Goal: Transaction & Acquisition: Download file/media

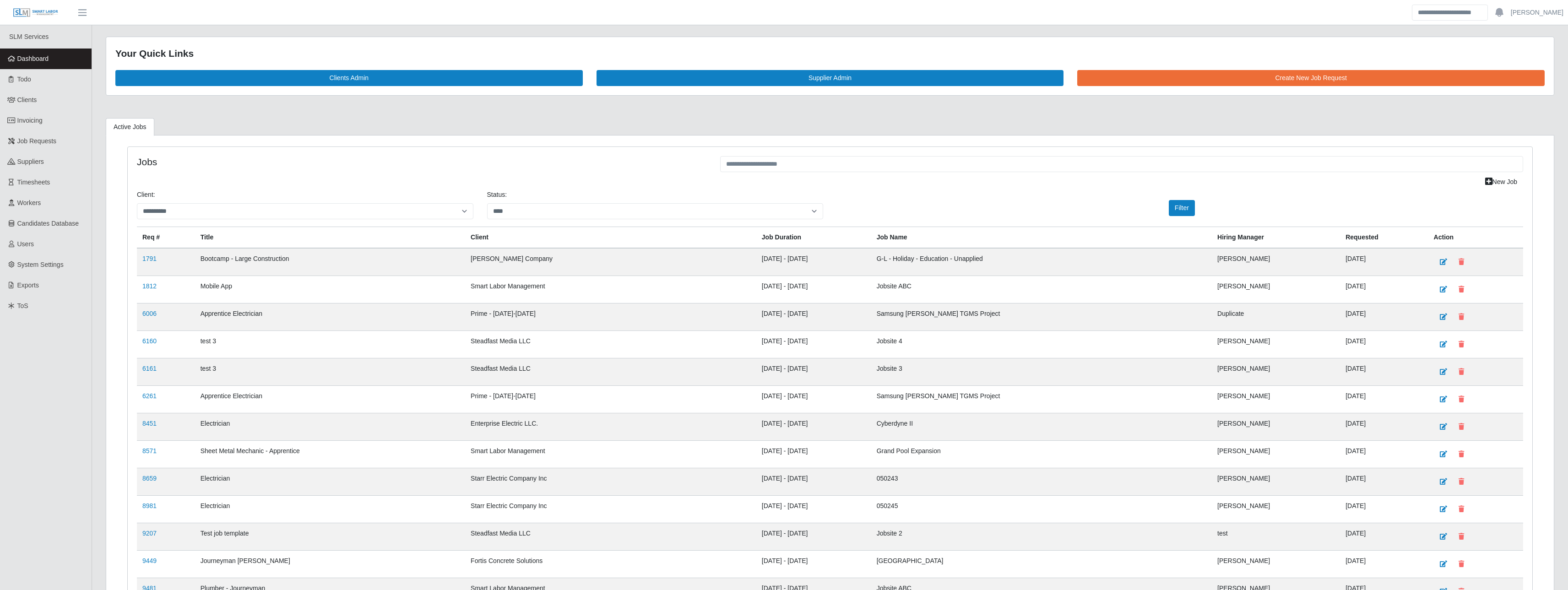
select select "****"
click at [39, 174] on link "Timesheets" at bounding box center [46, 183] width 92 height 21
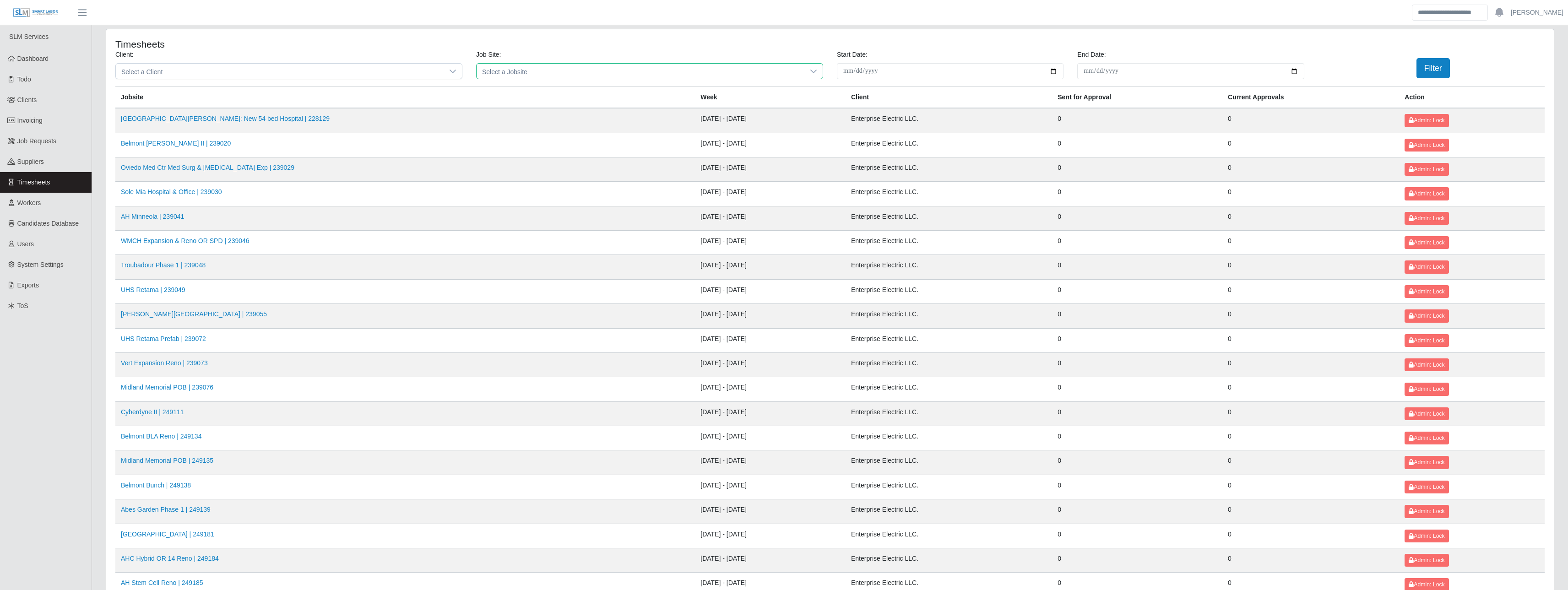
click at [595, 67] on span "Select a Jobsite" at bounding box center [641, 71] width 328 height 15
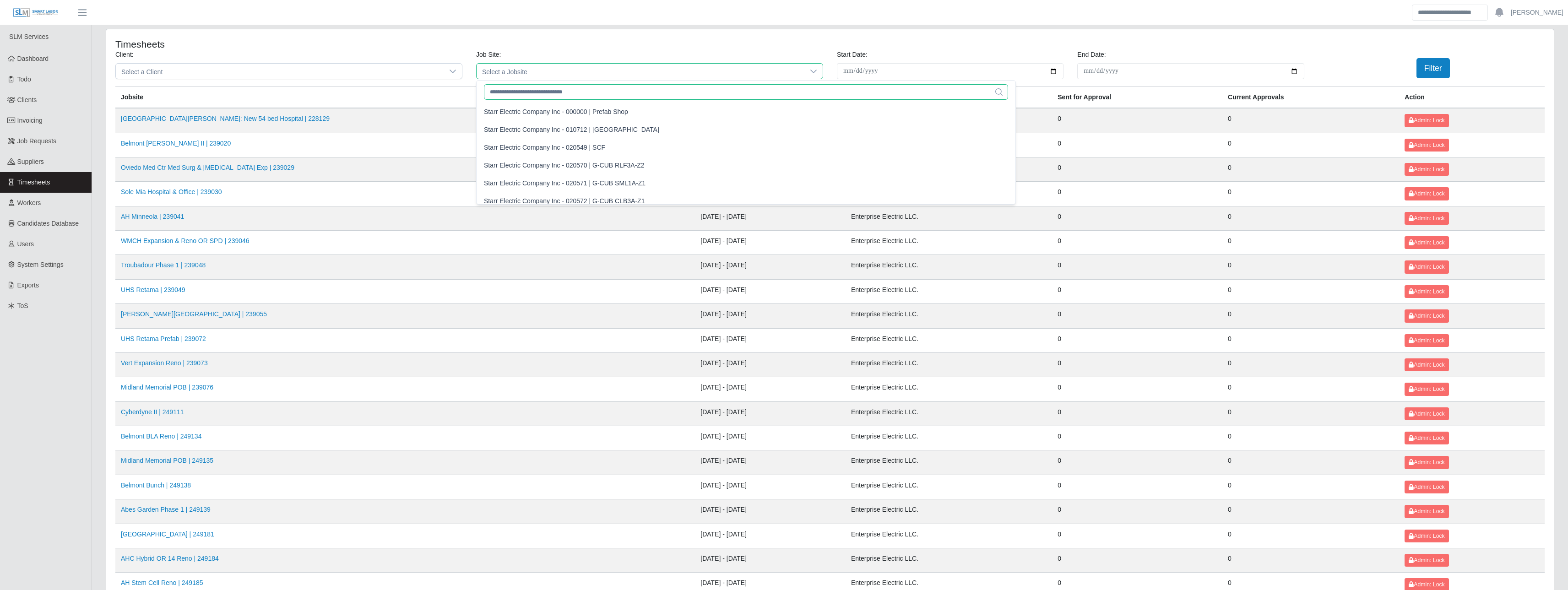
click at [558, 89] on input "text" at bounding box center [746, 92] width 524 height 15
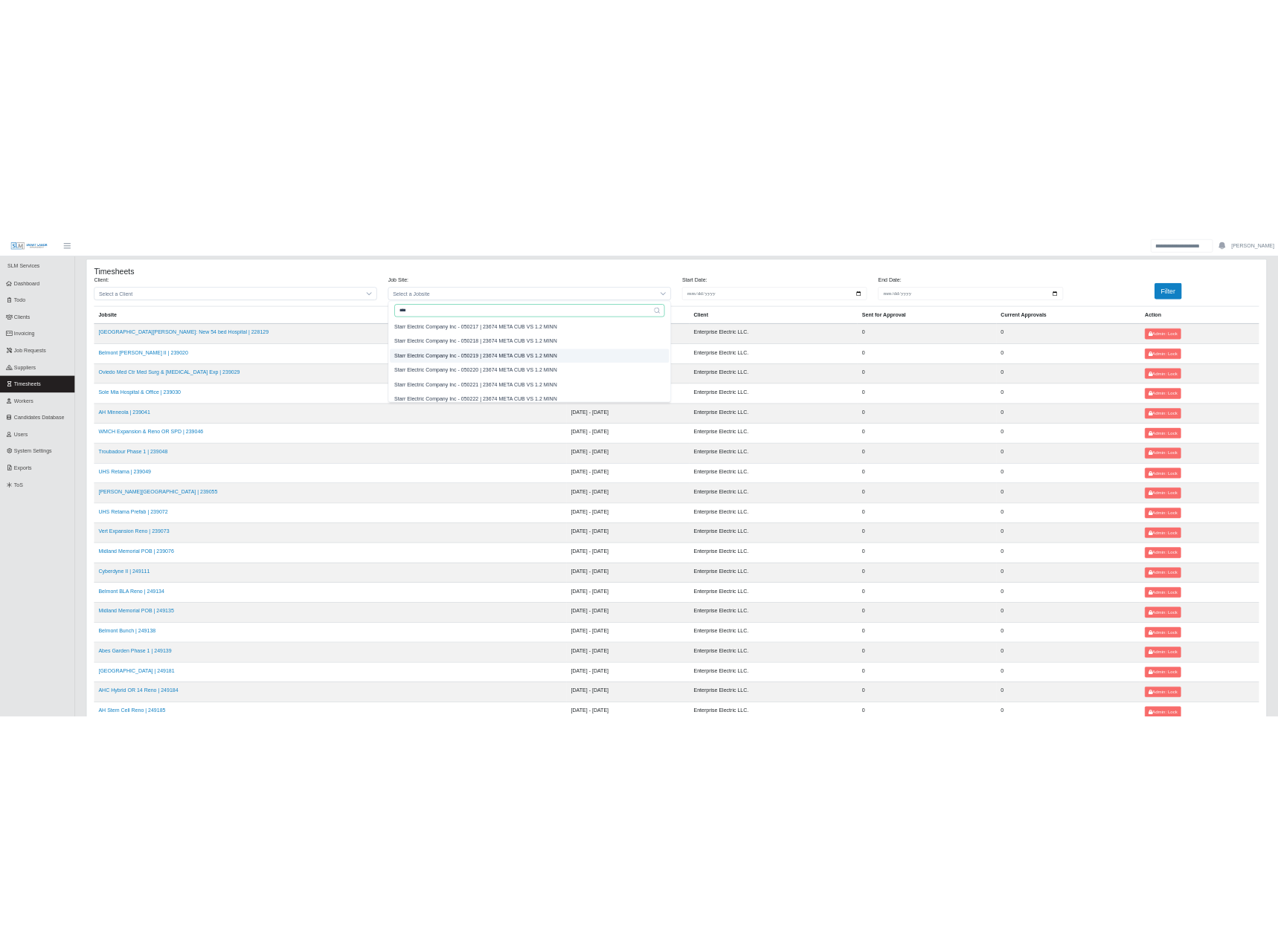
scroll to position [359, 0]
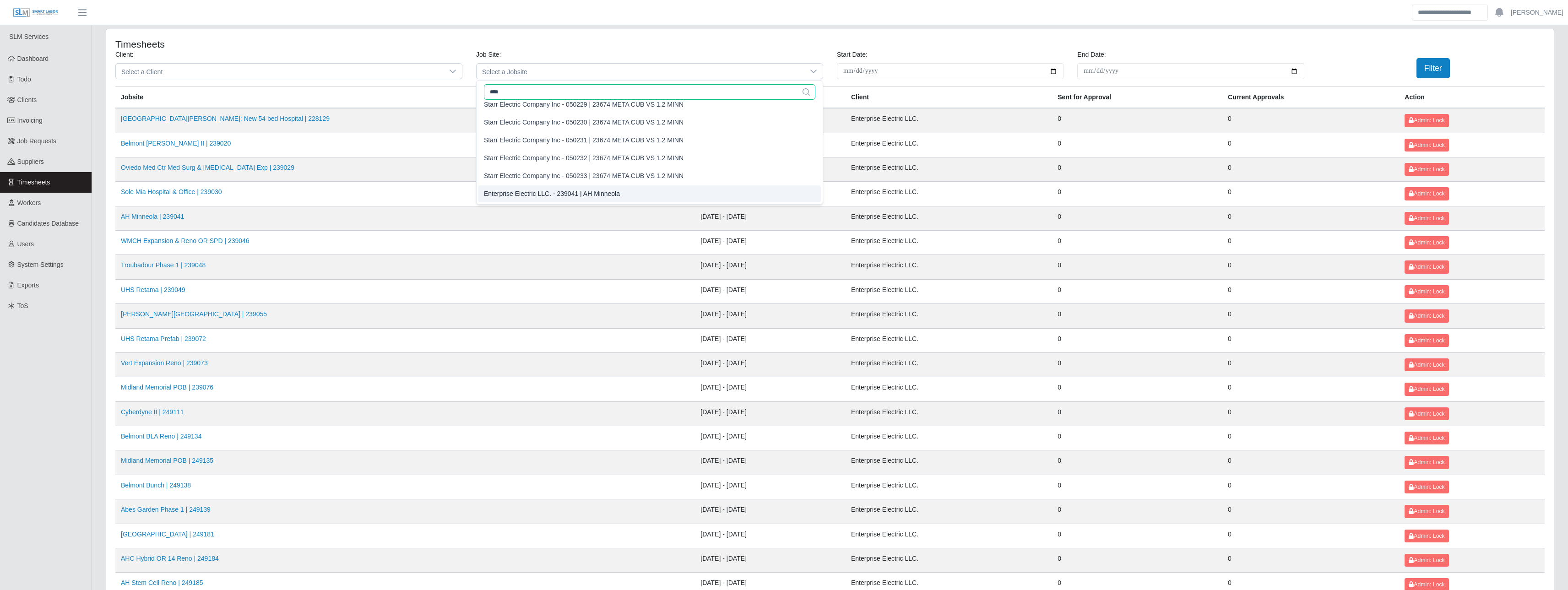
type input "****"
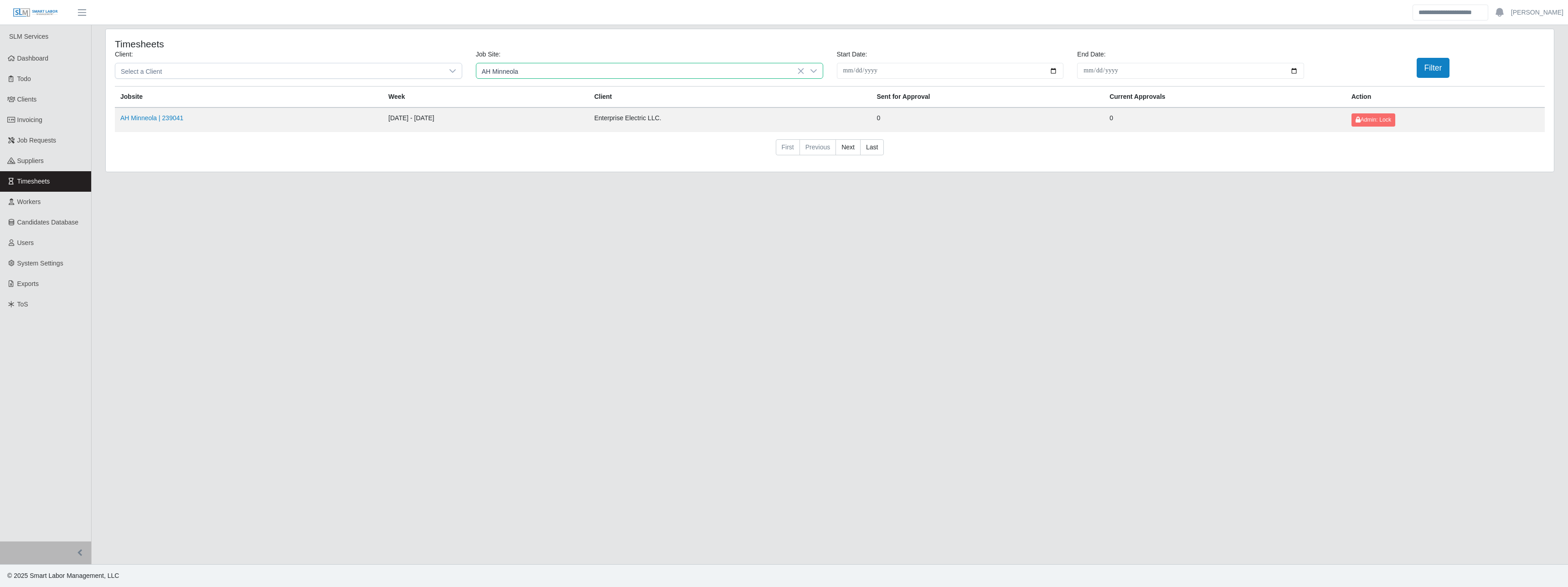
click at [616, 194] on li "Enterprise Electric LLC. - 239041 | AH Minneola" at bounding box center [649, 193] width 343 height 17
click at [1059, 72] on input "**********" at bounding box center [950, 71] width 227 height 16
click at [1054, 70] on input "**********" at bounding box center [950, 71] width 227 height 16
type input "**********"
click at [1295, 72] on input "End Date:" at bounding box center [1191, 71] width 227 height 16
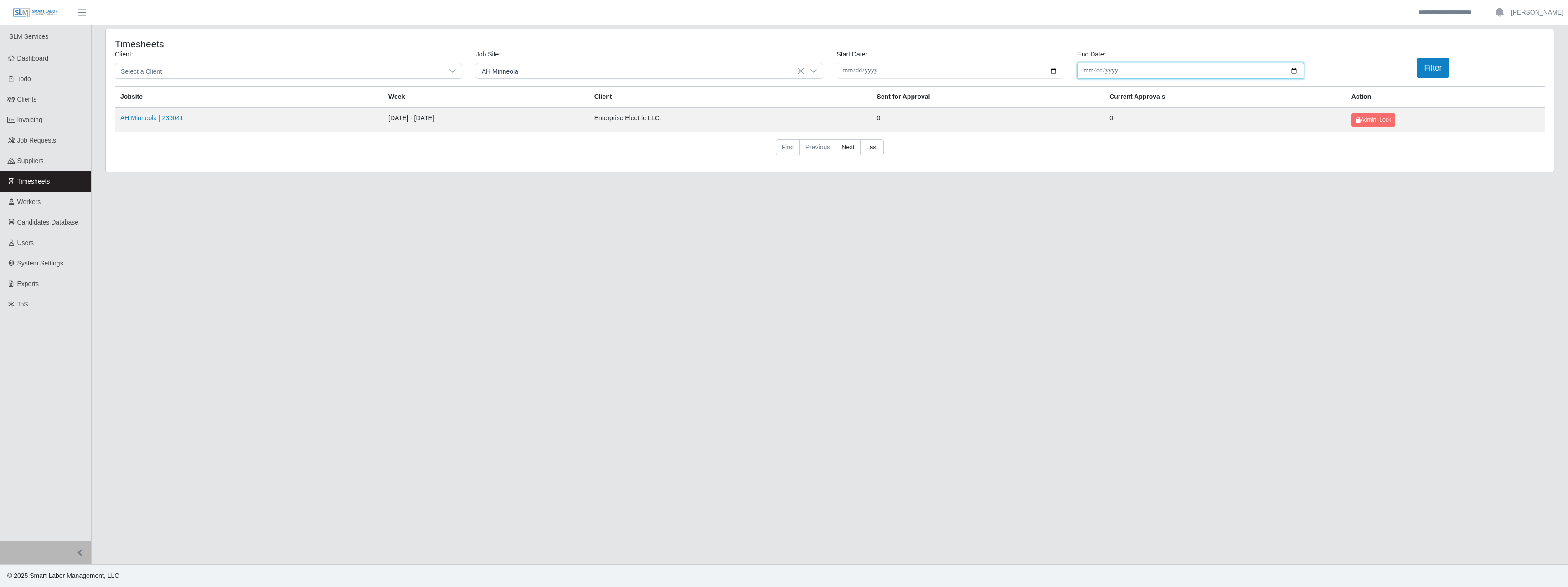
type input "**********"
click at [1433, 60] on button "Filter" at bounding box center [1433, 68] width 33 height 20
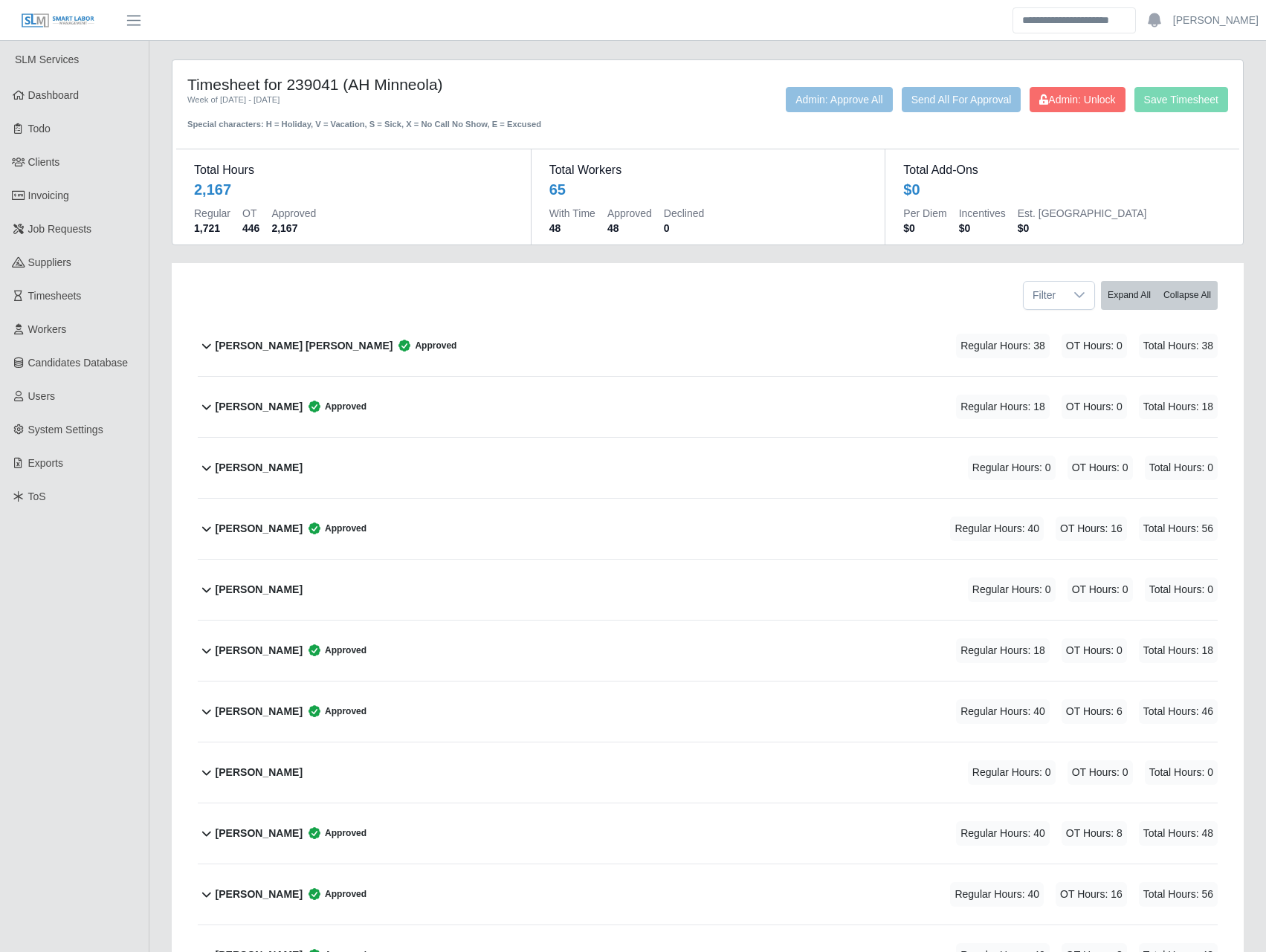
click at [238, 416] on div "Alexander Zabala Approved" at bounding box center [291, 407] width 151 height 25
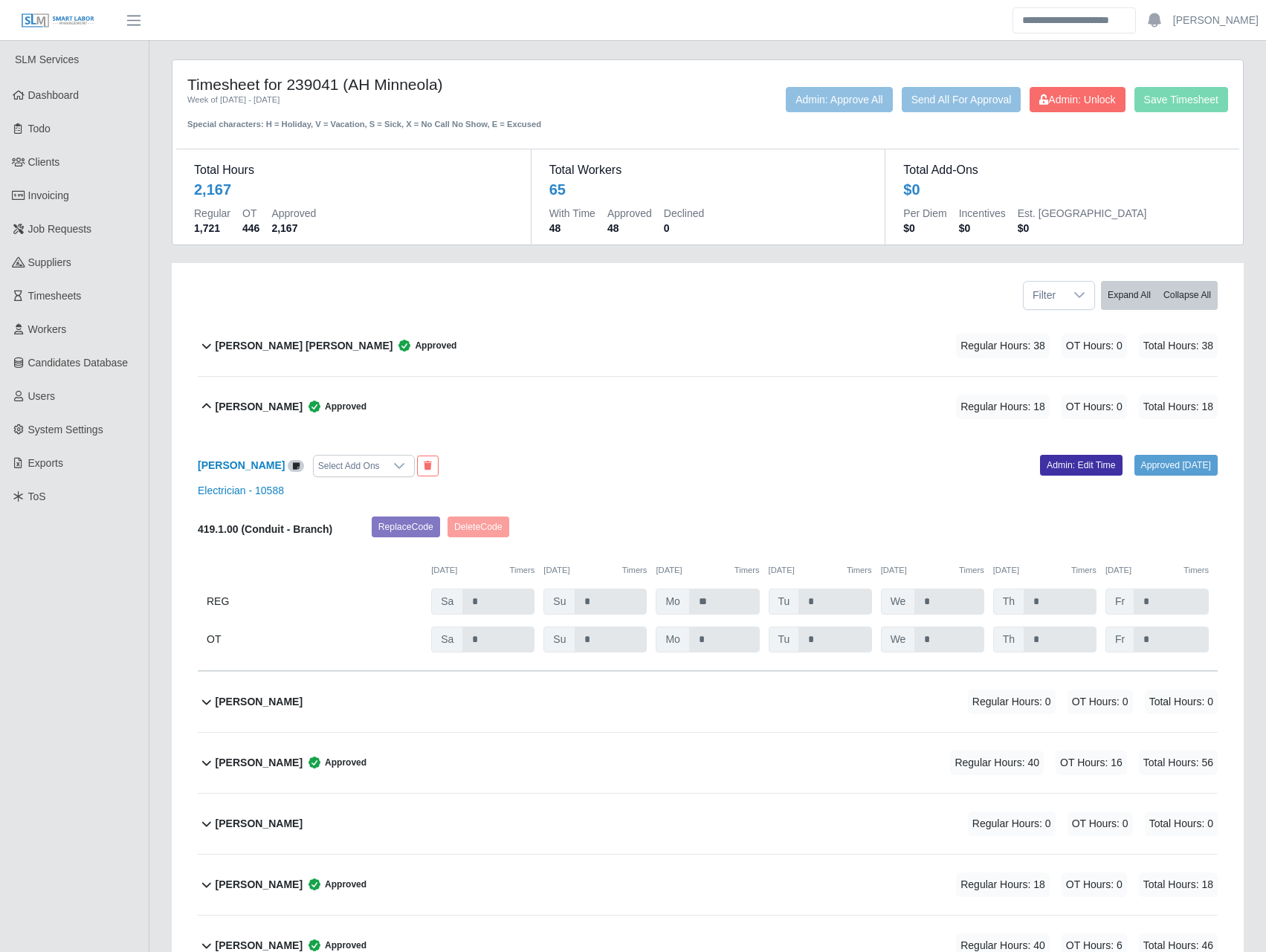
click at [219, 400] on b "Alexander Zabala" at bounding box center [259, 407] width 87 height 16
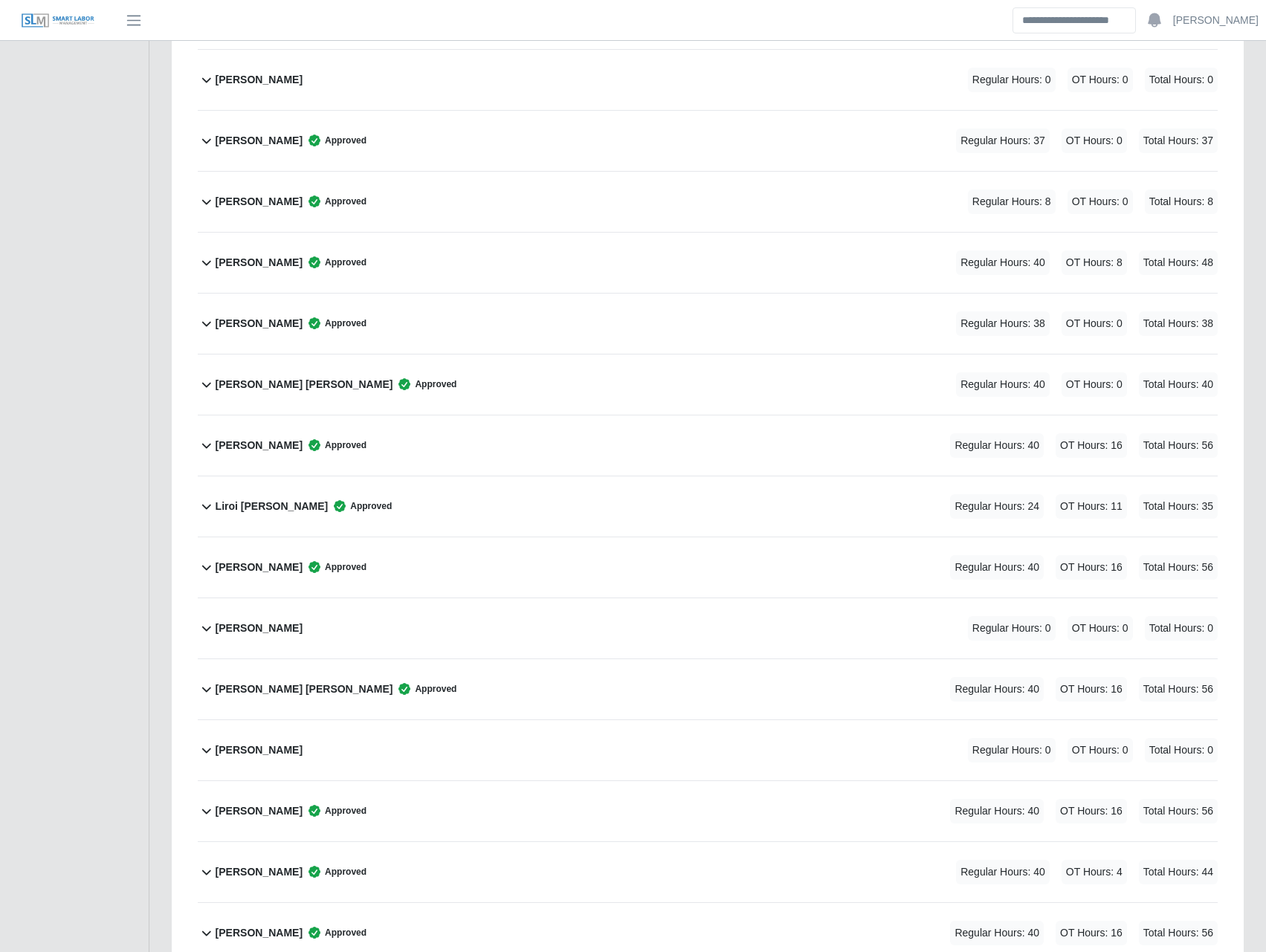
scroll to position [2082, 0]
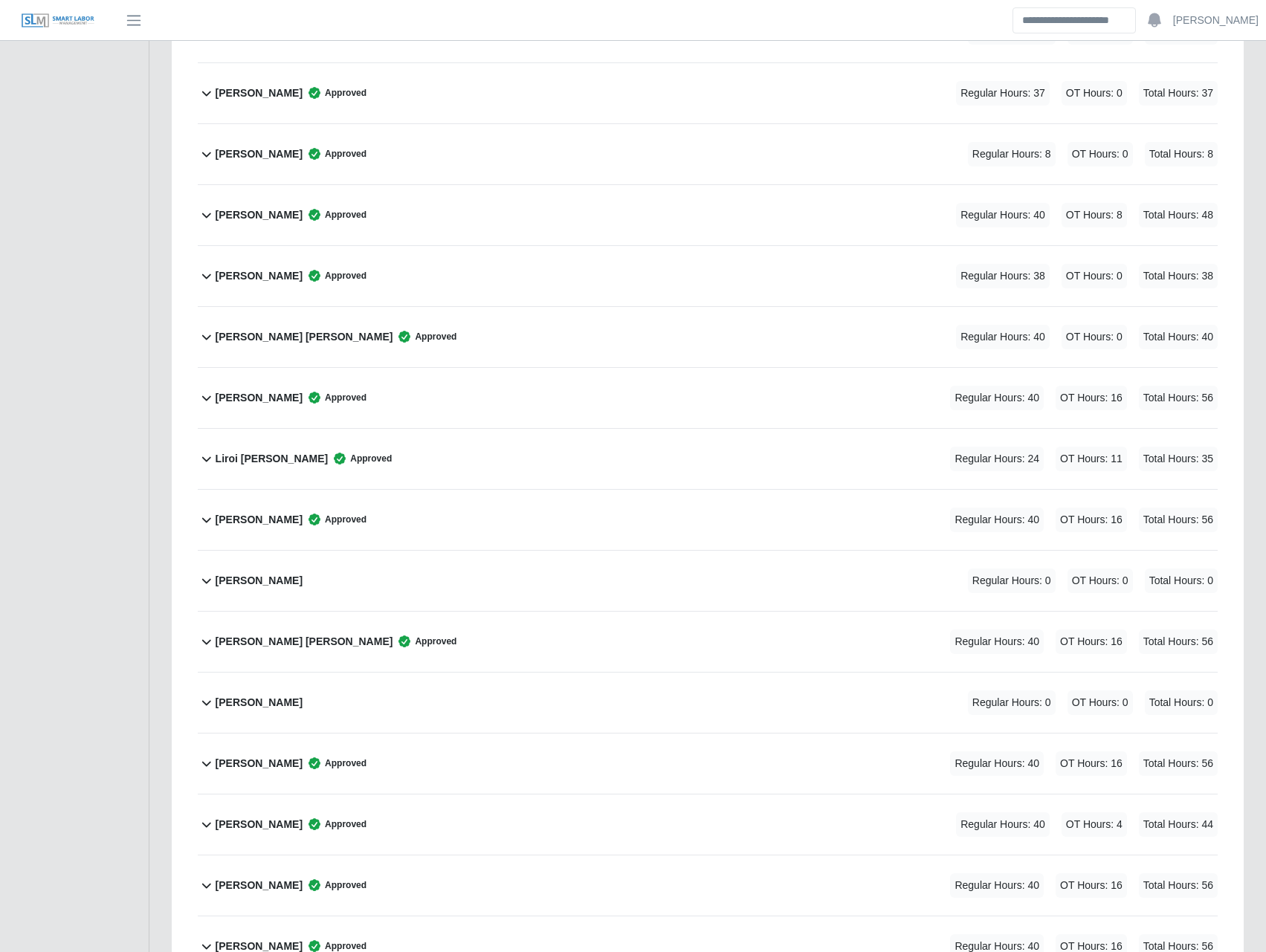
click at [256, 467] on div "Liroi Anguiano Approved" at bounding box center [304, 459] width 177 height 25
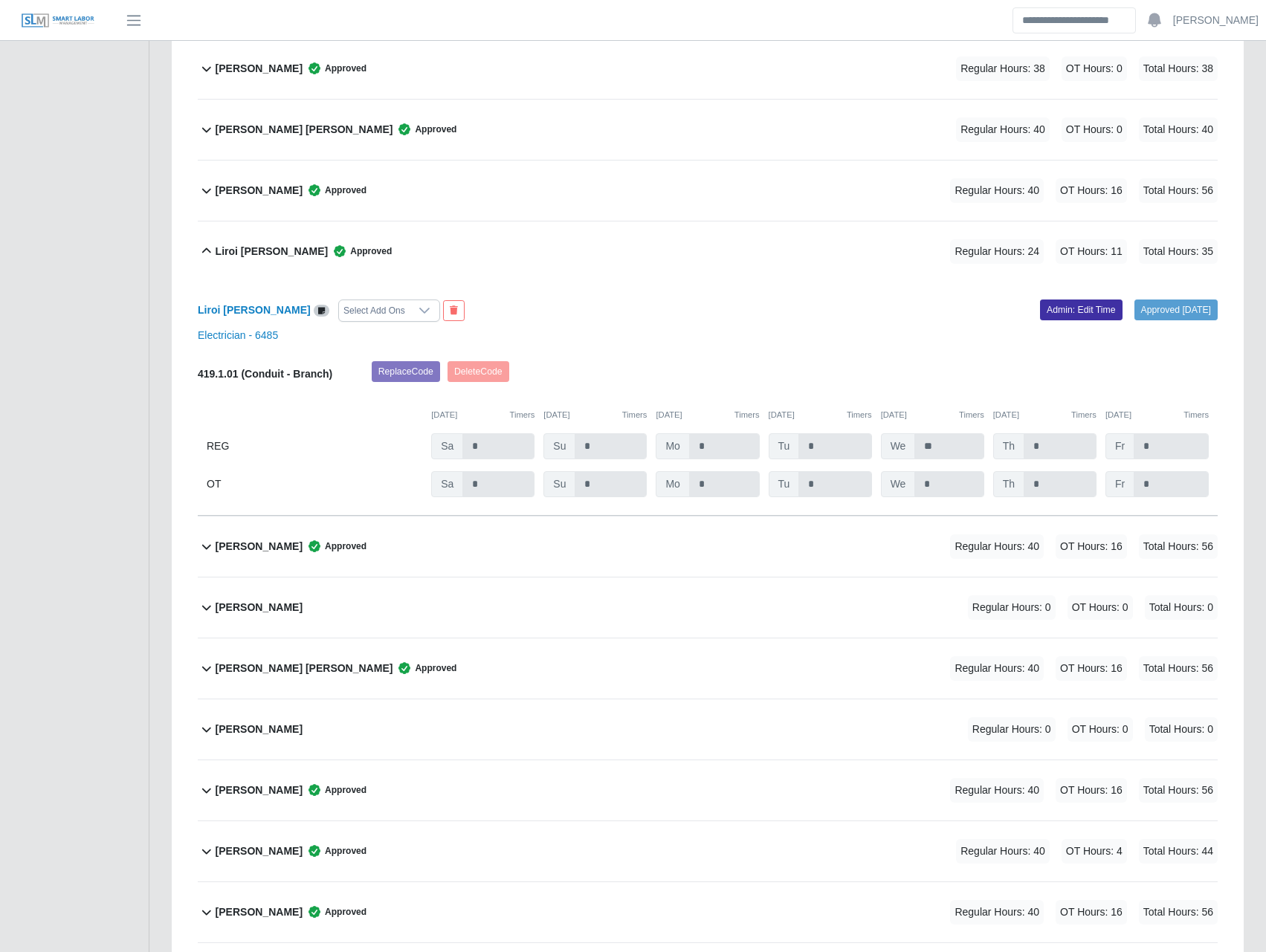
scroll to position [2254, 0]
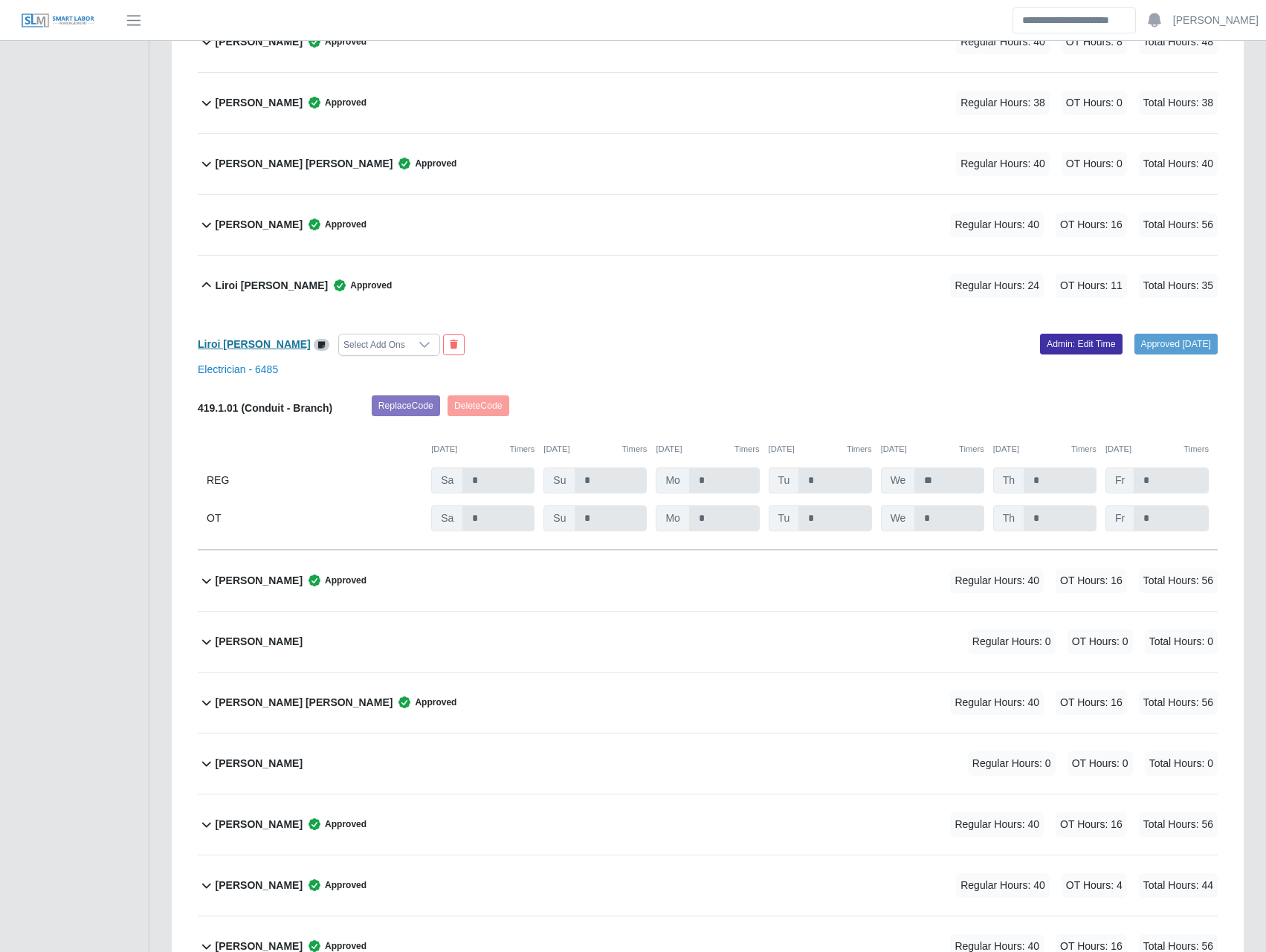
click at [226, 339] on b "Liroi Anguiano" at bounding box center [254, 344] width 113 height 12
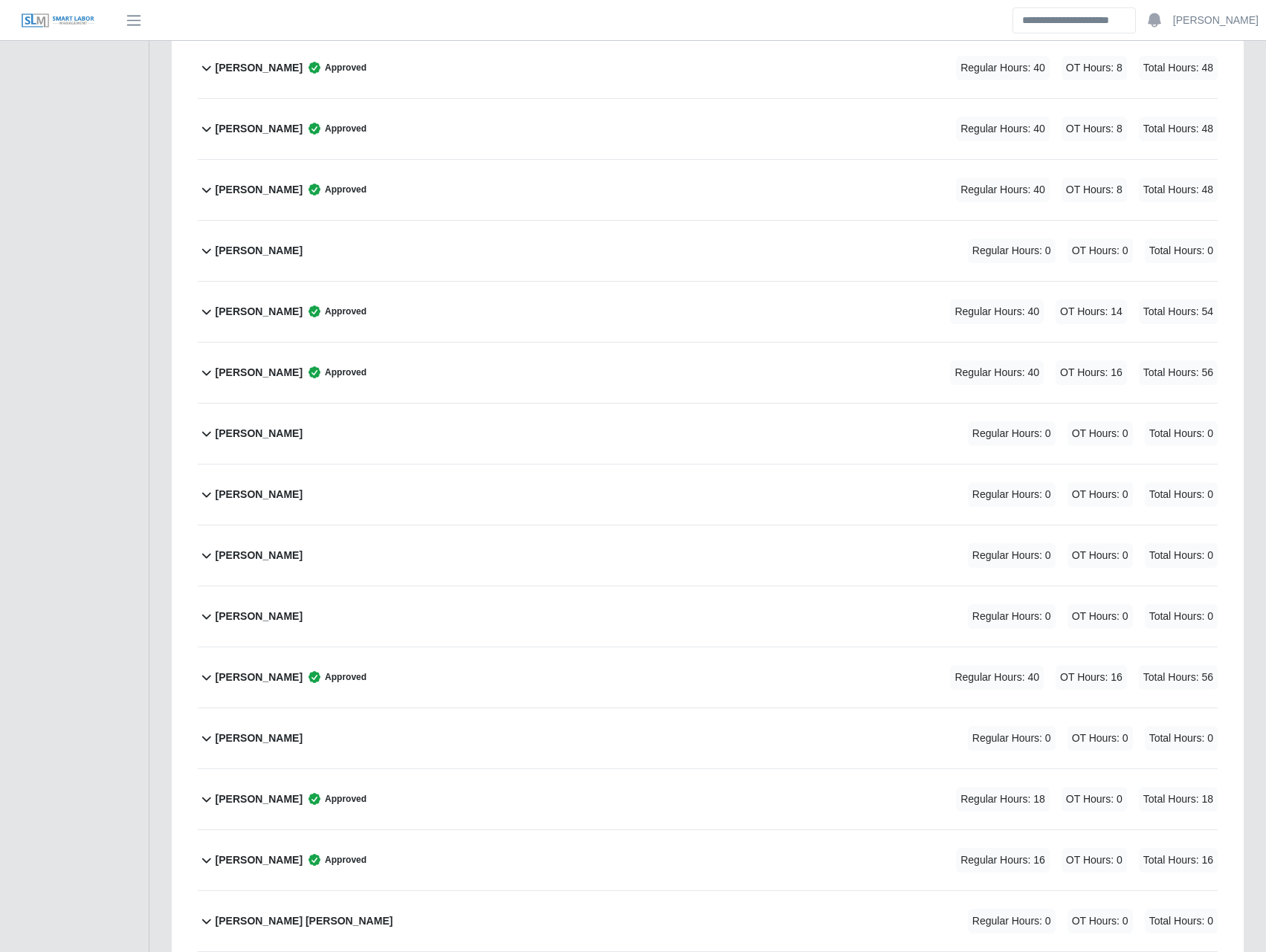
scroll to position [3670, 0]
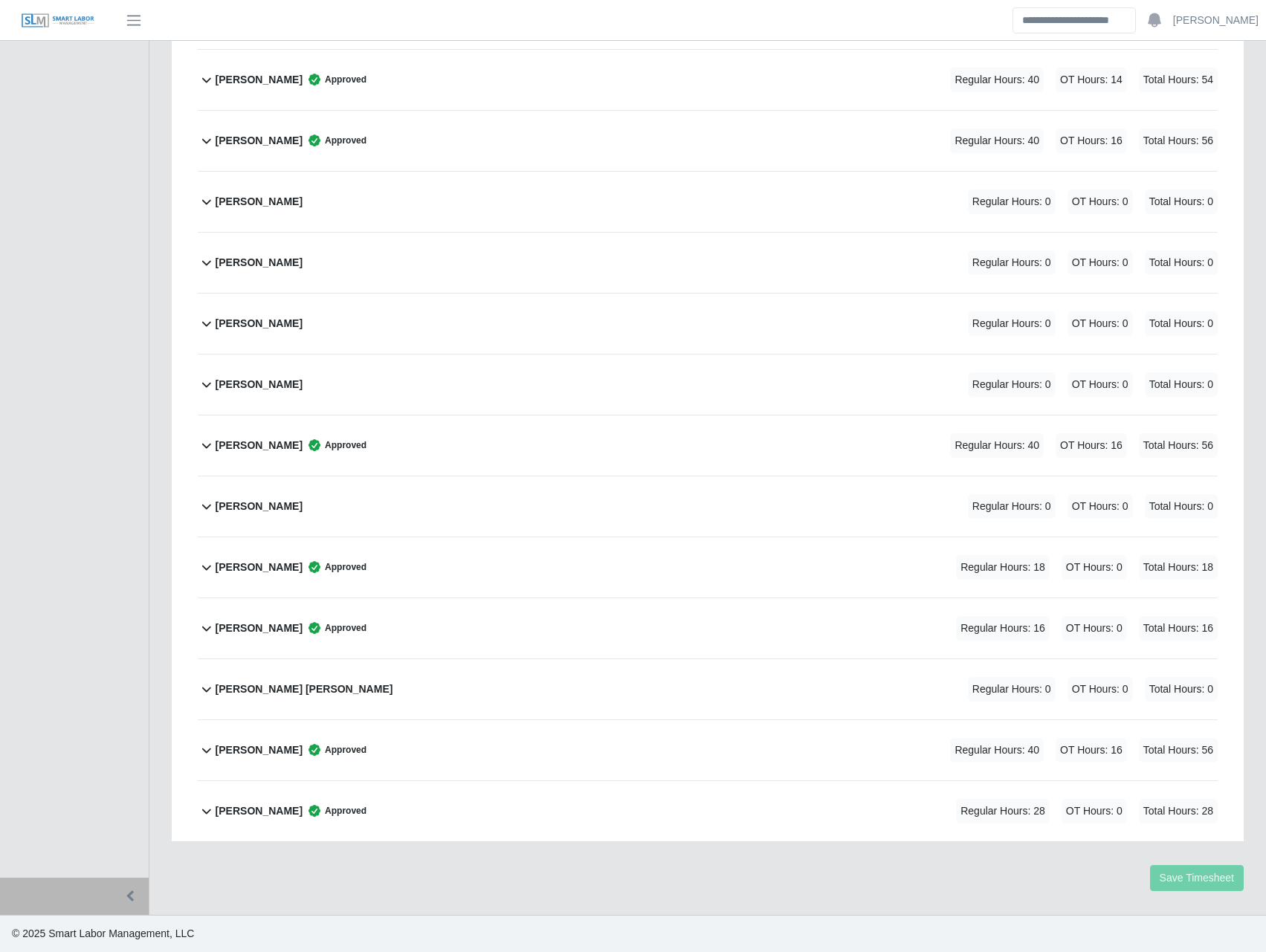
click at [201, 446] on icon at bounding box center [207, 446] width 18 height 18
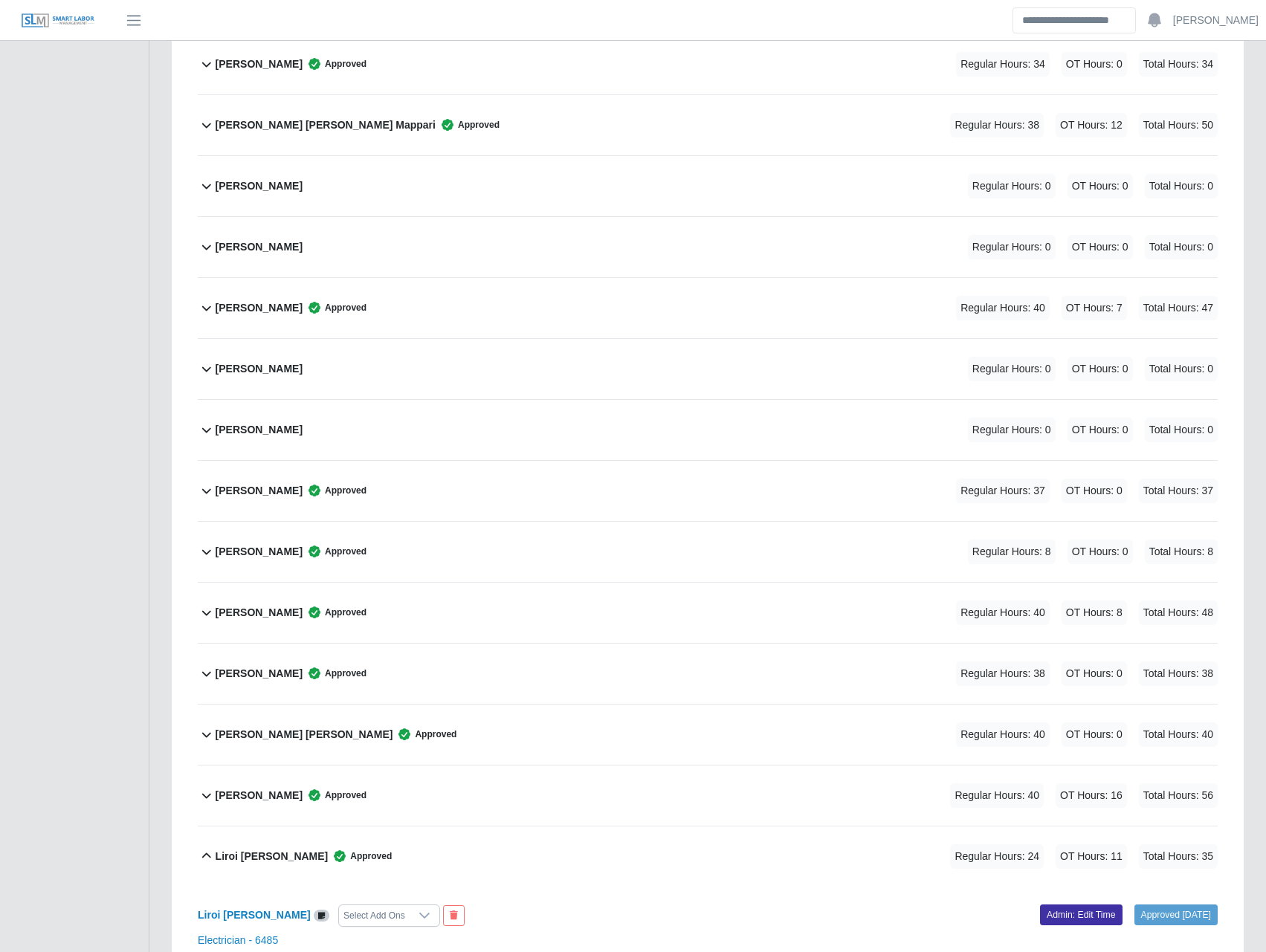
scroll to position [1650, 0]
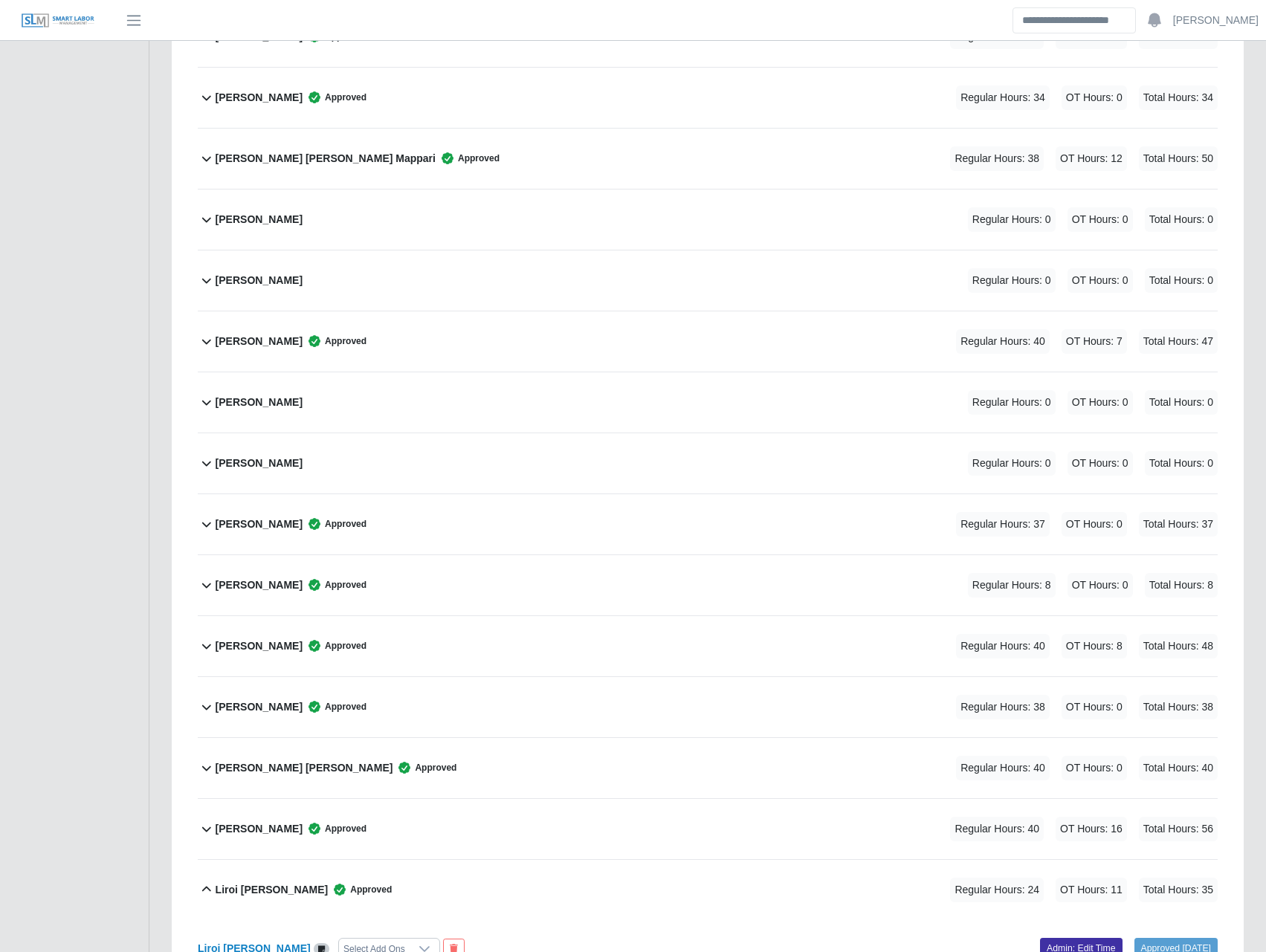
click at [232, 345] on b "jonathan Robinson" at bounding box center [259, 341] width 87 height 16
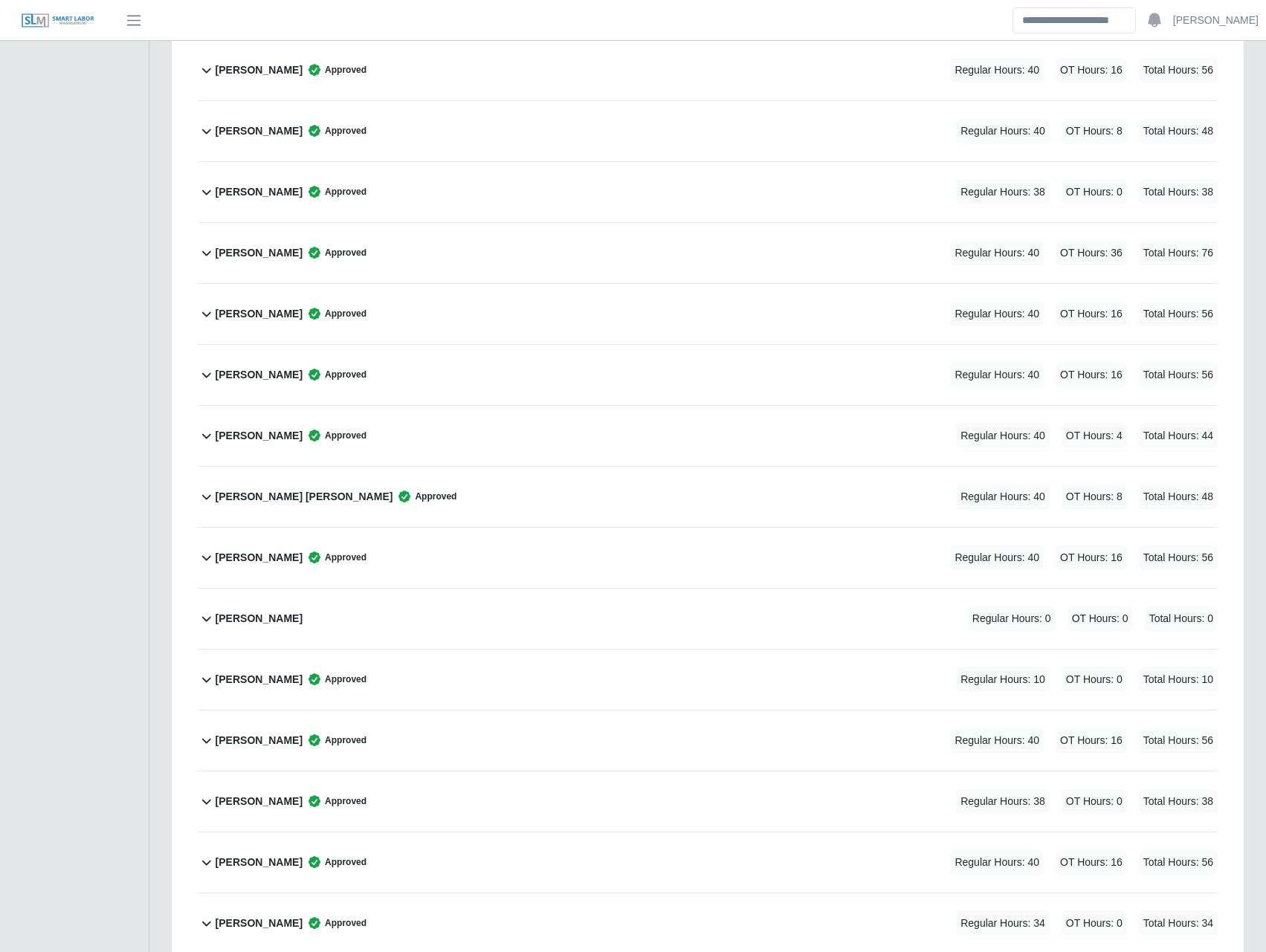
scroll to position [783, 0]
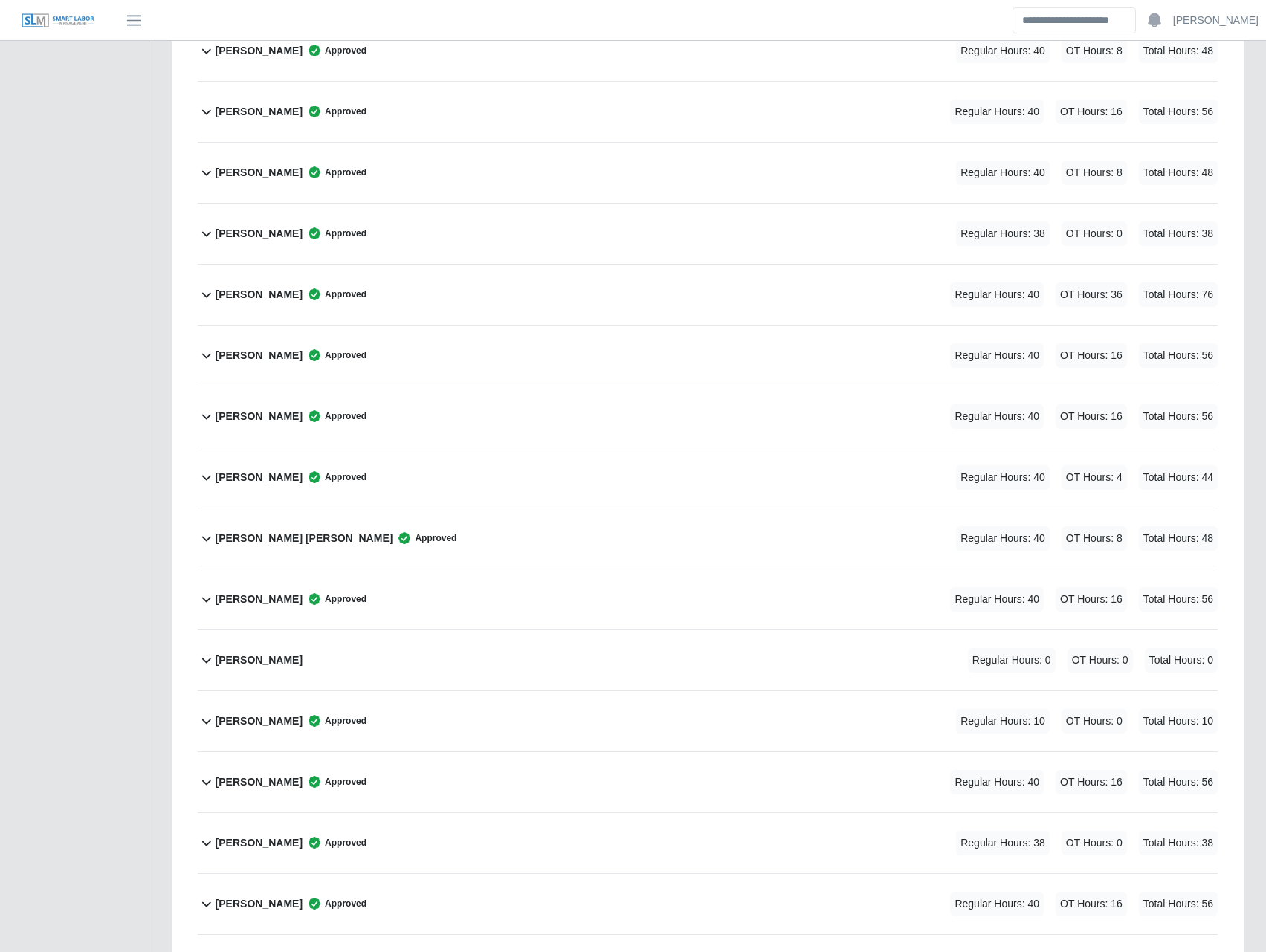
click at [265, 476] on b "Ernesto Pirela" at bounding box center [259, 477] width 87 height 16
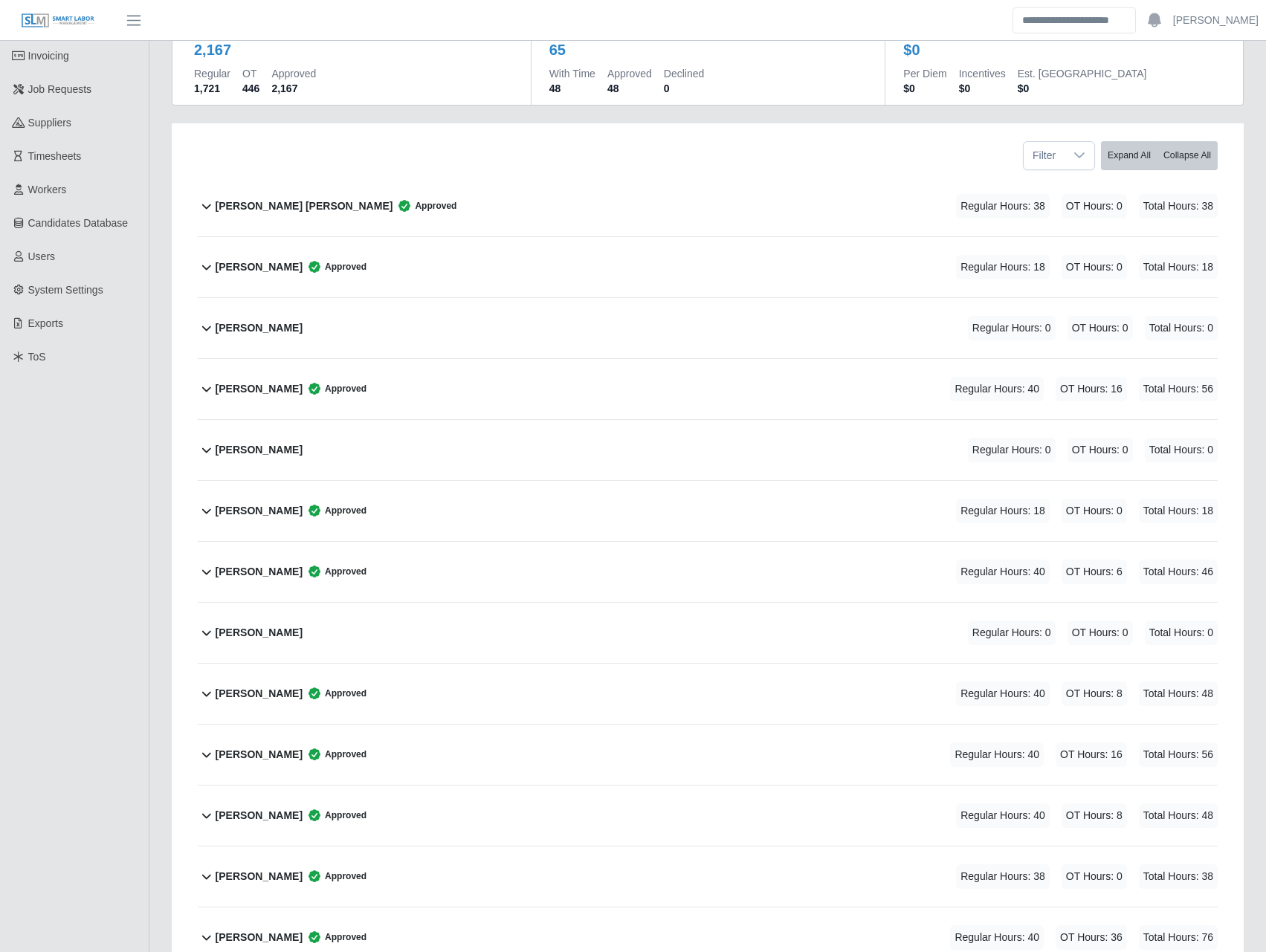
scroll to position [173, 0]
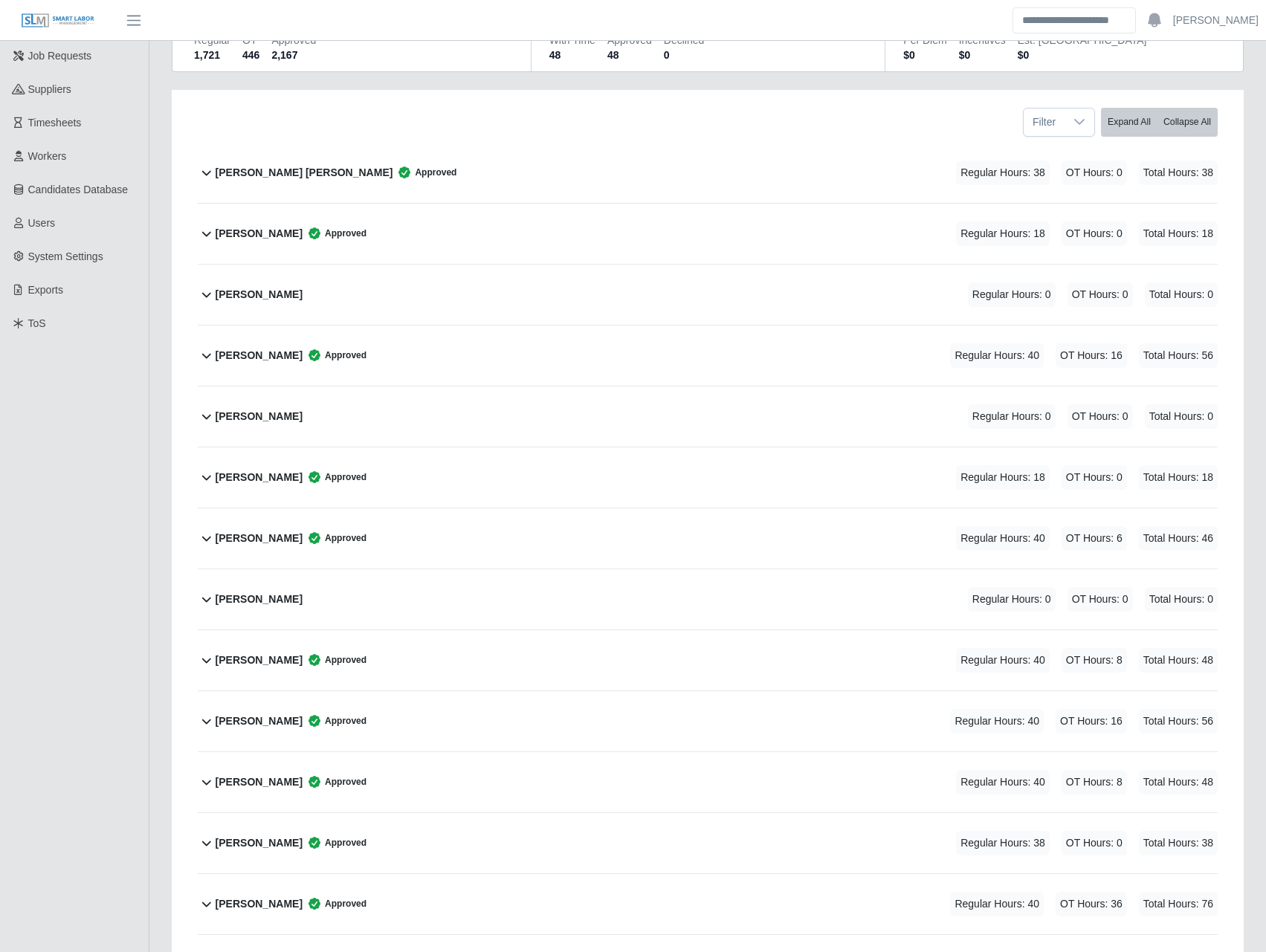
click at [271, 777] on b "Danilo Labrador" at bounding box center [259, 782] width 87 height 16
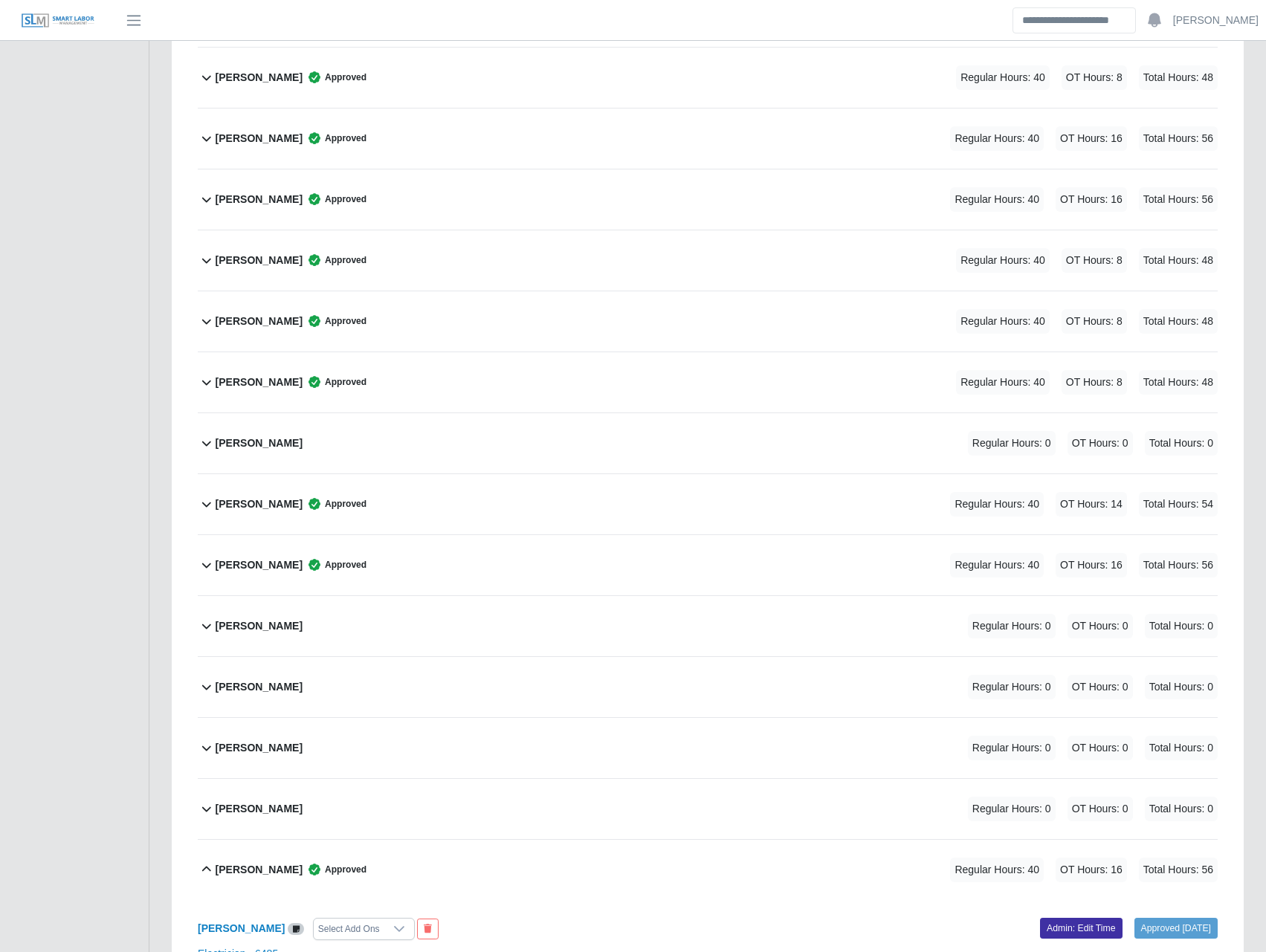
scroll to position [3990, 0]
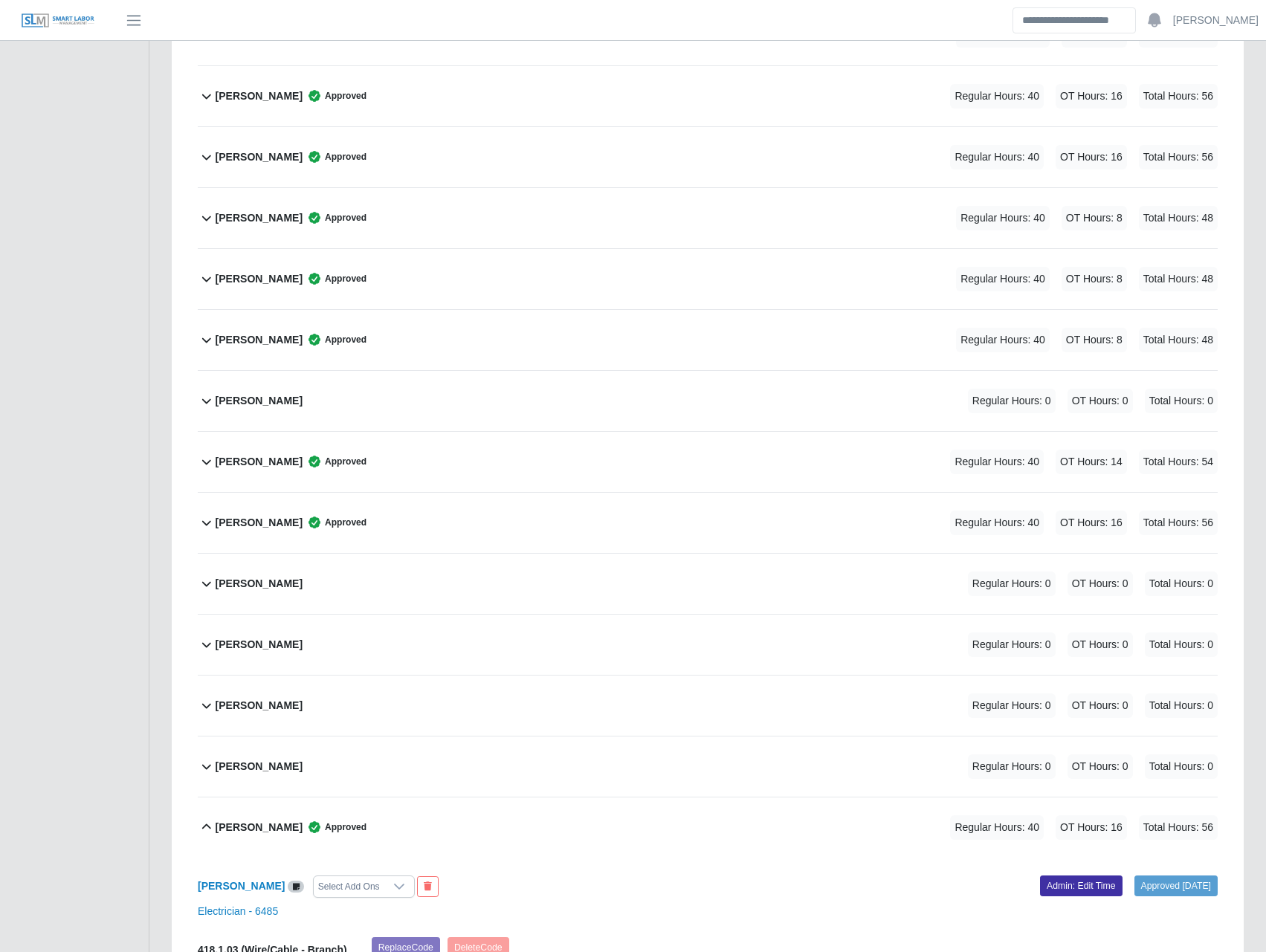
click at [268, 529] on b "Stanley Weber" at bounding box center [259, 523] width 87 height 16
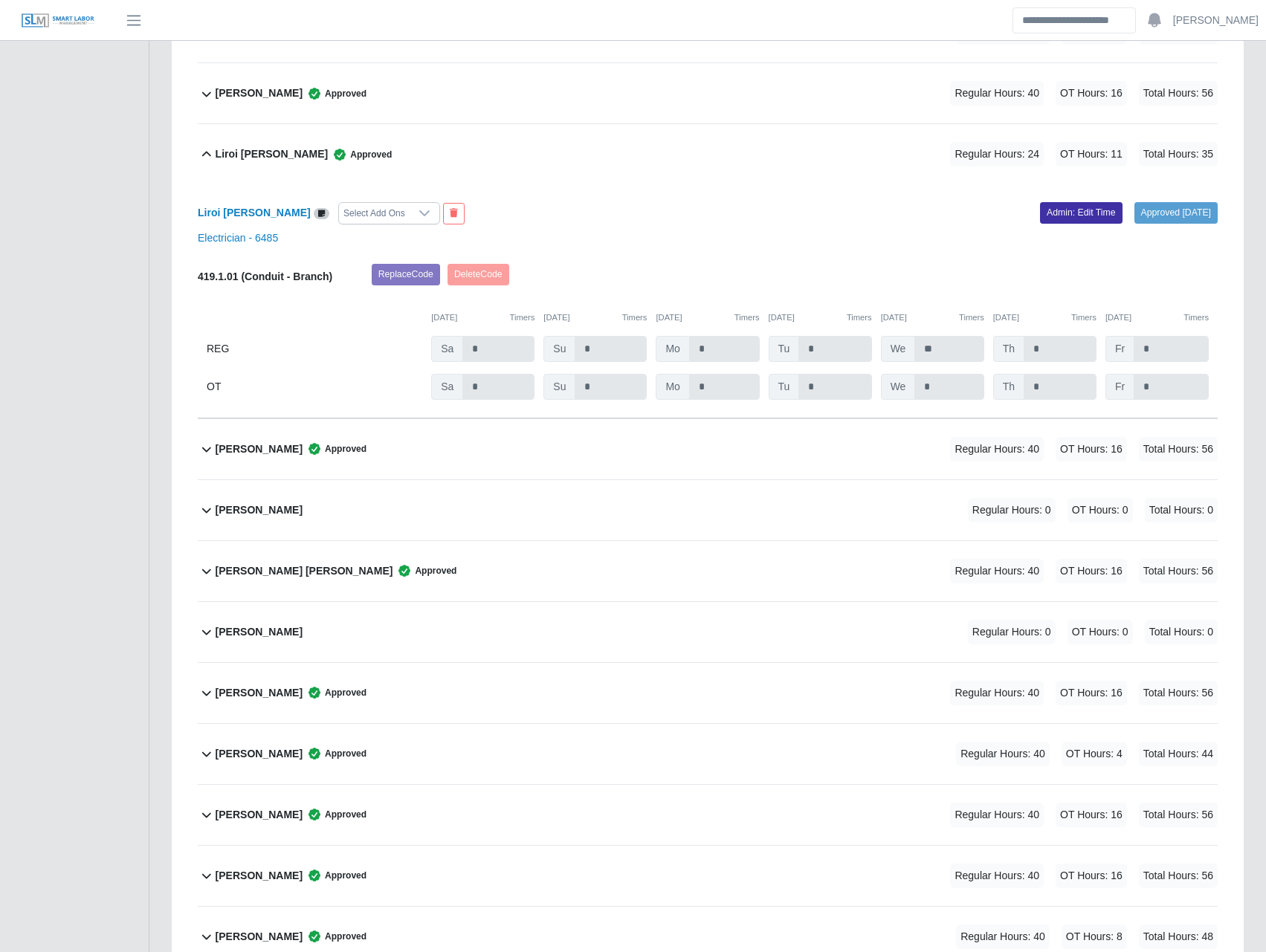
scroll to position [3122, 0]
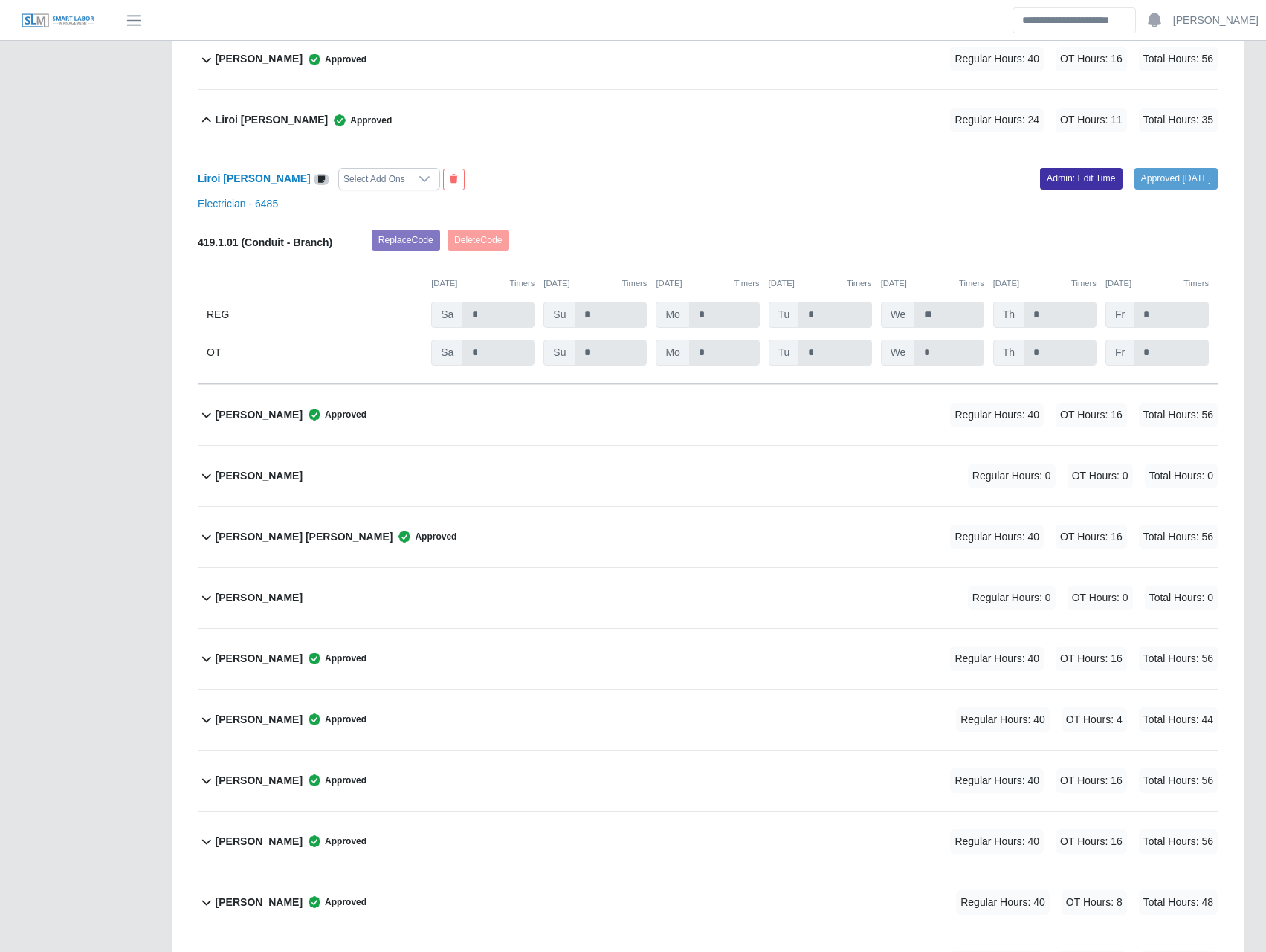
click at [246, 420] on b "Lorks Urribarri" at bounding box center [259, 415] width 87 height 16
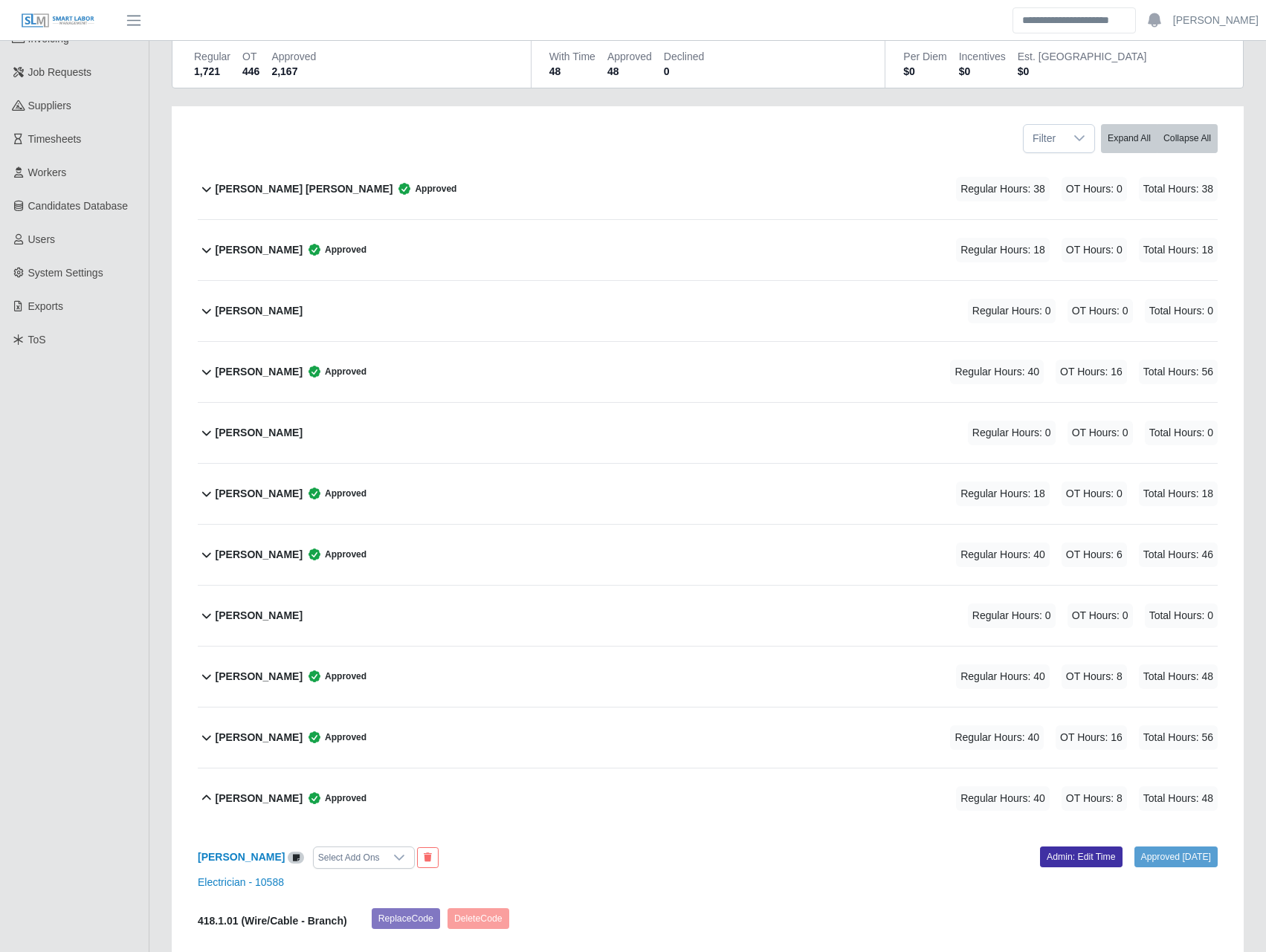
scroll to position [0, 0]
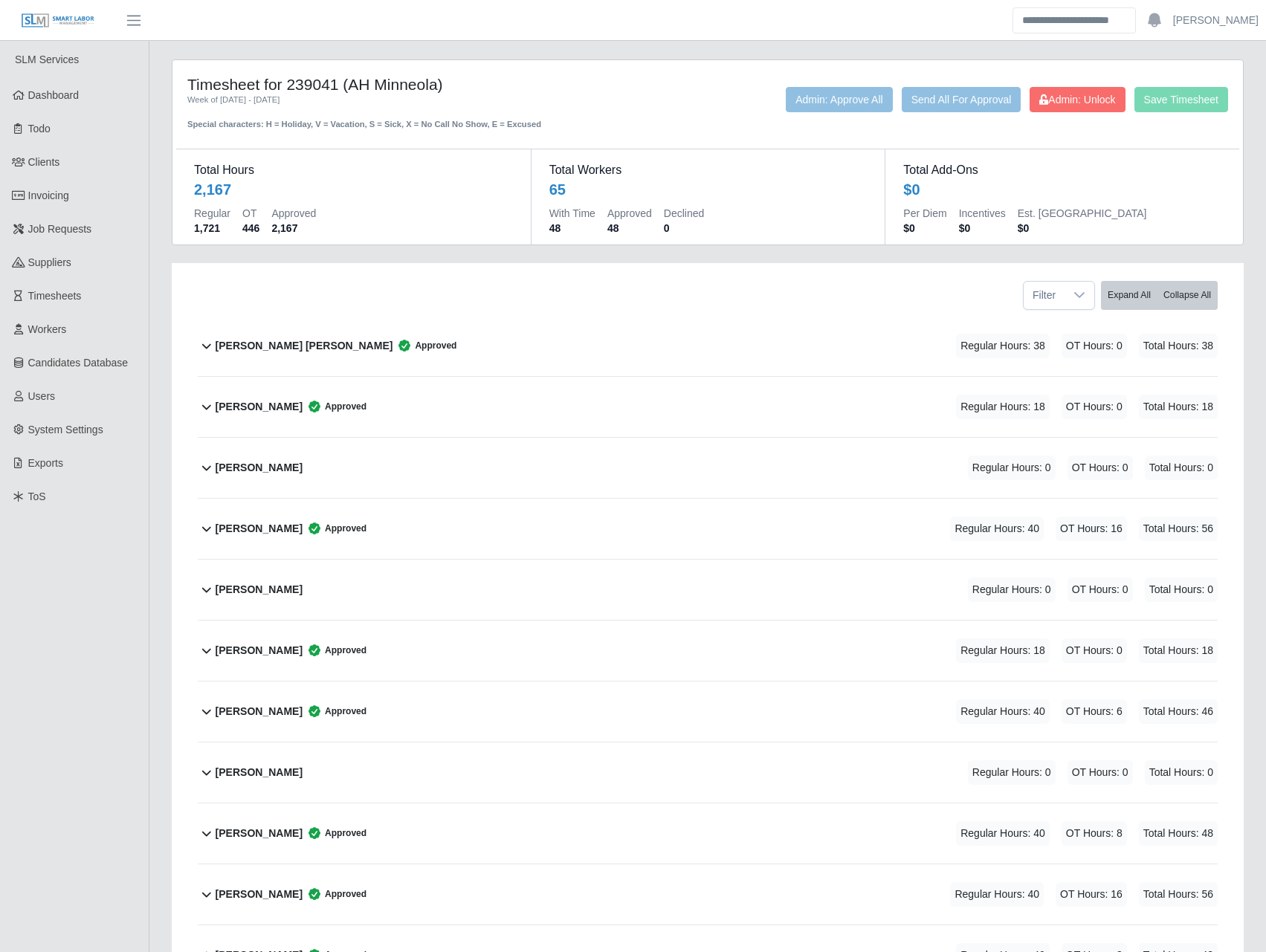
click at [244, 407] on b "Alexander Zabala" at bounding box center [259, 407] width 87 height 16
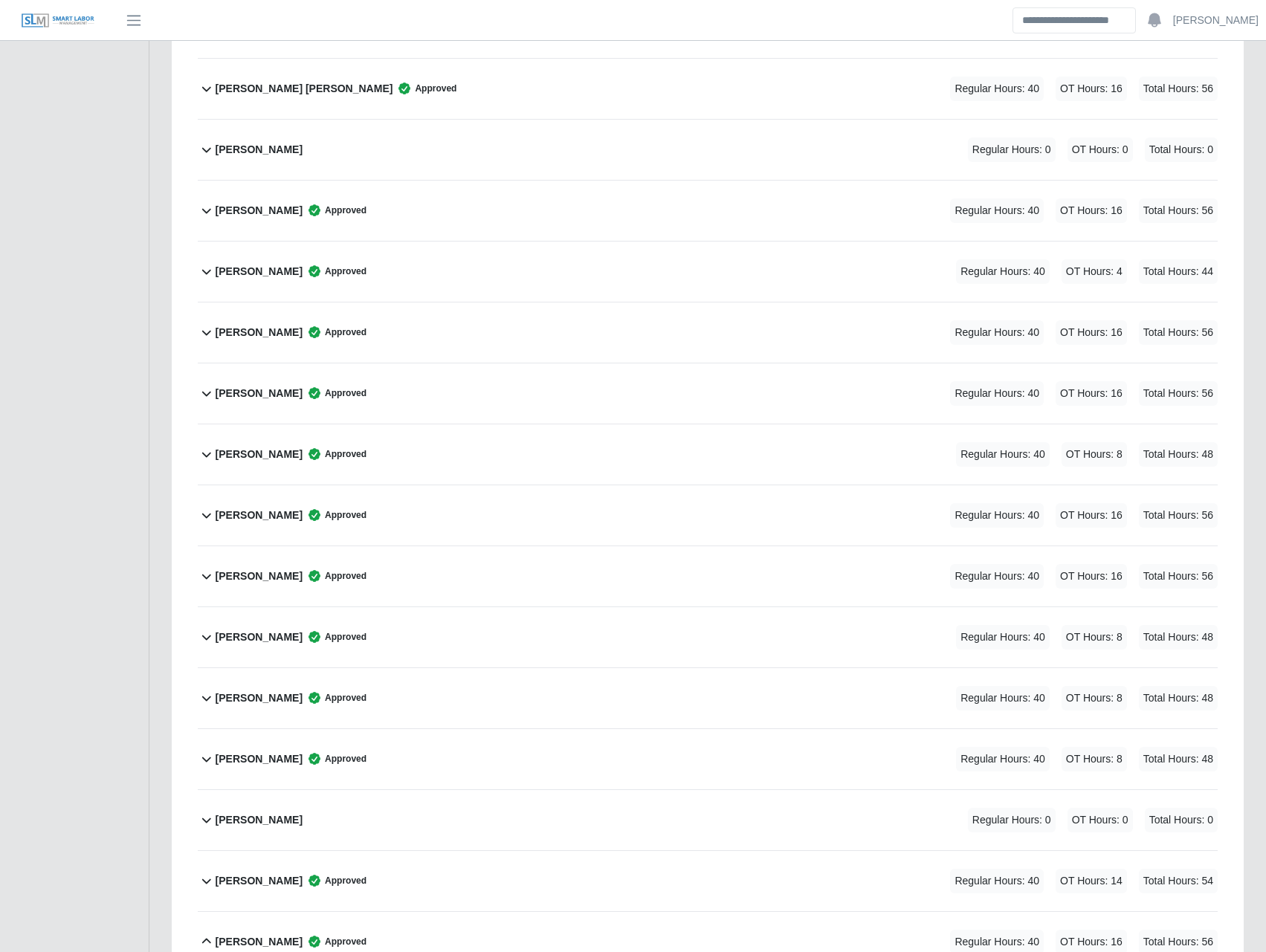
scroll to position [3990, 0]
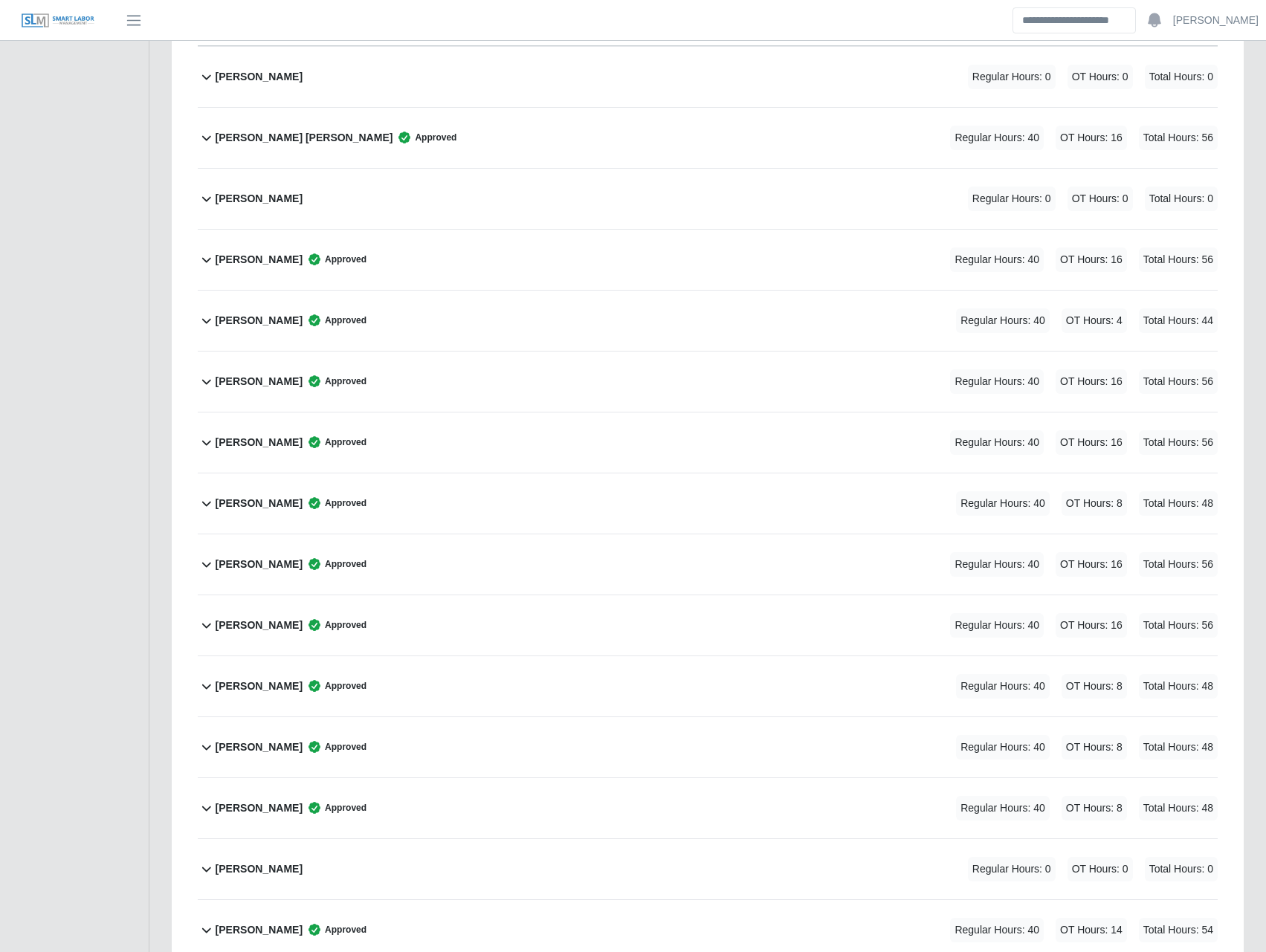
click at [252, 571] on b "Onofre Sanchez Vasquez" at bounding box center [259, 565] width 87 height 16
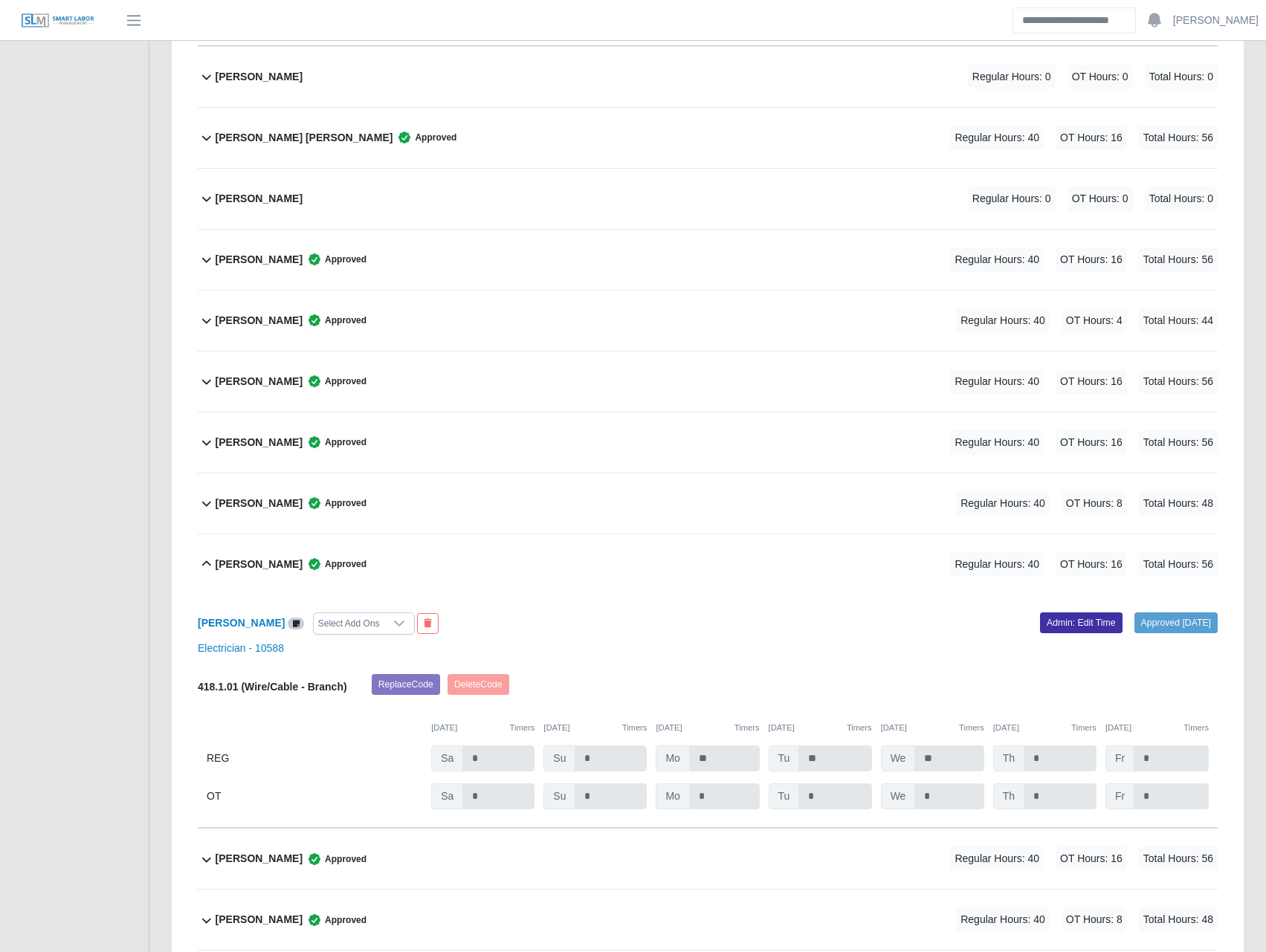
click at [294, 376] on b "[PERSON_NAME]" at bounding box center [259, 382] width 87 height 16
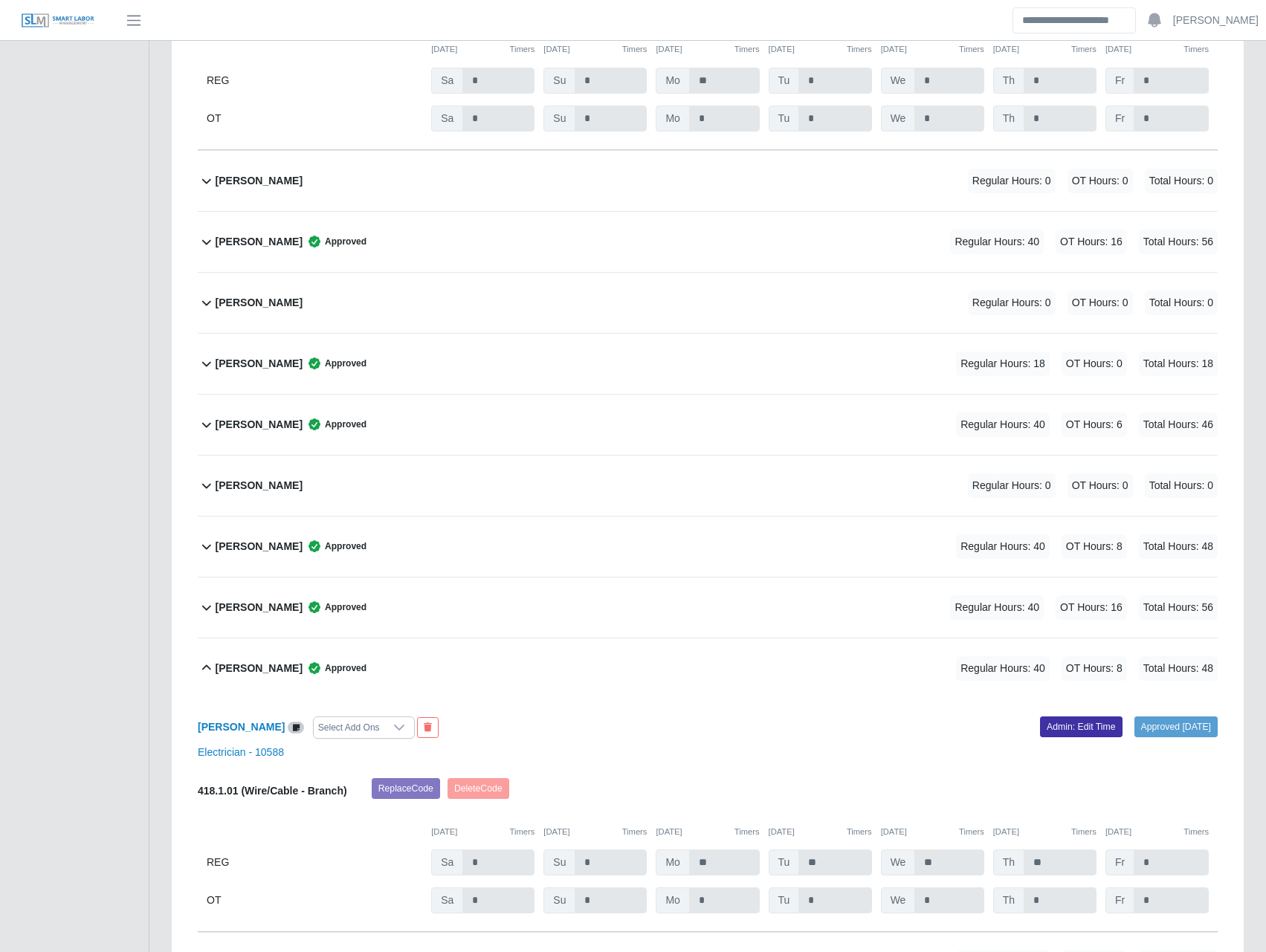
scroll to position [520, 0]
click at [257, 419] on b "Benjamin Vegas" at bounding box center [259, 426] width 87 height 16
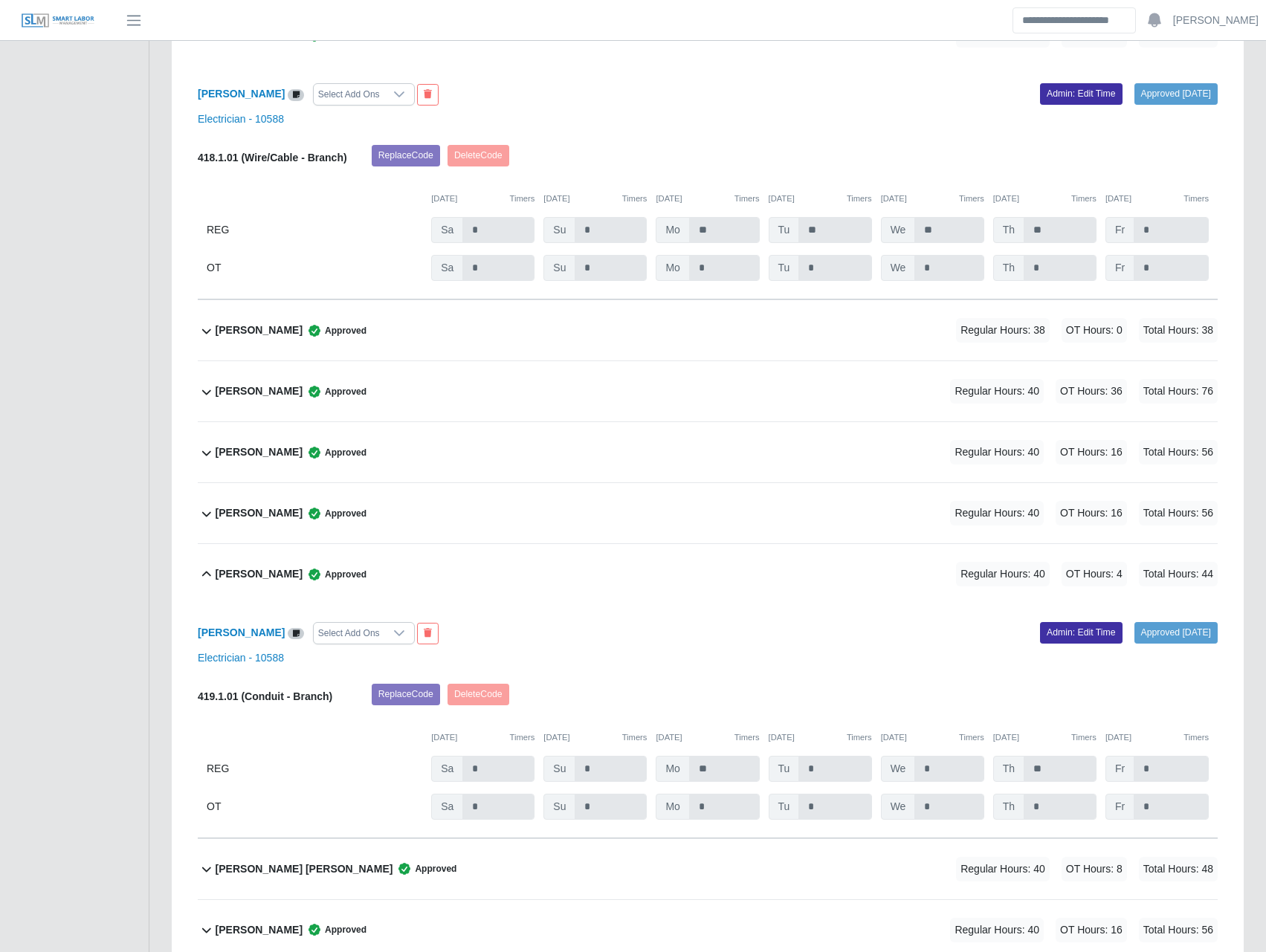
scroll to position [1734, 0]
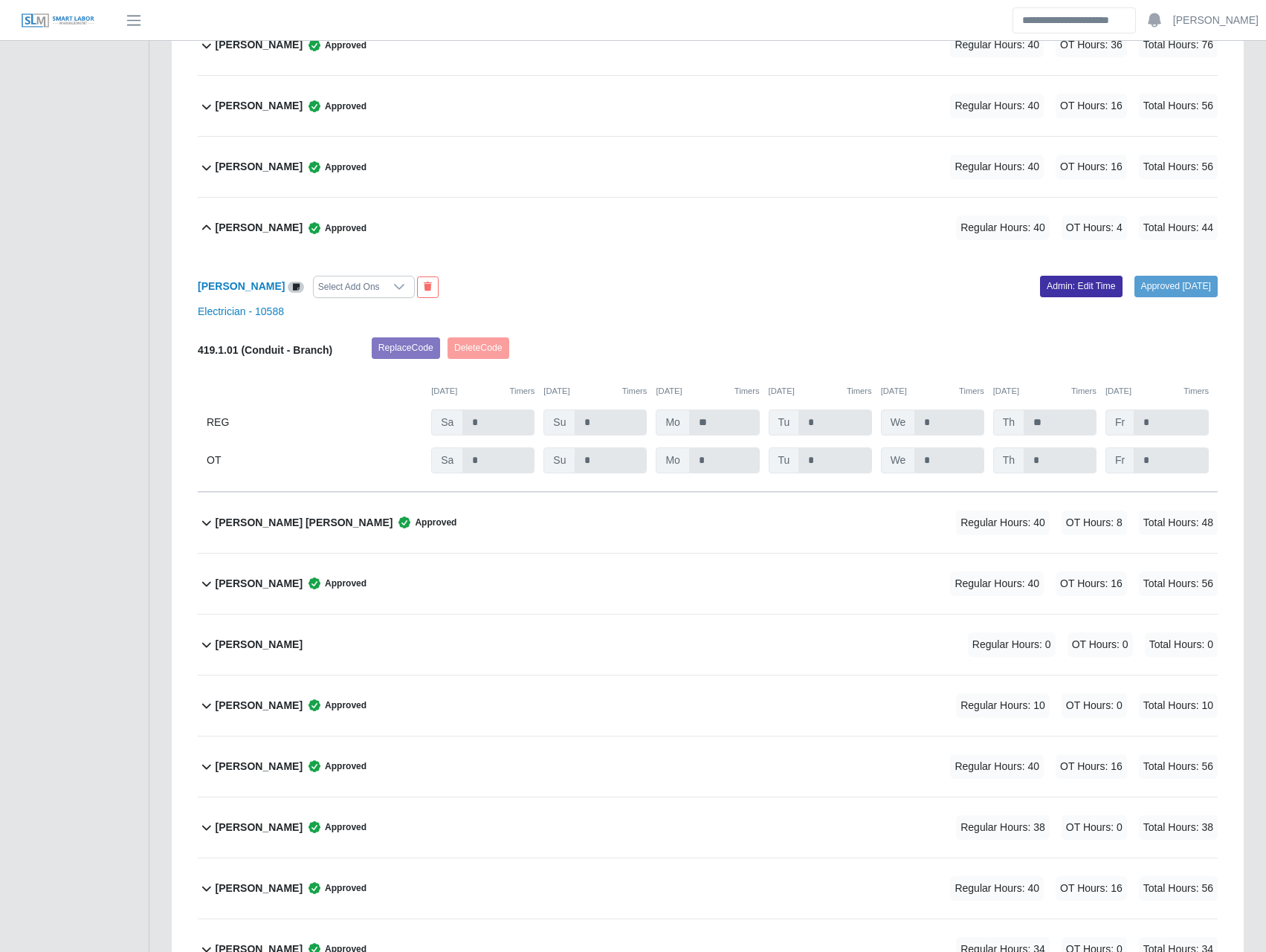
click at [265, 773] on b "Guido Meza" at bounding box center [259, 767] width 87 height 16
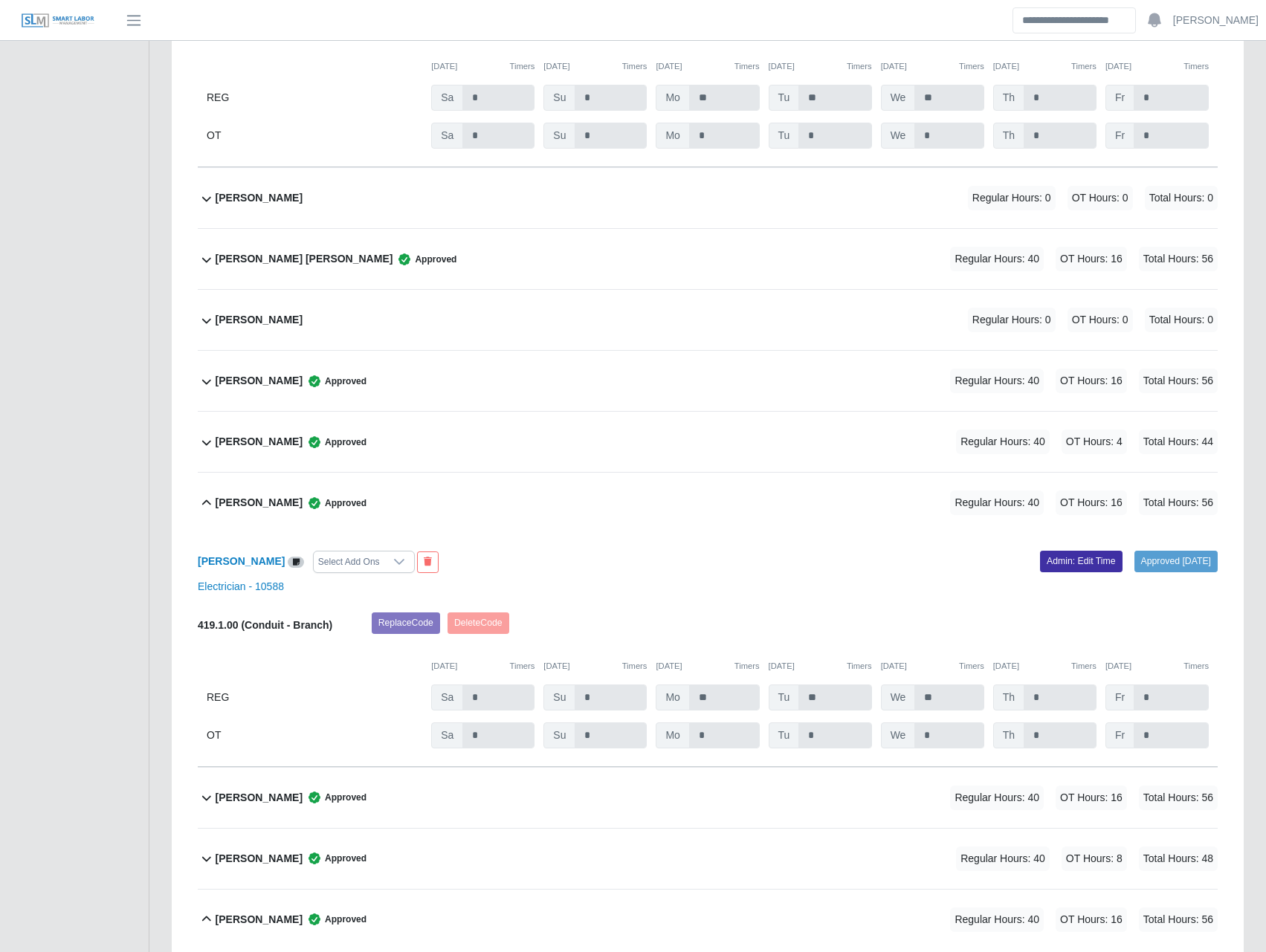
scroll to position [4684, 0]
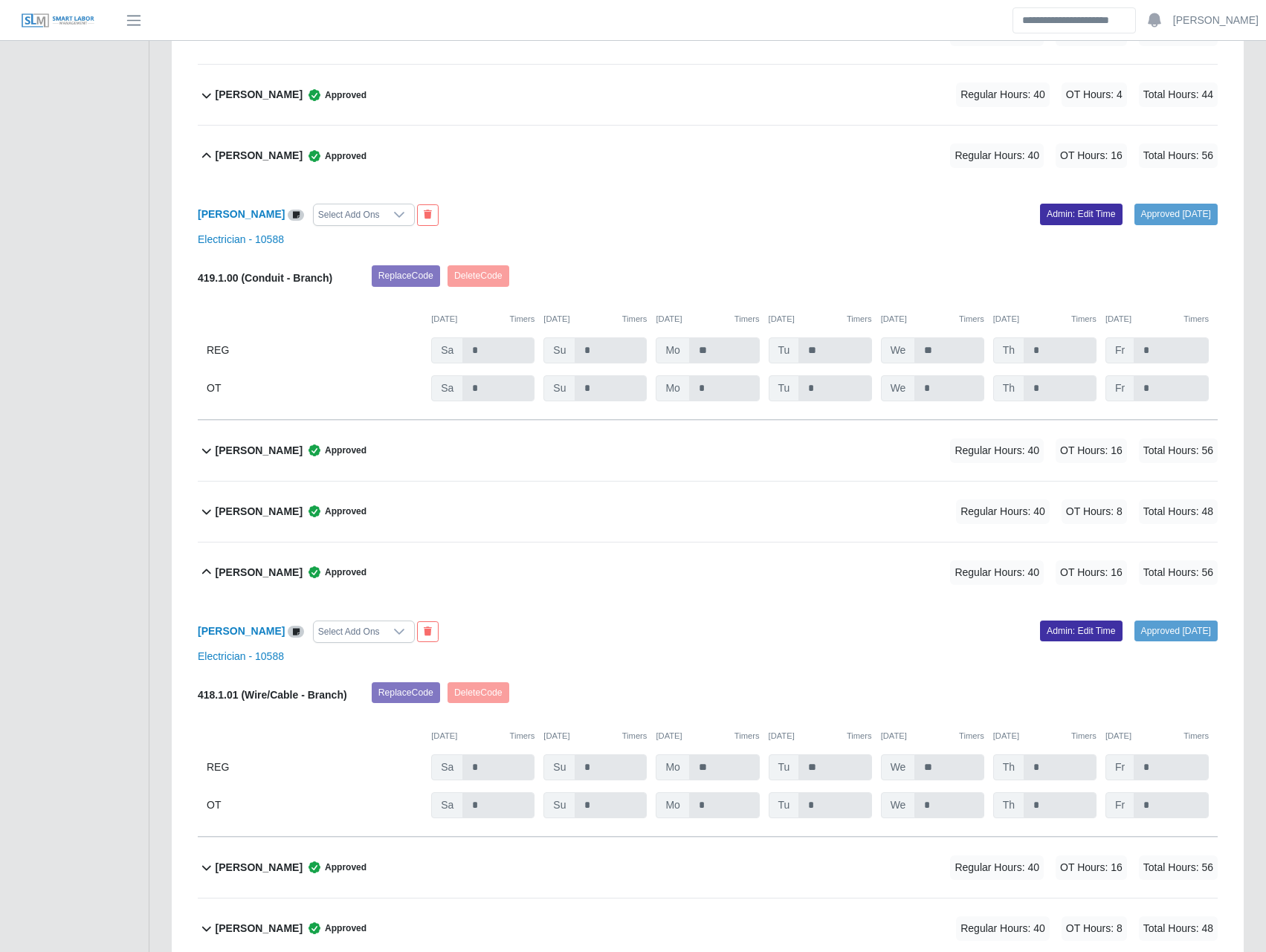
click at [259, 513] on b "Omar Perdomo" at bounding box center [259, 512] width 87 height 16
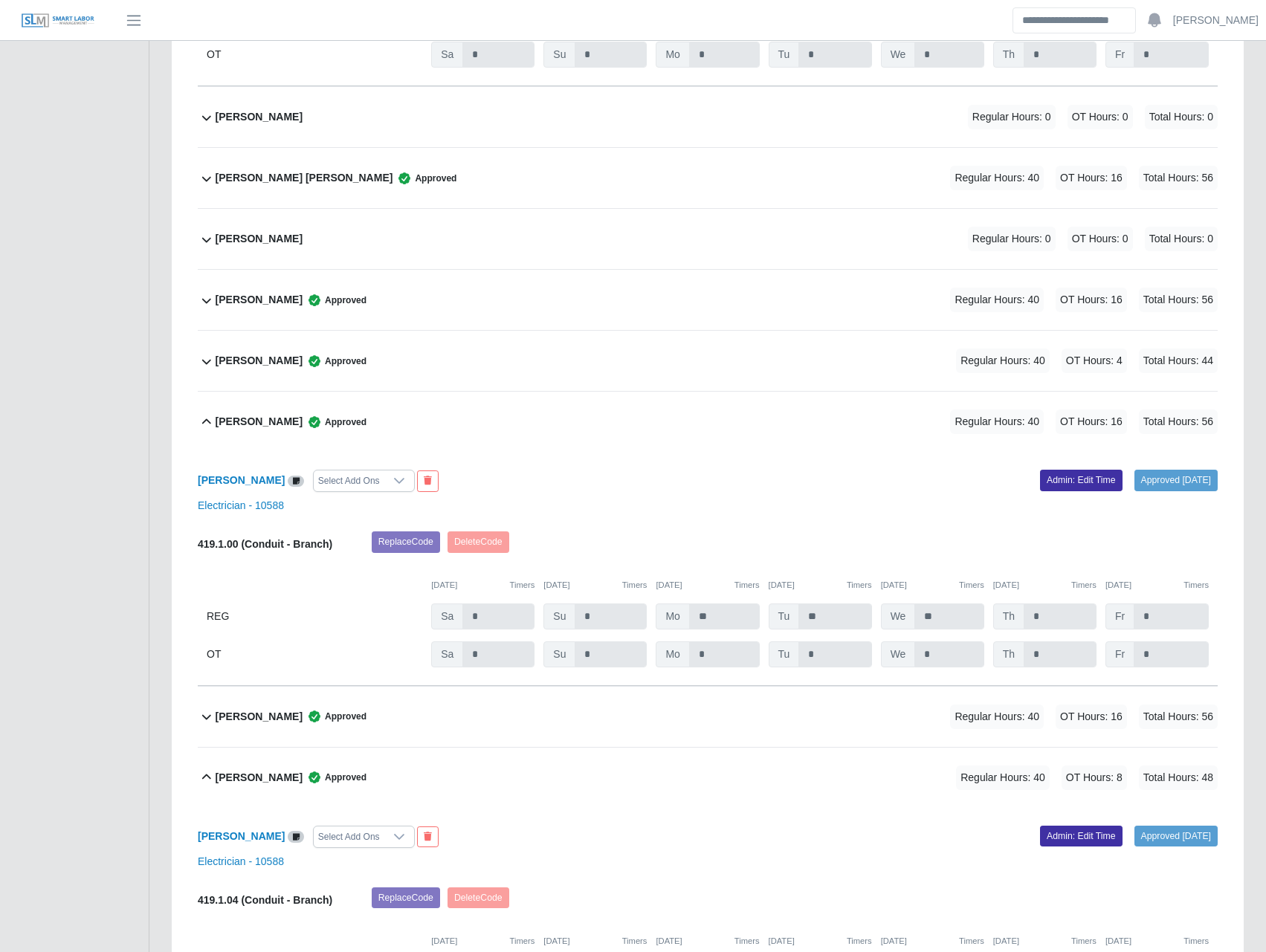
scroll to position [4336, 0]
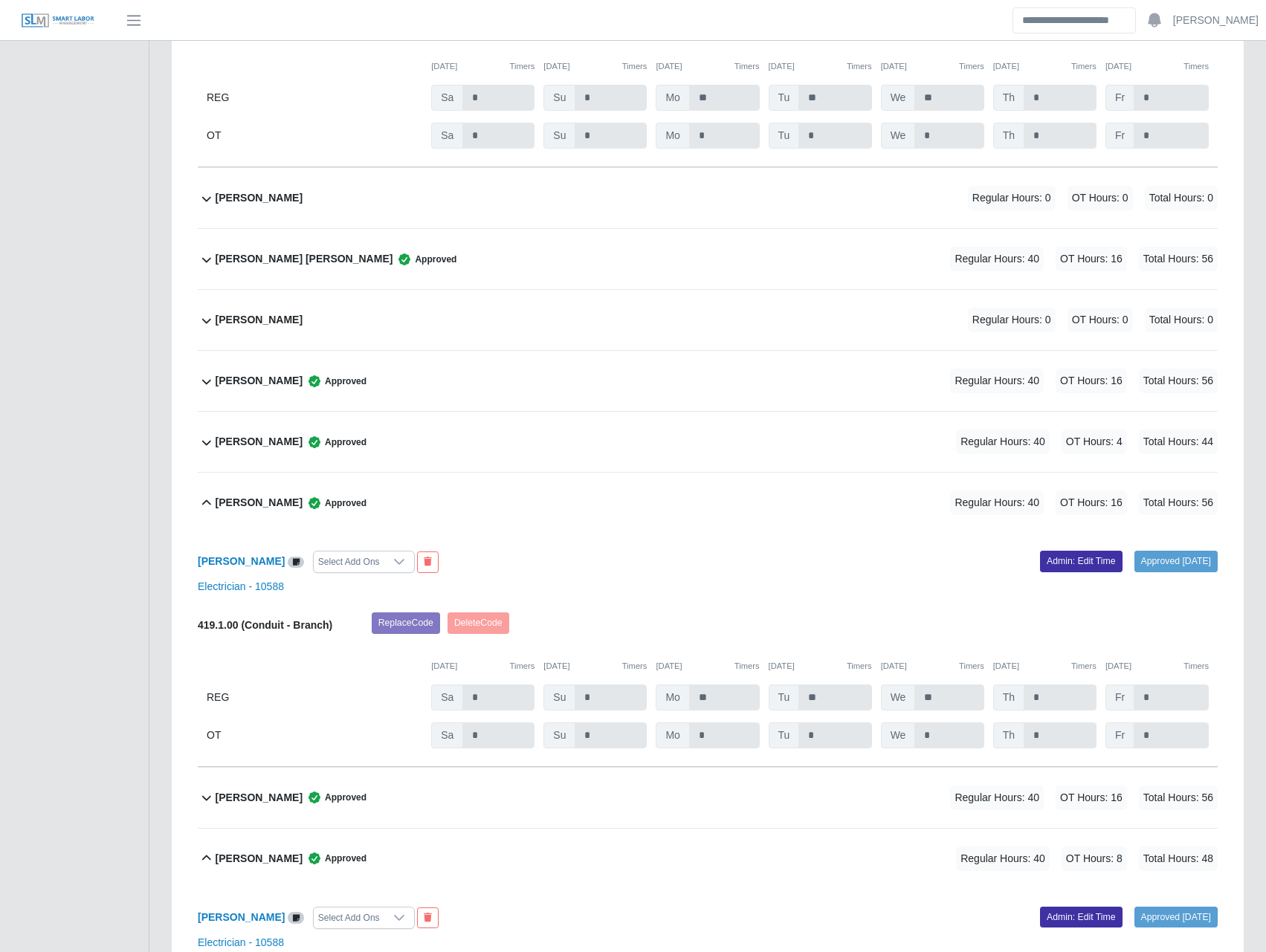
click at [255, 389] on b "Marco Lozano" at bounding box center [259, 381] width 87 height 16
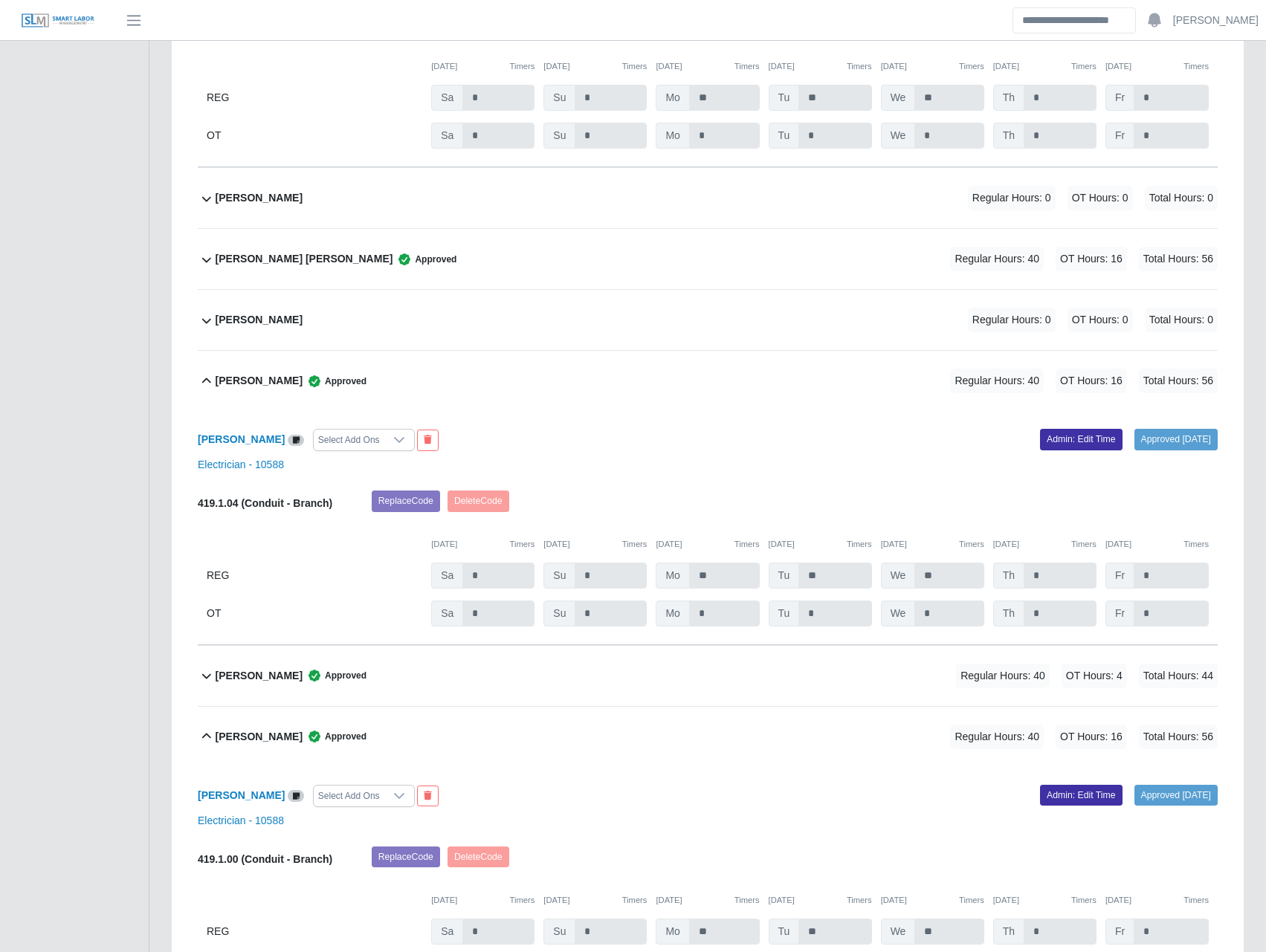
click at [264, 267] on b "Luis Fernandez Vera" at bounding box center [304, 259] width 178 height 16
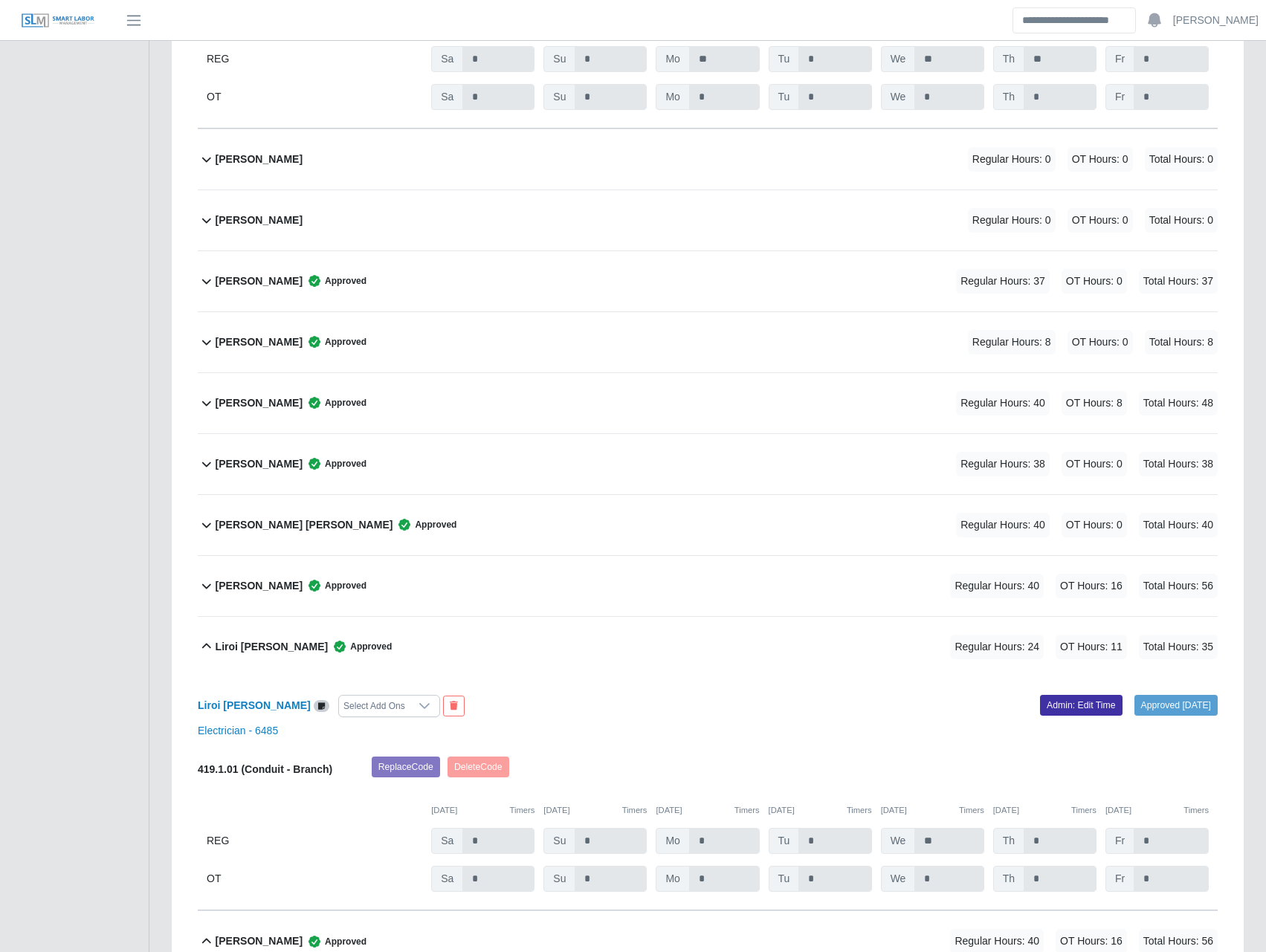
scroll to position [3296, 0]
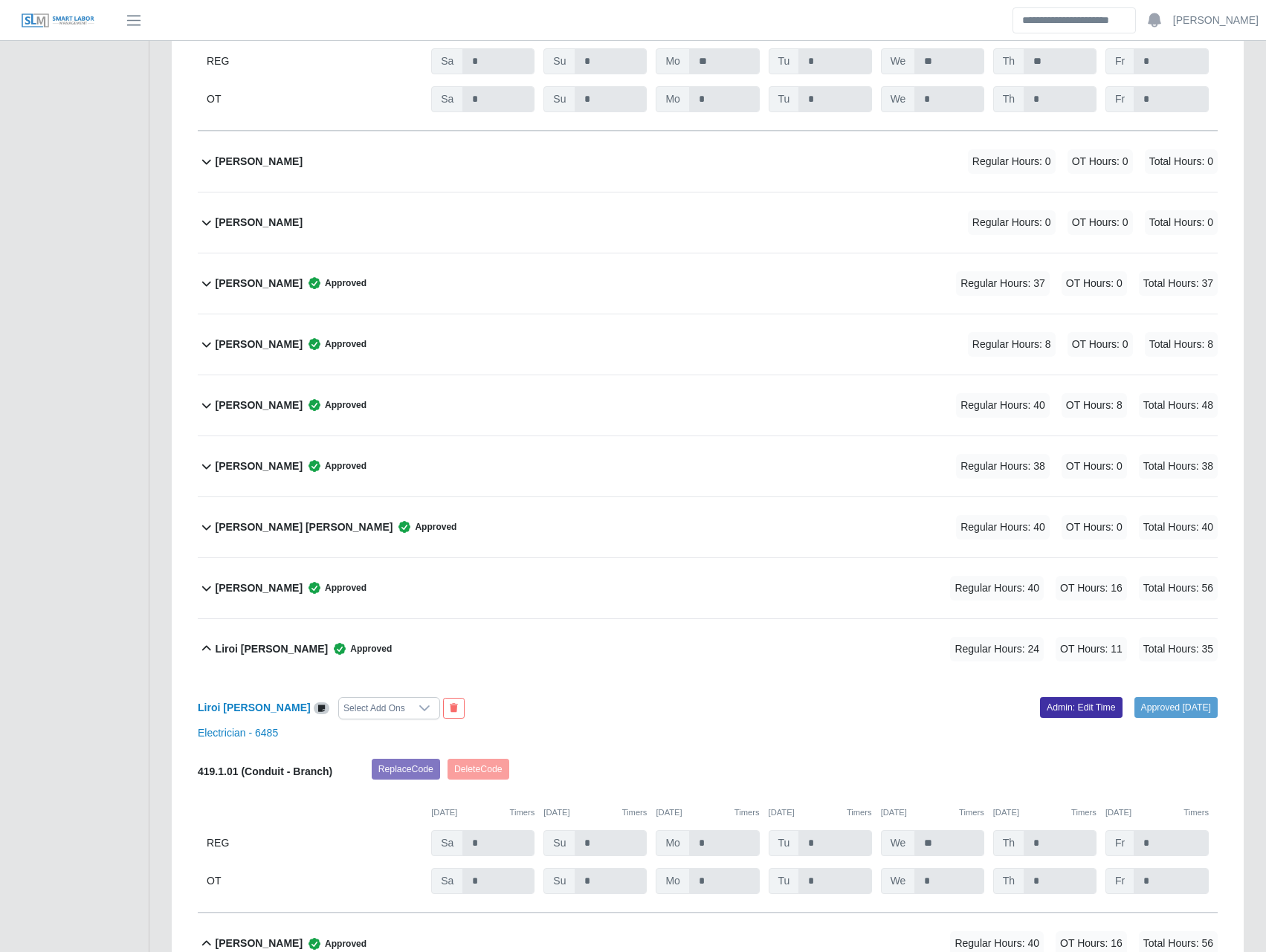
click at [263, 347] on b "Joshua Price" at bounding box center [259, 344] width 87 height 16
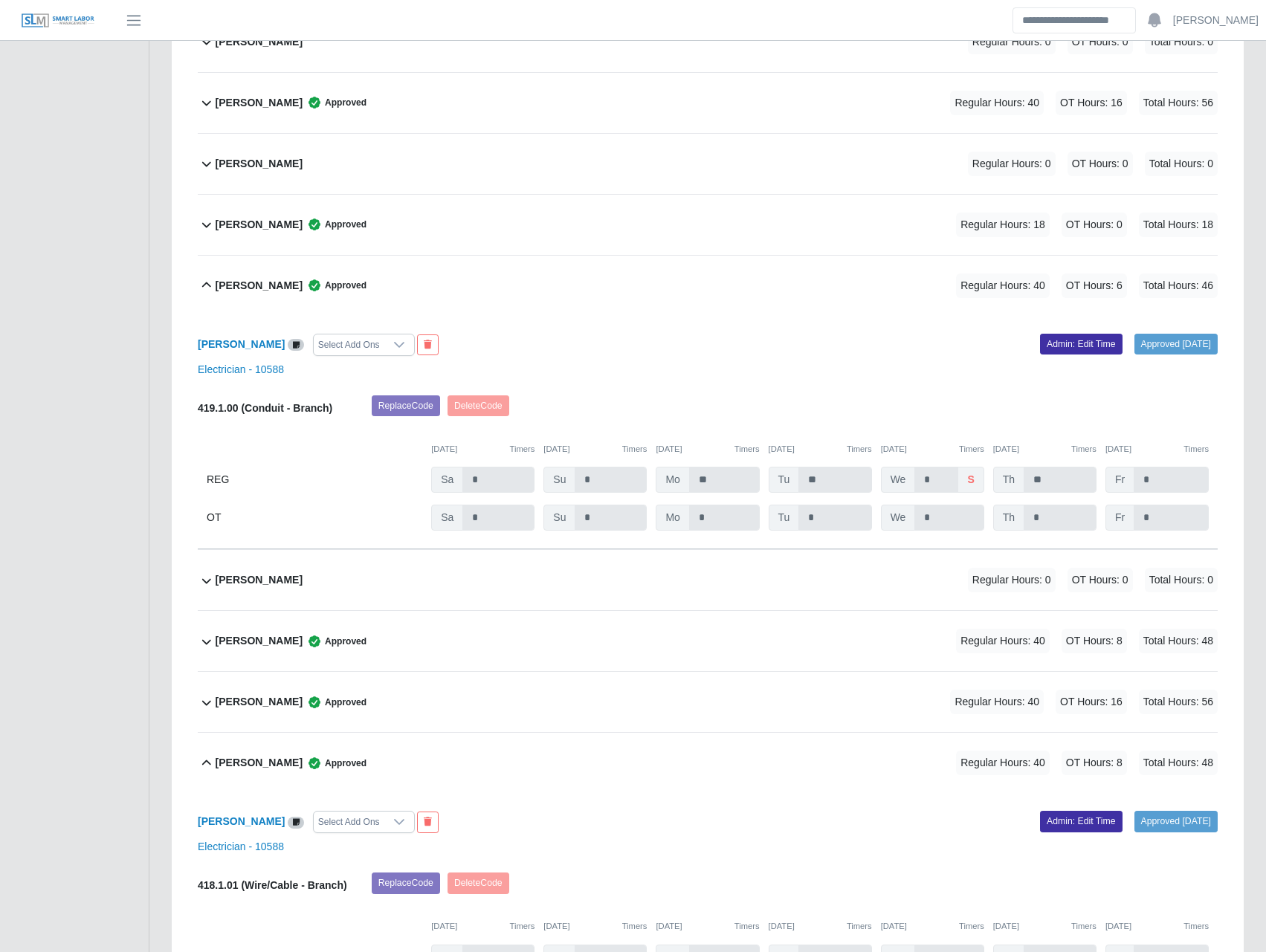
scroll to position [694, 0]
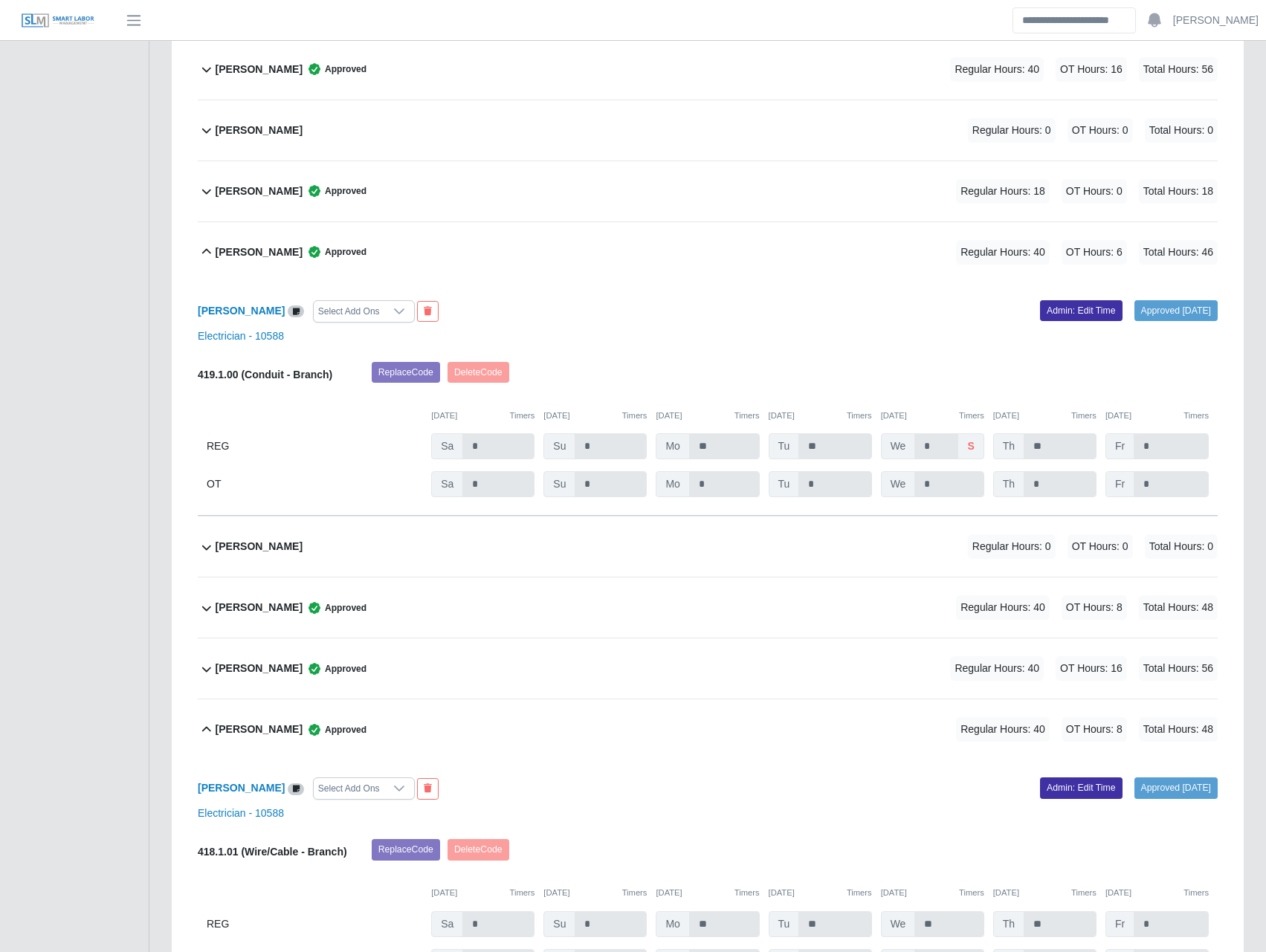
click at [259, 670] on b "Charlie Hammonds" at bounding box center [259, 669] width 87 height 16
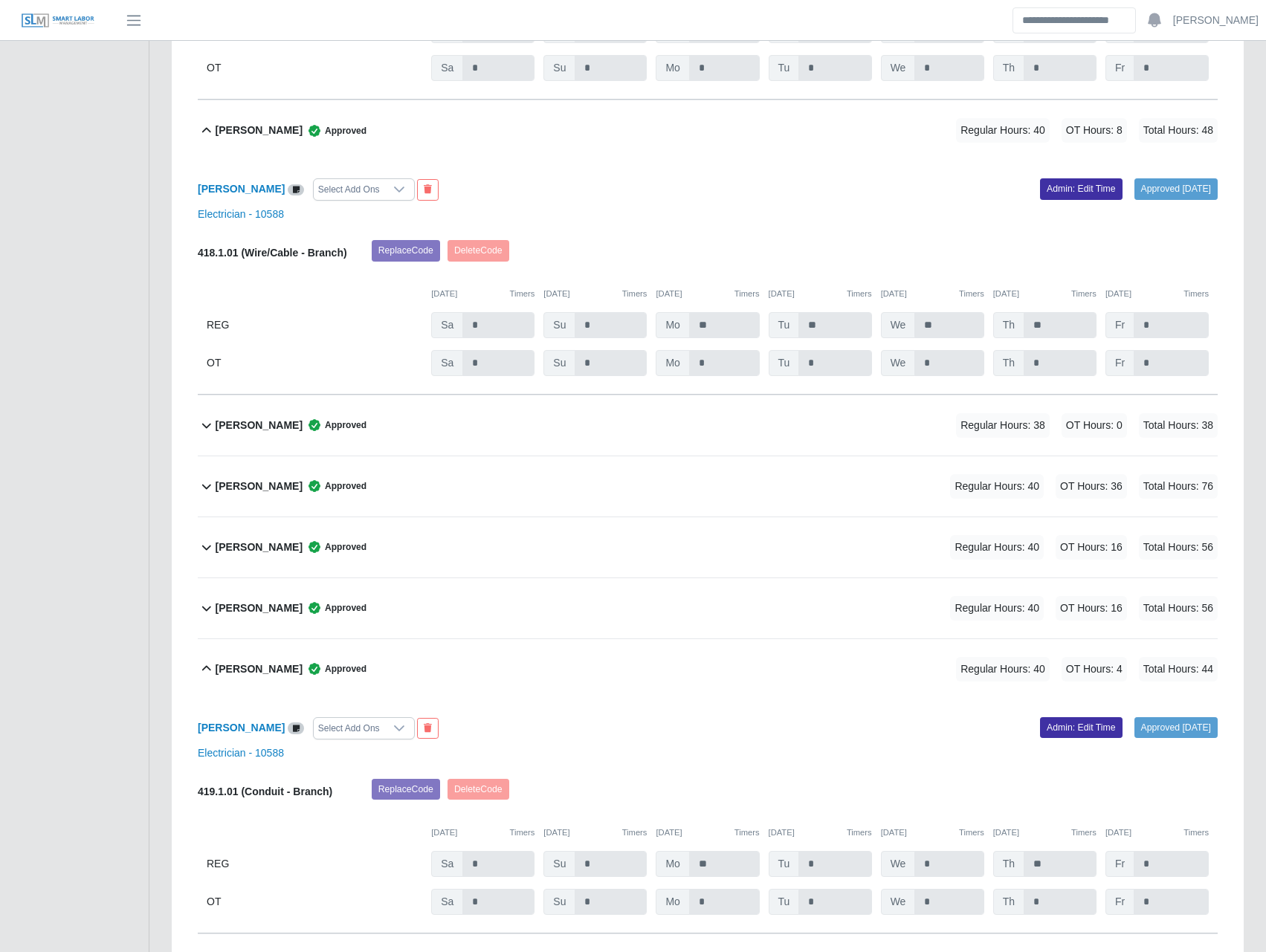
scroll to position [1562, 0]
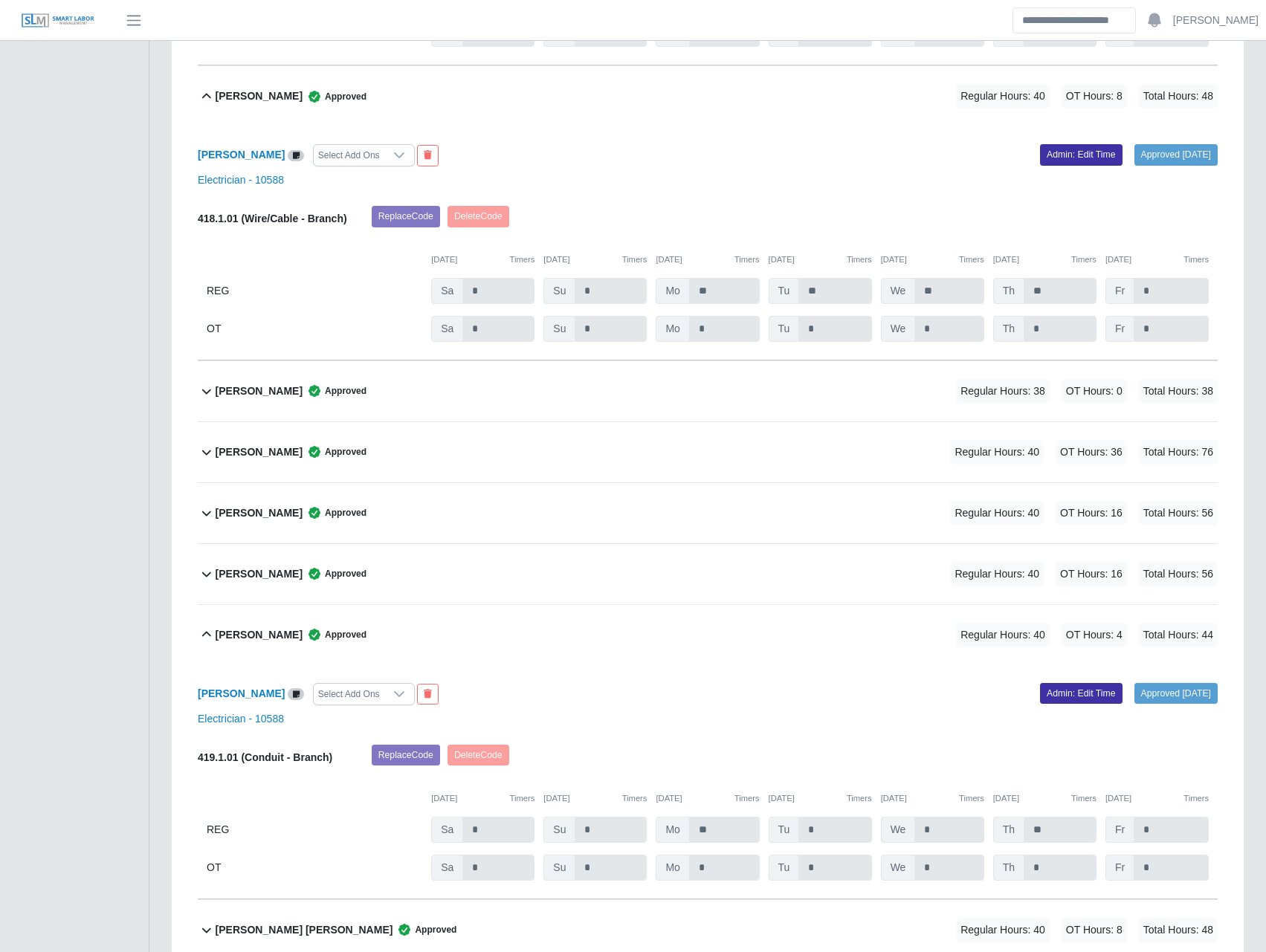
click at [256, 519] on b "Eduard Gonzalez" at bounding box center [259, 513] width 87 height 16
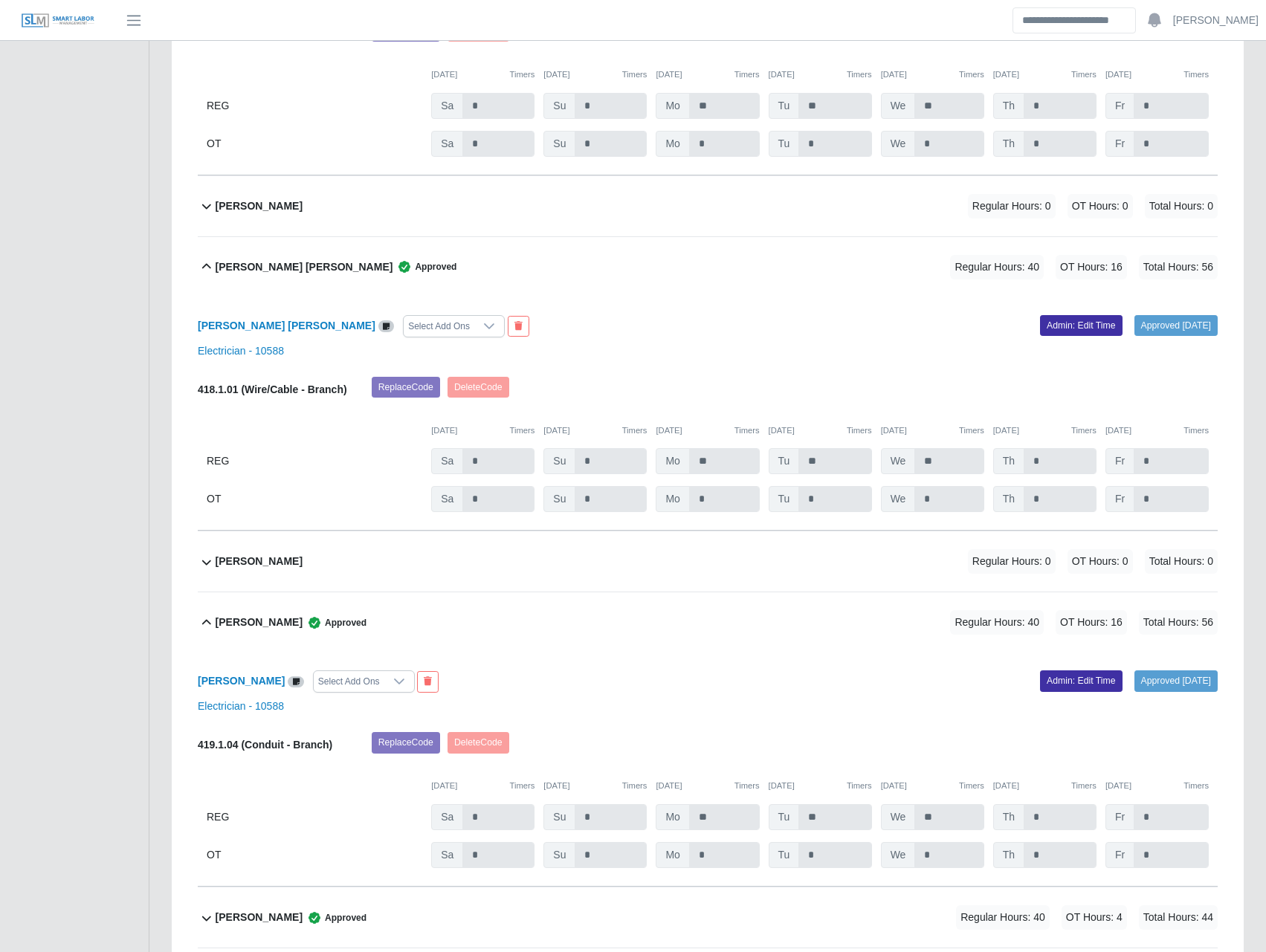
scroll to position [5204, 0]
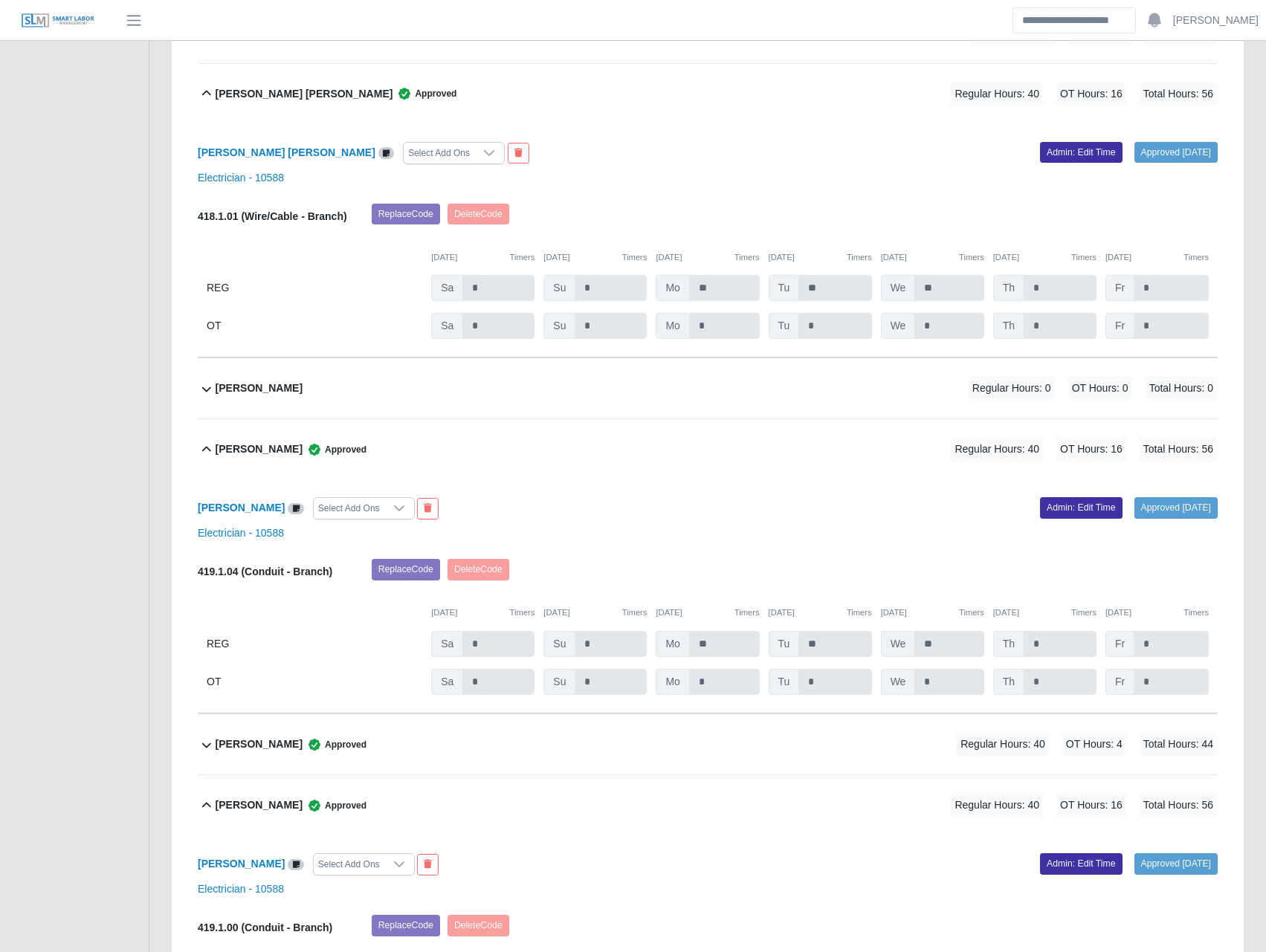
click at [262, 744] on b "Mark England" at bounding box center [259, 745] width 87 height 16
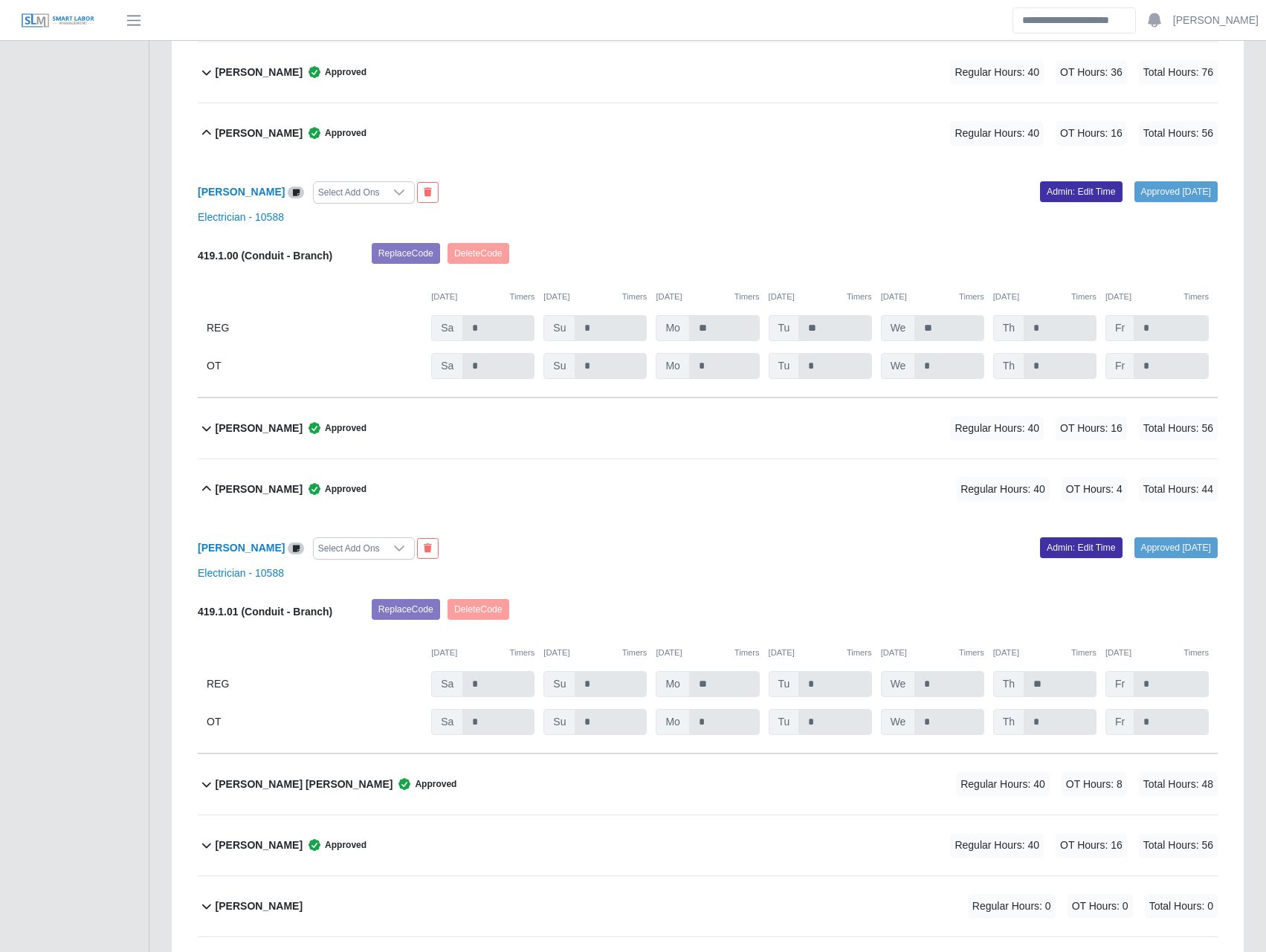
scroll to position [1908, 0]
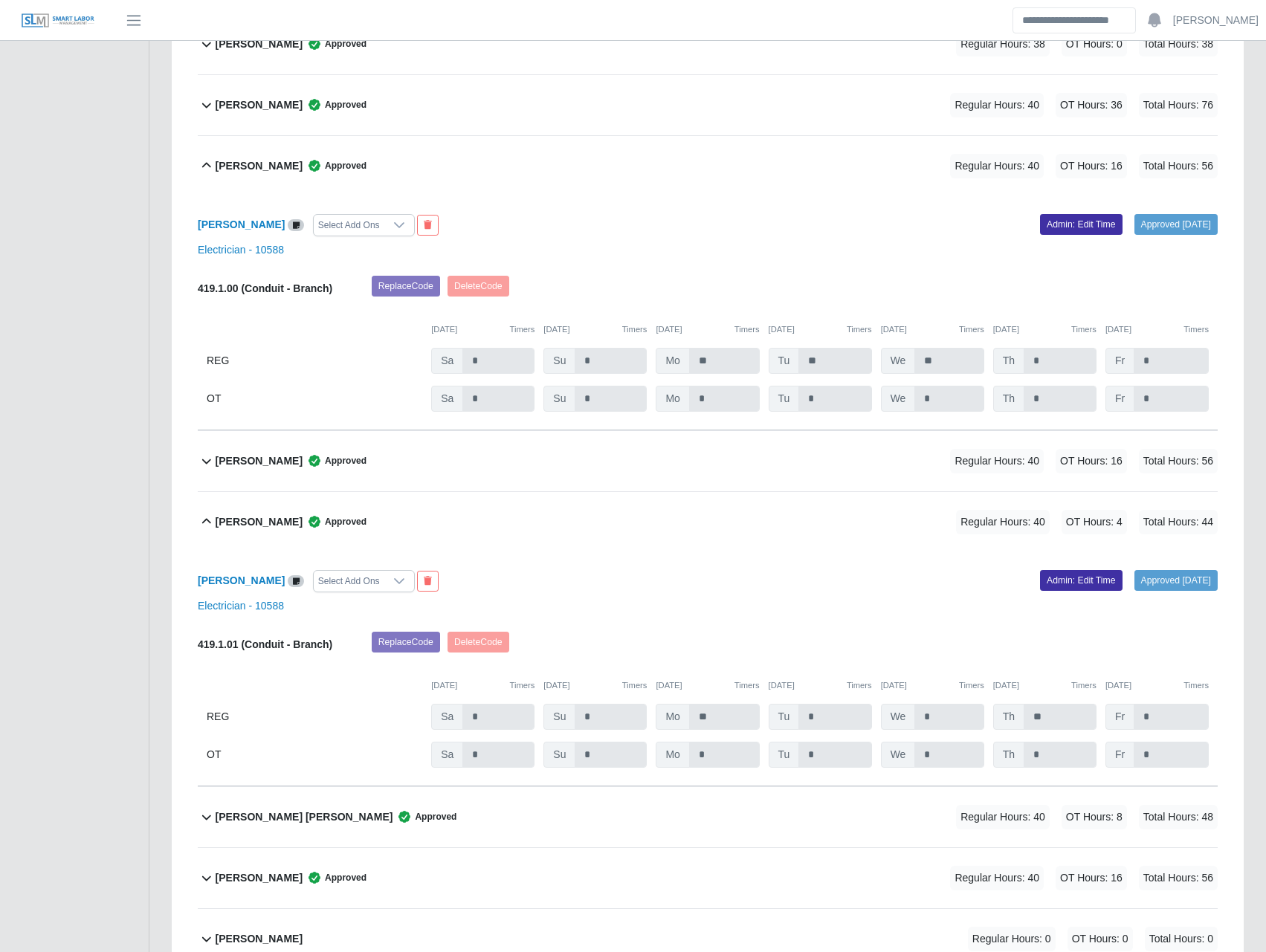
click at [268, 464] on b "Emir Revilla Reyes" at bounding box center [259, 462] width 87 height 16
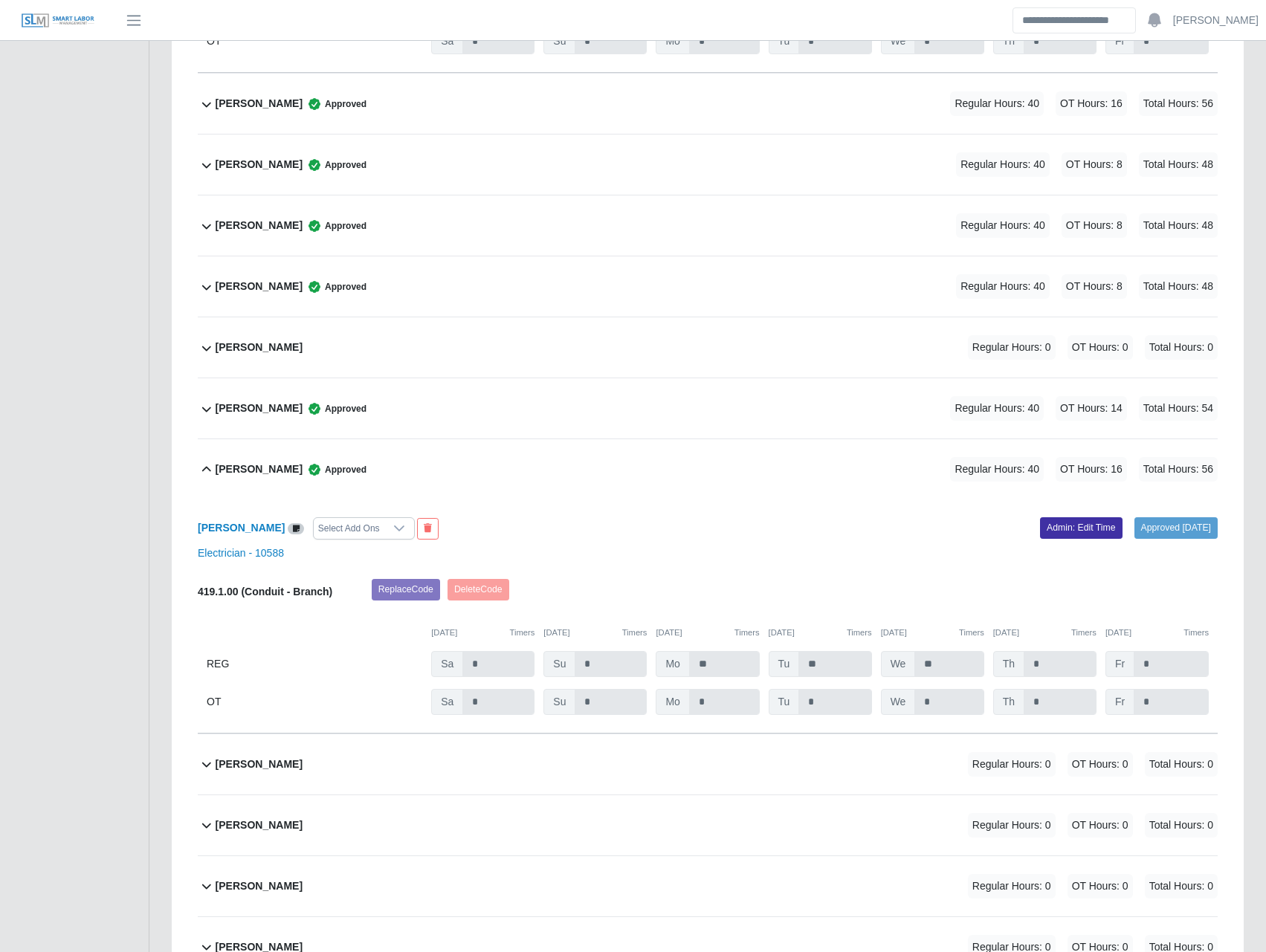
scroll to position [7285, 0]
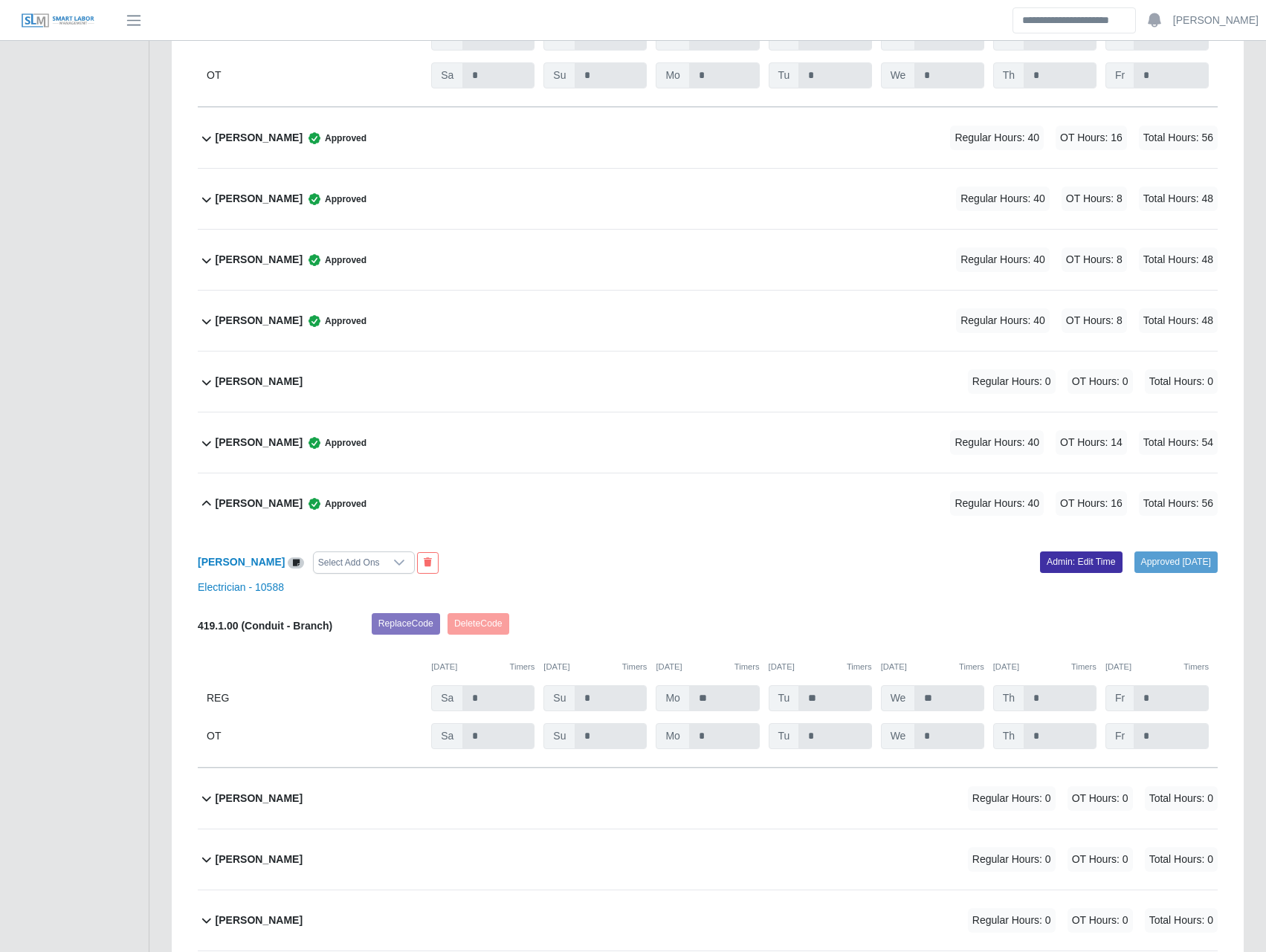
click at [266, 451] on b "Romel Semexant" at bounding box center [259, 443] width 87 height 16
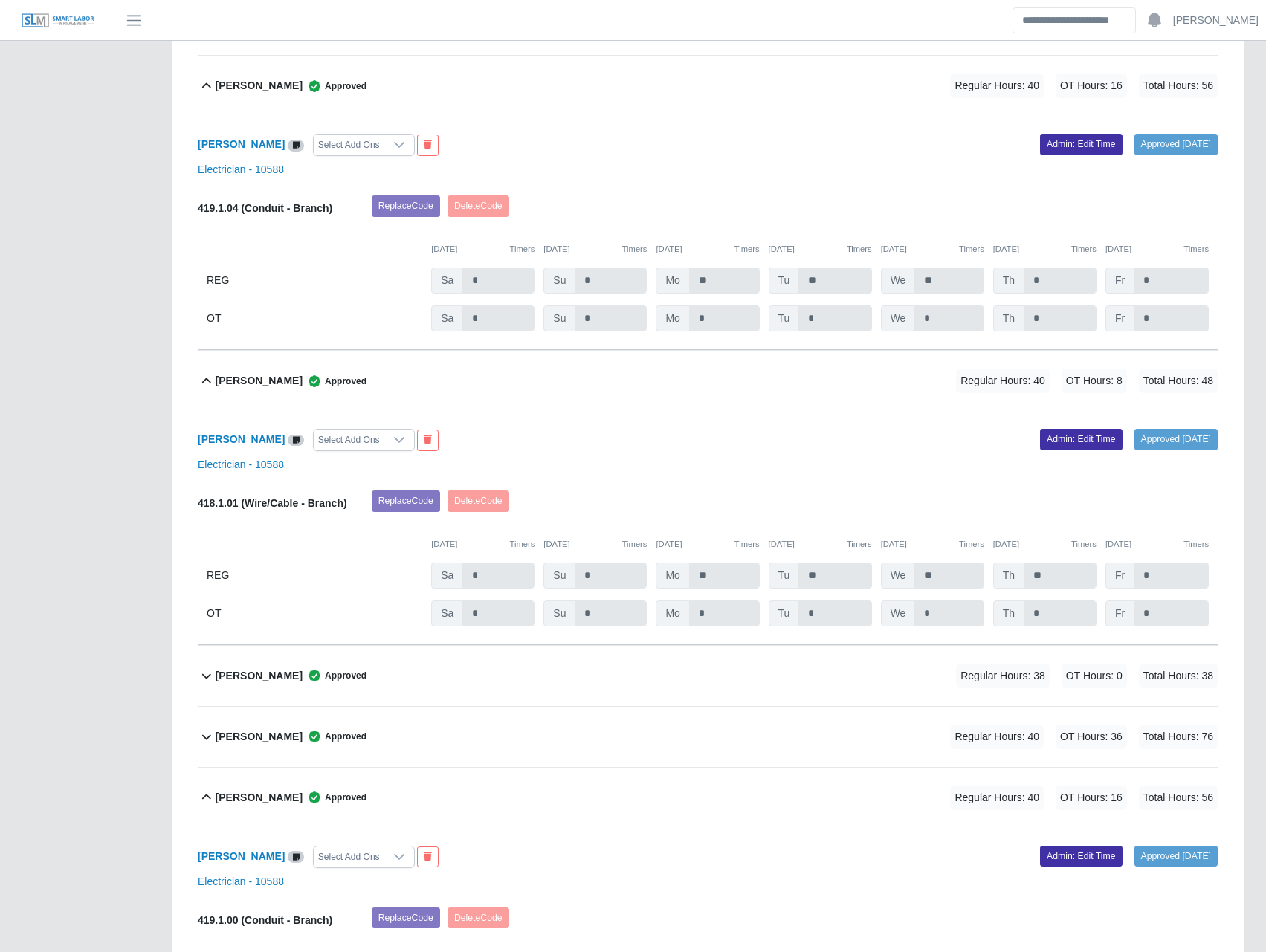
scroll to position [1388, 0]
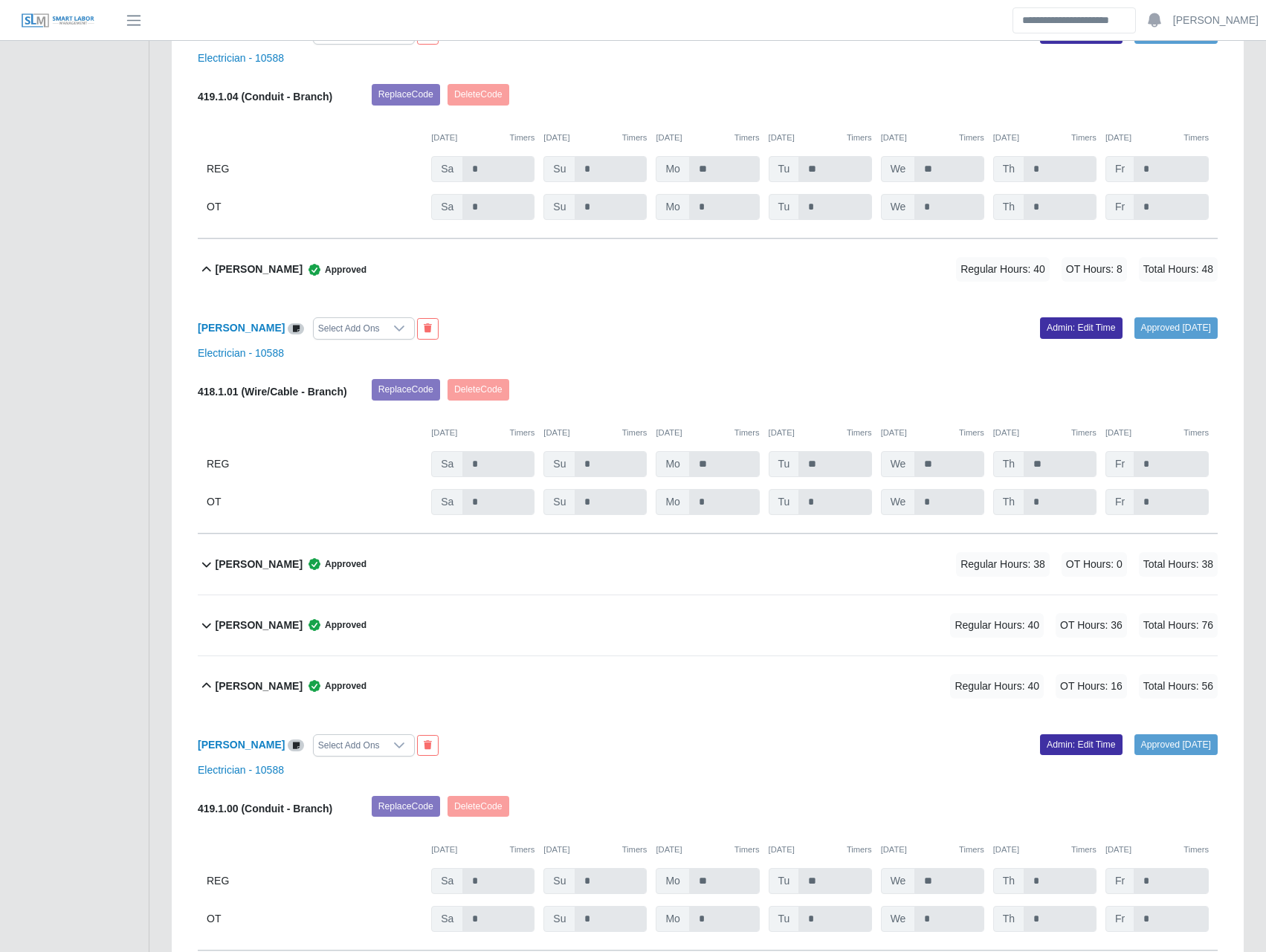
click at [252, 564] on b "Dexter Wells" at bounding box center [259, 565] width 87 height 16
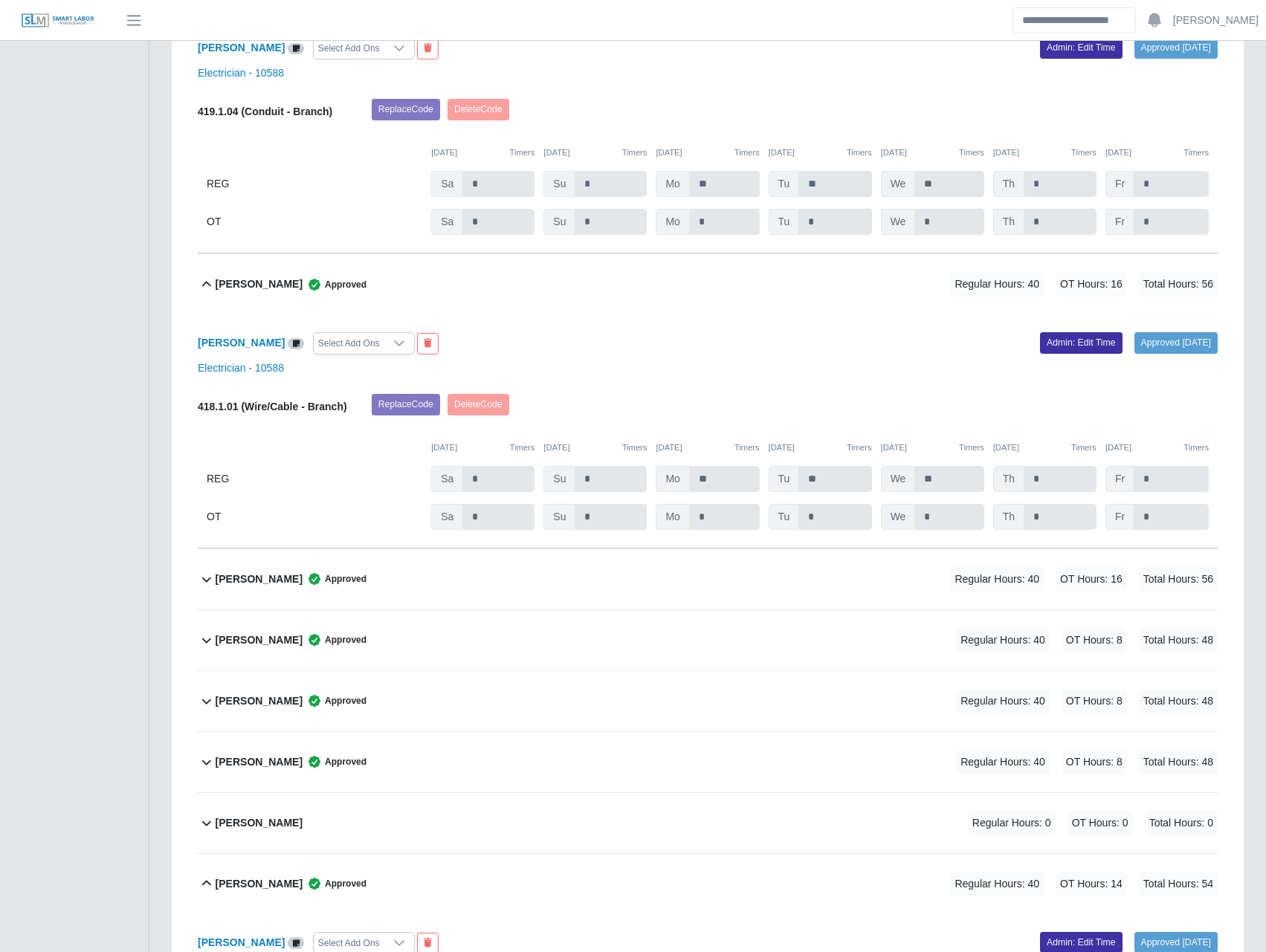
scroll to position [7112, 0]
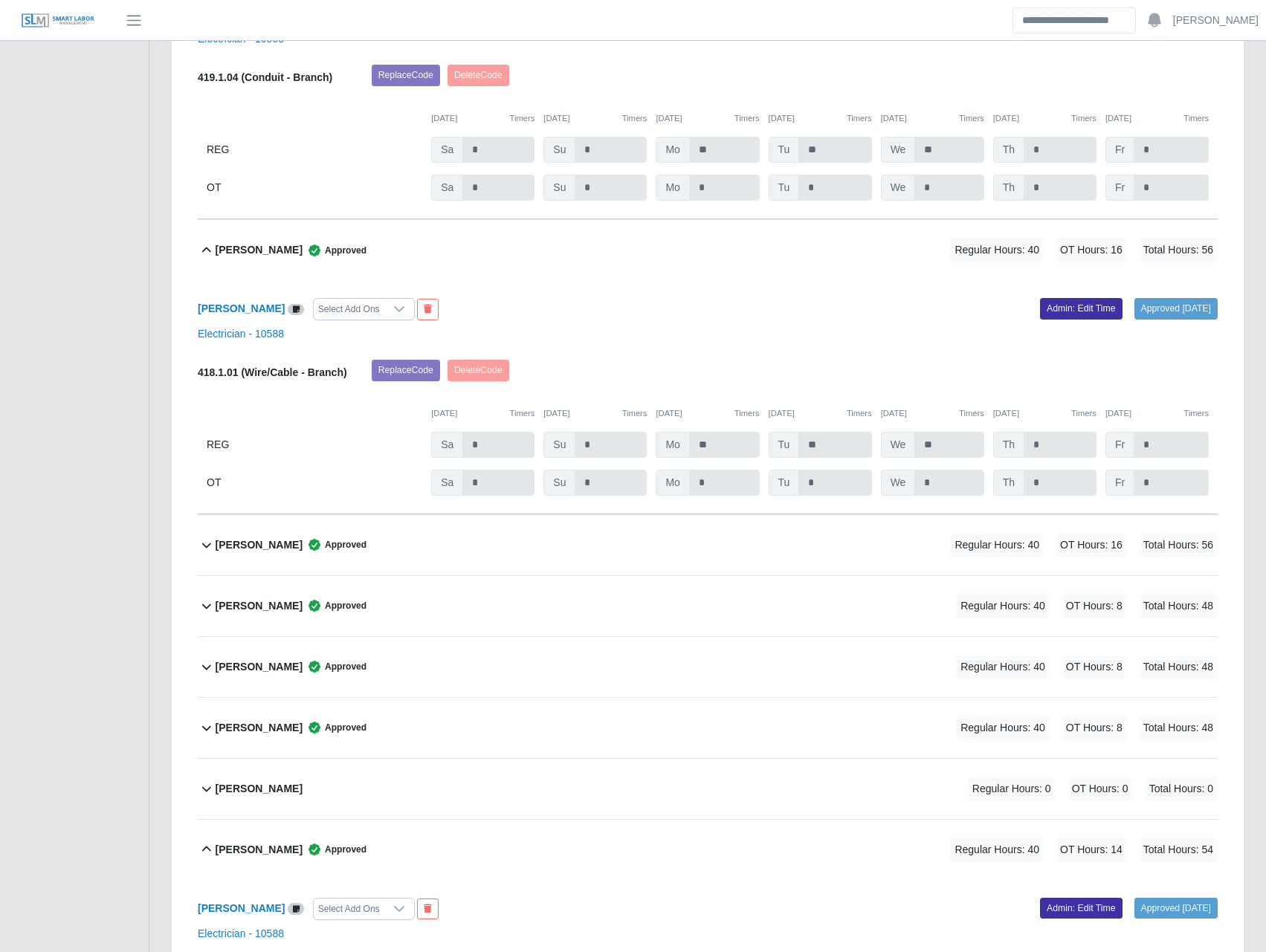
click at [266, 614] on b "Oscar Rodriguez" at bounding box center [259, 607] width 87 height 16
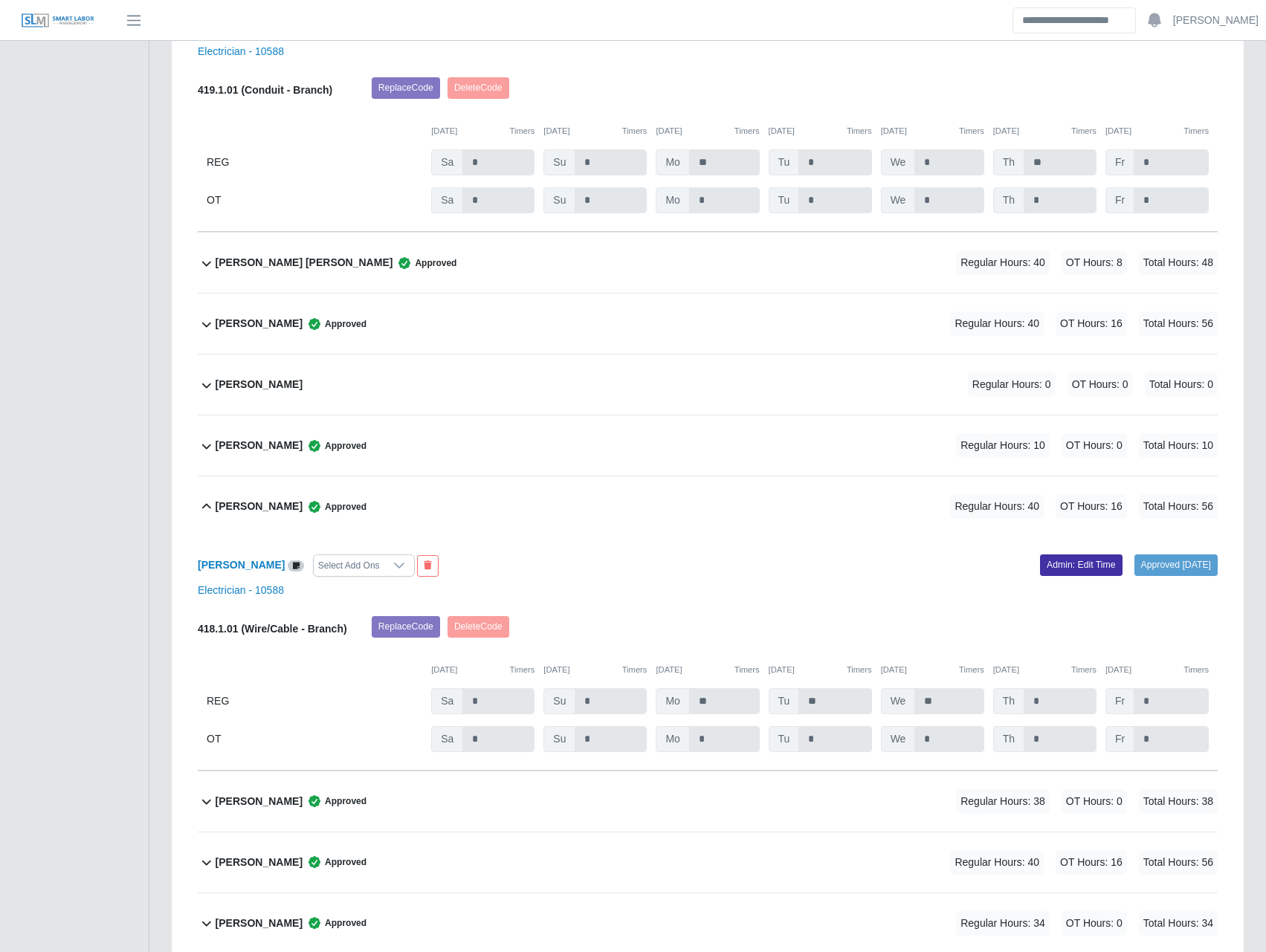
scroll to position [2775, 0]
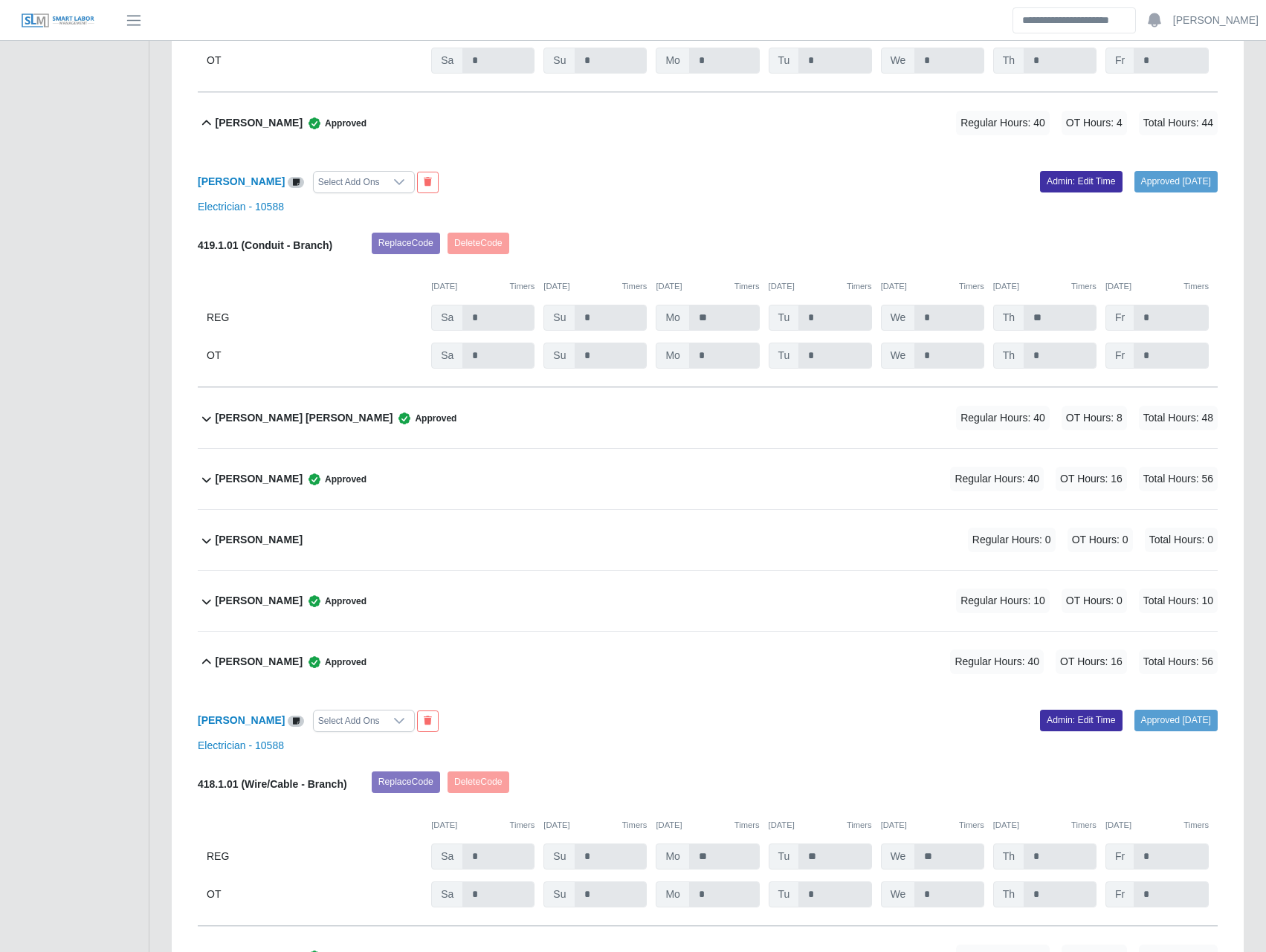
click at [268, 486] on b "Gabriel Losada" at bounding box center [259, 479] width 87 height 16
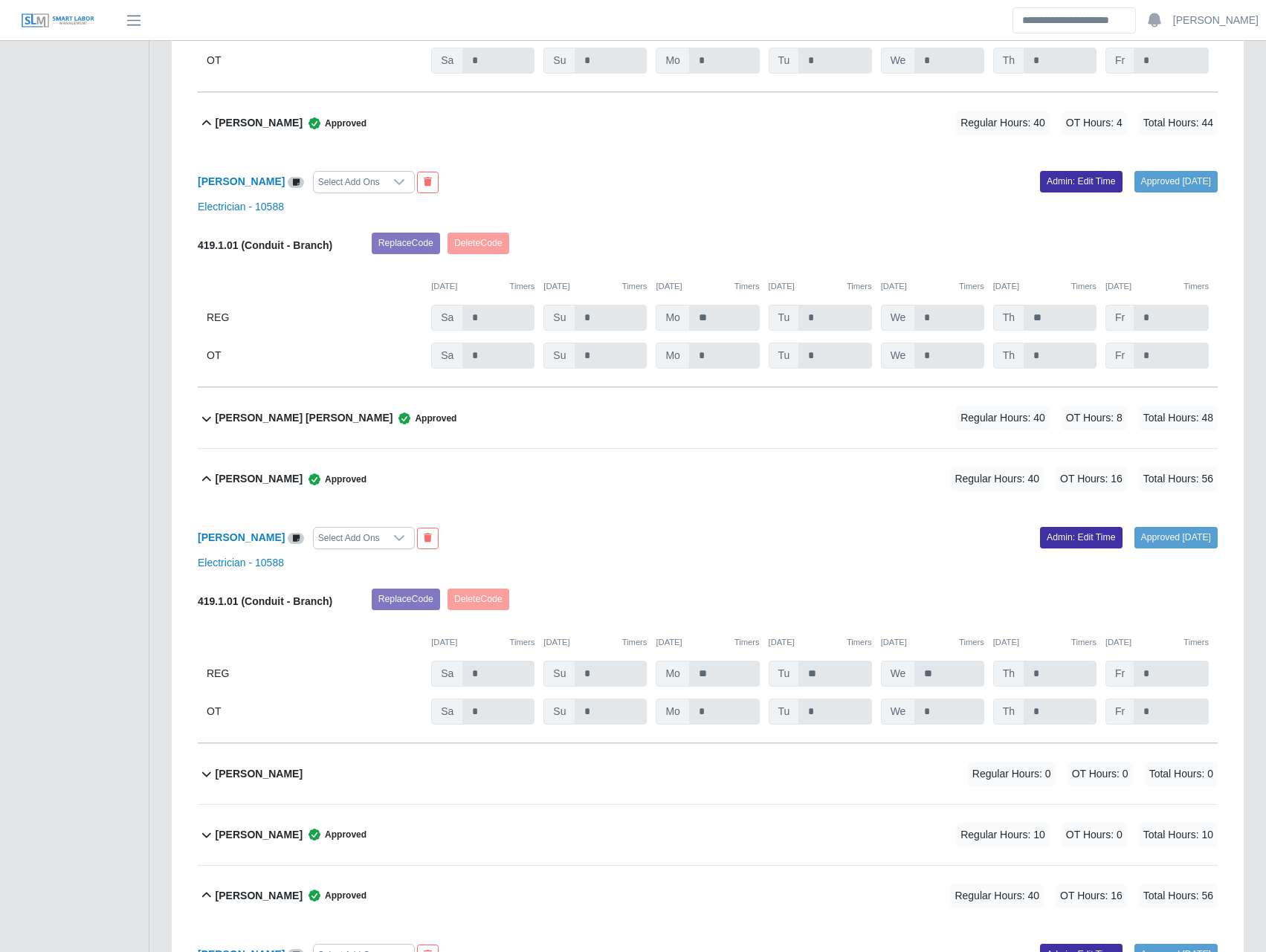
scroll to position [2949, 0]
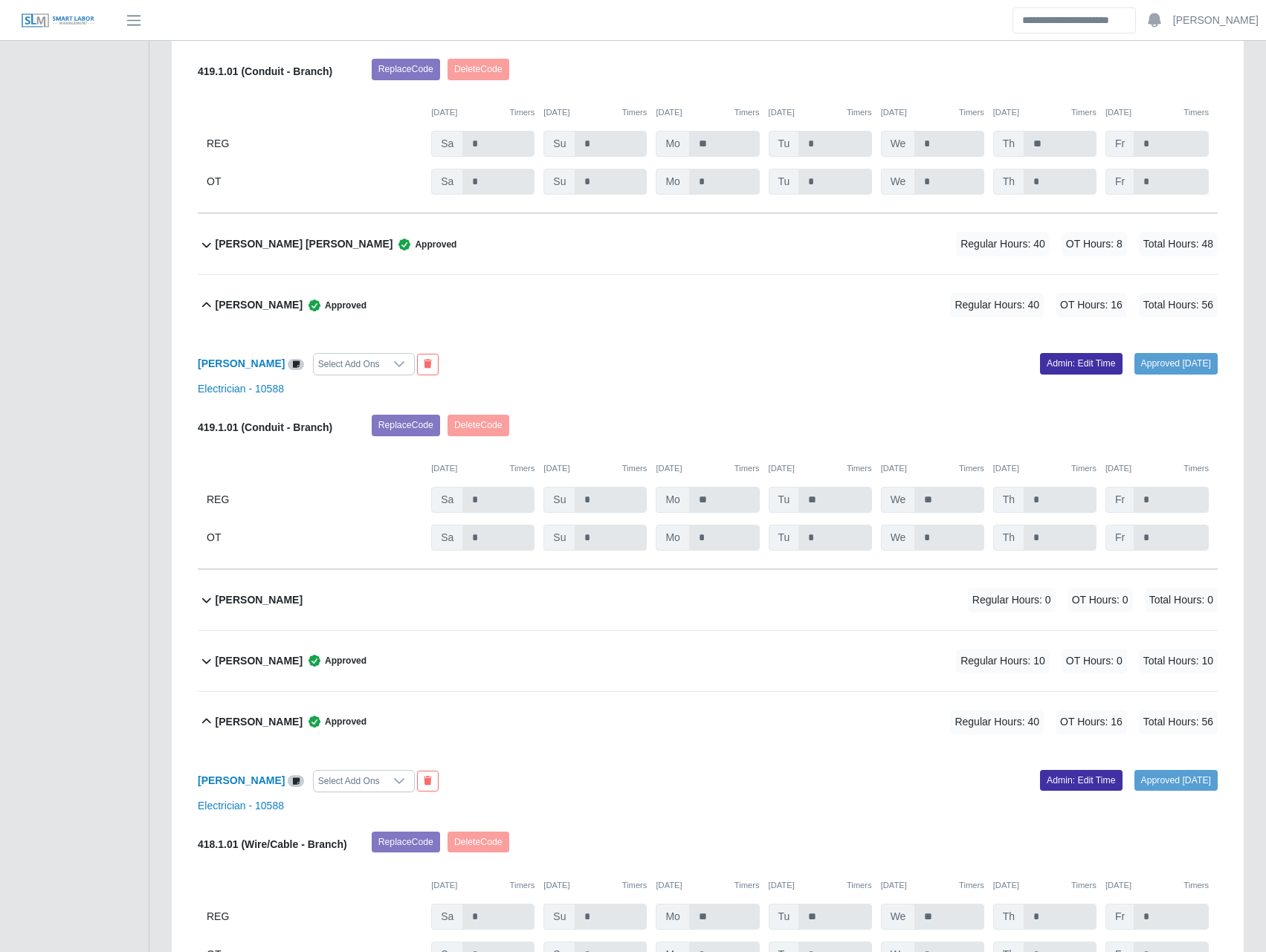
click at [302, 669] on b "Giovanny Hernandez" at bounding box center [259, 661] width 87 height 16
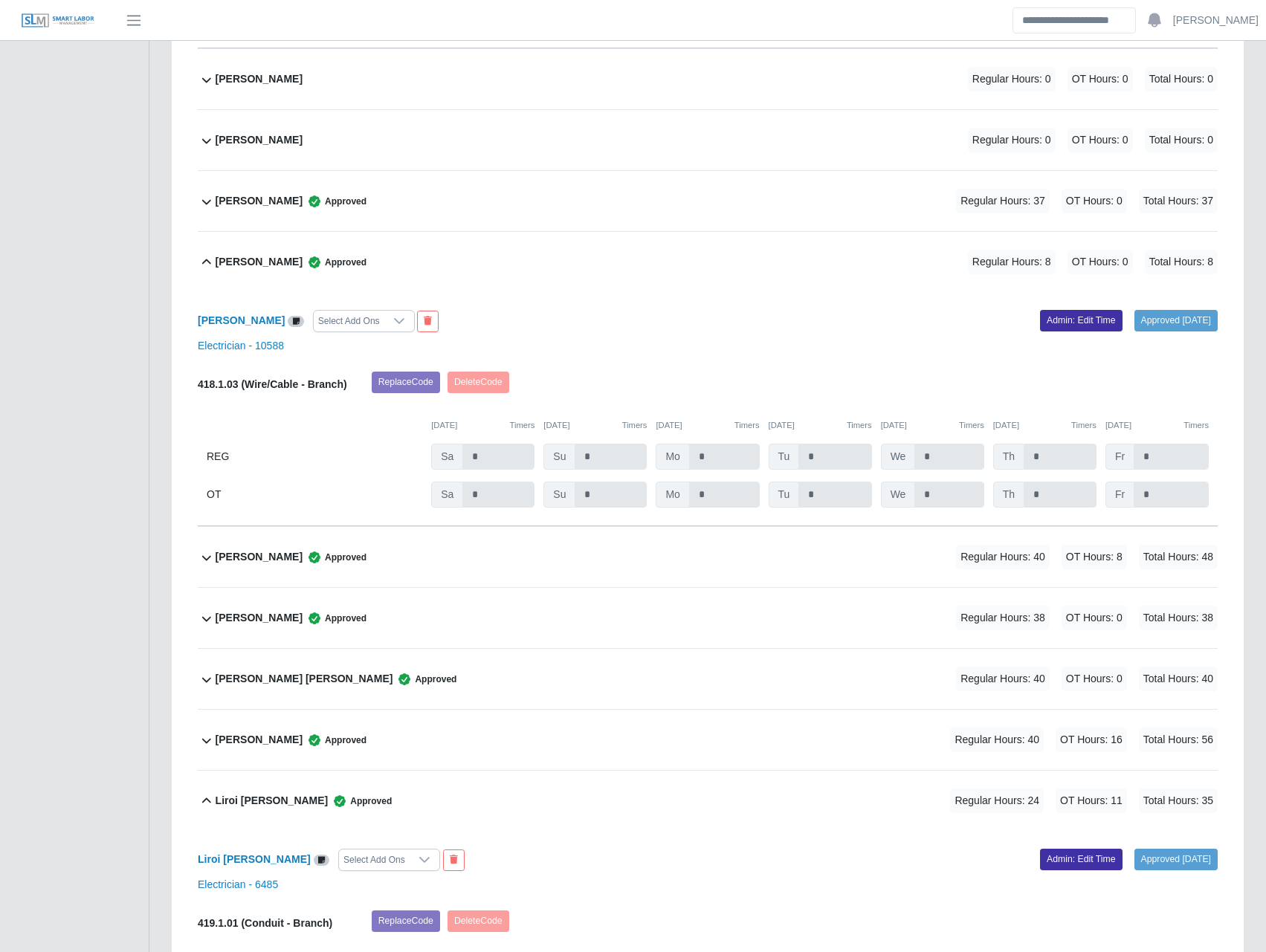
scroll to position [4856, 0]
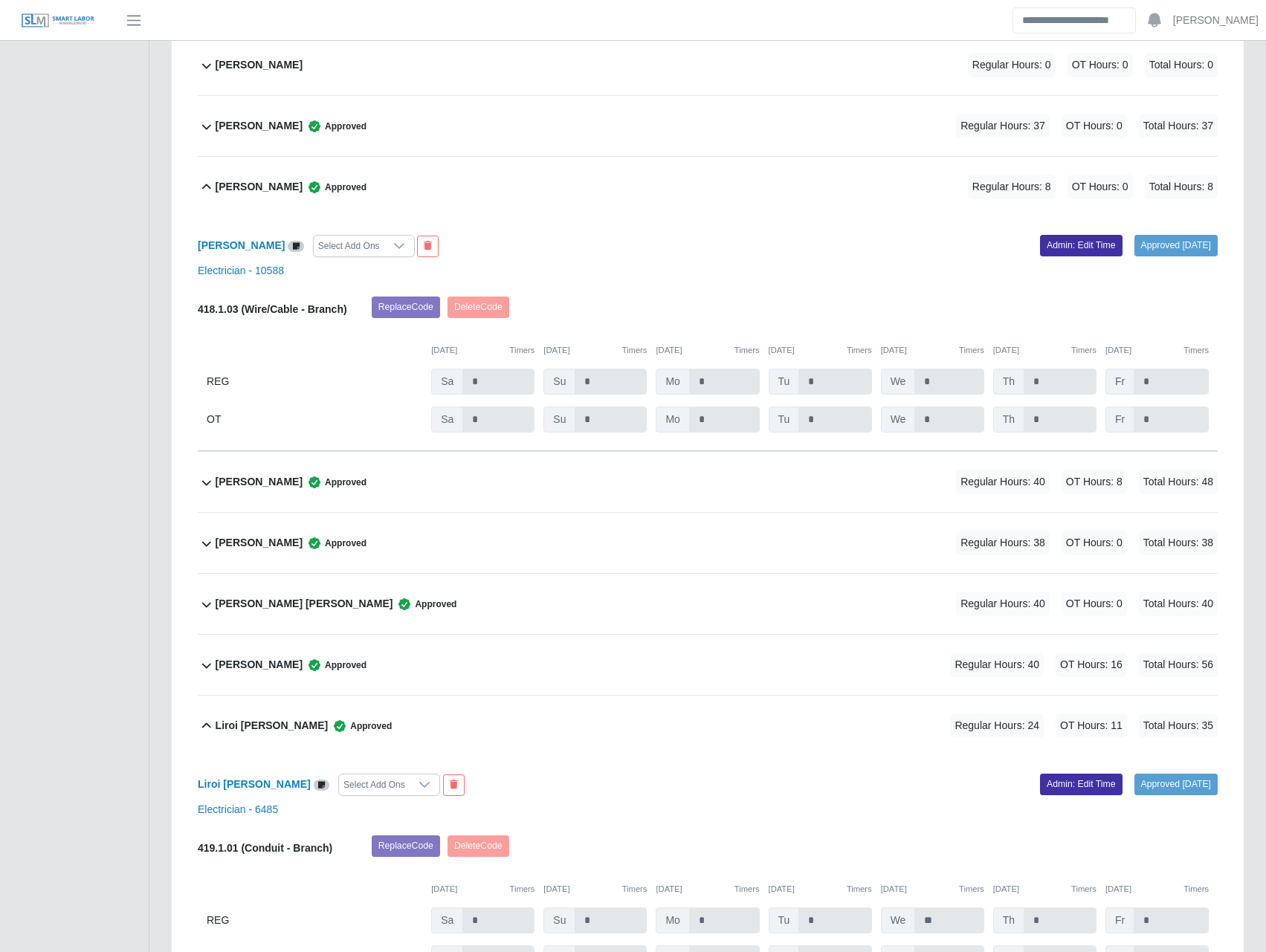
click at [264, 548] on b "Juan Valdivieso" at bounding box center [259, 543] width 87 height 16
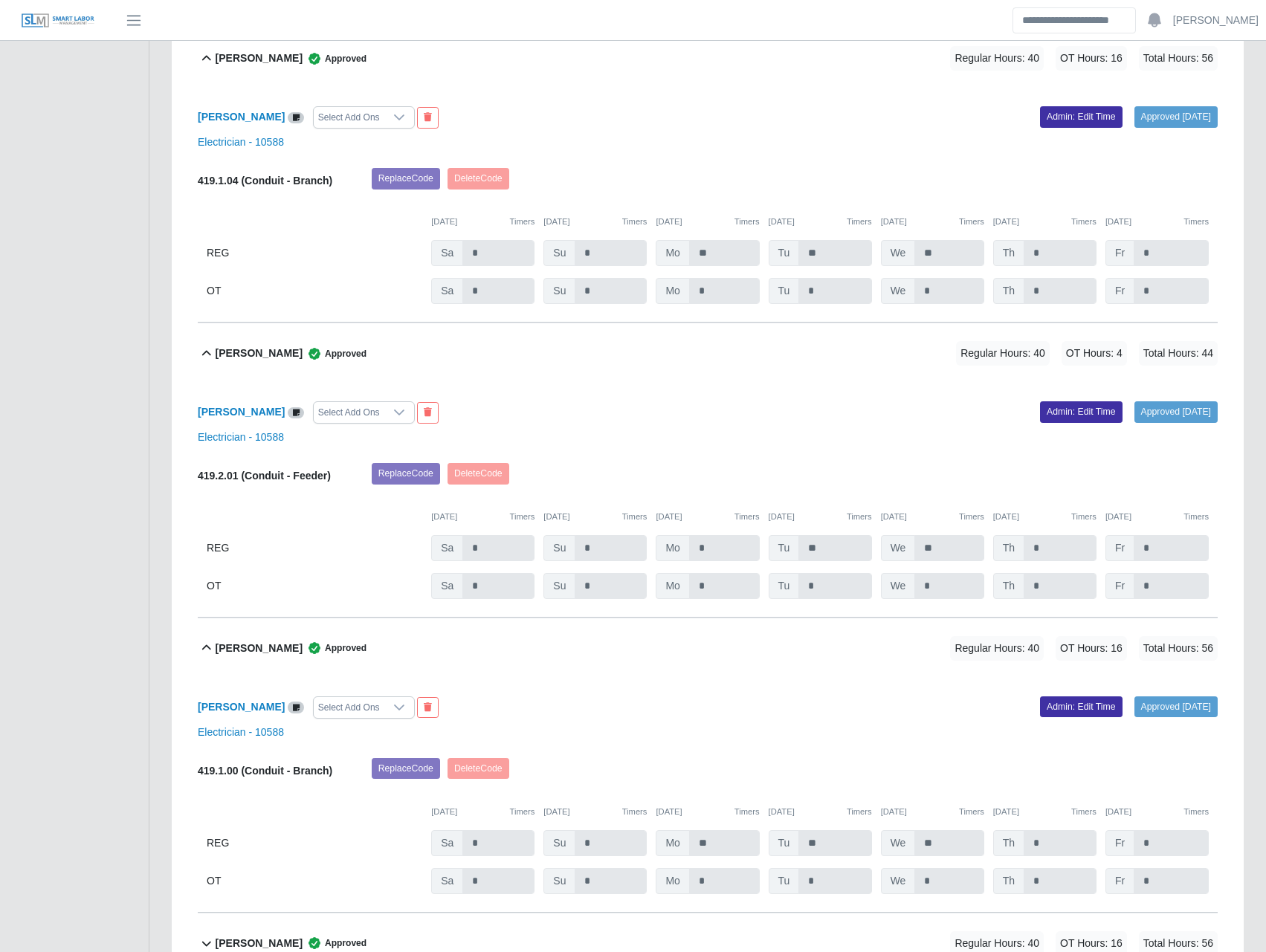
scroll to position [7806, 0]
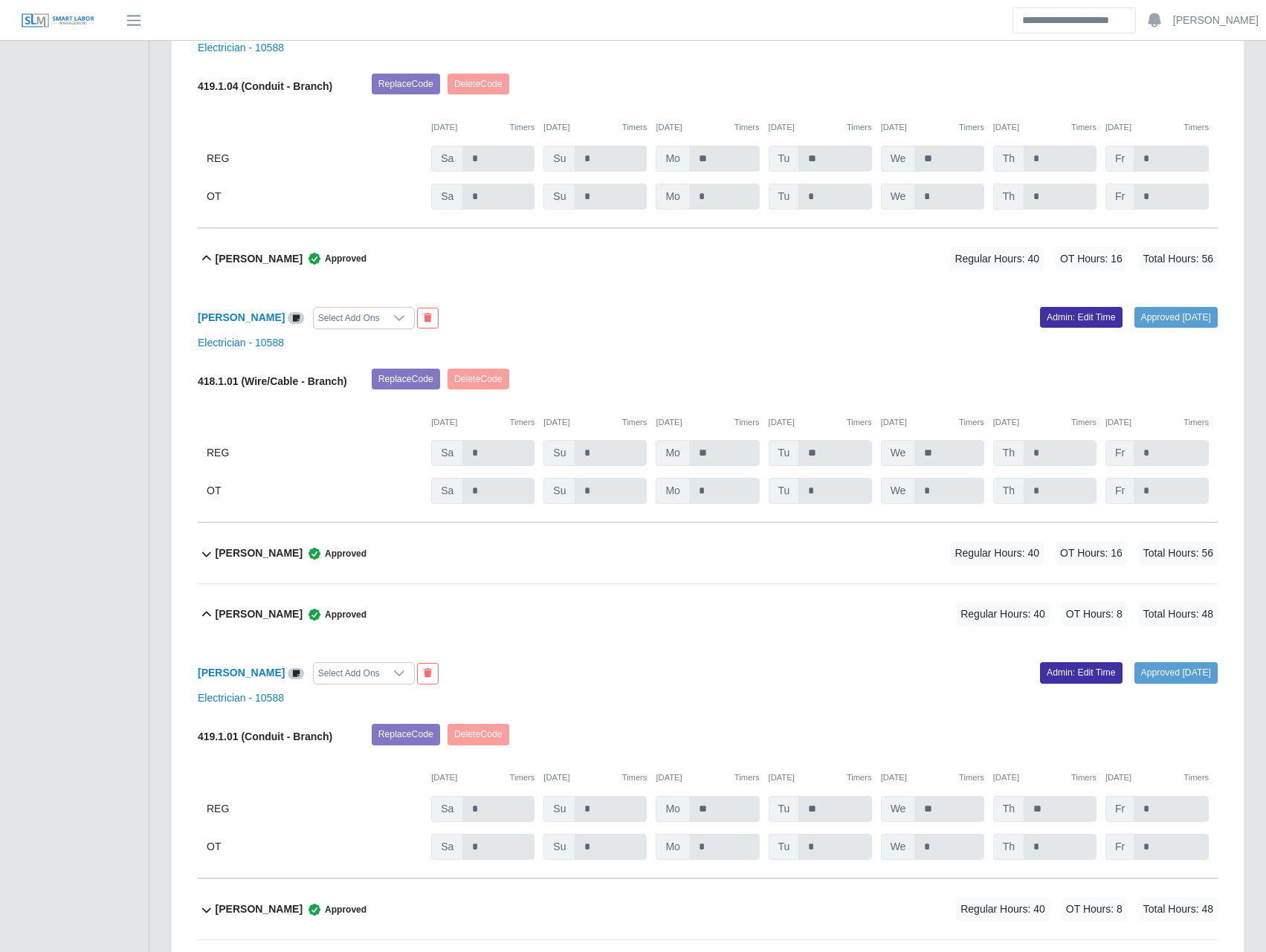
click at [276, 566] on div "Orlando Barrera Moreno Approved" at bounding box center [291, 553] width 151 height 25
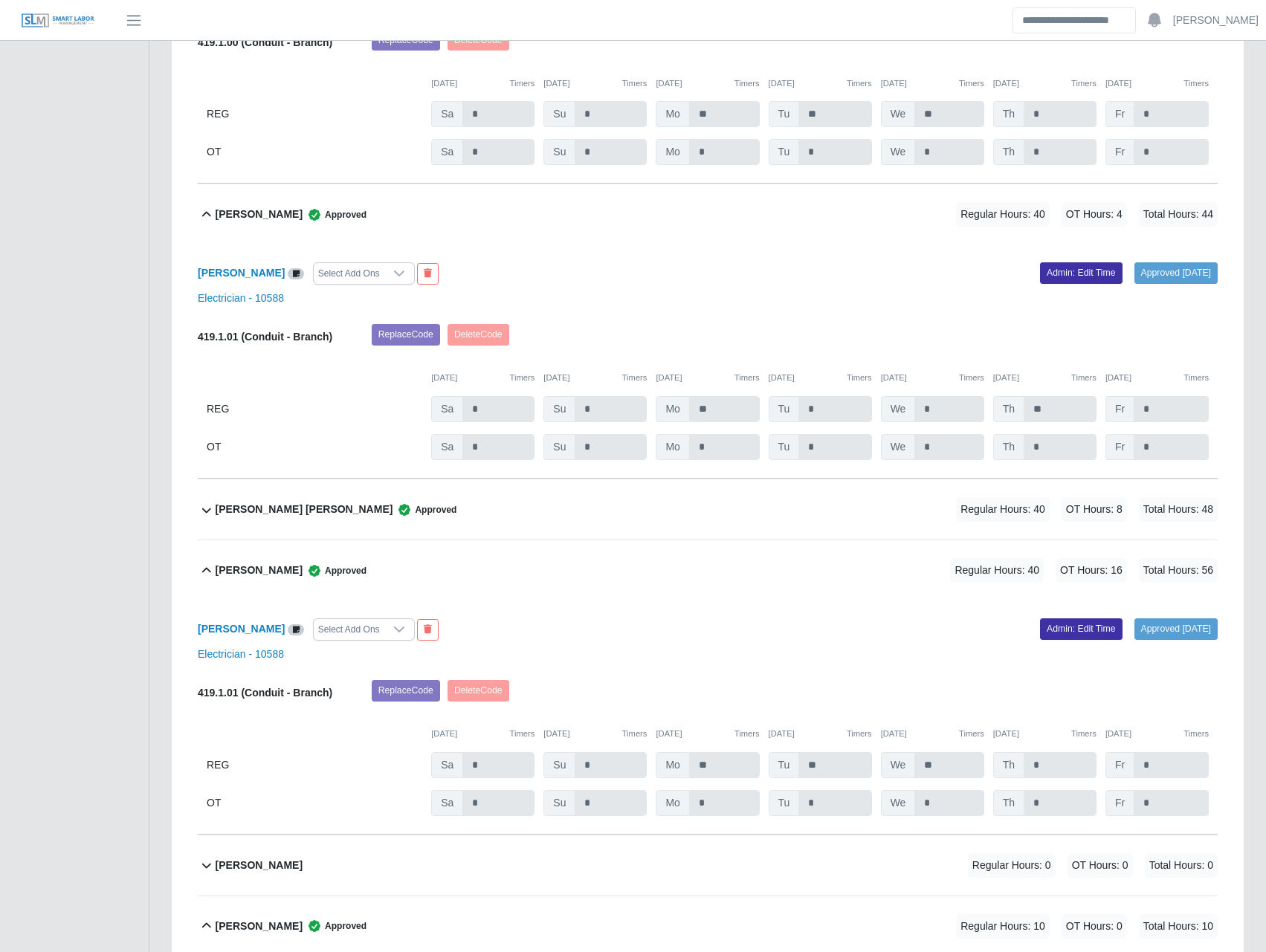
scroll to position [2775, 0]
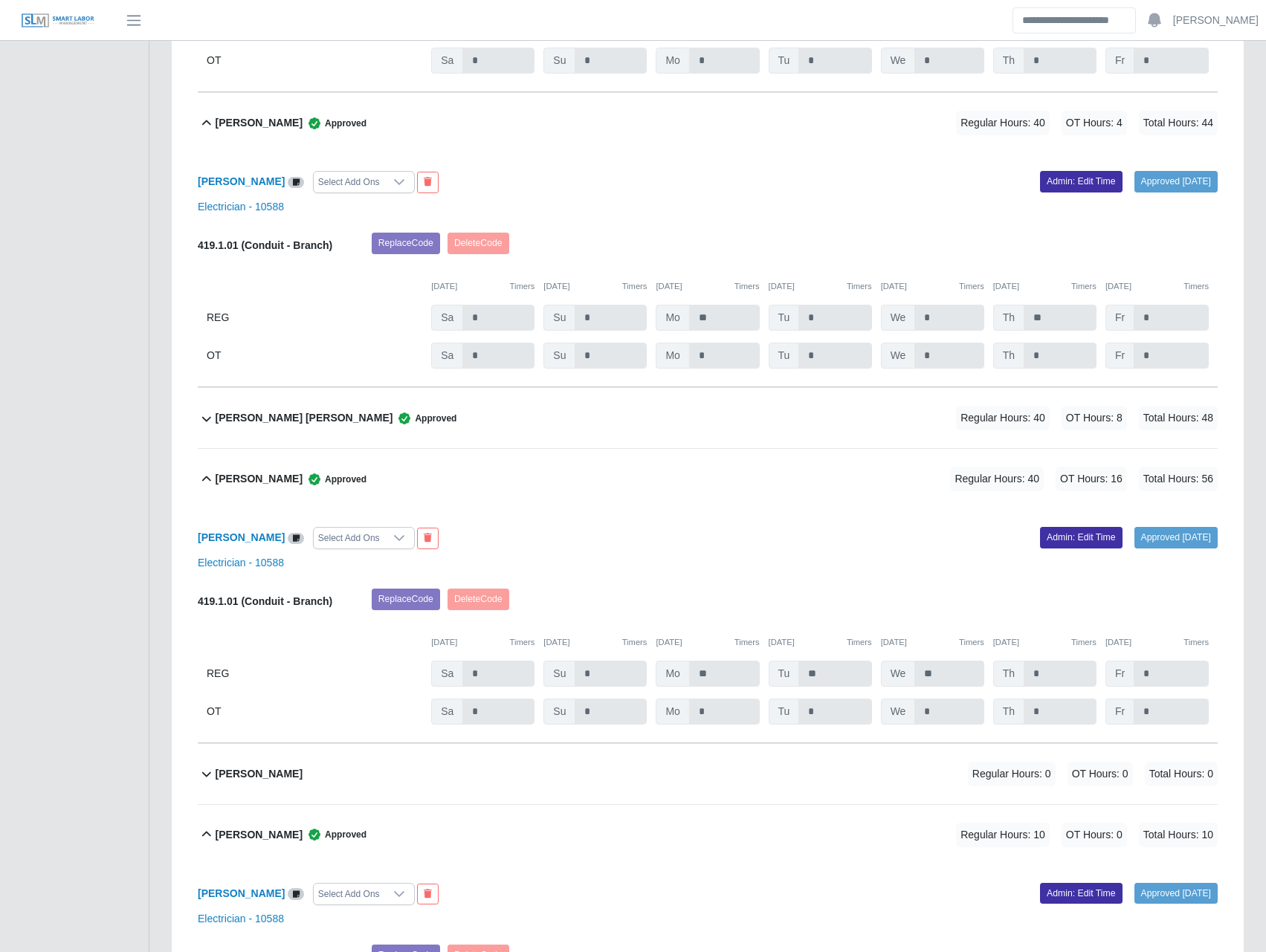
click at [270, 424] on b "Ernesto Torres Vera" at bounding box center [304, 418] width 178 height 16
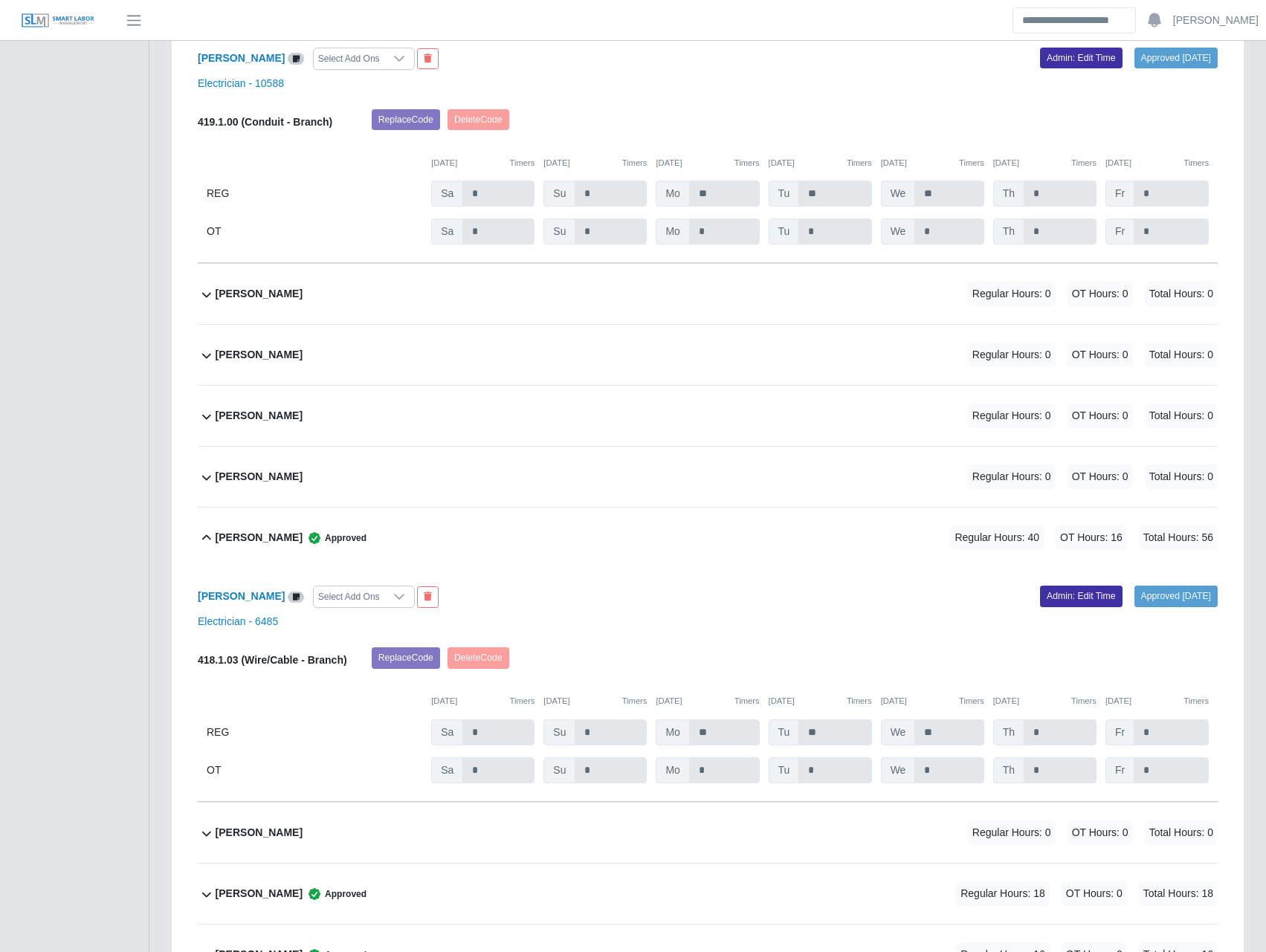
scroll to position [10002, 0]
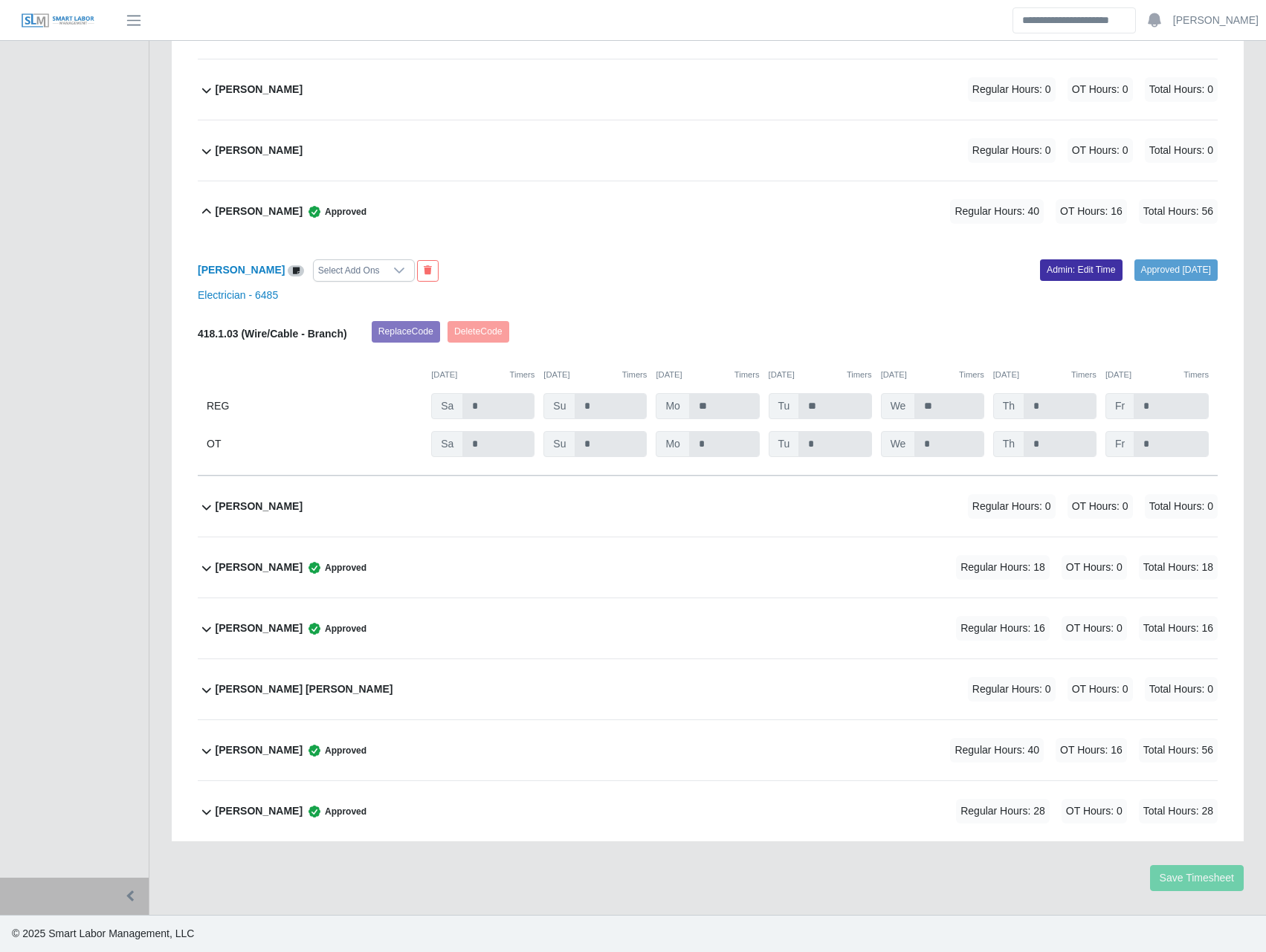
click at [239, 755] on b "William Pena" at bounding box center [259, 750] width 87 height 16
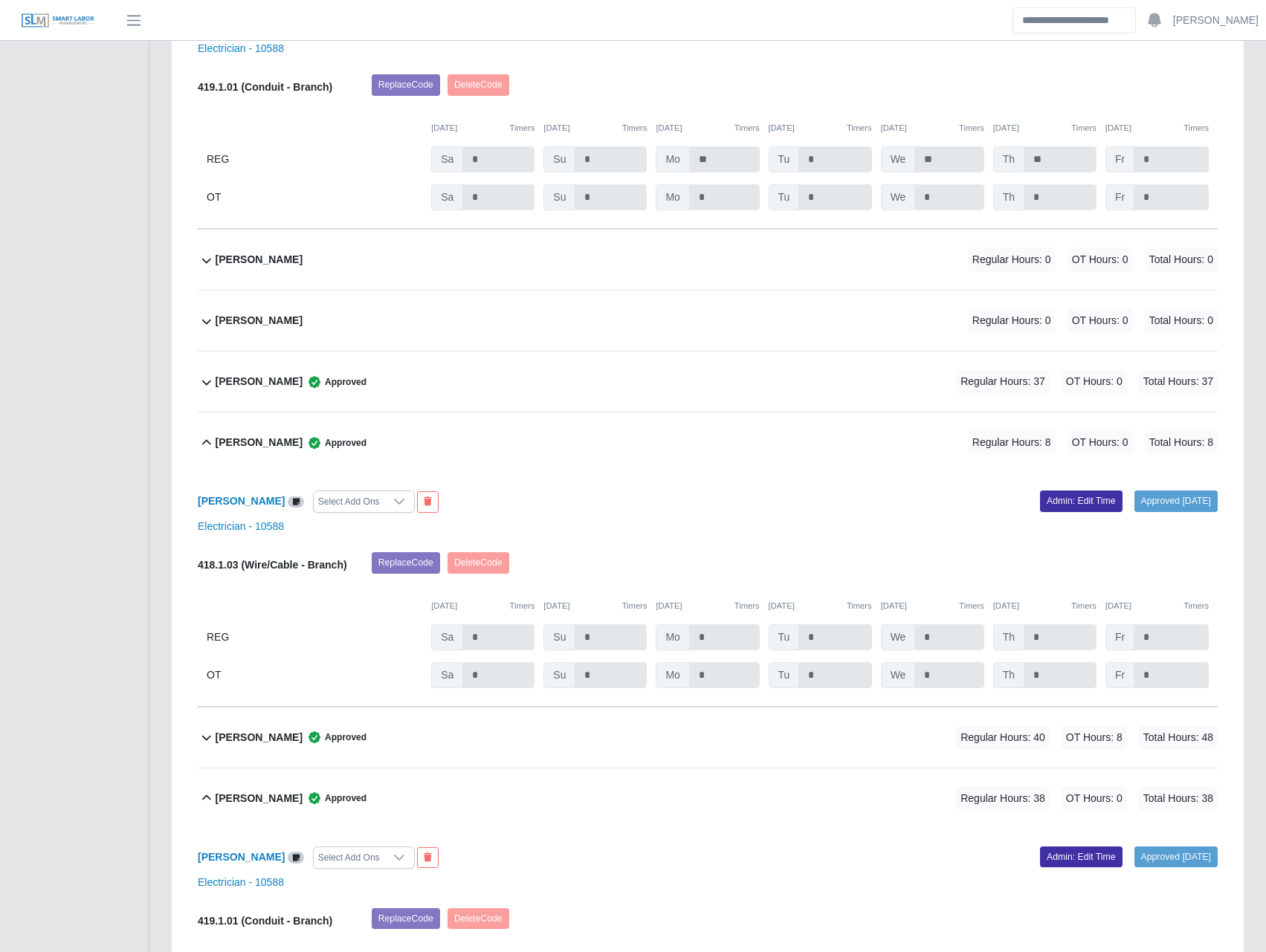
scroll to position [4860, 0]
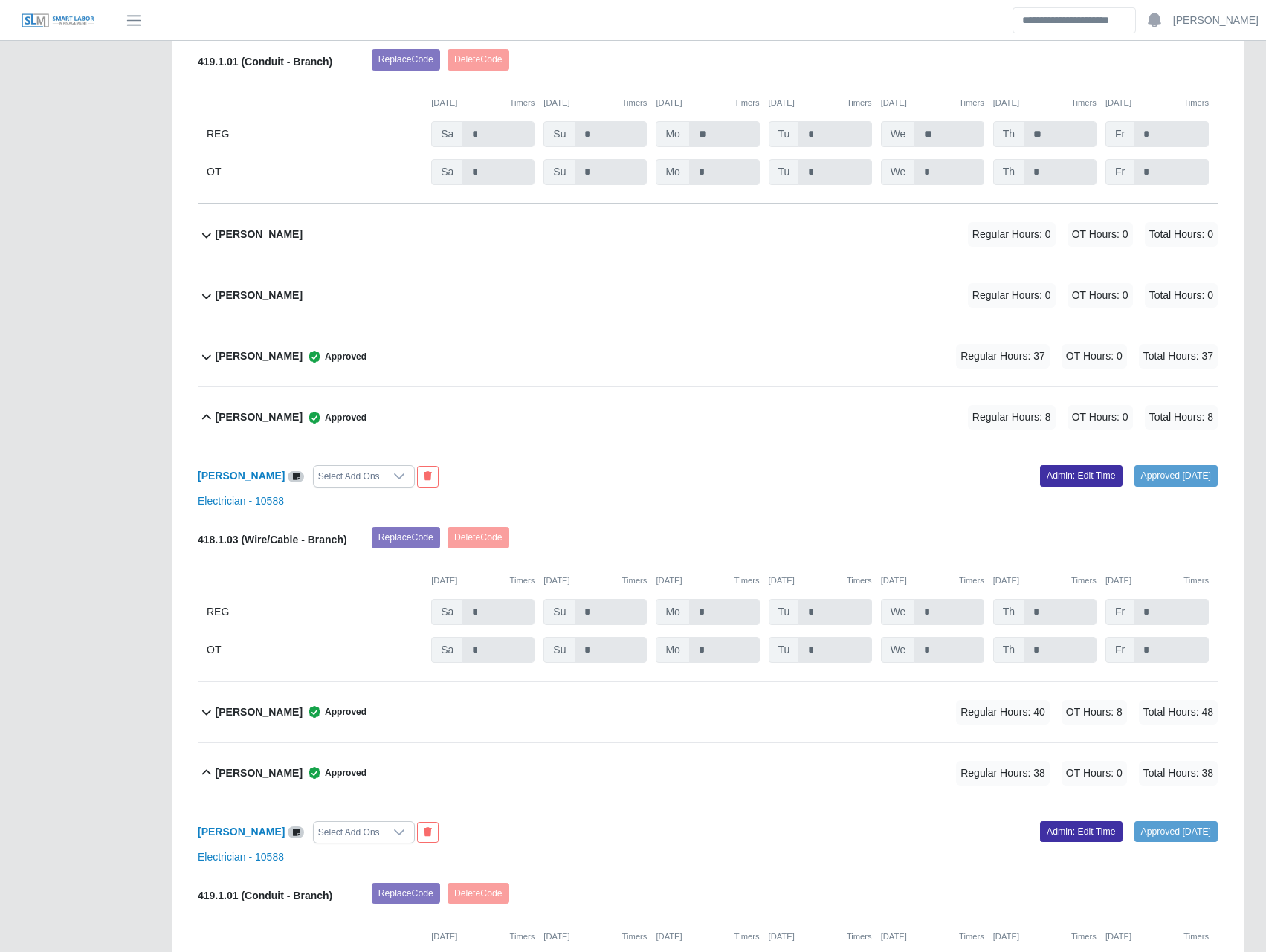
click at [286, 721] on b "Joshua Bonaccorso" at bounding box center [259, 713] width 87 height 16
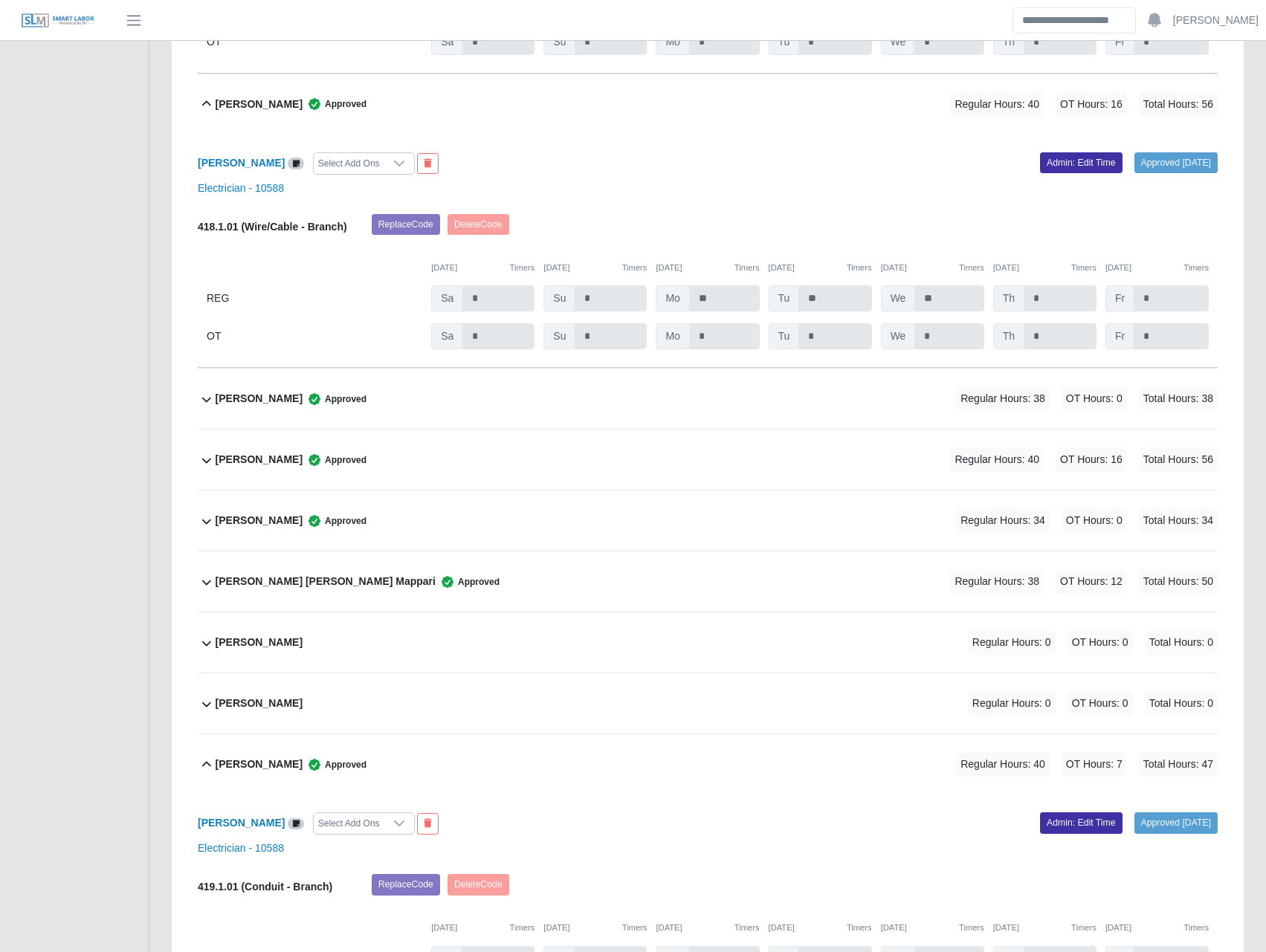
scroll to position [3993, 0]
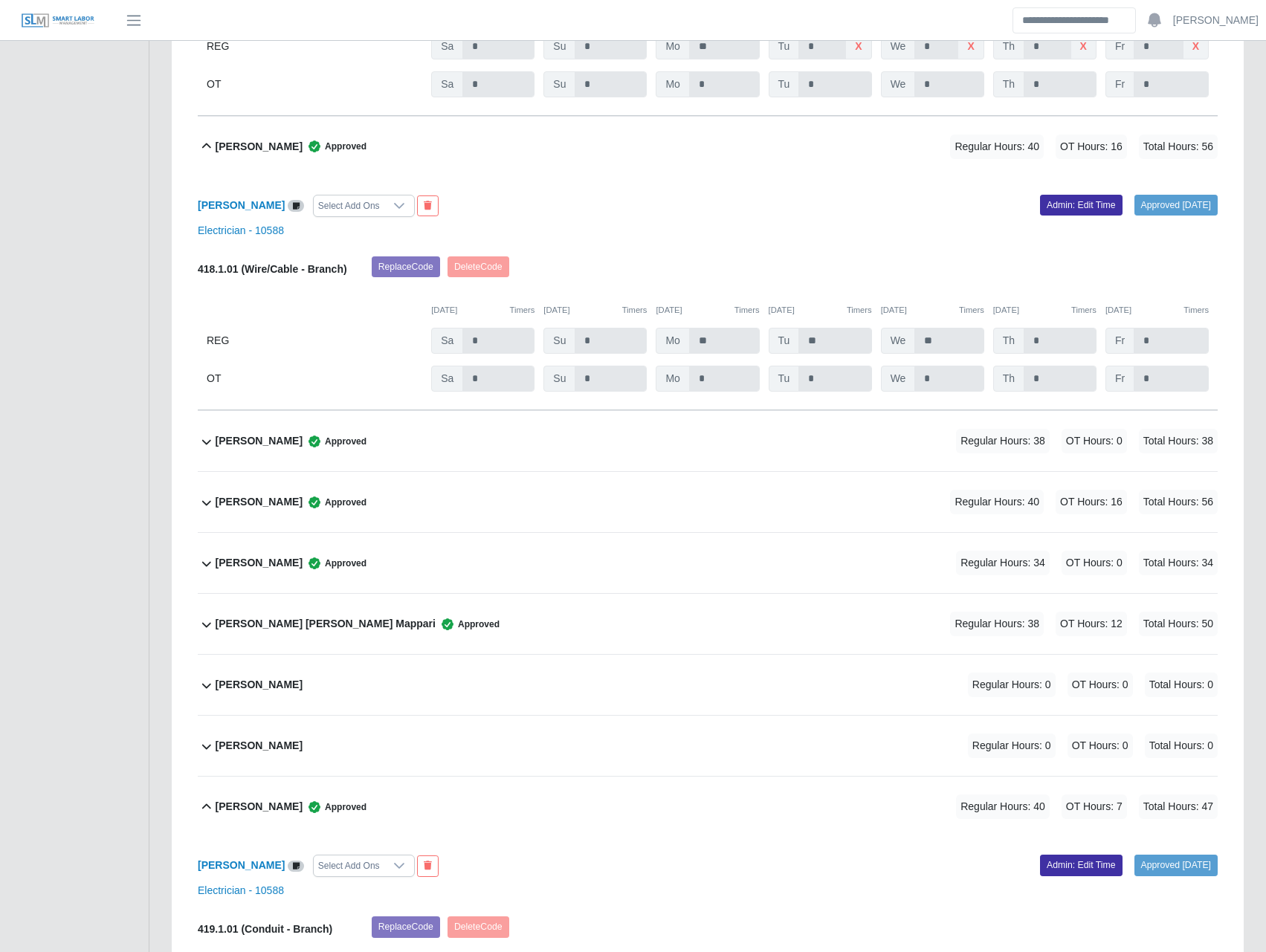
click at [271, 636] on div "Jean Jose Campos Mappari Approved" at bounding box center [357, 623] width 284 height 25
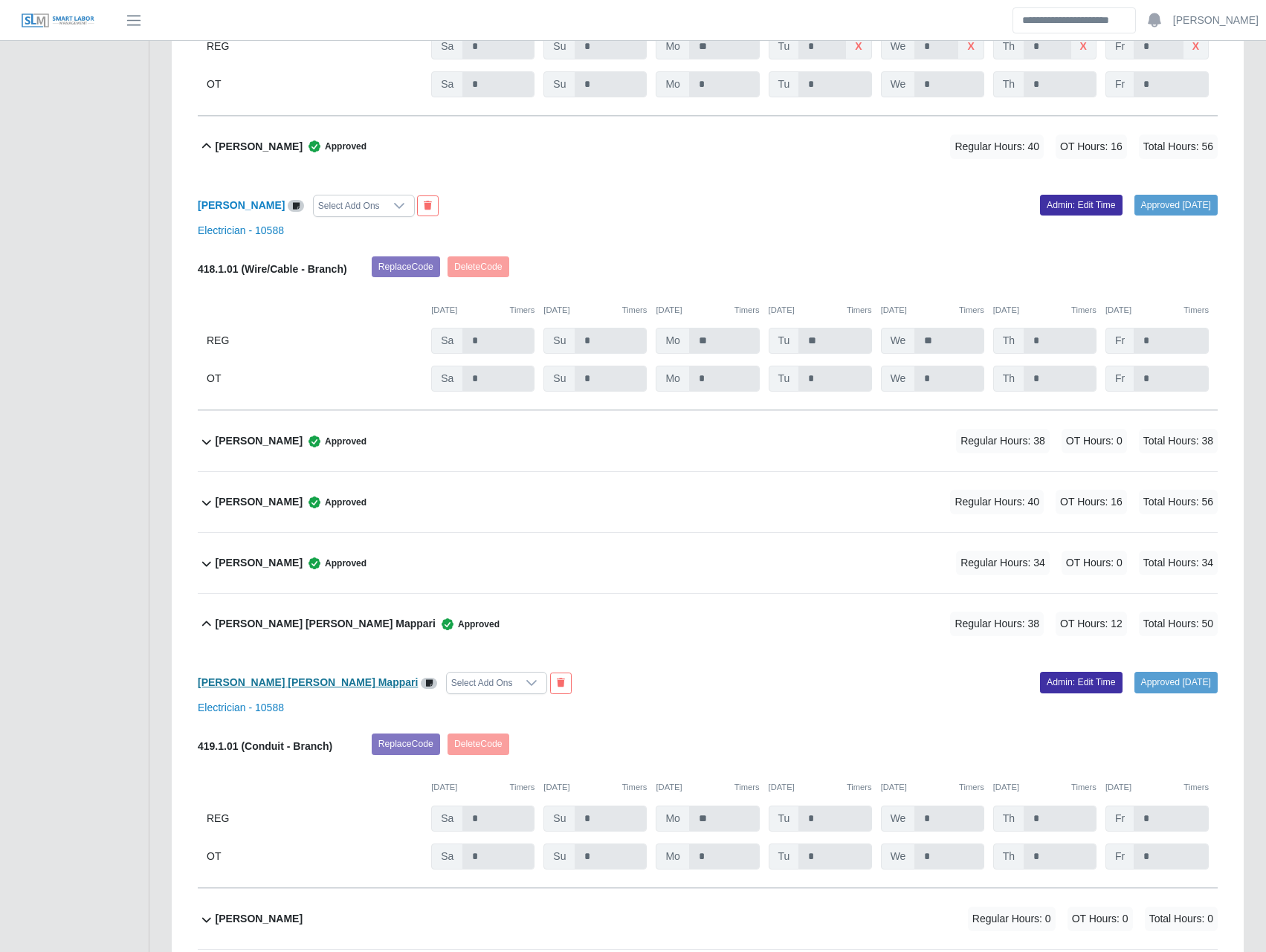
click at [278, 688] on b "Jean Jose Campos Mappari" at bounding box center [308, 682] width 220 height 12
click at [1055, 682] on link "Admin: Edit Time" at bounding box center [1081, 682] width 82 height 21
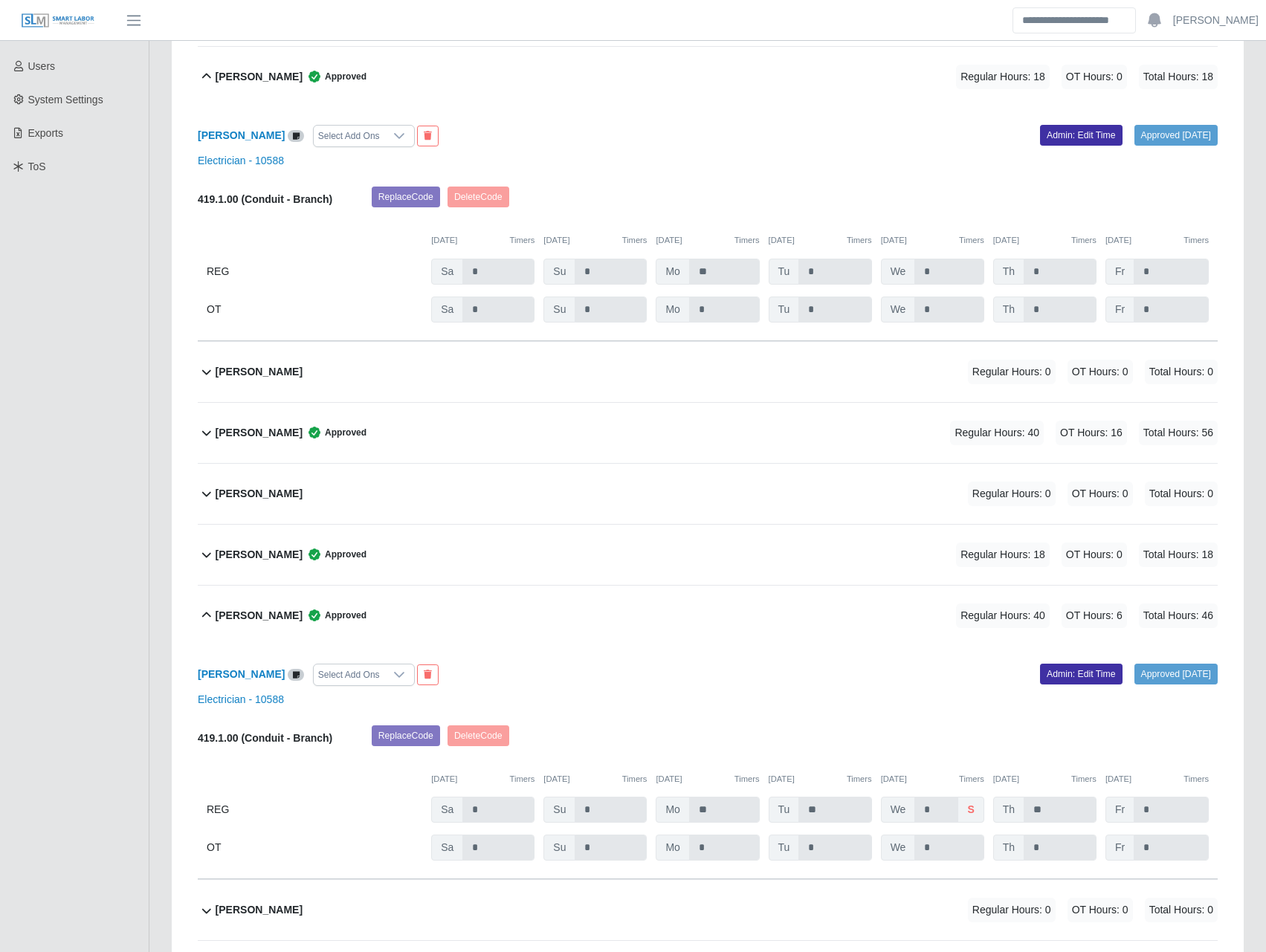
scroll to position [0, 0]
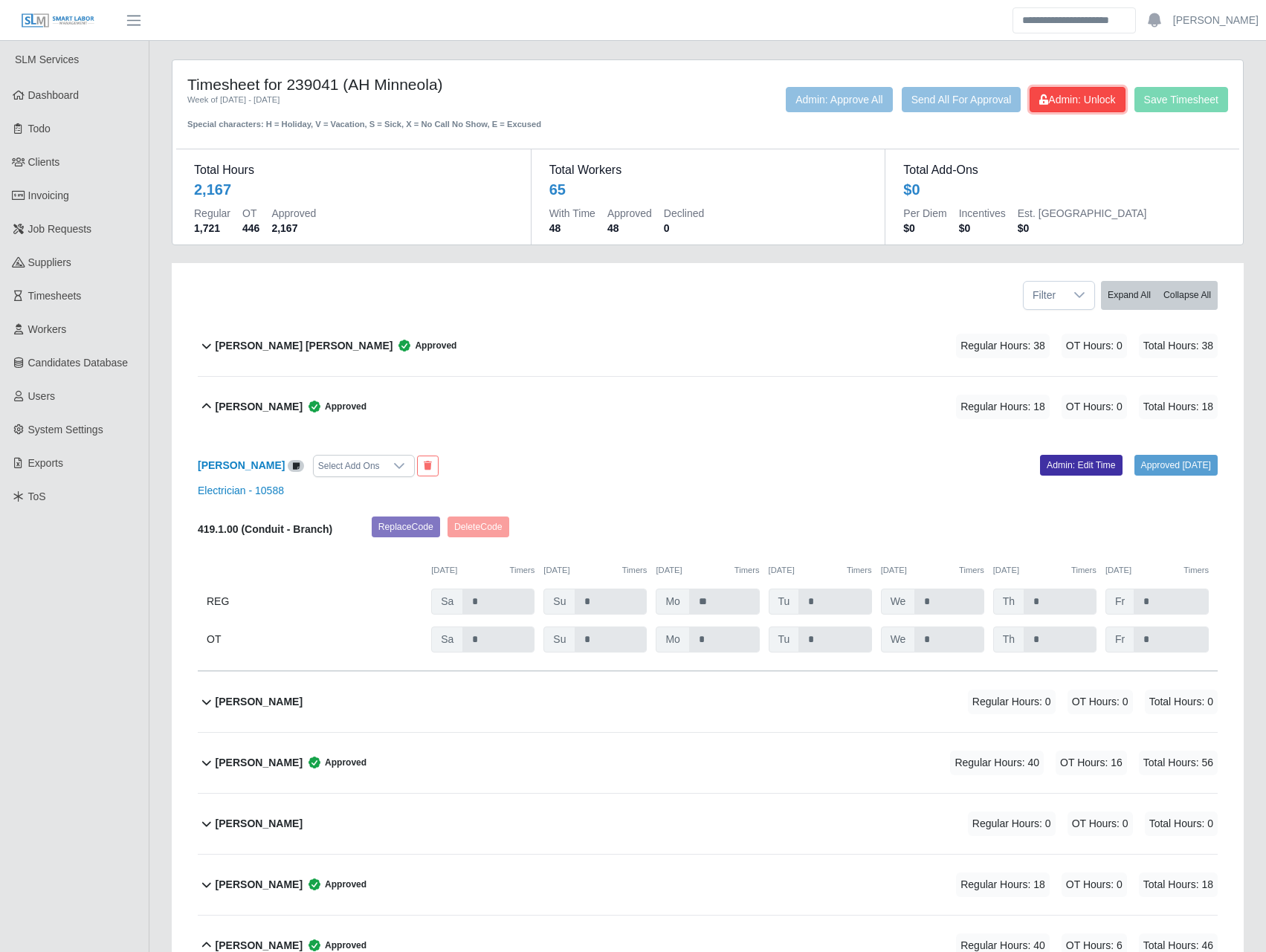
click at [1066, 101] on span "Admin: Unlock" at bounding box center [1077, 99] width 75 height 12
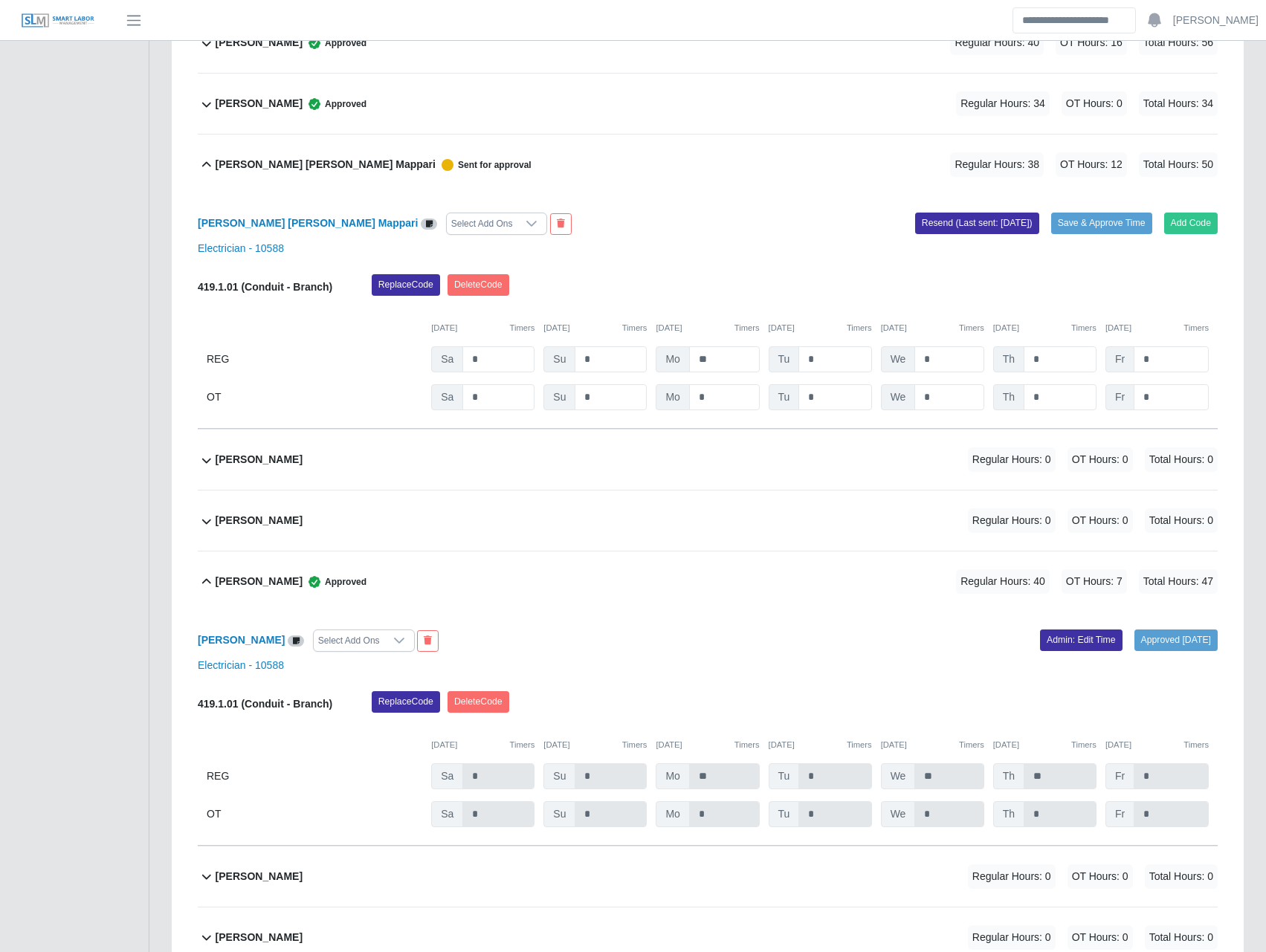
scroll to position [4336, 0]
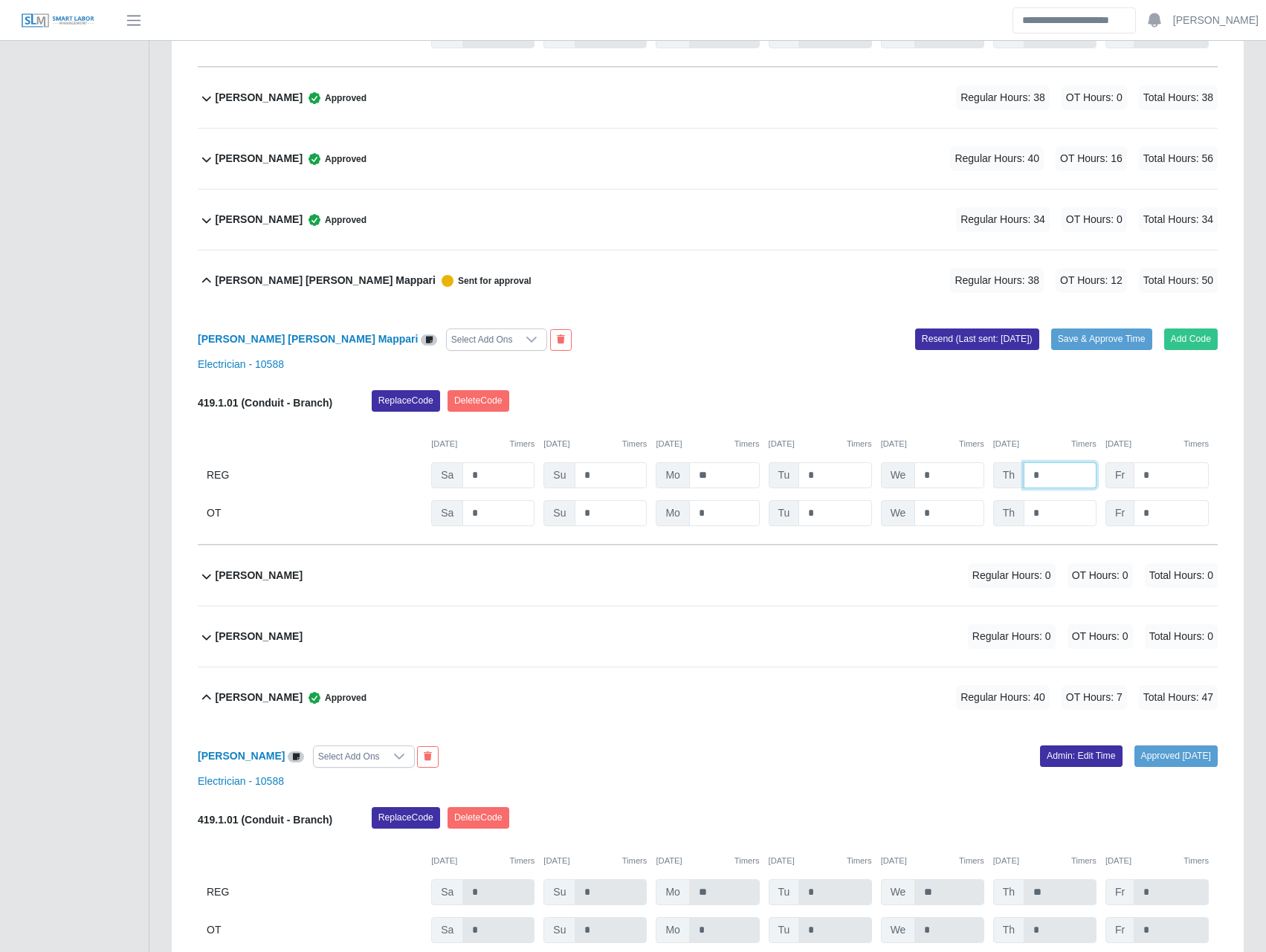
drag, startPoint x: 1045, startPoint y: 478, endPoint x: 1020, endPoint y: 476, distance: 25.1
click at [0, 0] on div "Th *" at bounding box center [0, 0] width 0 height 0
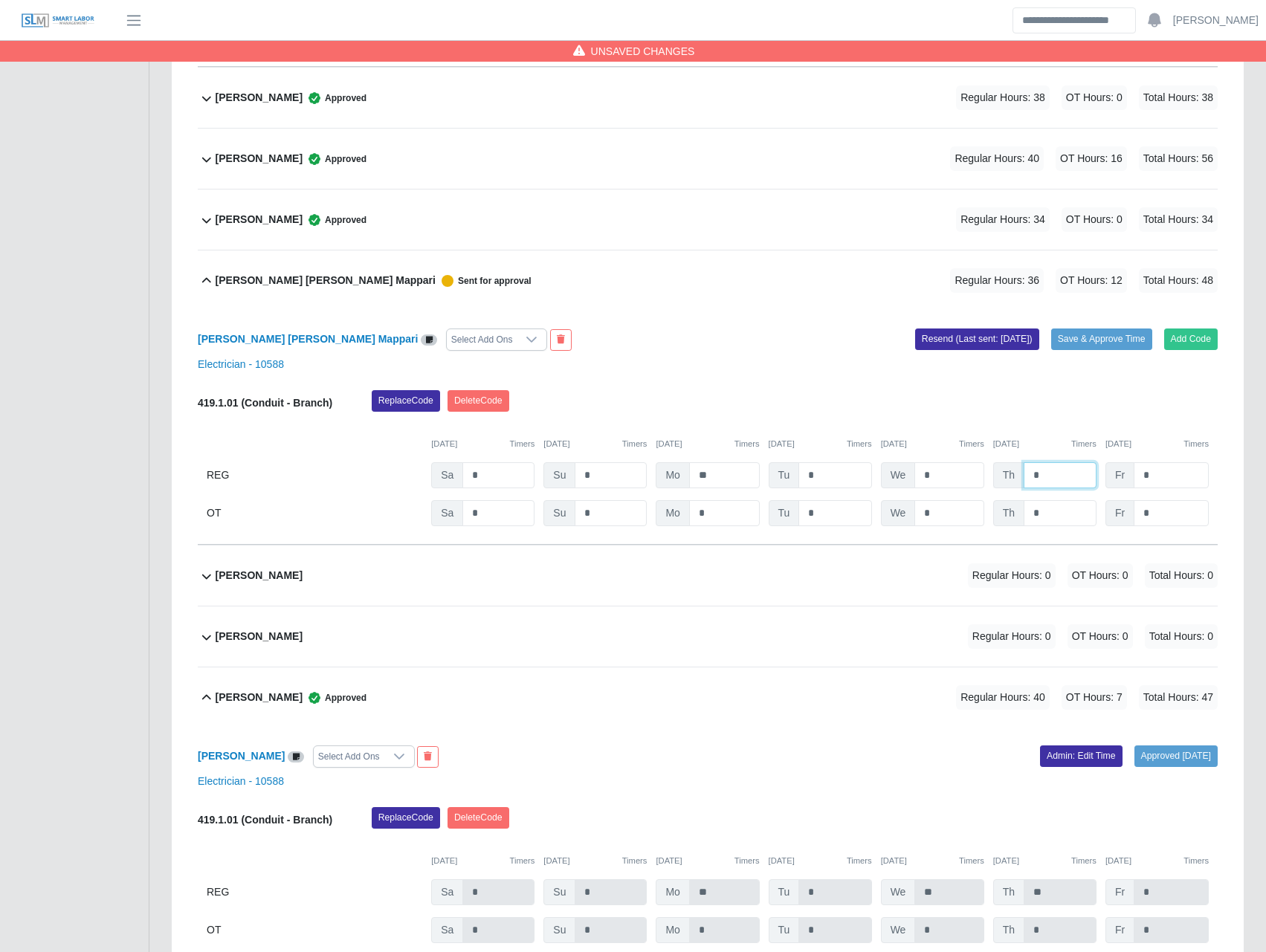
drag, startPoint x: 1049, startPoint y: 480, endPoint x: 1020, endPoint y: 473, distance: 29.8
click at [0, 0] on div "Th *" at bounding box center [0, 0] width 0 height 0
type input "*"
drag, startPoint x: 1052, startPoint y: 519, endPoint x: 989, endPoint y: 516, distance: 63.1
click at [989, 516] on div "OT Sa * Su * Mo * Tu * We * Th * Fr *" at bounding box center [707, 513] width 1020 height 26
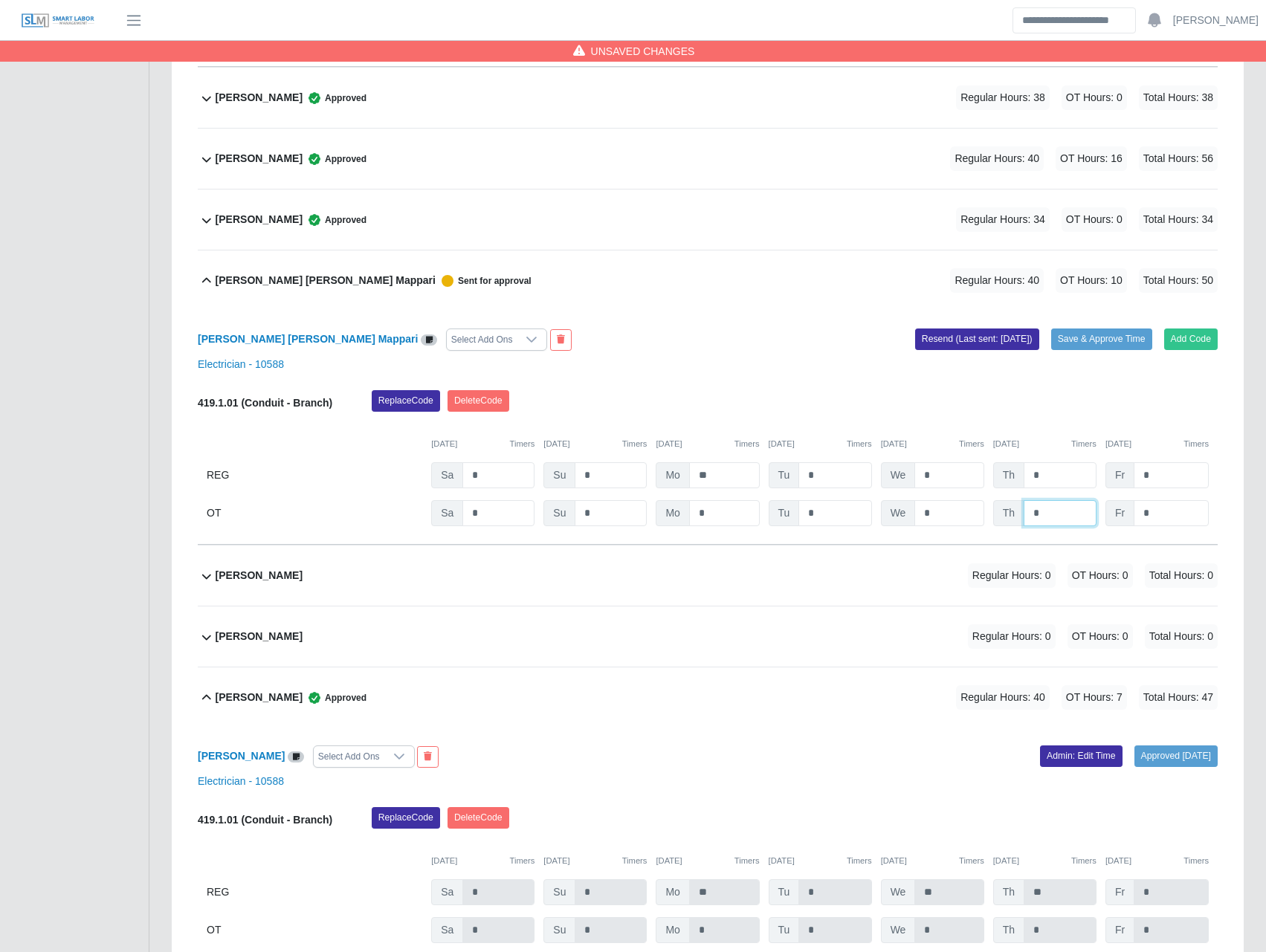
type input "*"
click at [1009, 417] on div "Replace Code Delete Code" at bounding box center [794, 405] width 869 height 30
click at [1102, 347] on button "Save & Approve Time" at bounding box center [1102, 339] width 101 height 21
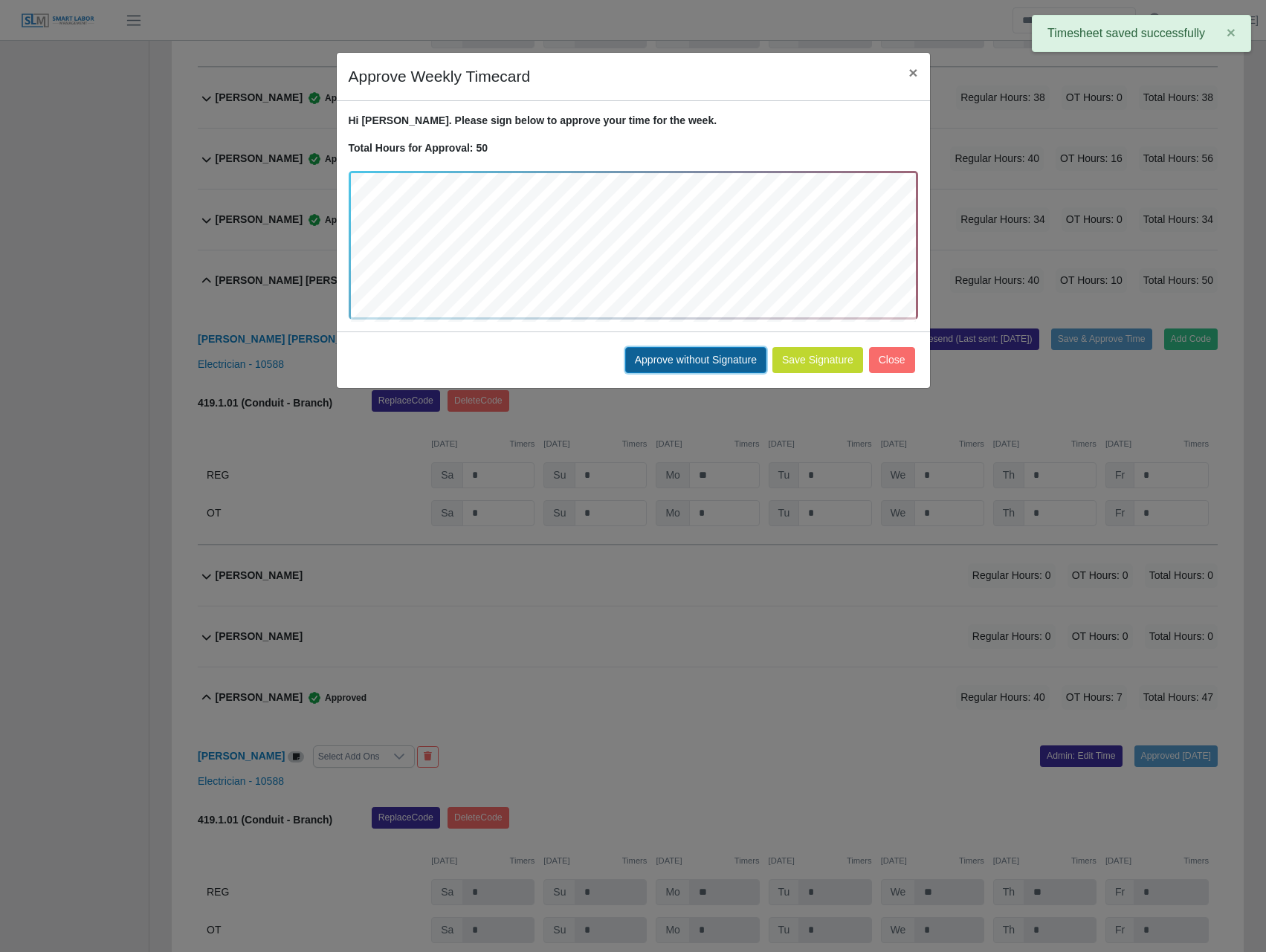
click at [700, 355] on button "Approve without Signature" at bounding box center [696, 360] width 141 height 26
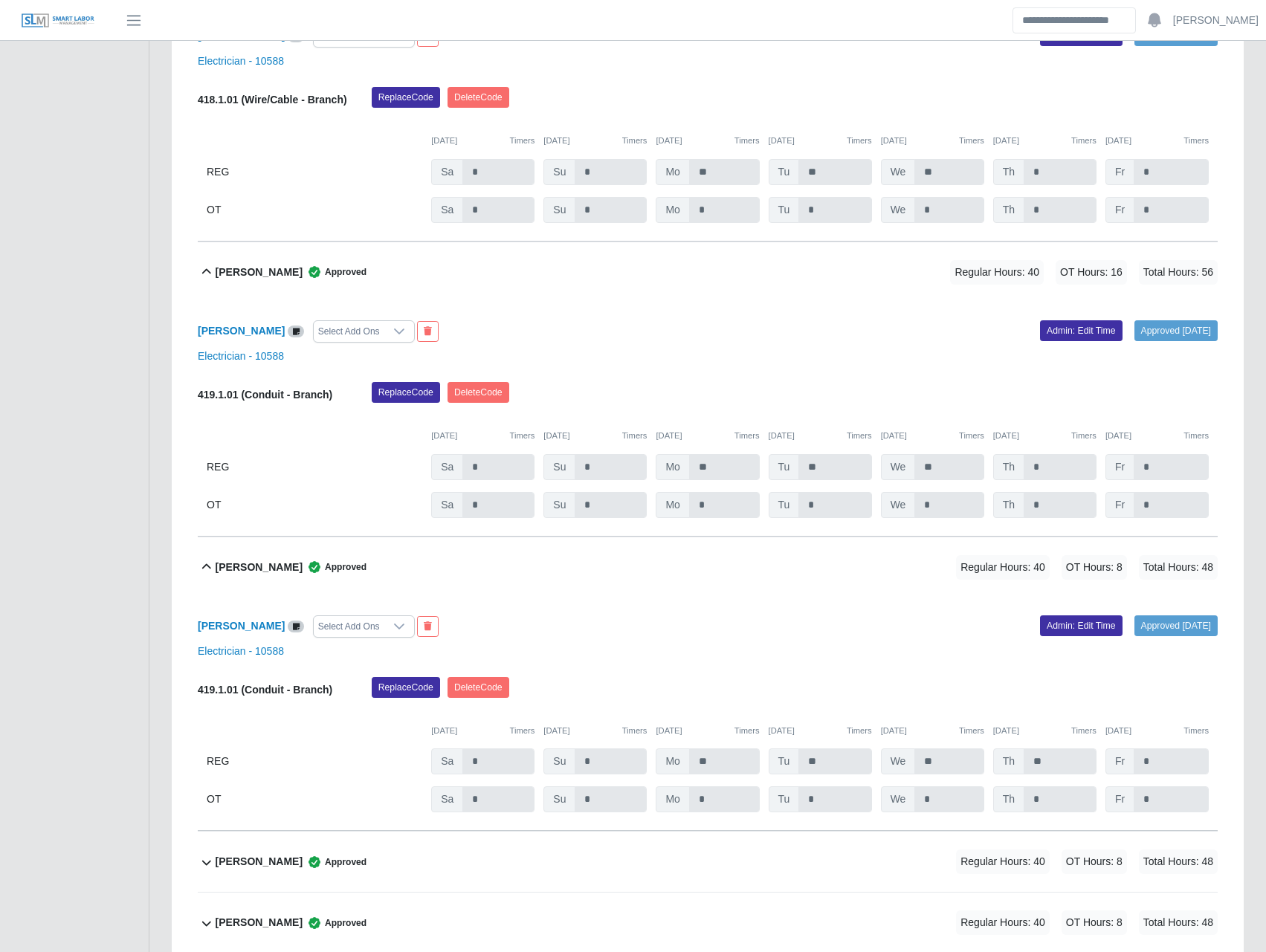
scroll to position [9020, 0]
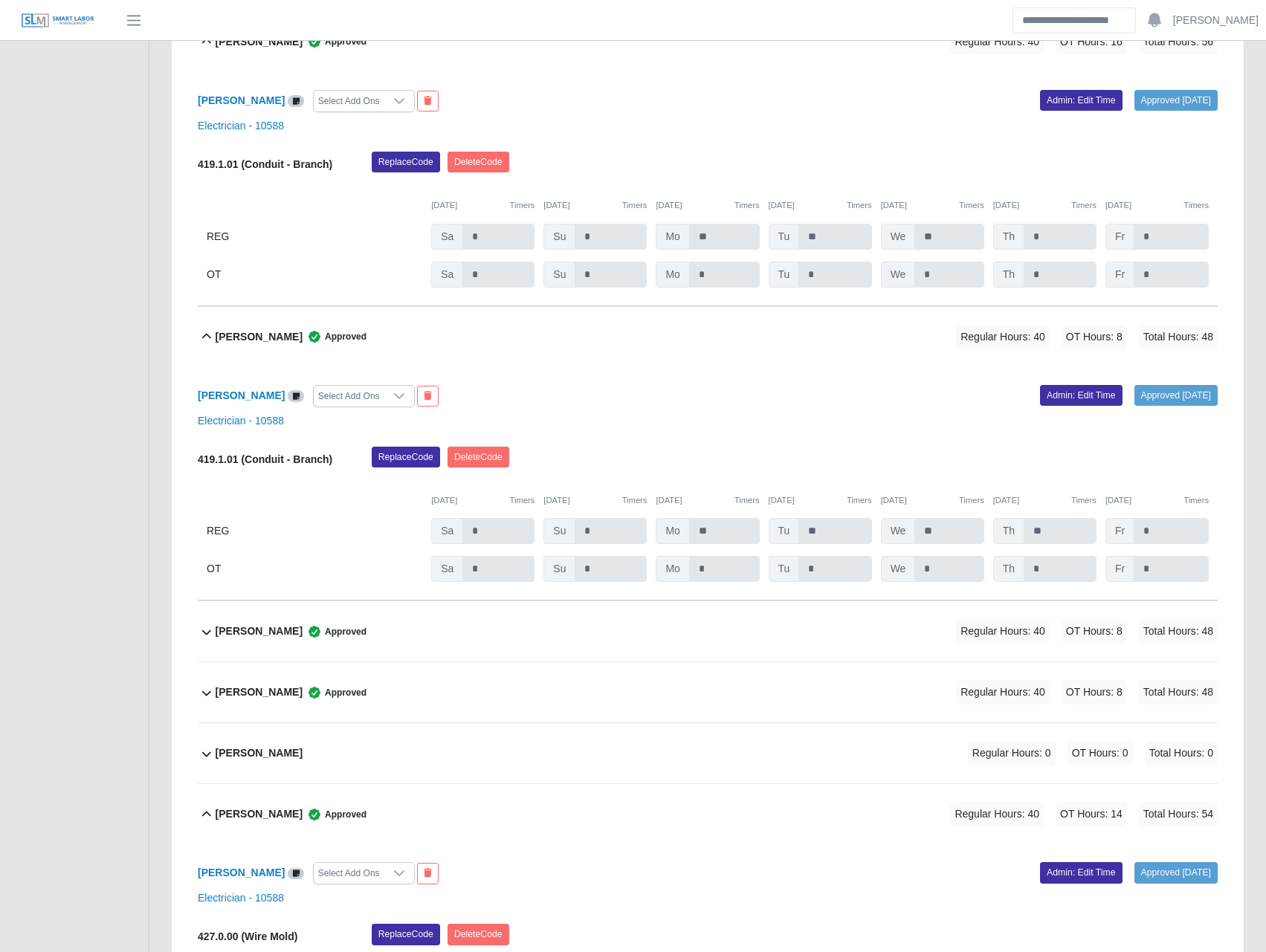
click at [262, 639] on b "Oswaldo Rincon" at bounding box center [259, 631] width 87 height 16
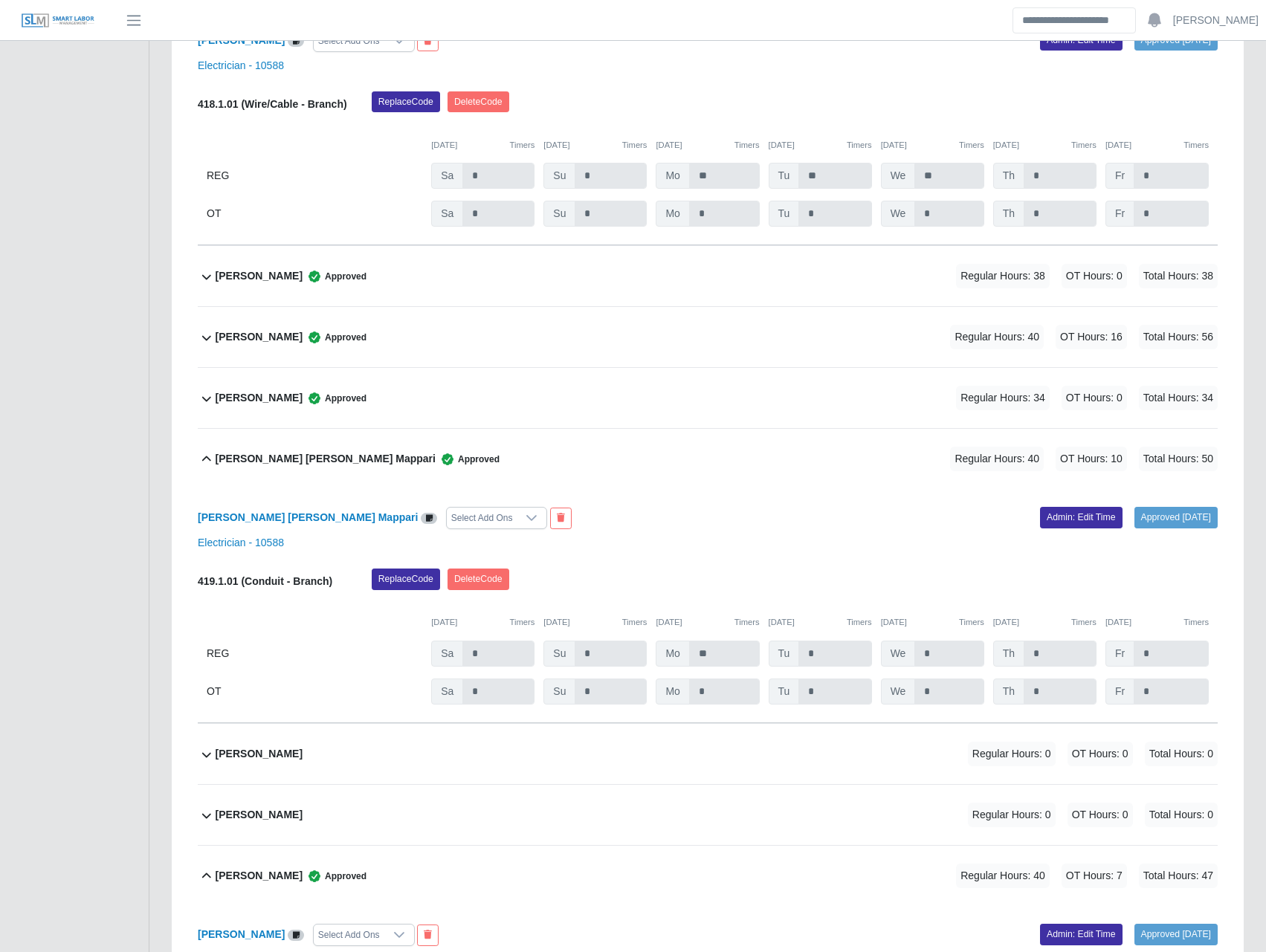
scroll to position [4162, 0]
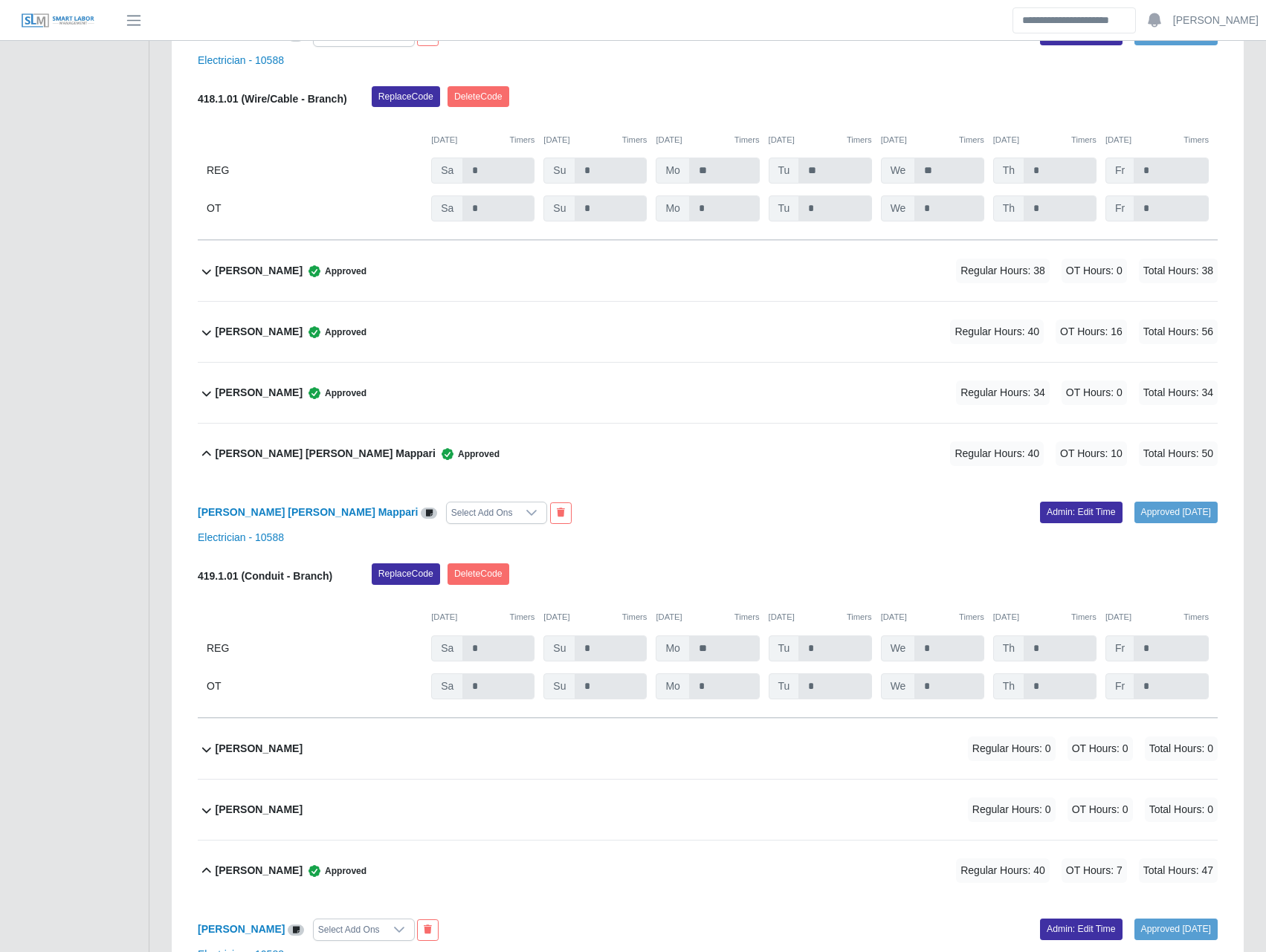
click at [281, 274] on b "Gustavo Meyer" at bounding box center [259, 271] width 87 height 16
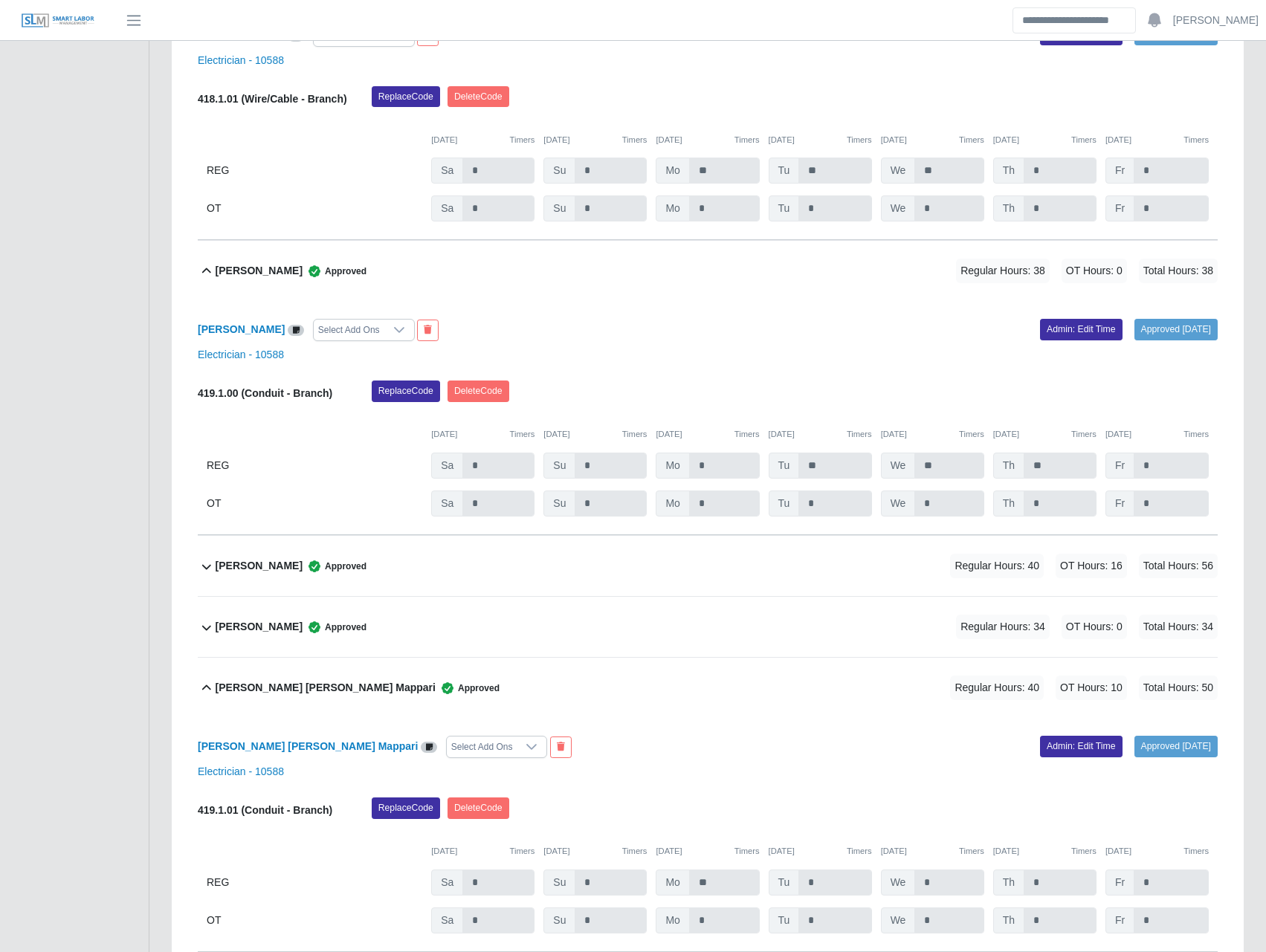
click at [281, 274] on b "Gustavo Meyer" at bounding box center [259, 271] width 87 height 16
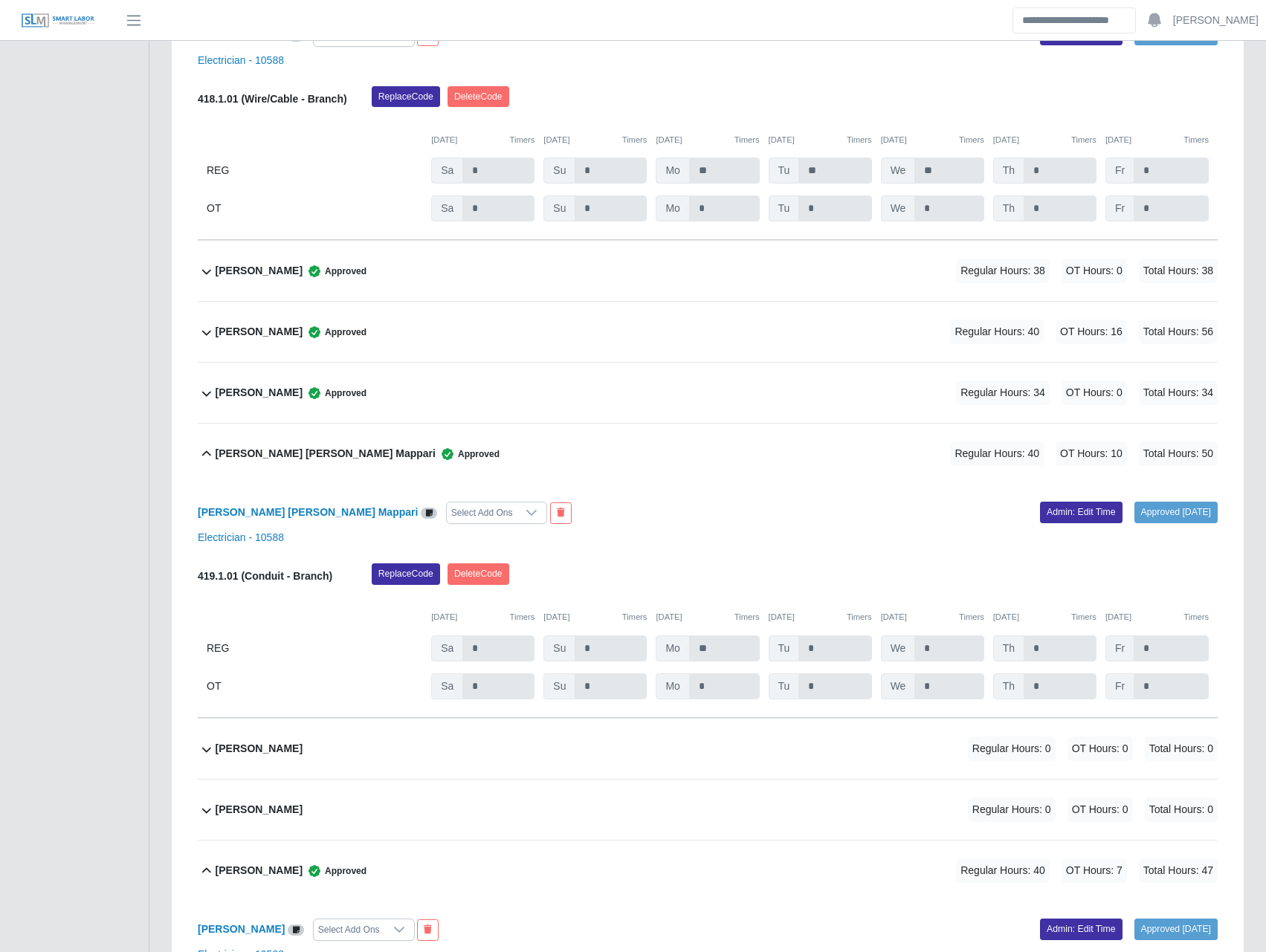
click at [259, 340] on b "Gustavo Rincon" at bounding box center [259, 332] width 87 height 16
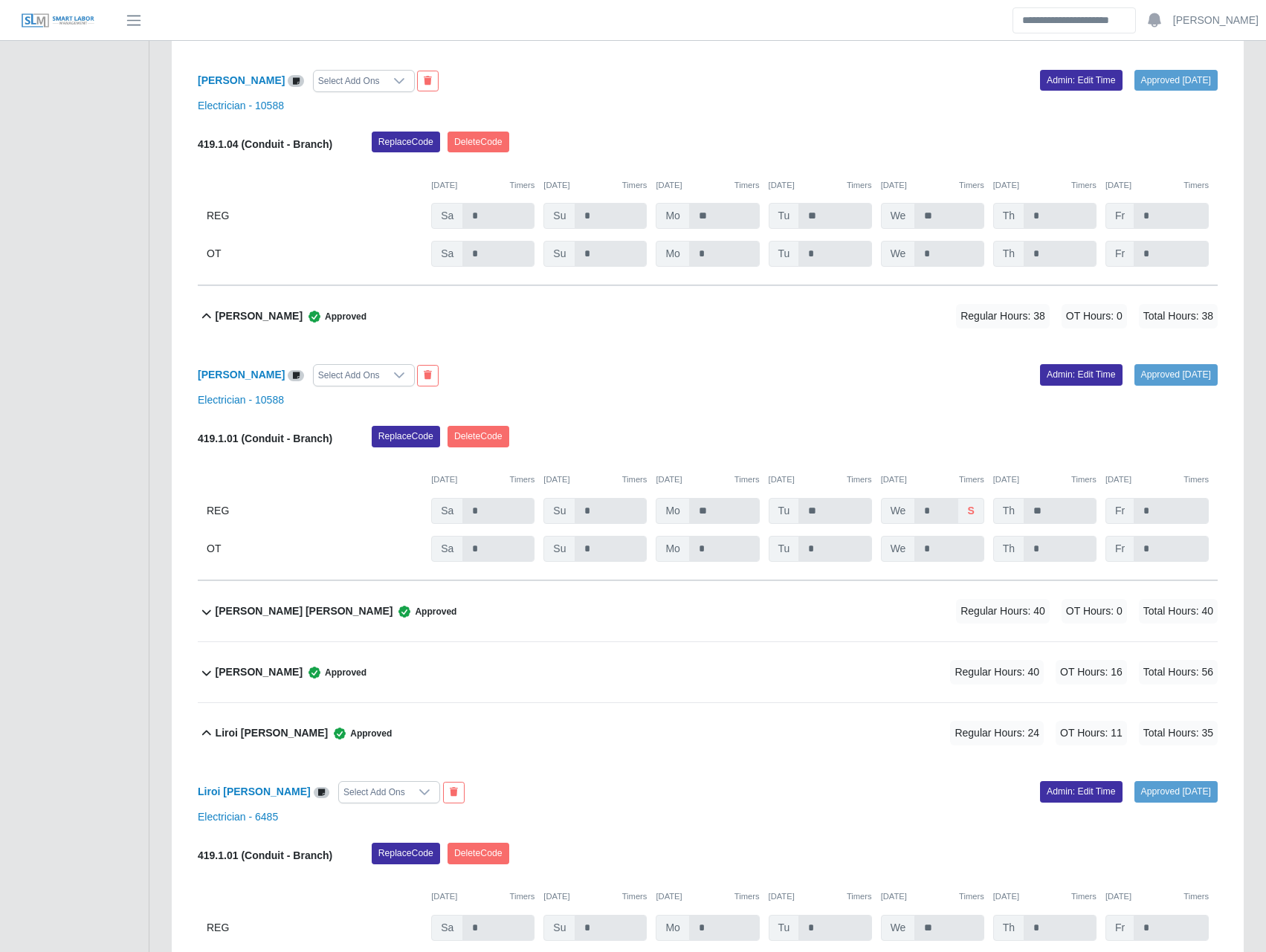
scroll to position [6418, 0]
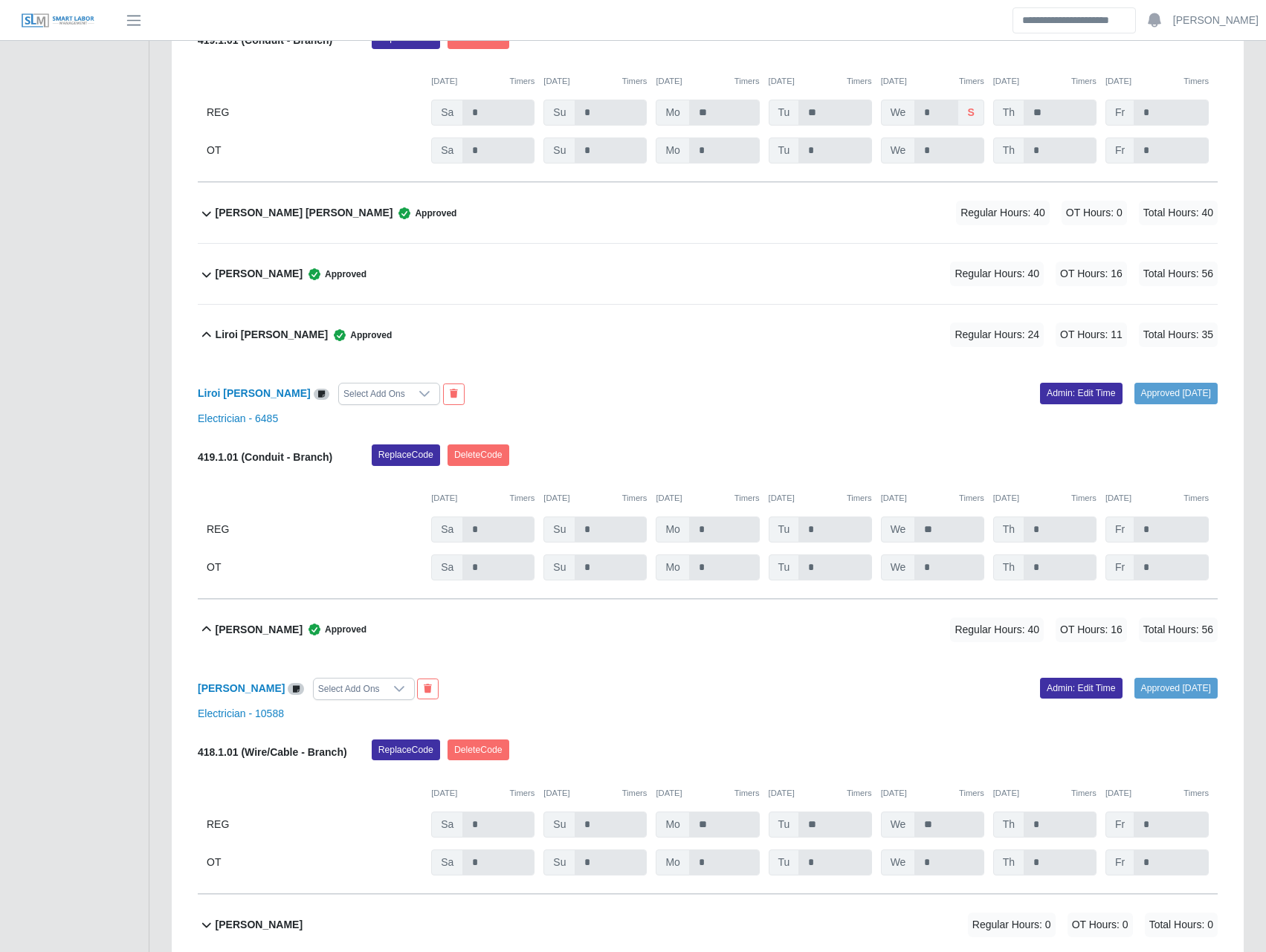
click at [258, 282] on b "Liberio Pirela" at bounding box center [259, 274] width 87 height 16
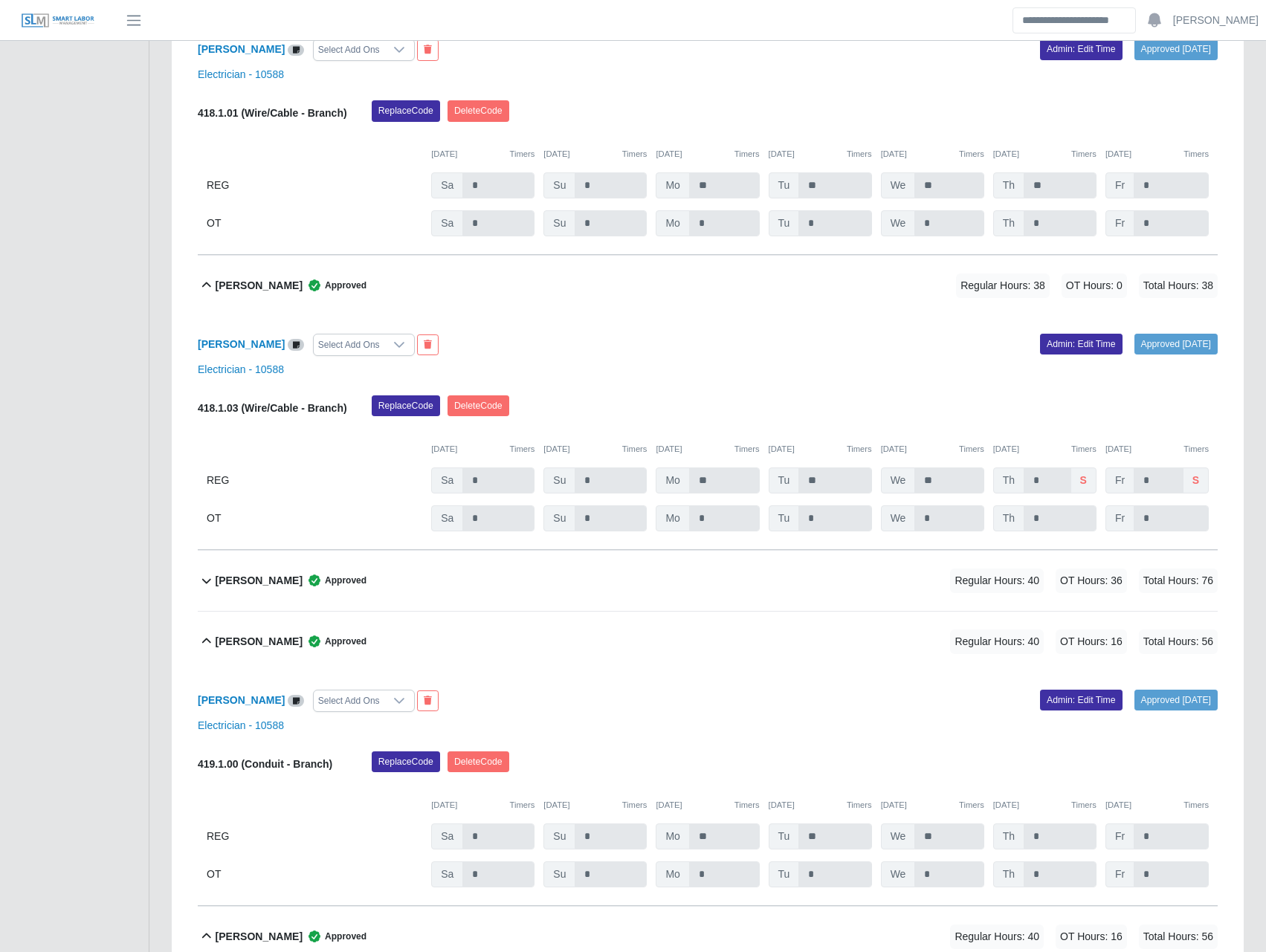
scroll to position [1562, 0]
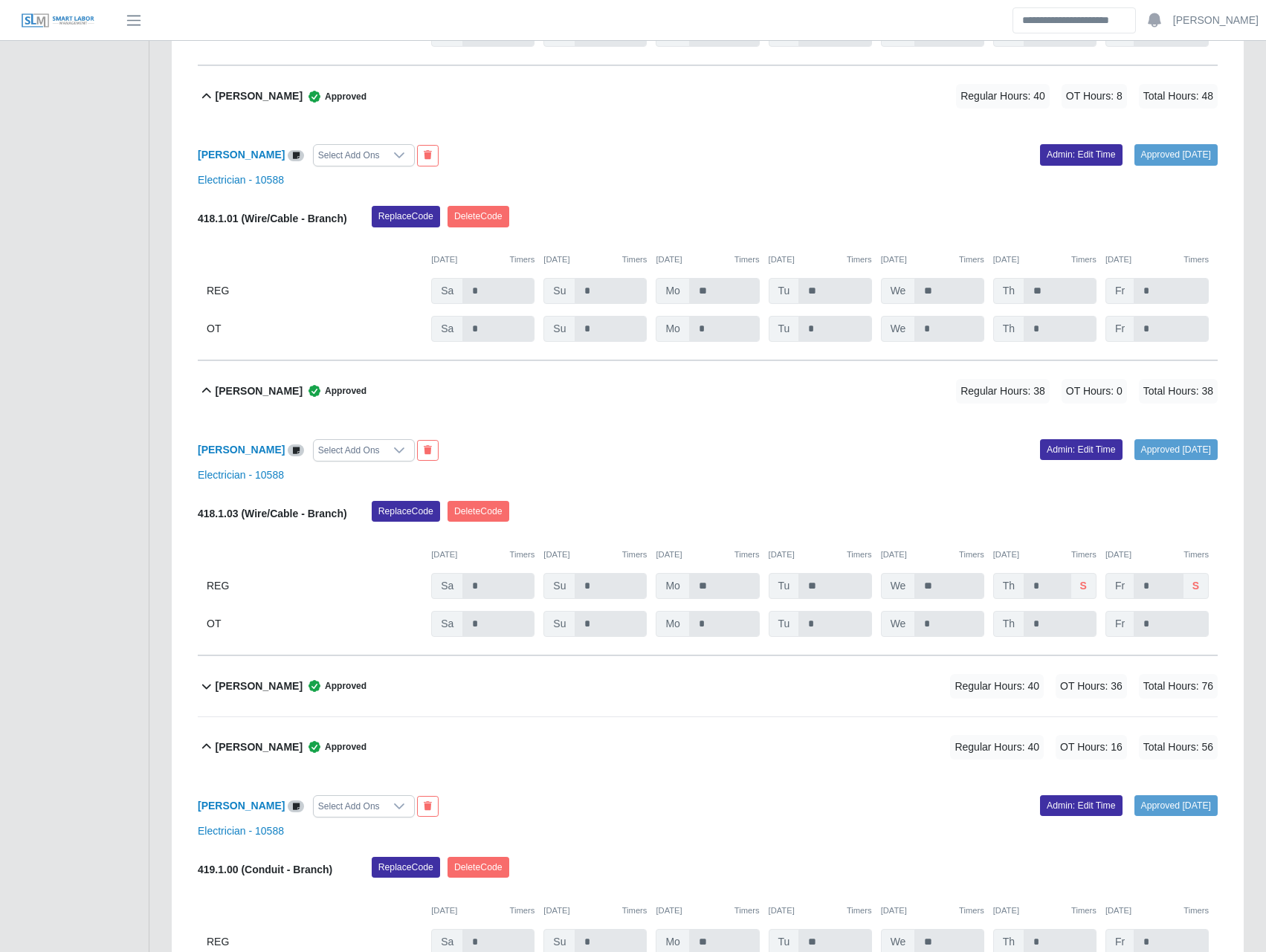
click at [271, 684] on b "Edgar Chacin" at bounding box center [259, 687] width 87 height 16
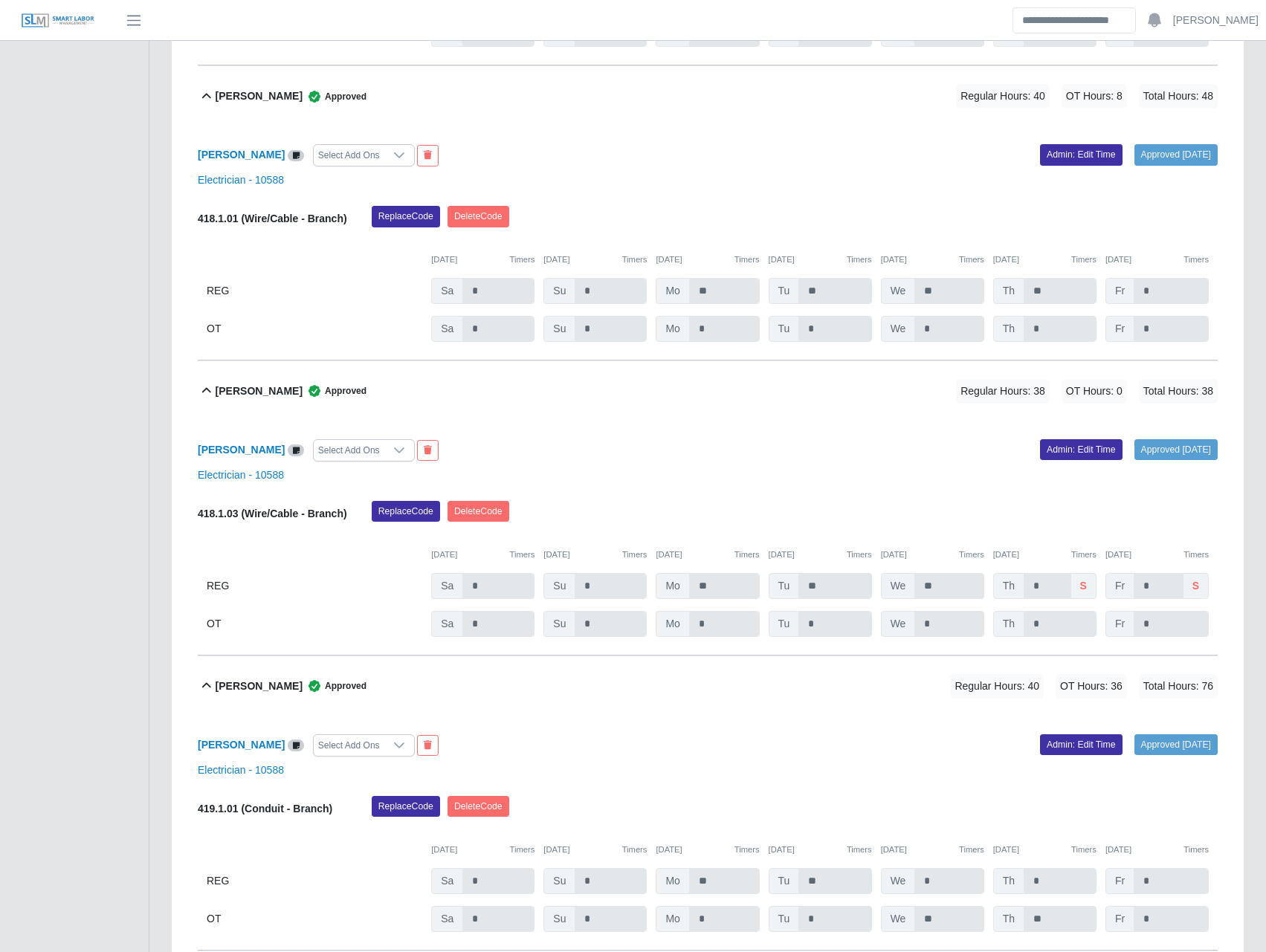
scroll to position [1734, 0]
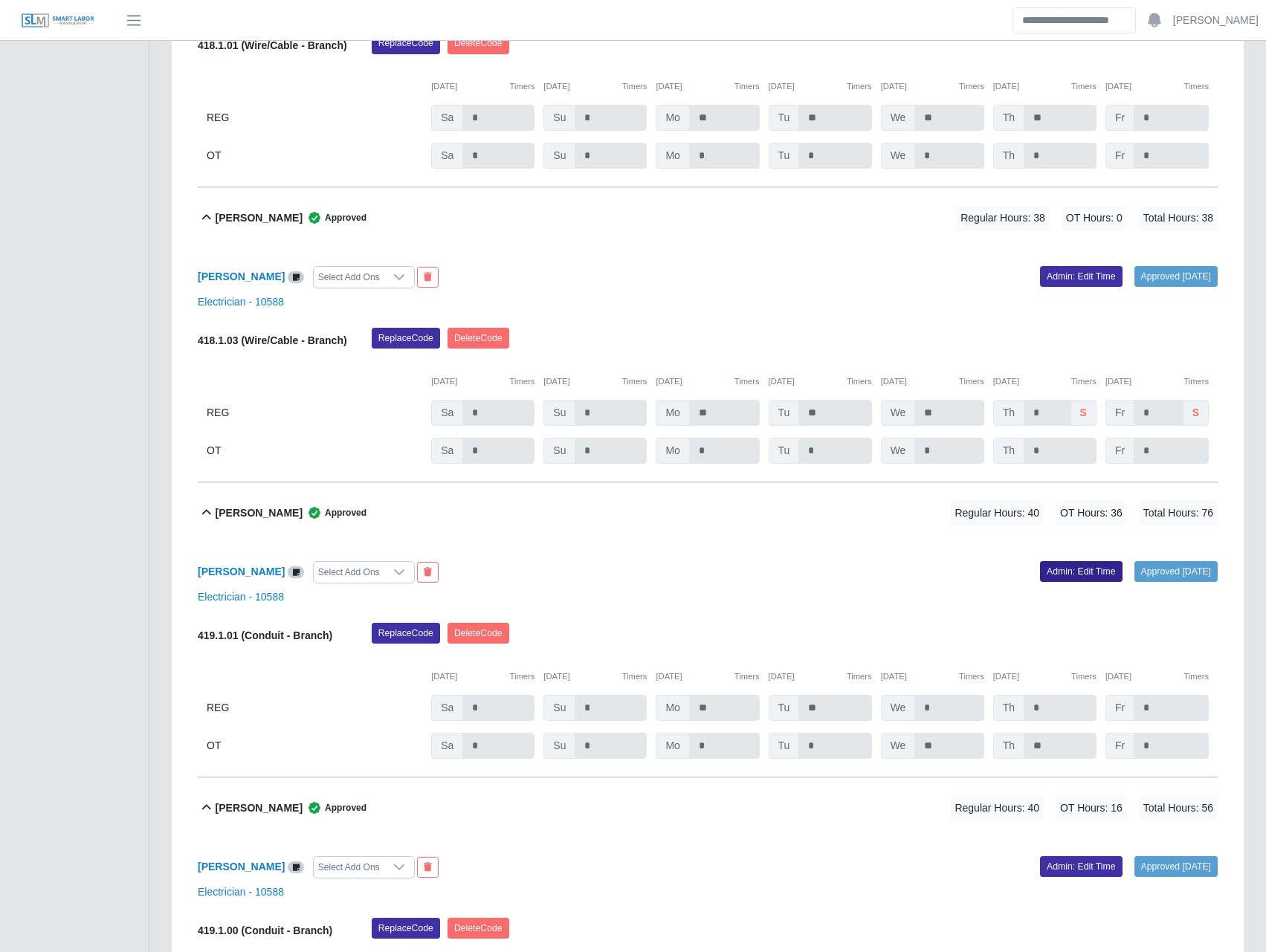
click at [1050, 573] on link "Admin: Edit Time" at bounding box center [1081, 571] width 82 height 21
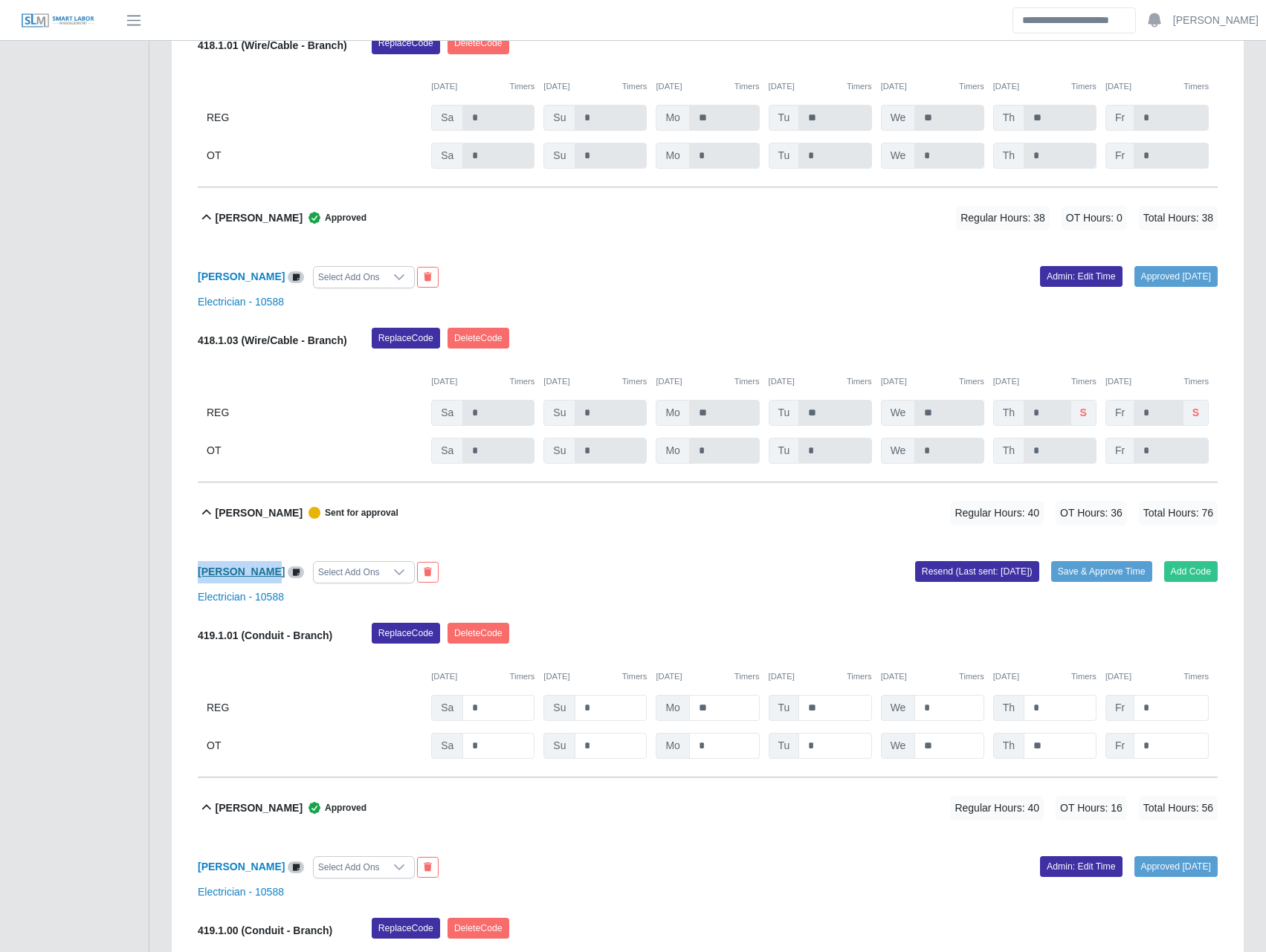
drag, startPoint x: 191, startPoint y: 579, endPoint x: 255, endPoint y: 572, distance: 64.4
copy b "Edgar Chaci"
click at [717, 558] on div "Edgar Chacin Select Add Ons Add Code Save & Approve Time Resend (Last sent: 08/…" at bounding box center [707, 660] width 1020 height 234
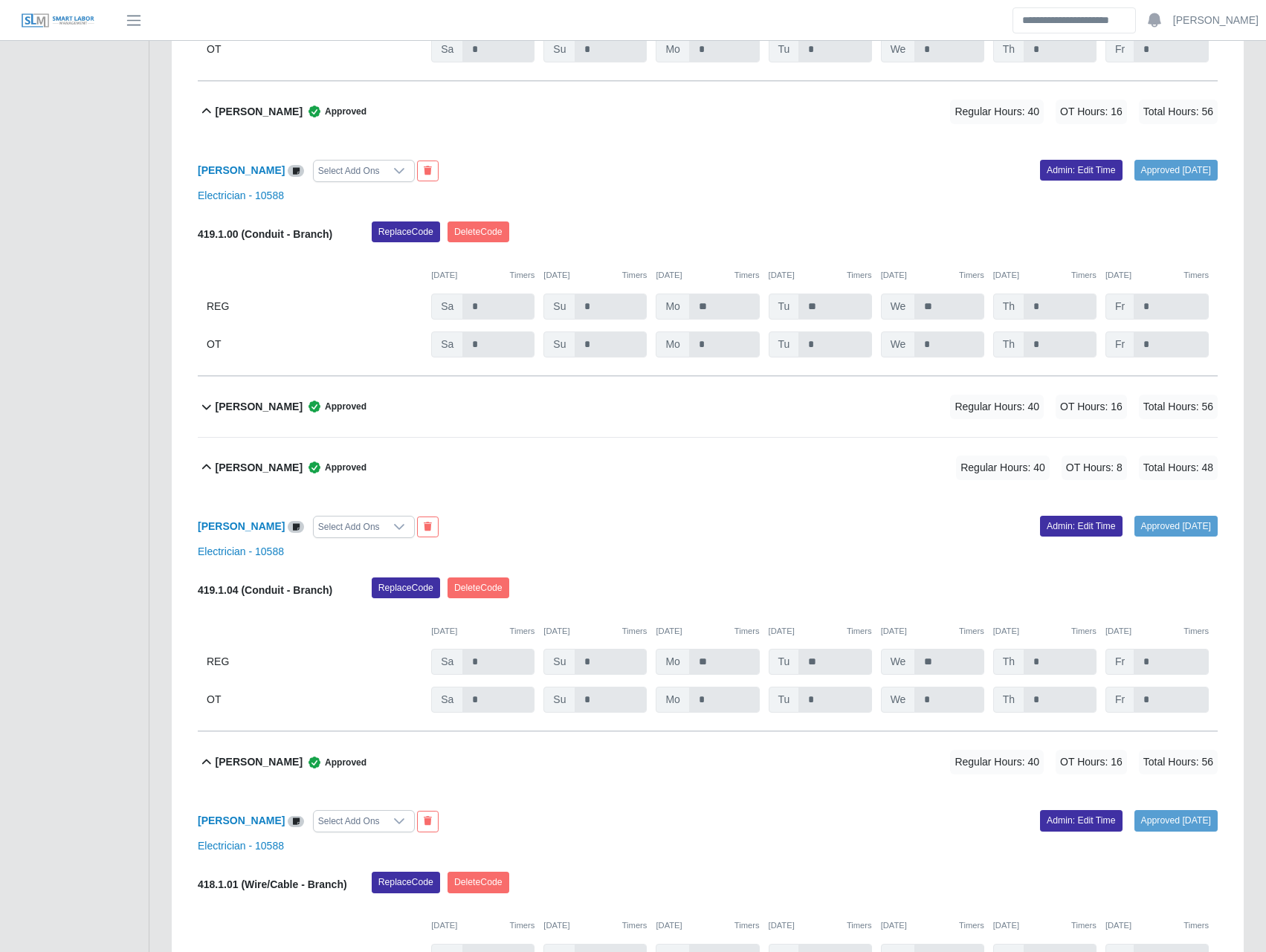
scroll to position [8846, 0]
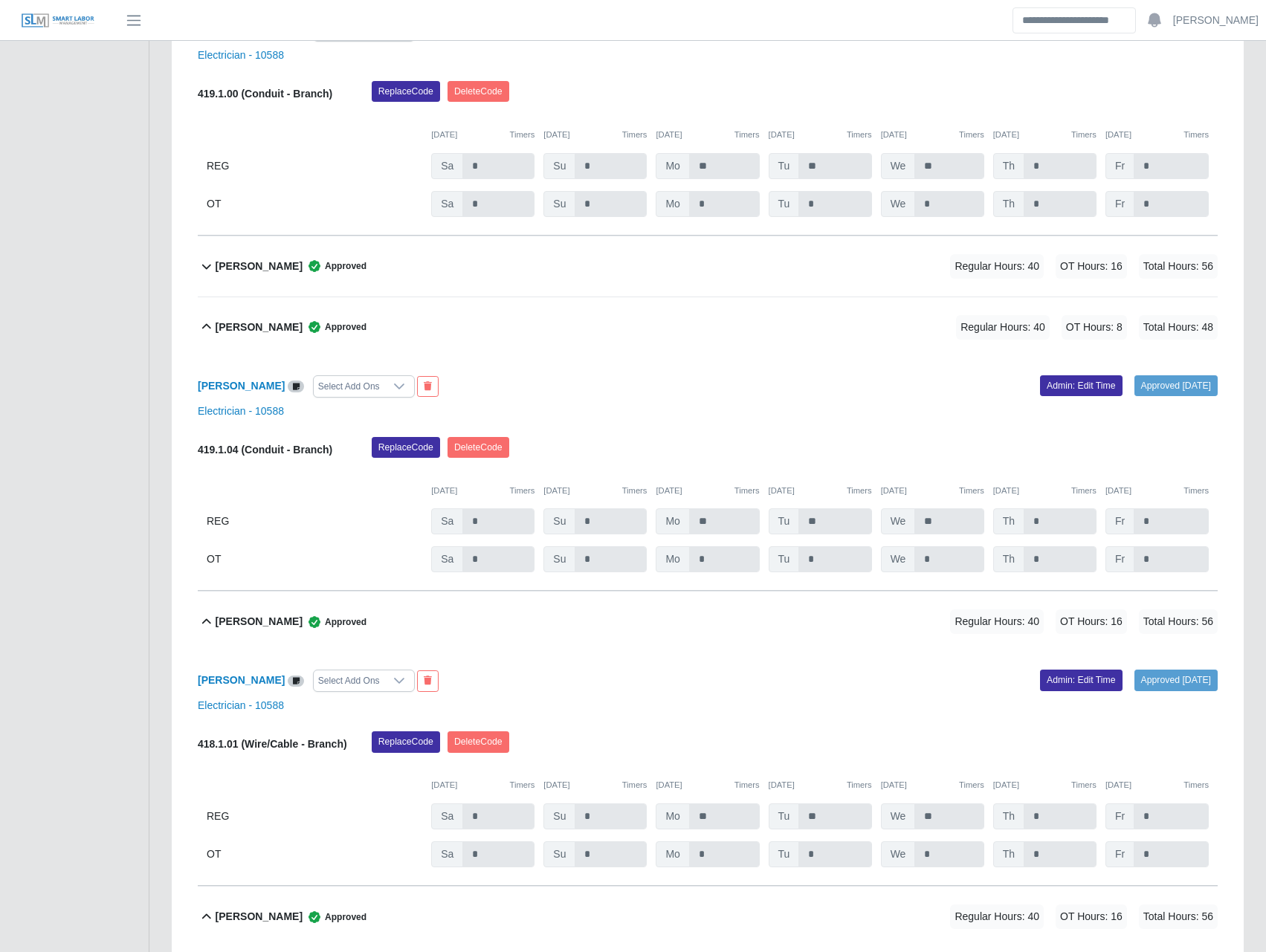
click at [256, 274] on b "Norberto Gil" at bounding box center [259, 267] width 87 height 16
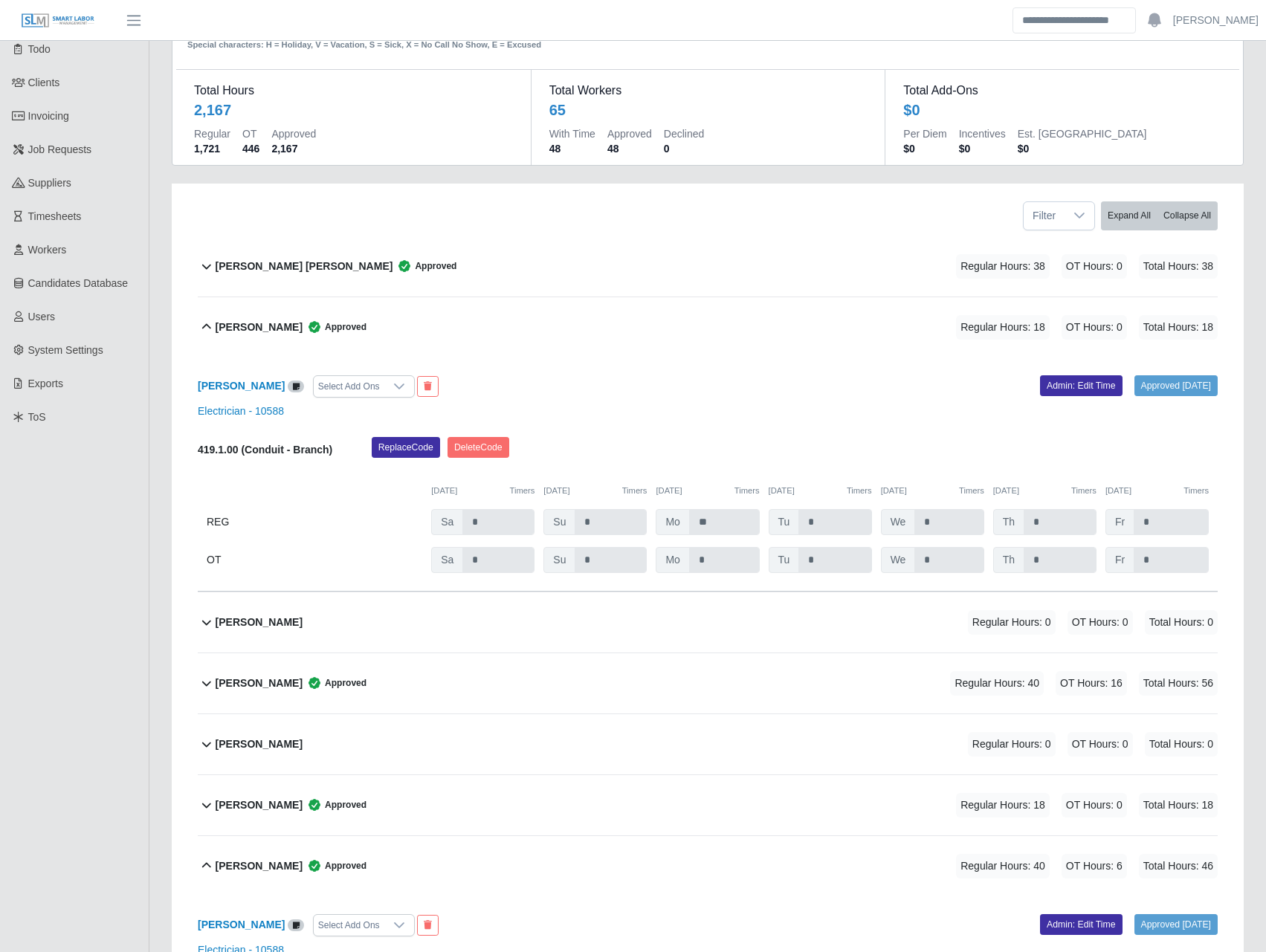
scroll to position [0, 0]
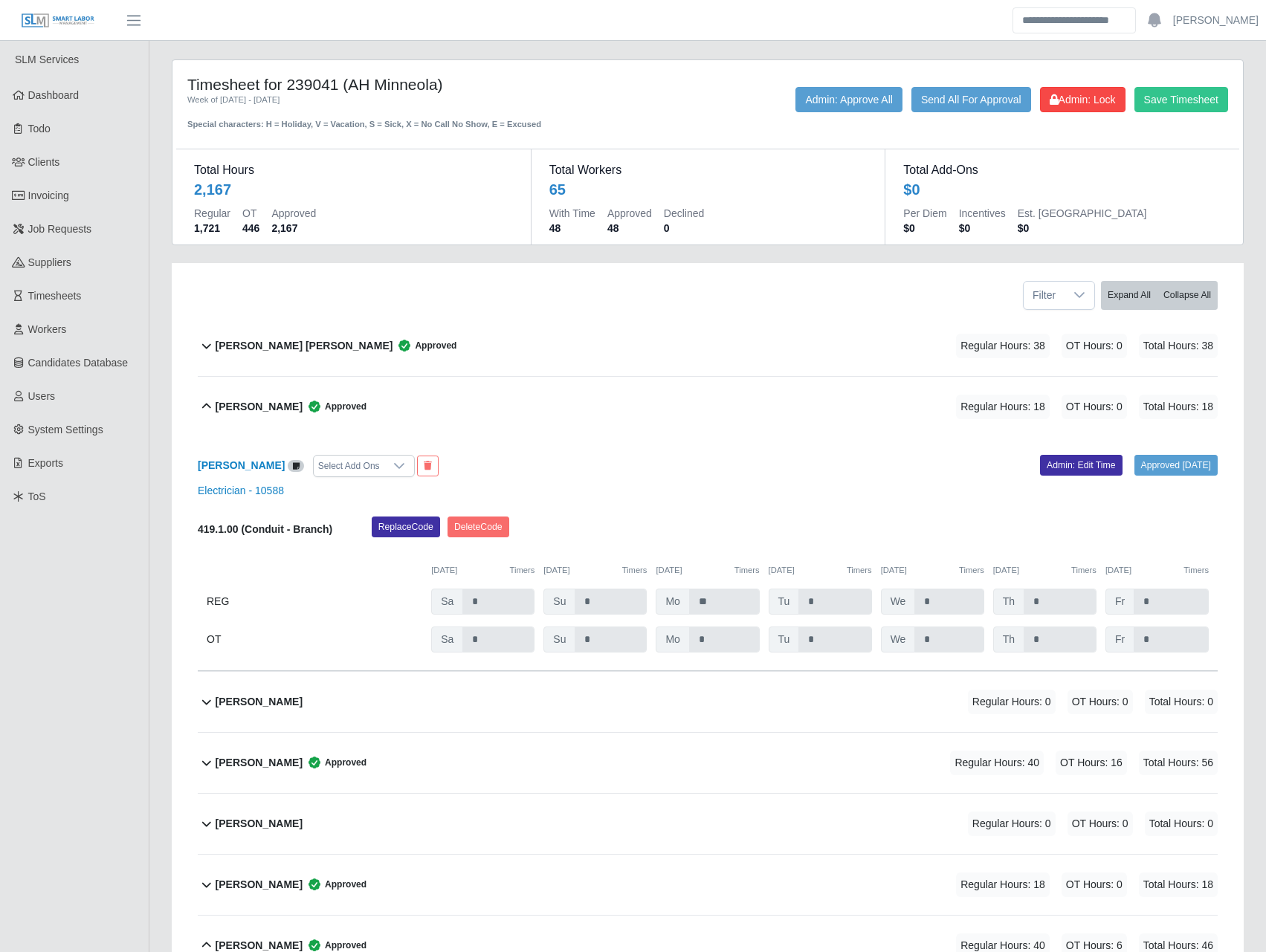
click at [241, 768] on b "Alexis Delgado" at bounding box center [259, 763] width 87 height 16
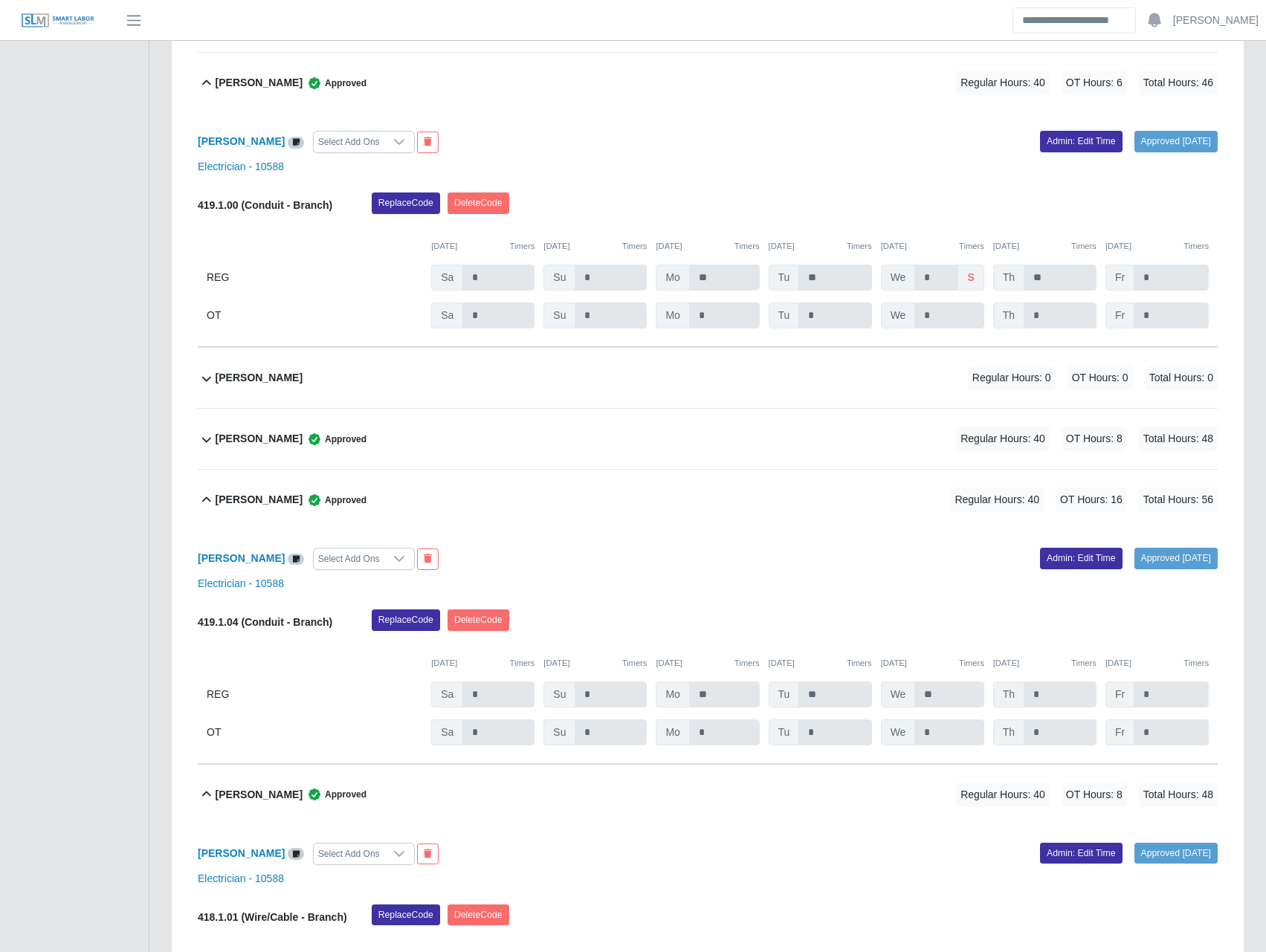
scroll to position [1214, 0]
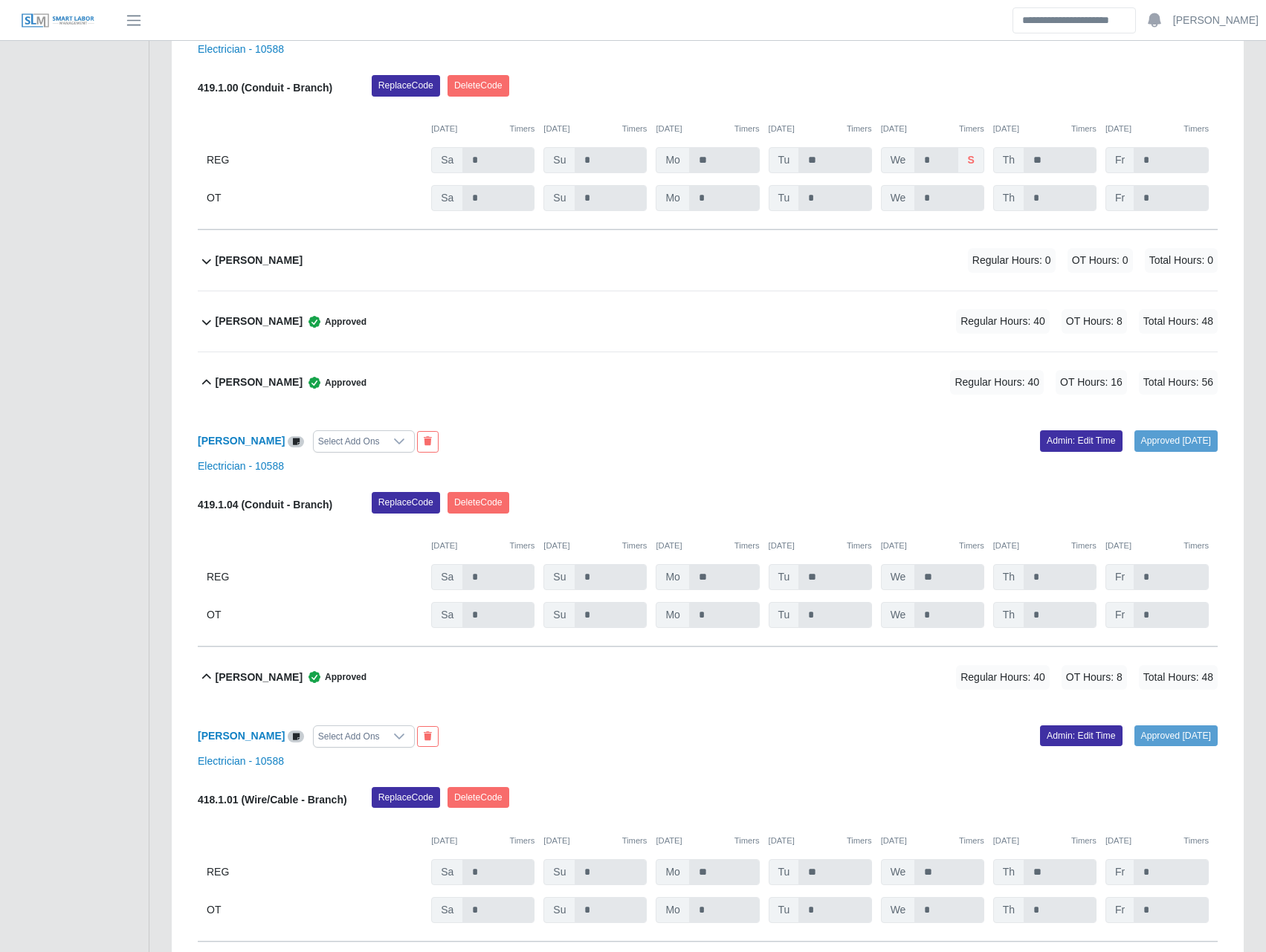
click at [301, 328] on b "Carlos Birriel Zabala" at bounding box center [259, 322] width 87 height 16
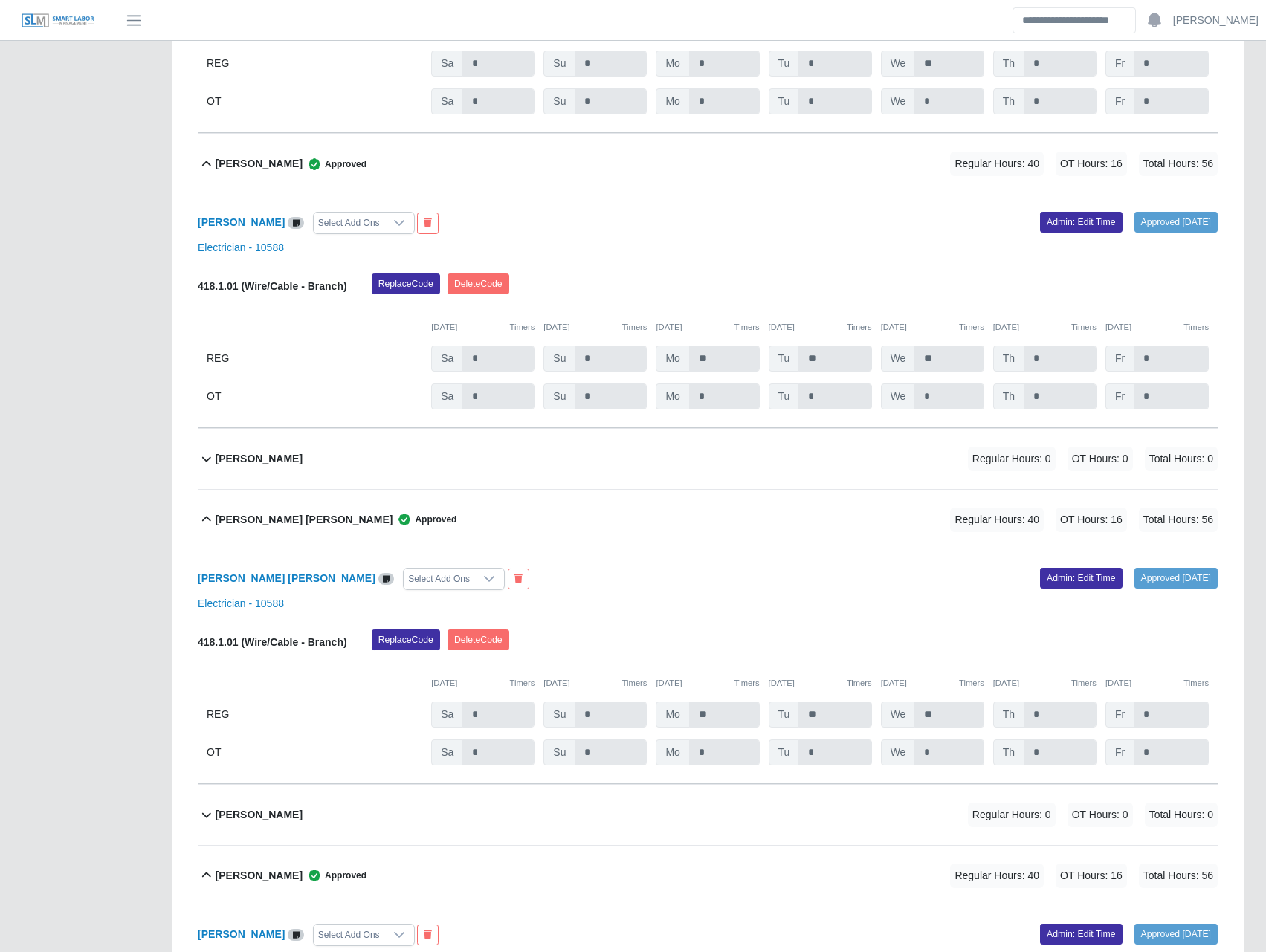
scroll to position [7632, 0]
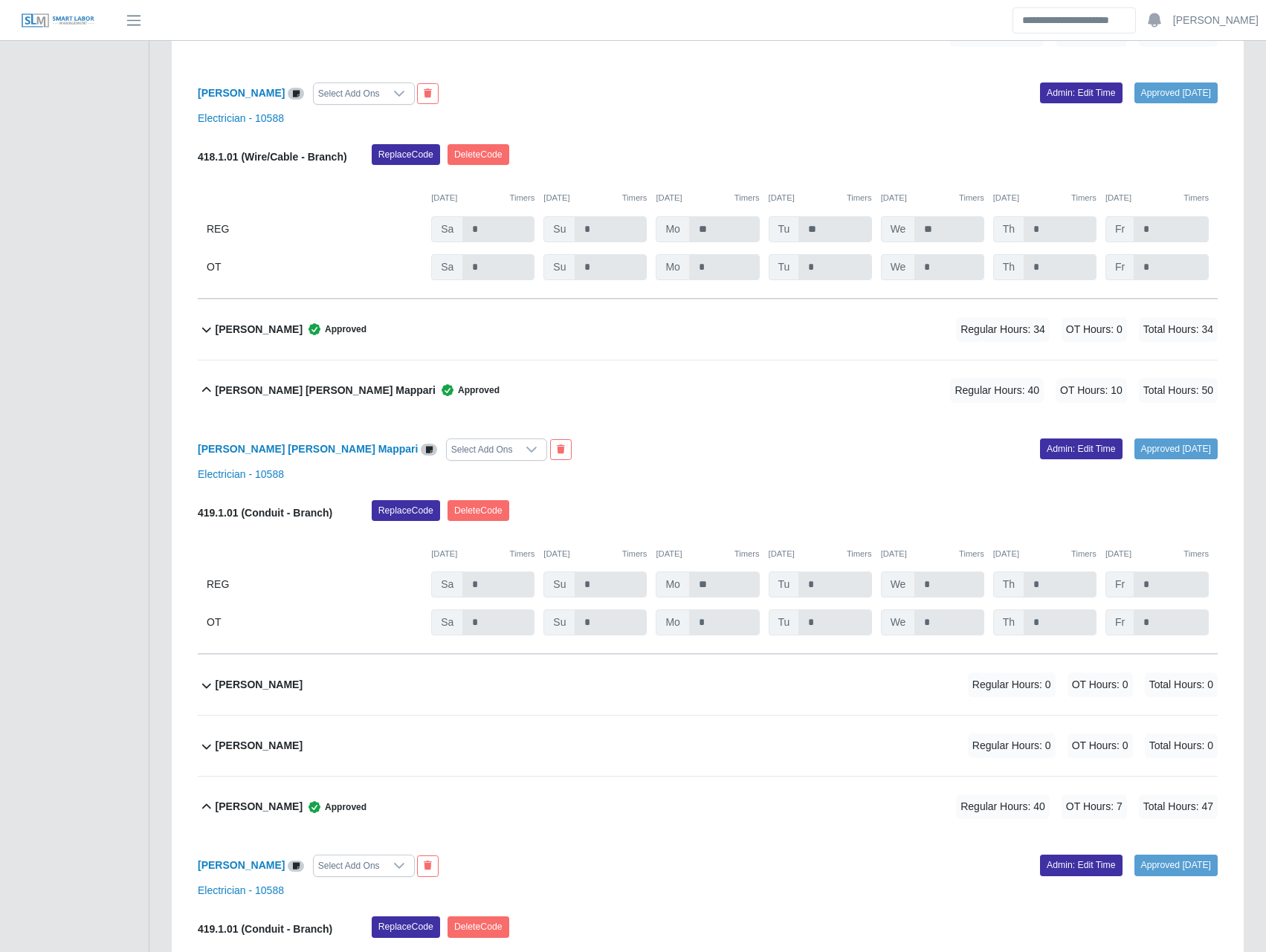
scroll to position [5181, 0]
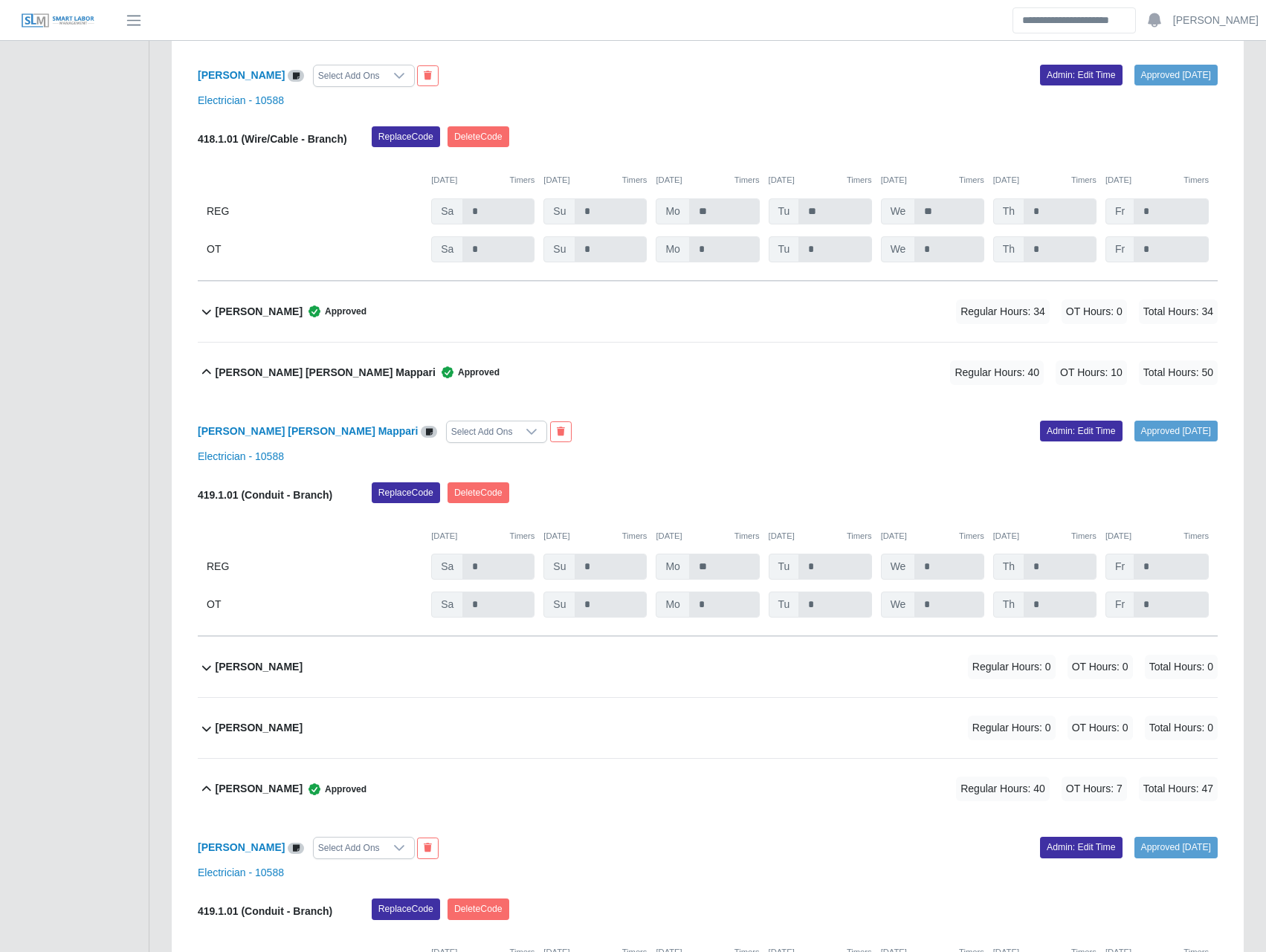
click at [268, 313] on b "Ismael Veliz" at bounding box center [259, 312] width 87 height 16
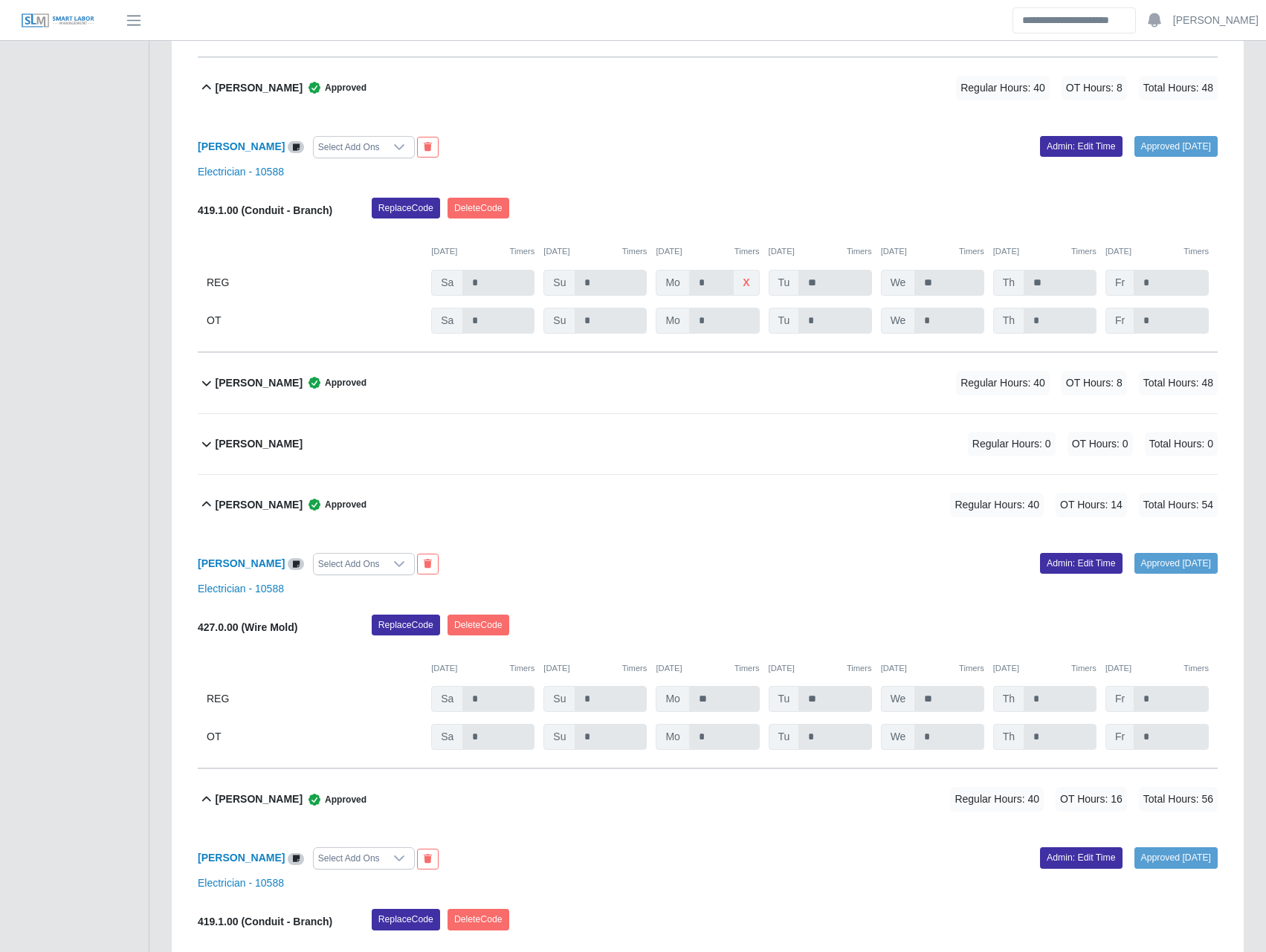
scroll to position [11251, 0]
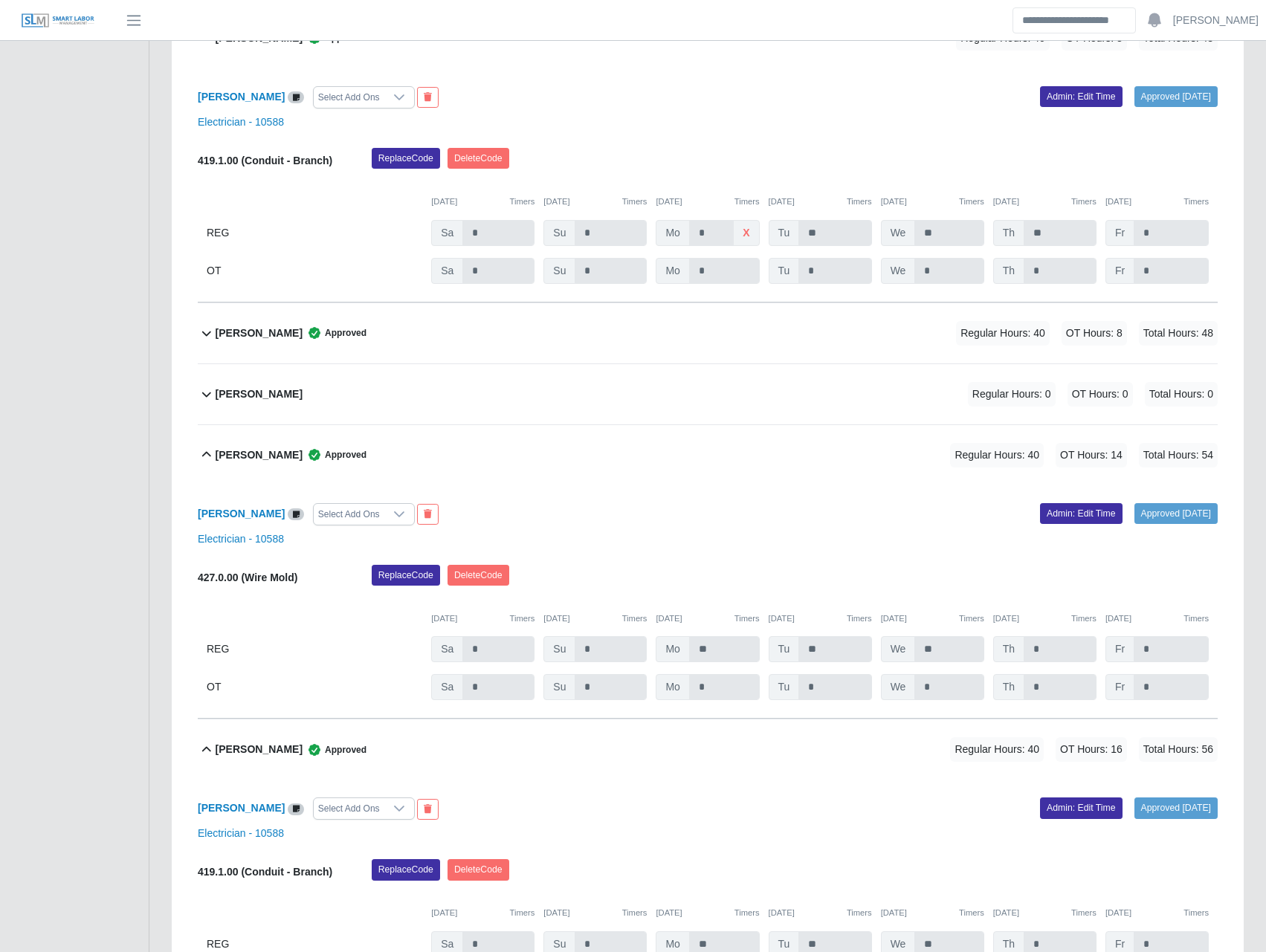
click at [263, 341] on b "Paul Villalobos" at bounding box center [259, 334] width 87 height 16
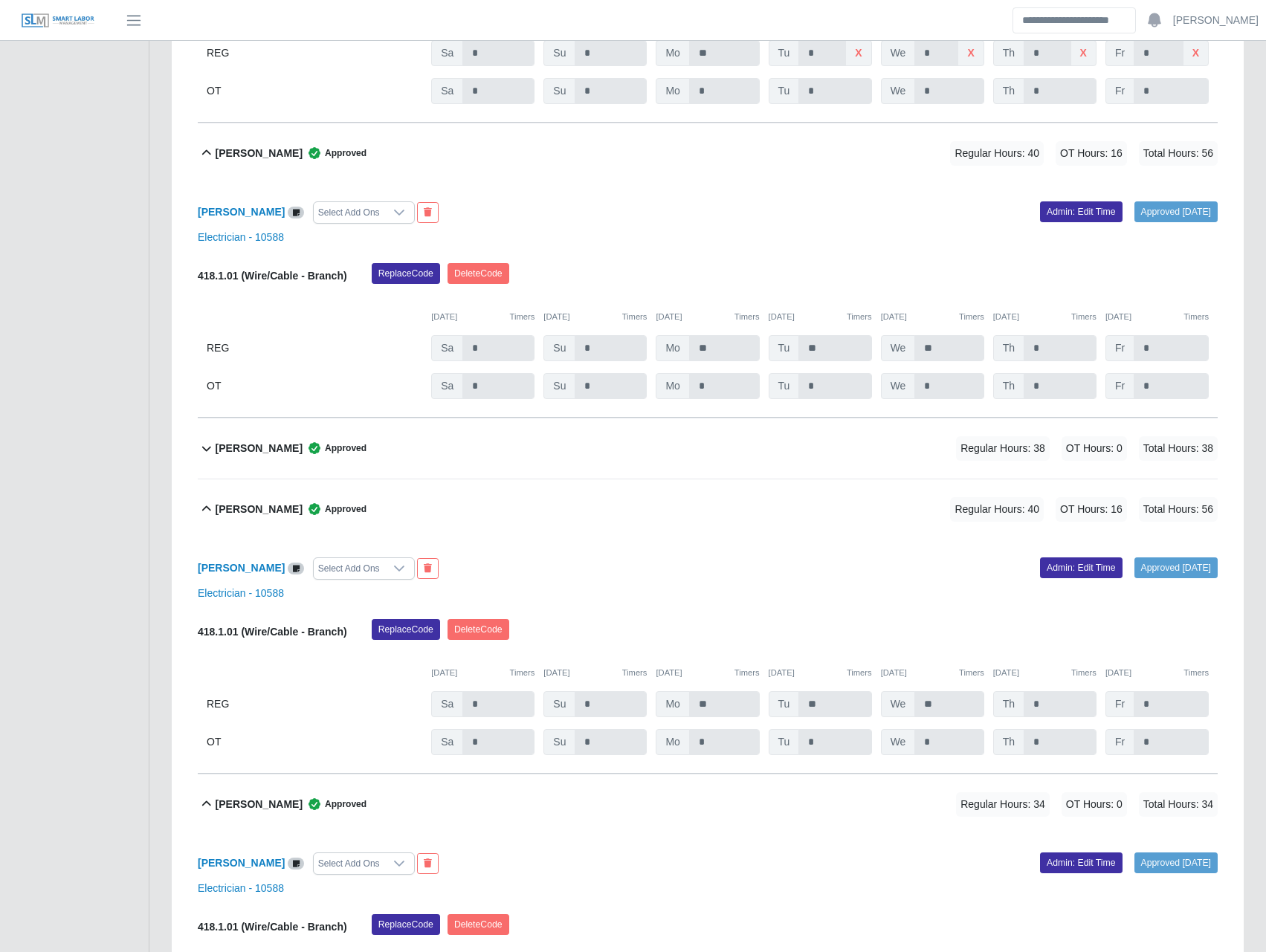
scroll to position [4660, 0]
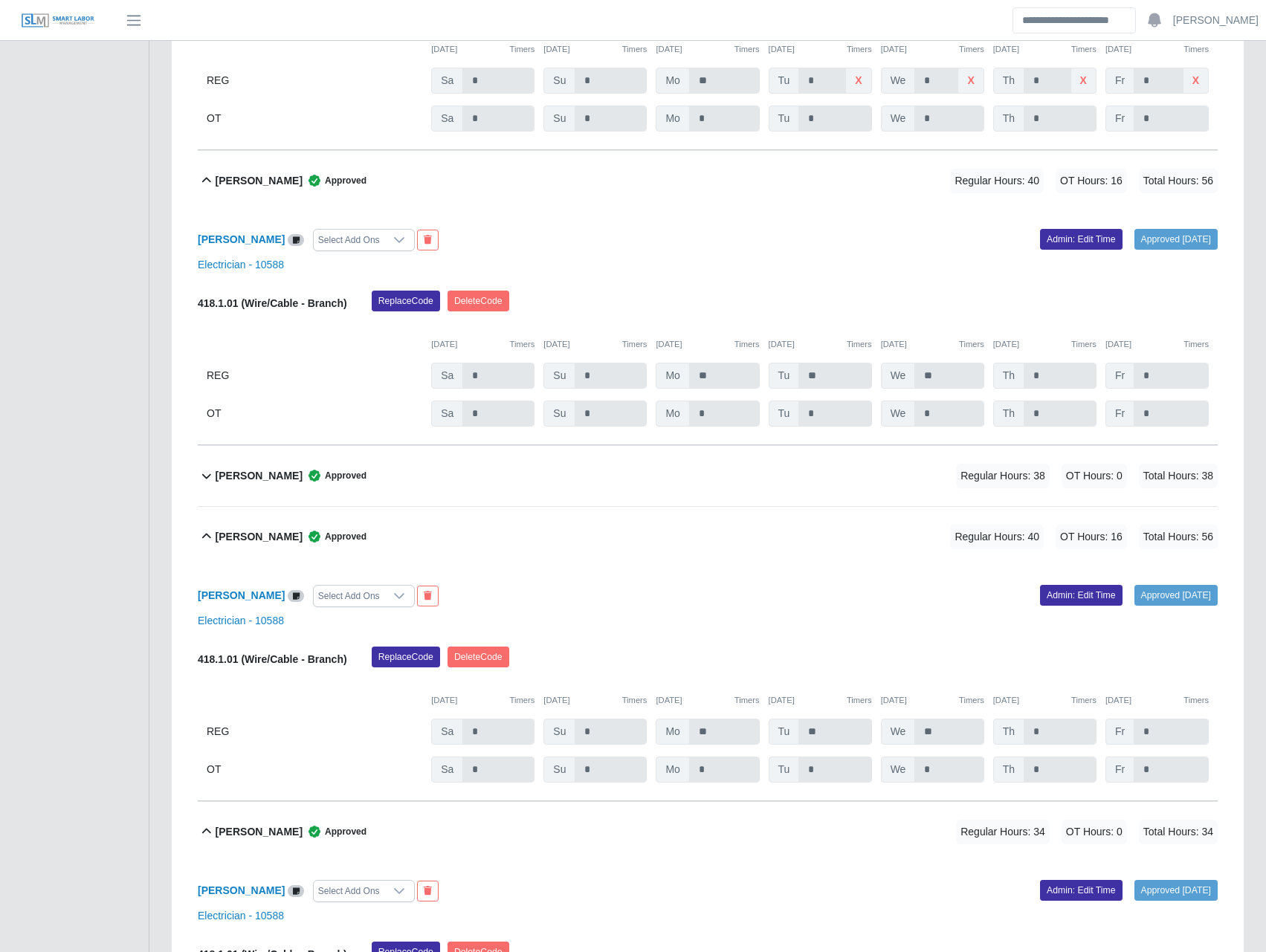
click at [240, 483] on b "Gustavo Meyer" at bounding box center [259, 476] width 87 height 16
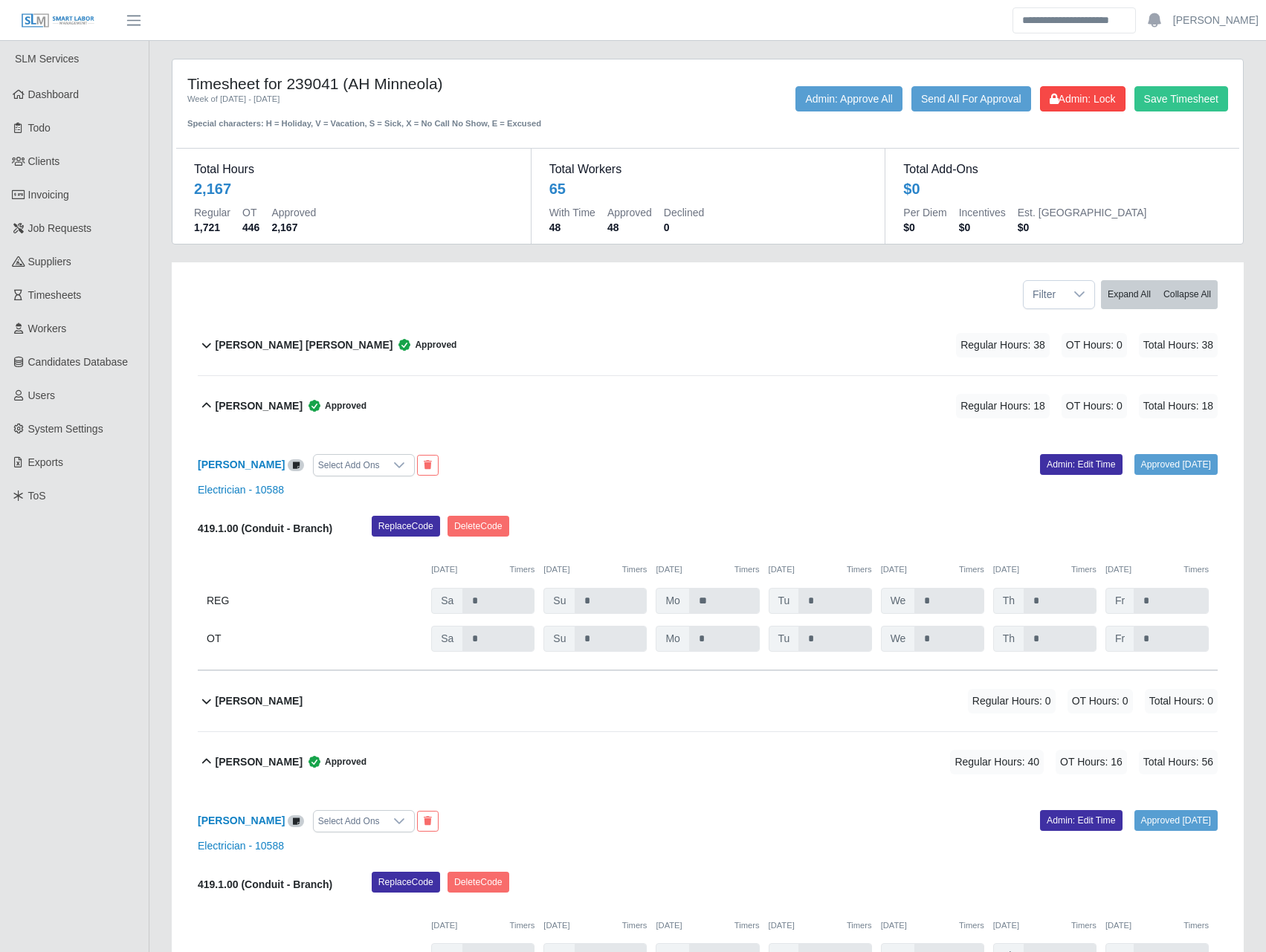
scroll to position [0, 0]
click at [297, 347] on b "Alberto Beltran Bermudez" at bounding box center [304, 346] width 178 height 16
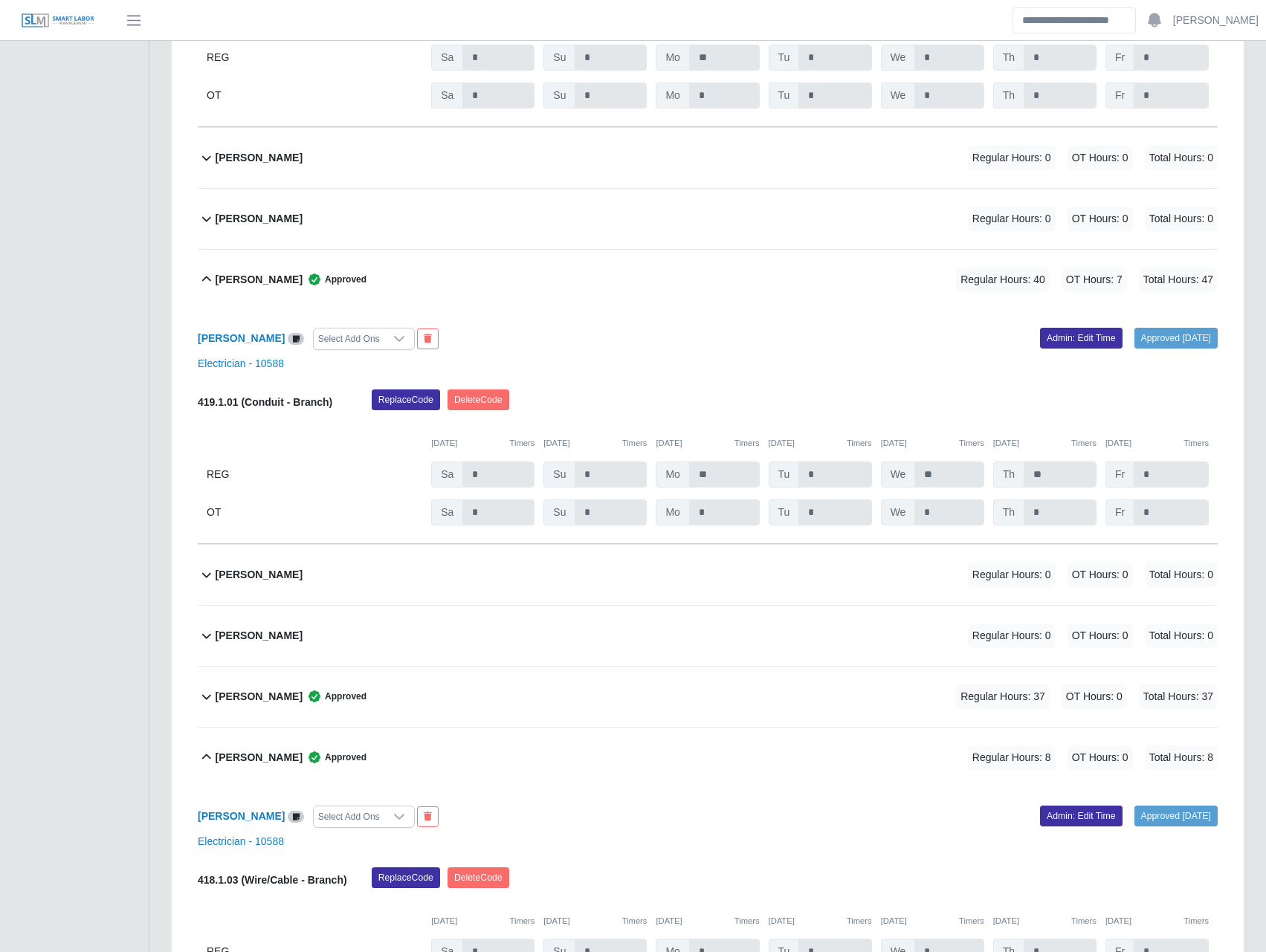
scroll to position [6418, 0]
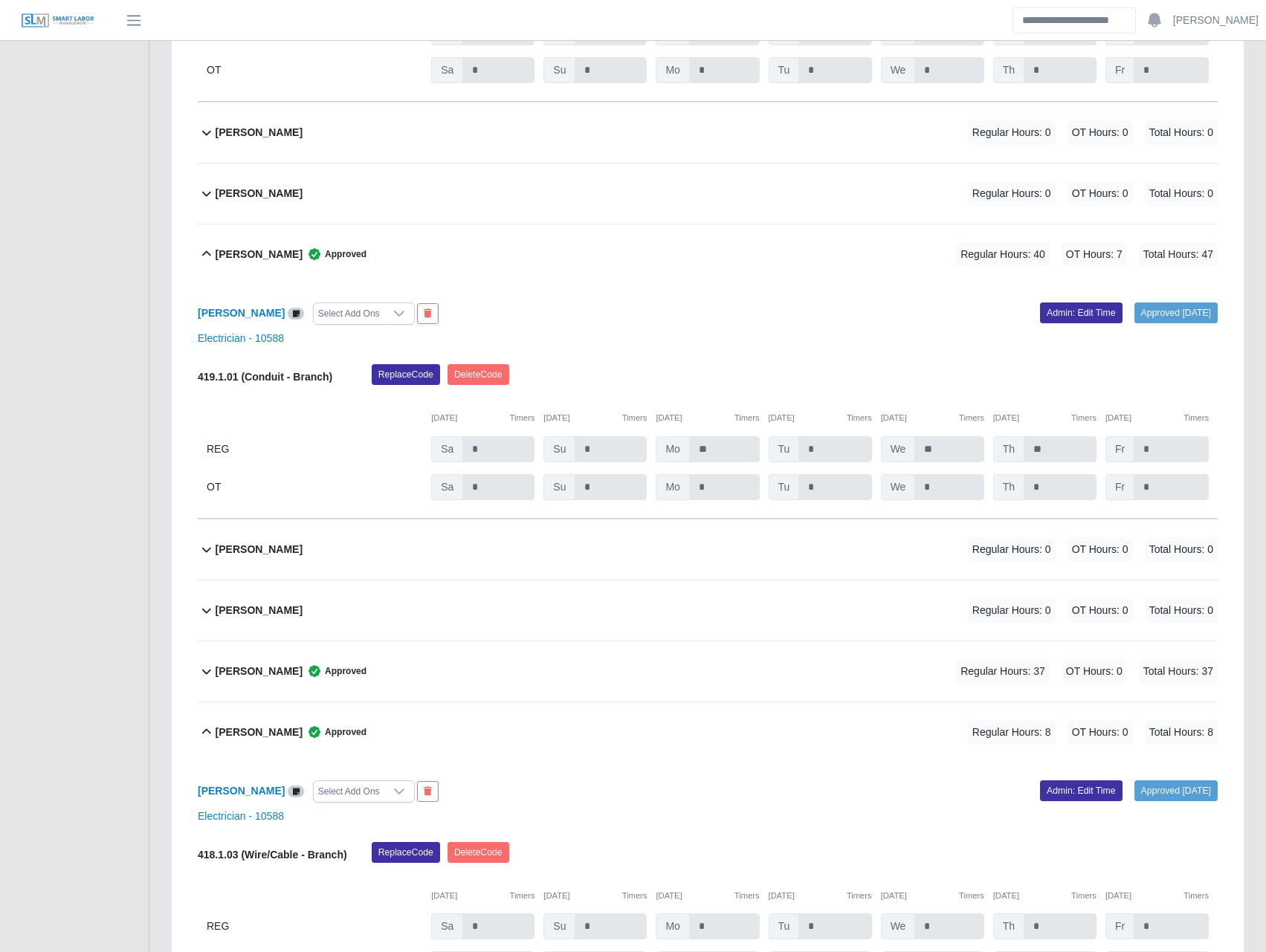
click at [268, 679] on b "Joseph Gazzarolli" at bounding box center [259, 672] width 87 height 16
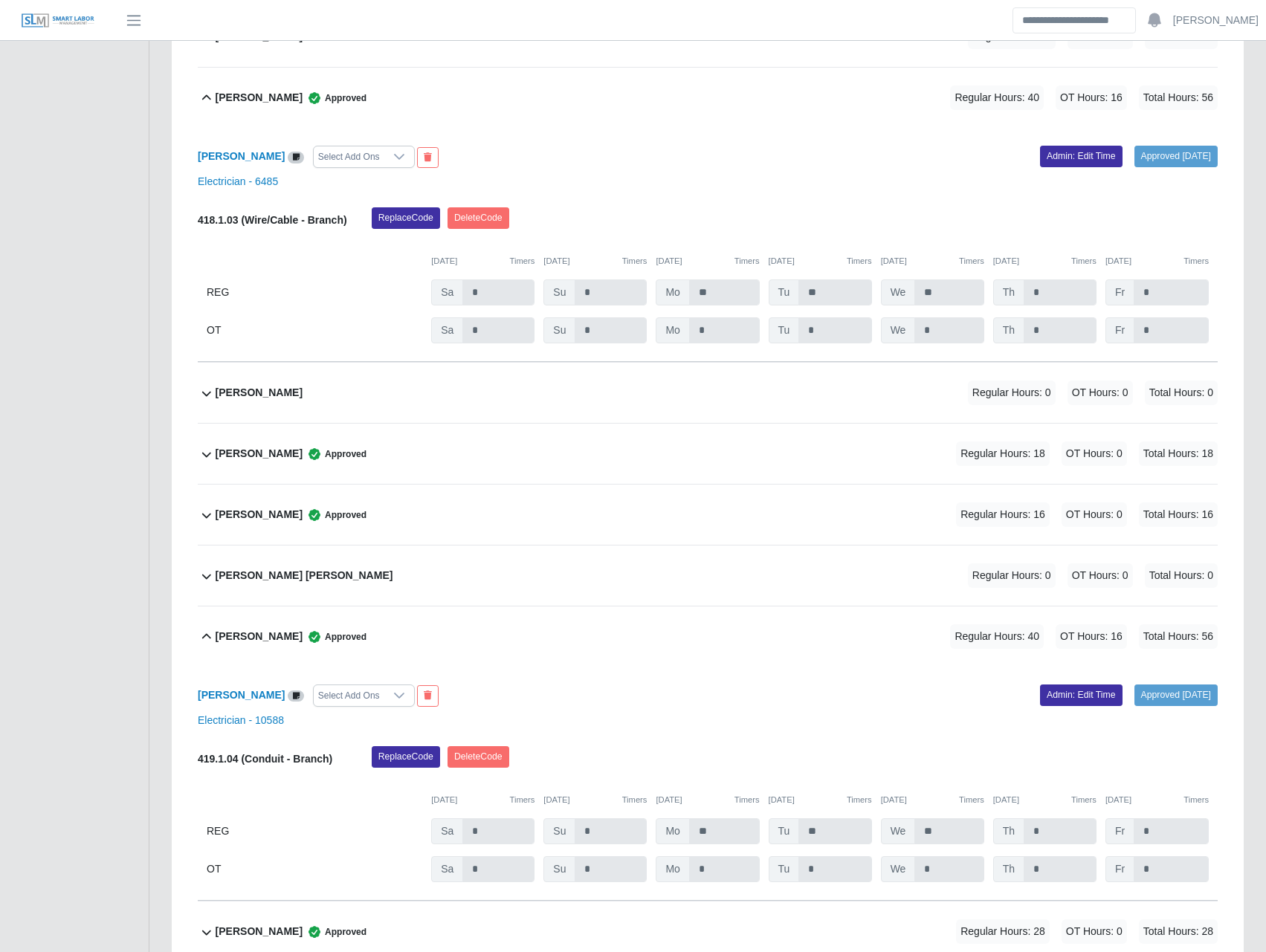
scroll to position [13521, 0]
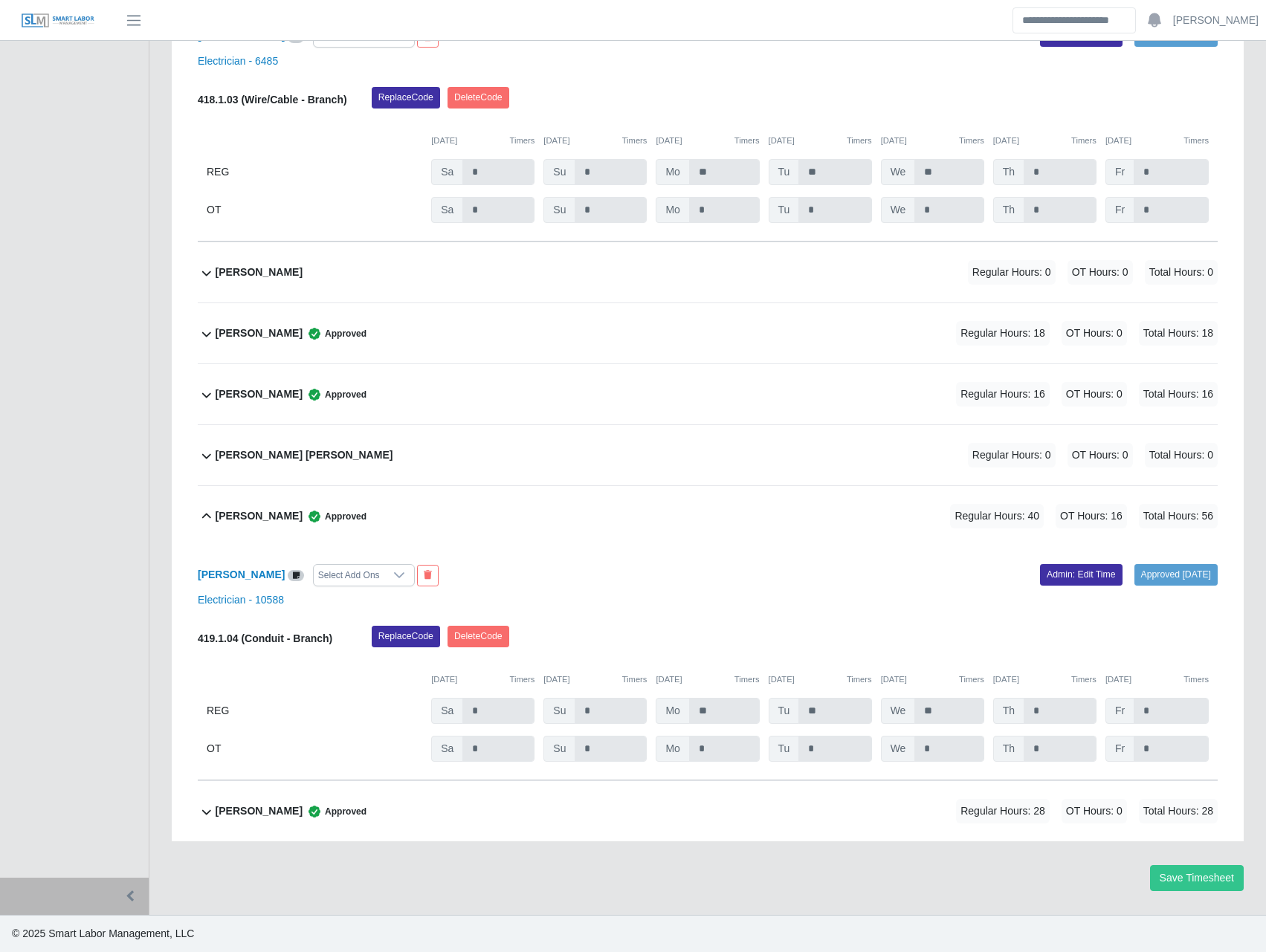
click at [257, 813] on b "Willis Dorsey" at bounding box center [259, 811] width 87 height 16
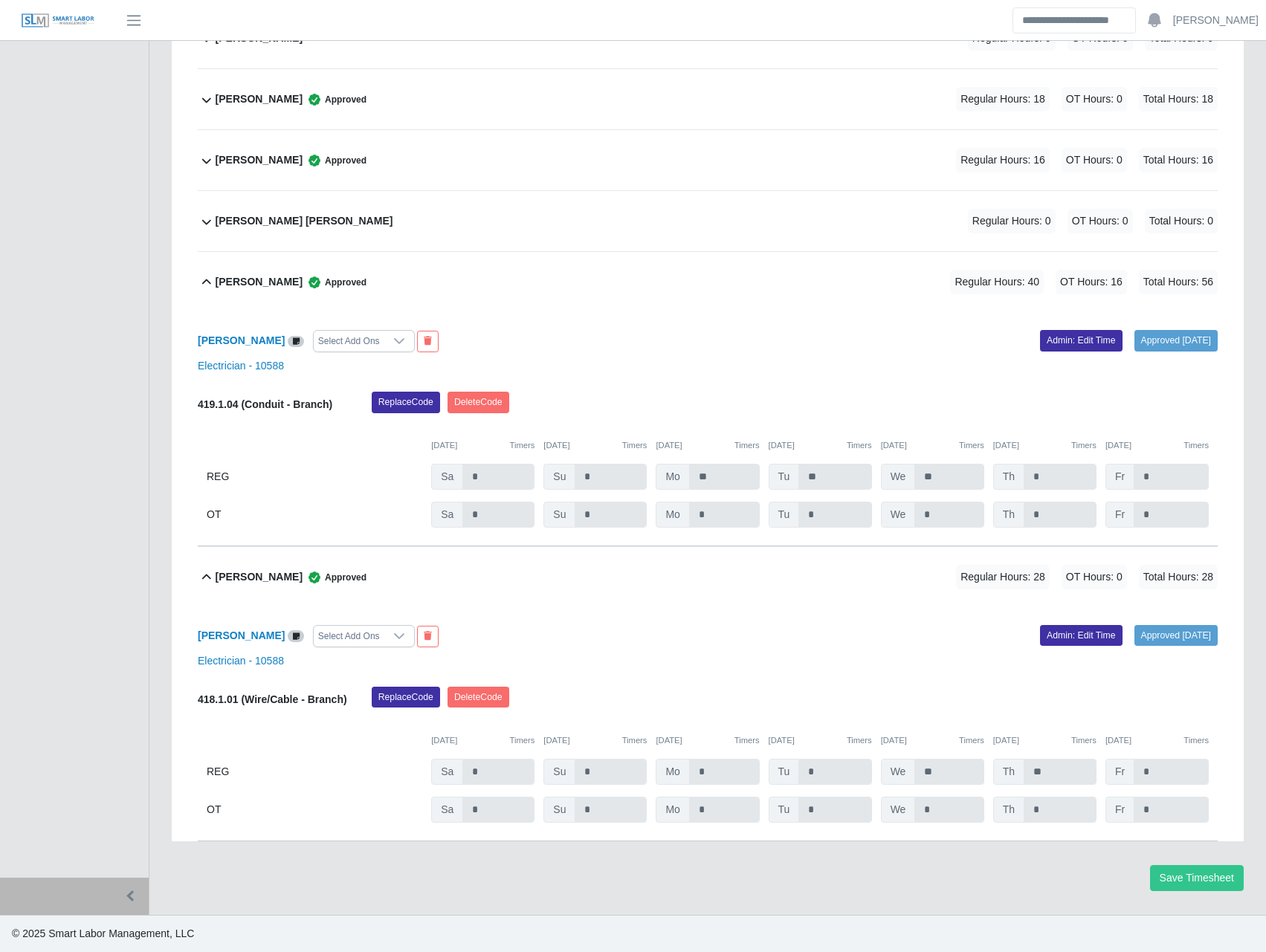
scroll to position [13581, 0]
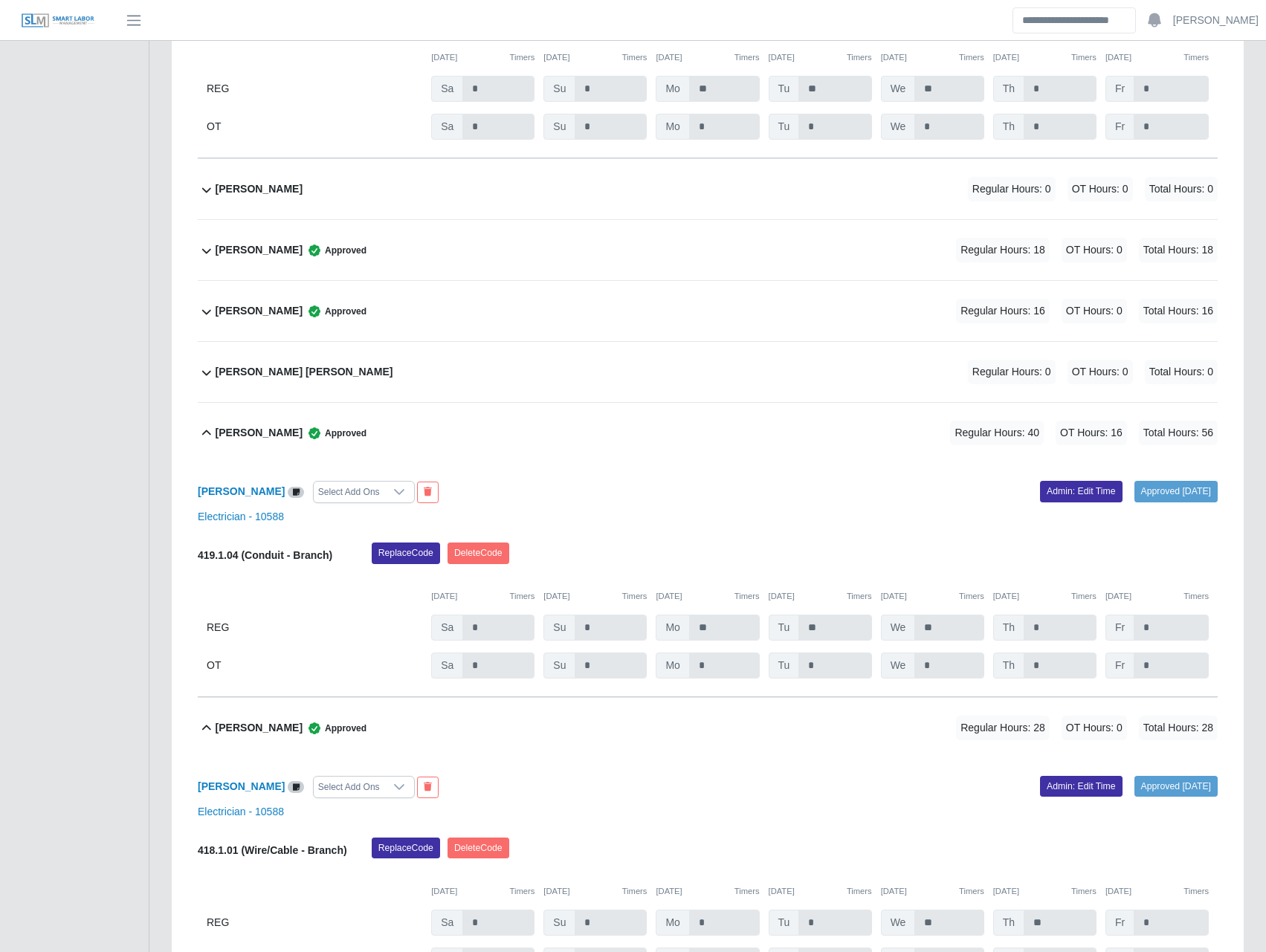
click at [250, 258] on b "Vladimir Aguilar" at bounding box center [259, 250] width 87 height 16
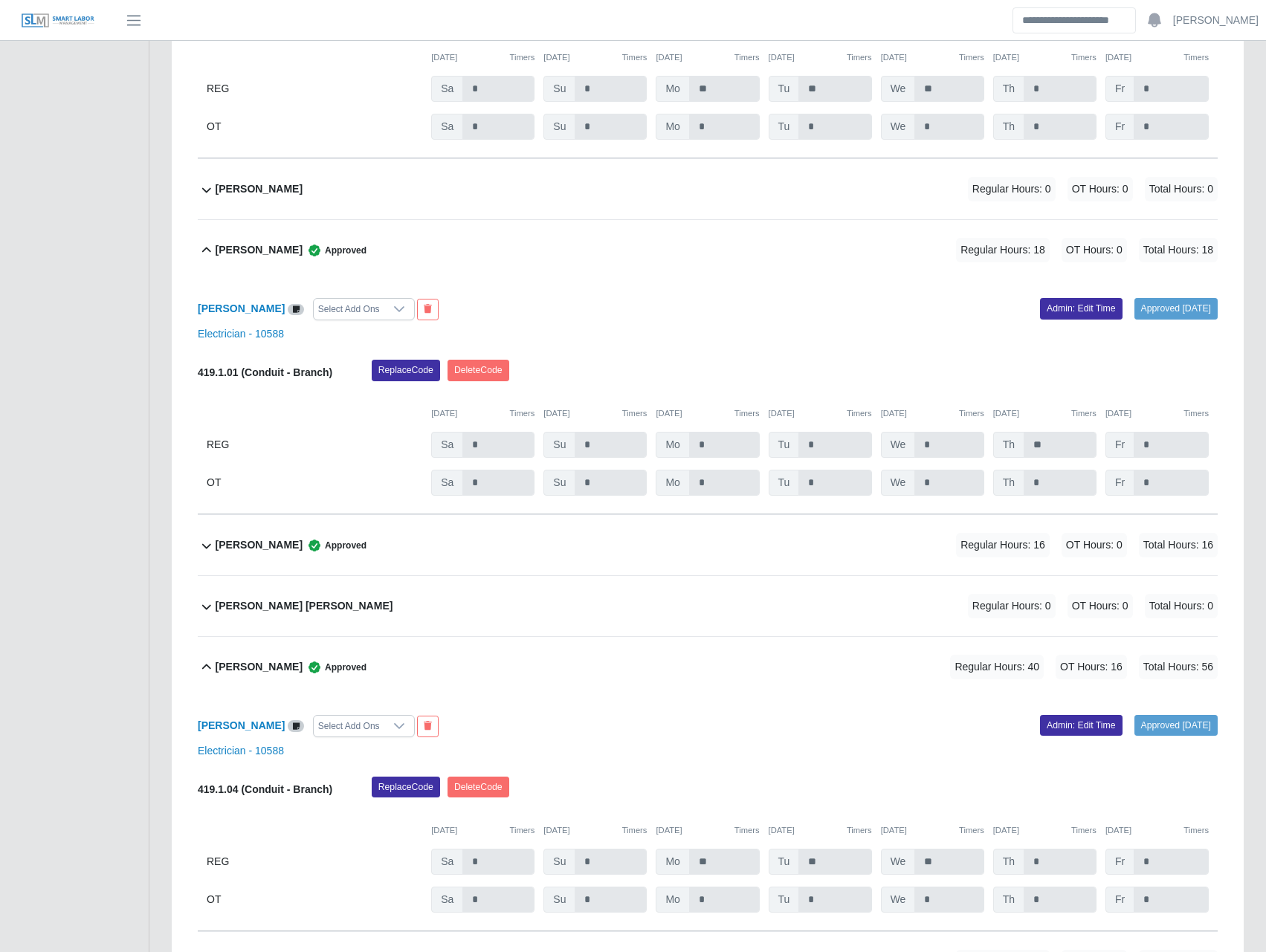
click at [268, 553] on b "Waymon Jackson" at bounding box center [259, 545] width 87 height 16
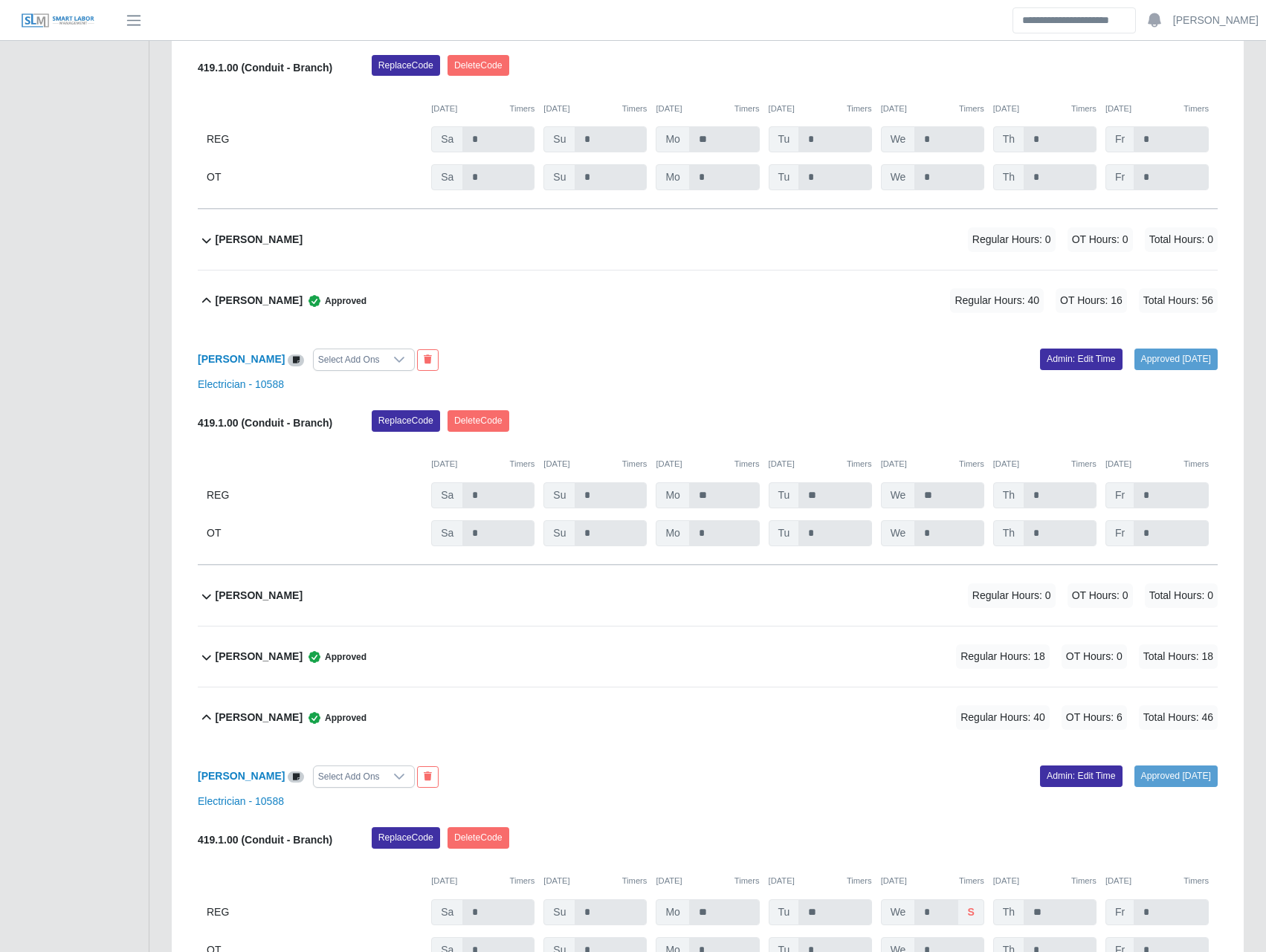
scroll to position [868, 0]
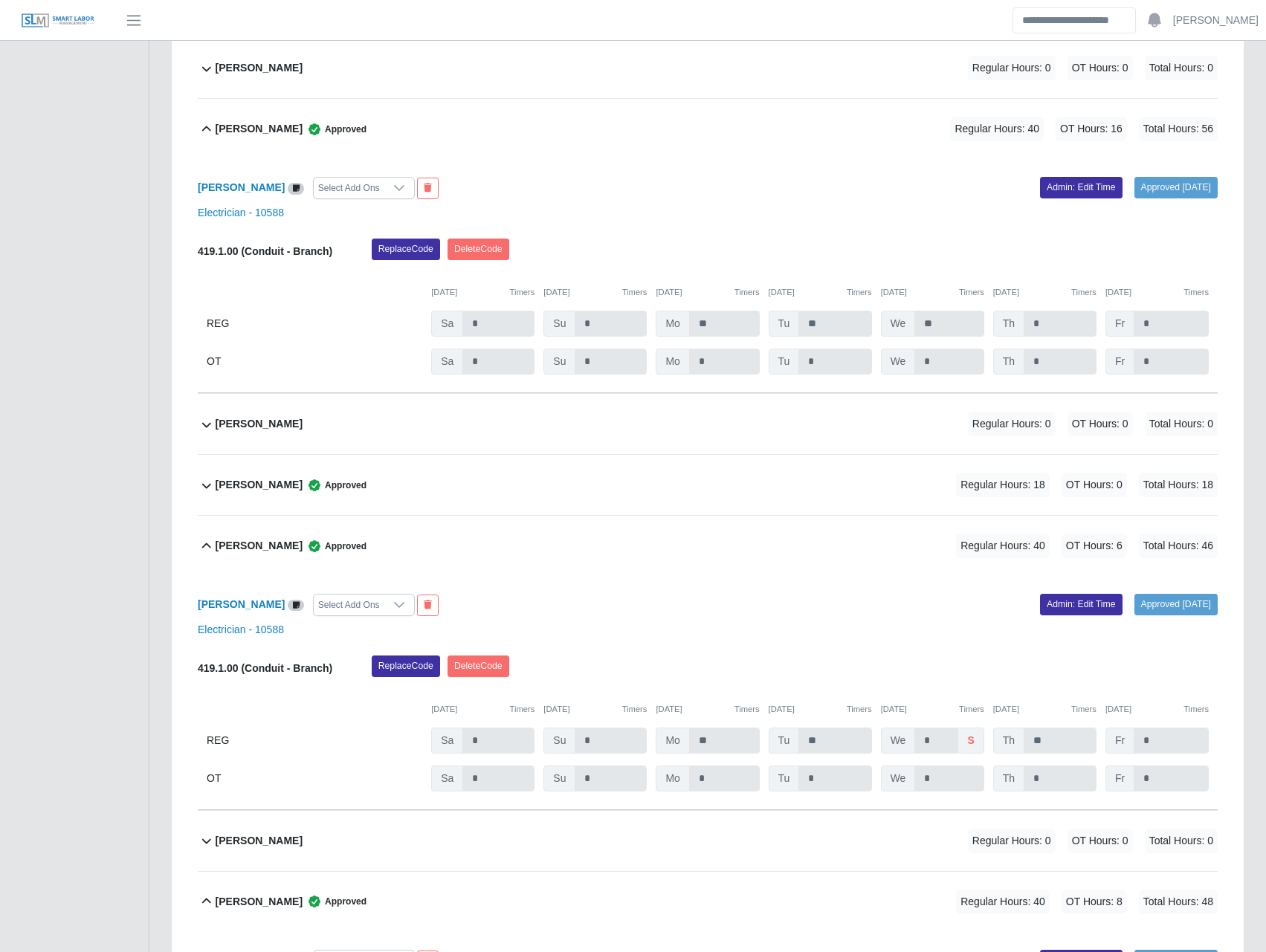
click at [291, 489] on b "Armando Kanahan" at bounding box center [259, 485] width 87 height 16
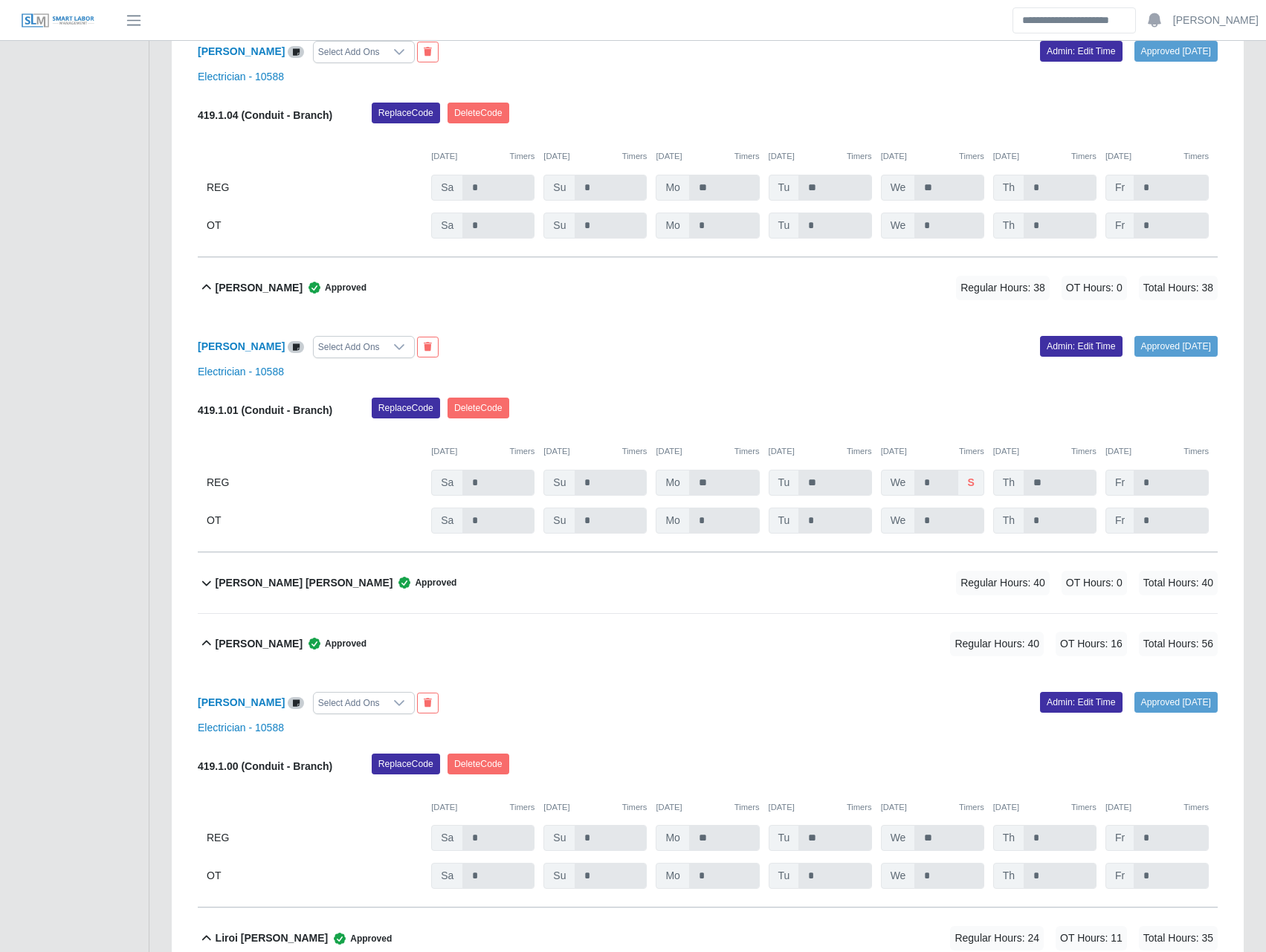
scroll to position [7978, 0]
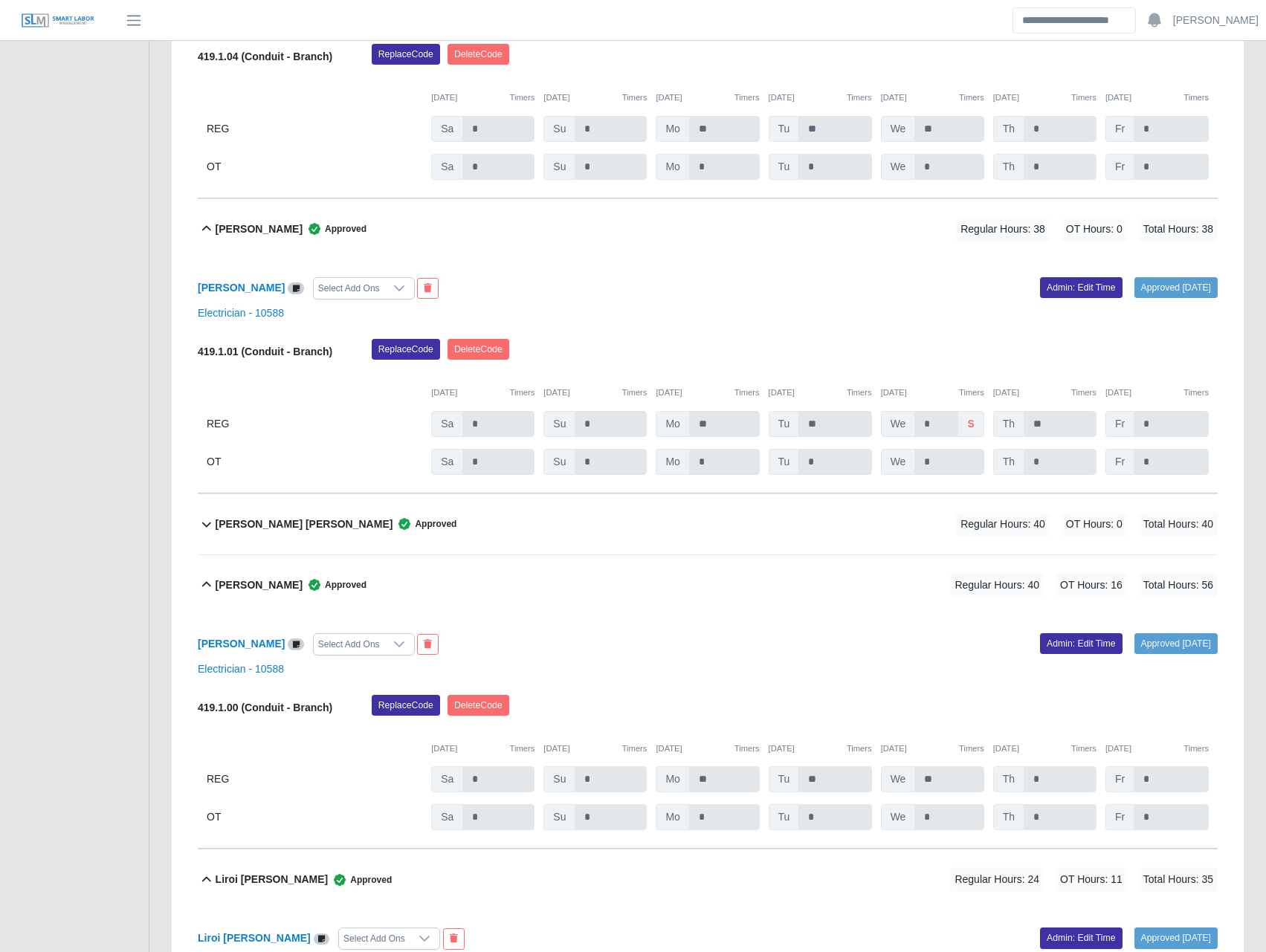
click at [287, 537] on div "Juan Carlos Ortiz Approved" at bounding box center [336, 524] width 241 height 25
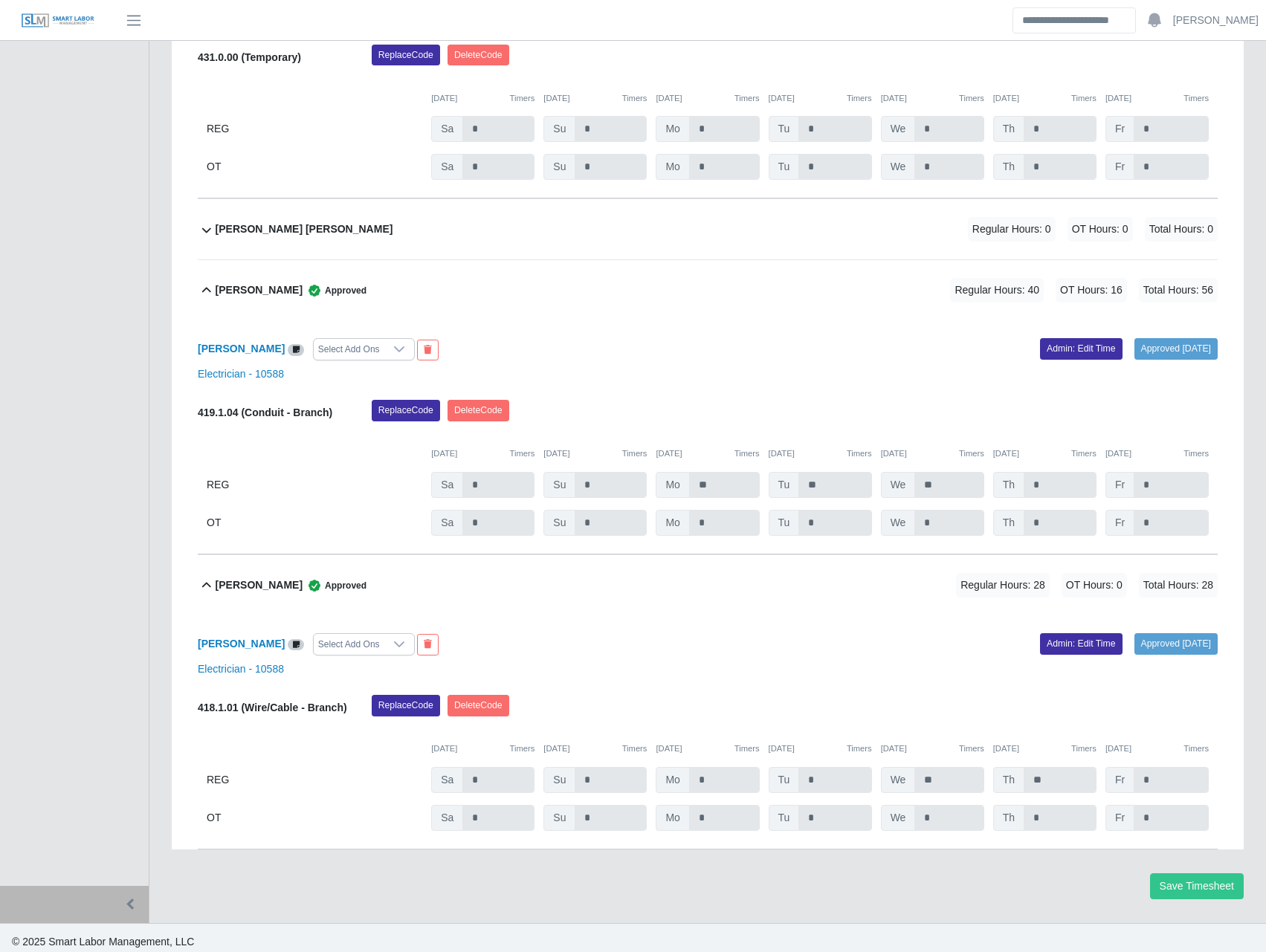
scroll to position [14693, 0]
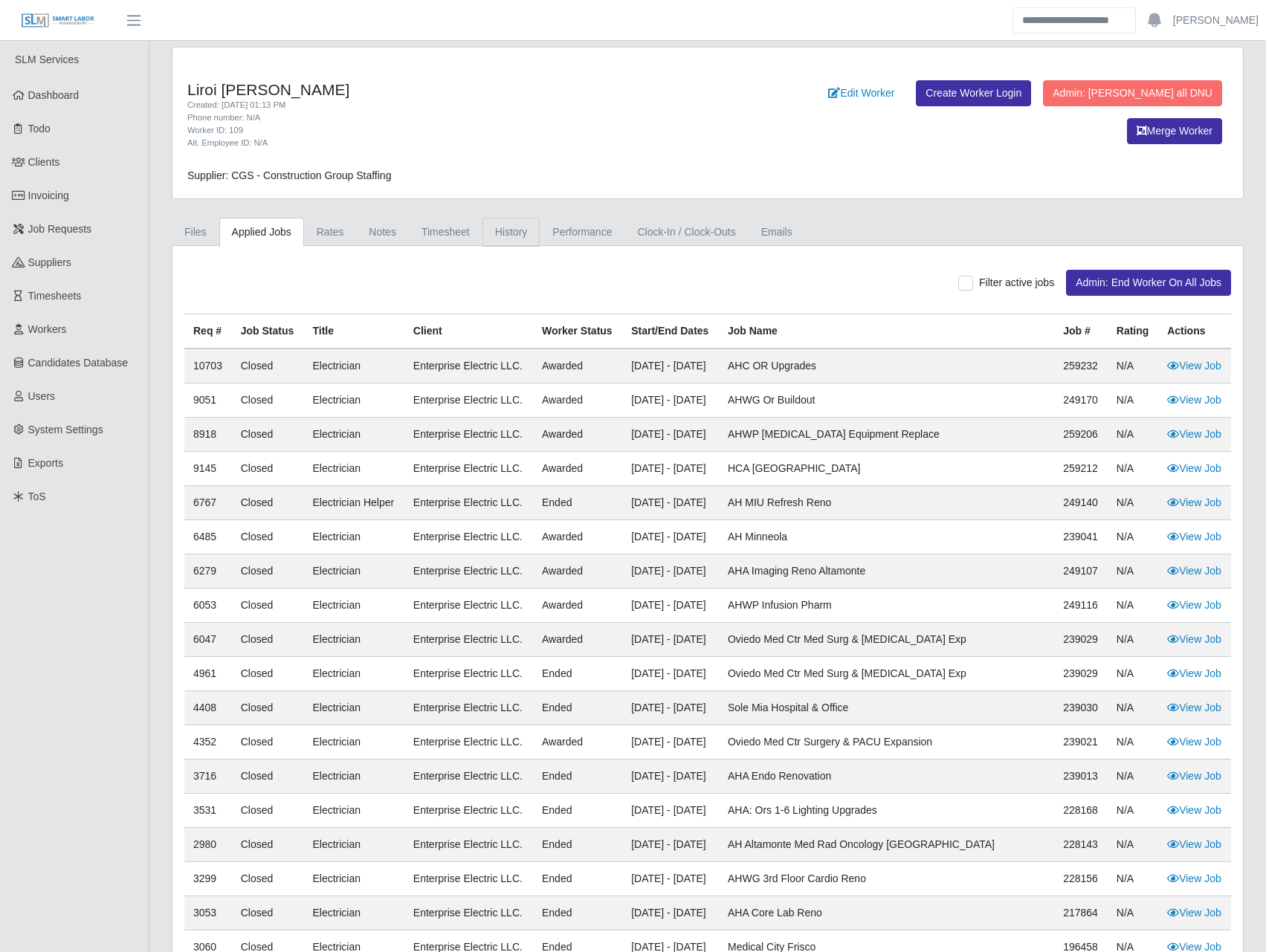
click at [500, 220] on link "History" at bounding box center [511, 231] width 58 height 29
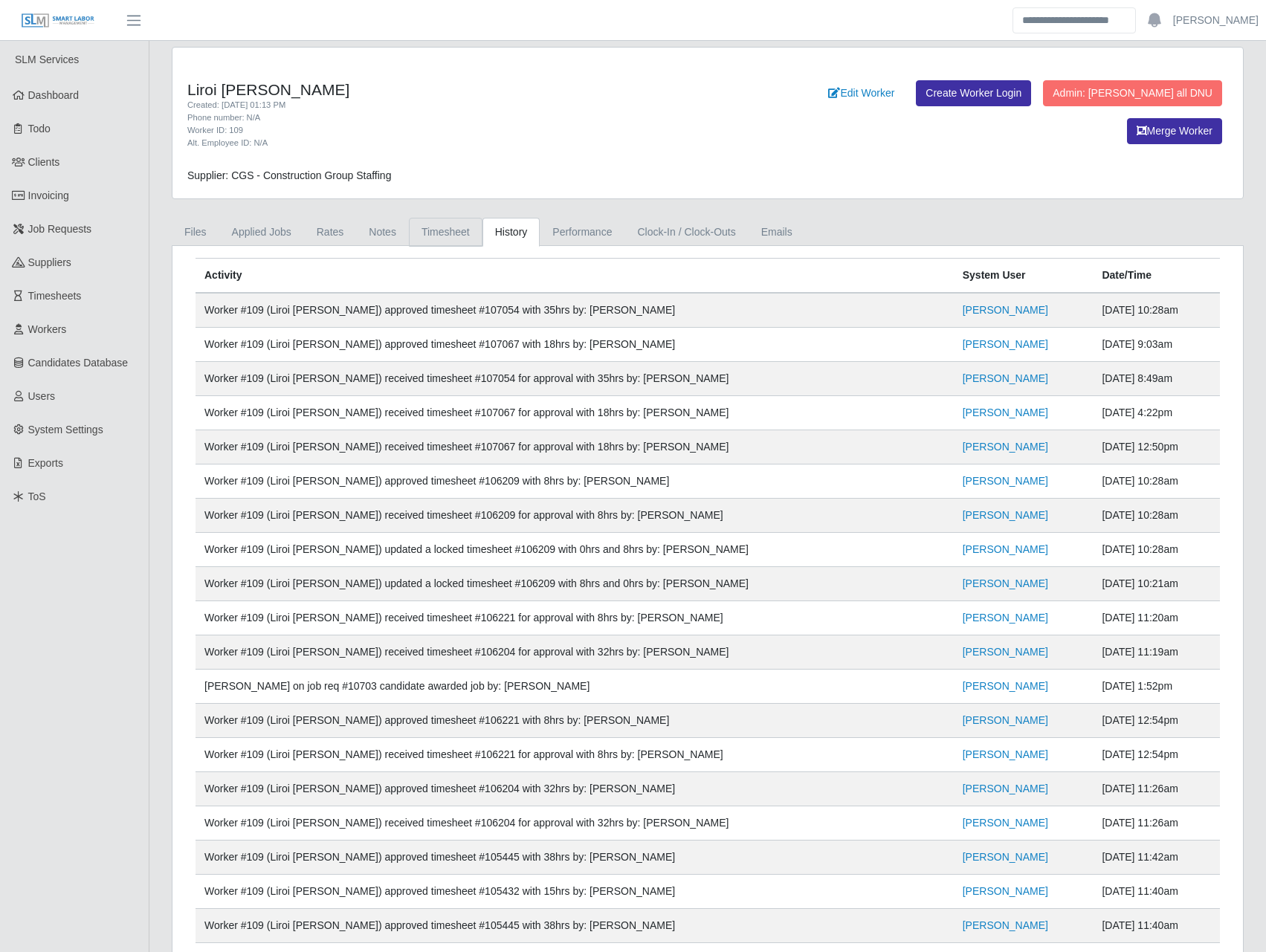
click at [460, 226] on link "Timesheet" at bounding box center [446, 231] width 73 height 29
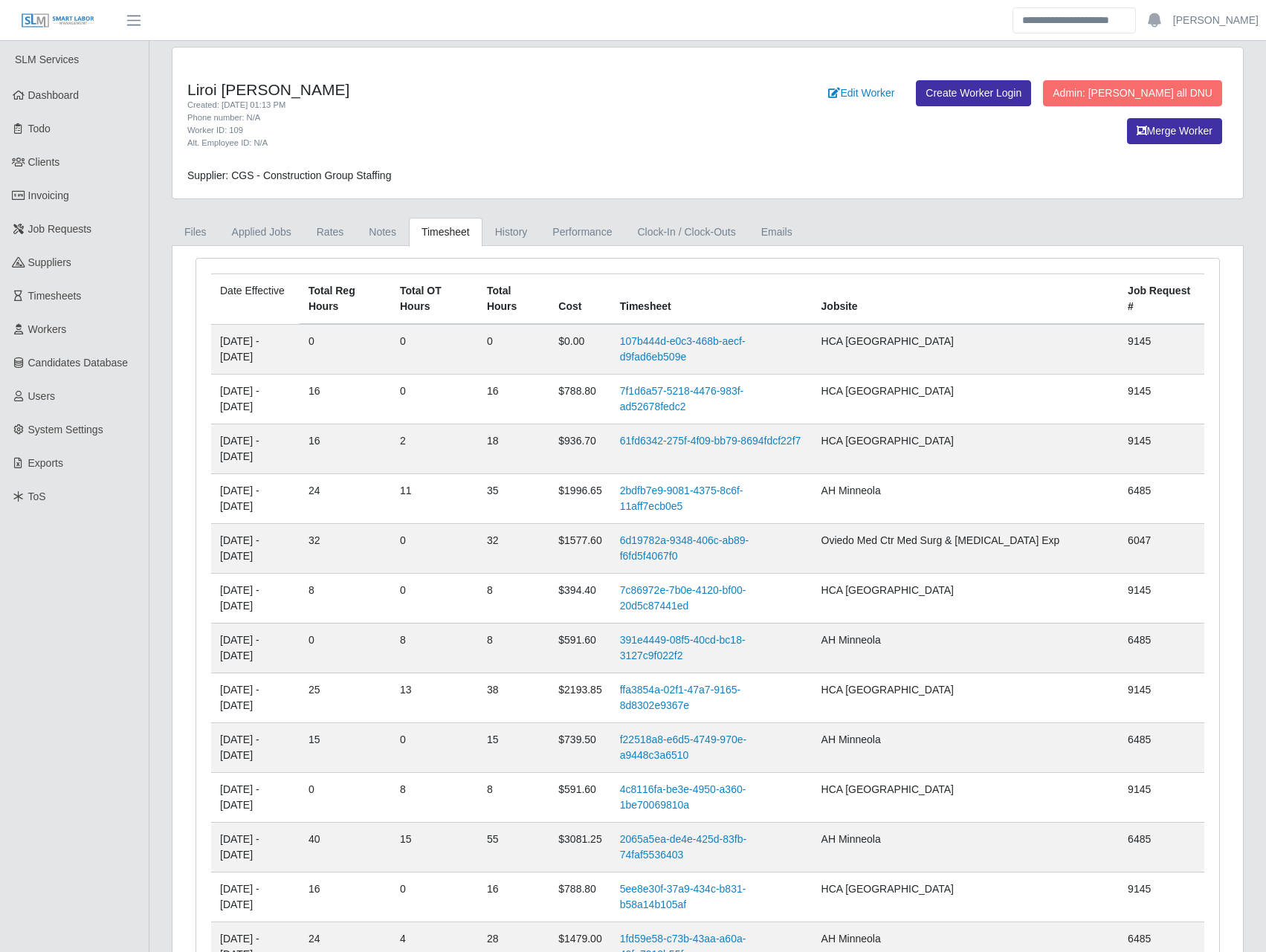
click at [462, 425] on td "2" at bounding box center [435, 450] width 87 height 50
click at [70, 226] on span "Job Requests" at bounding box center [60, 229] width 64 height 12
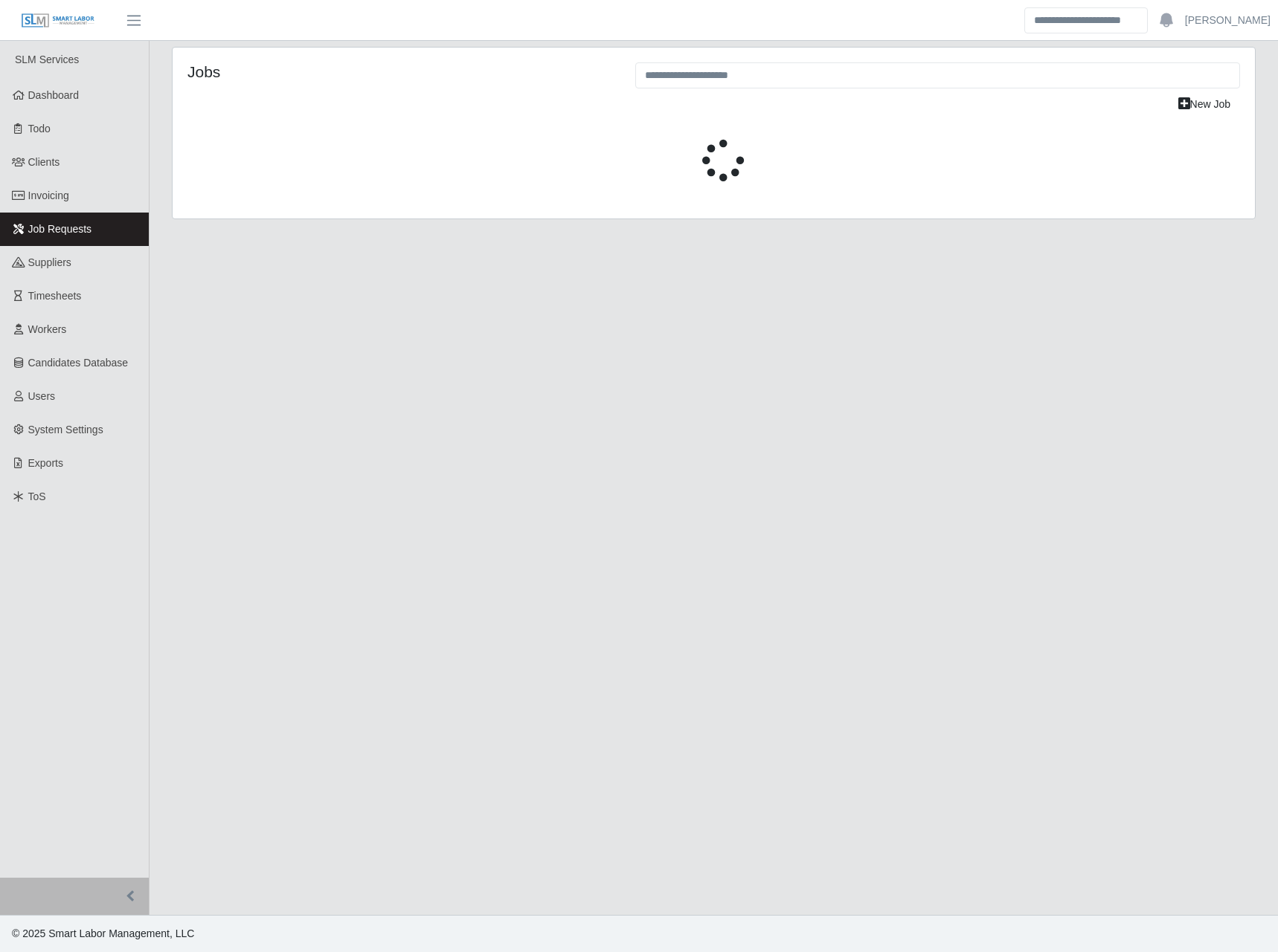
select select "****"
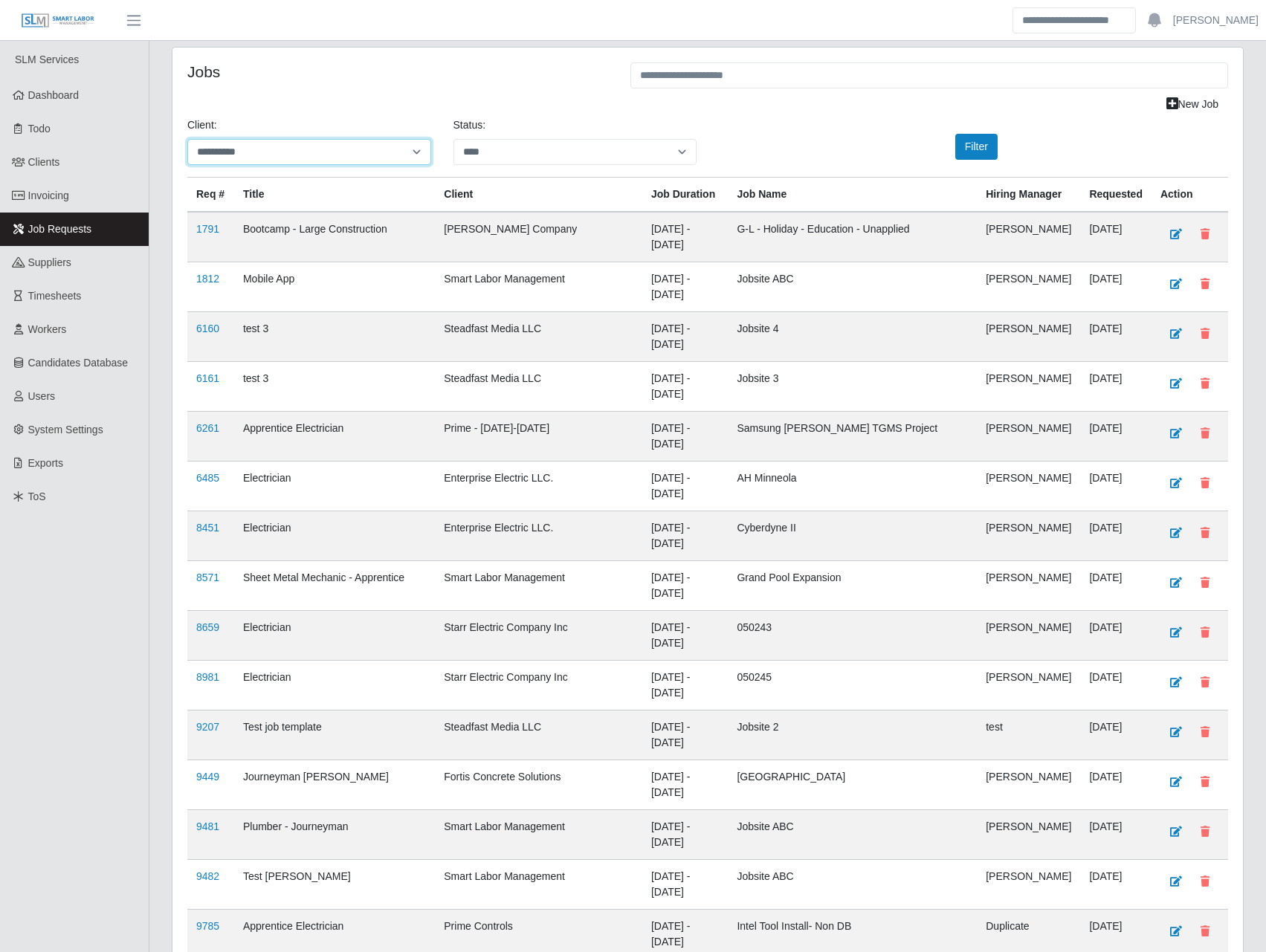
click at [429, 157] on select "**********" at bounding box center [310, 152] width 244 height 26
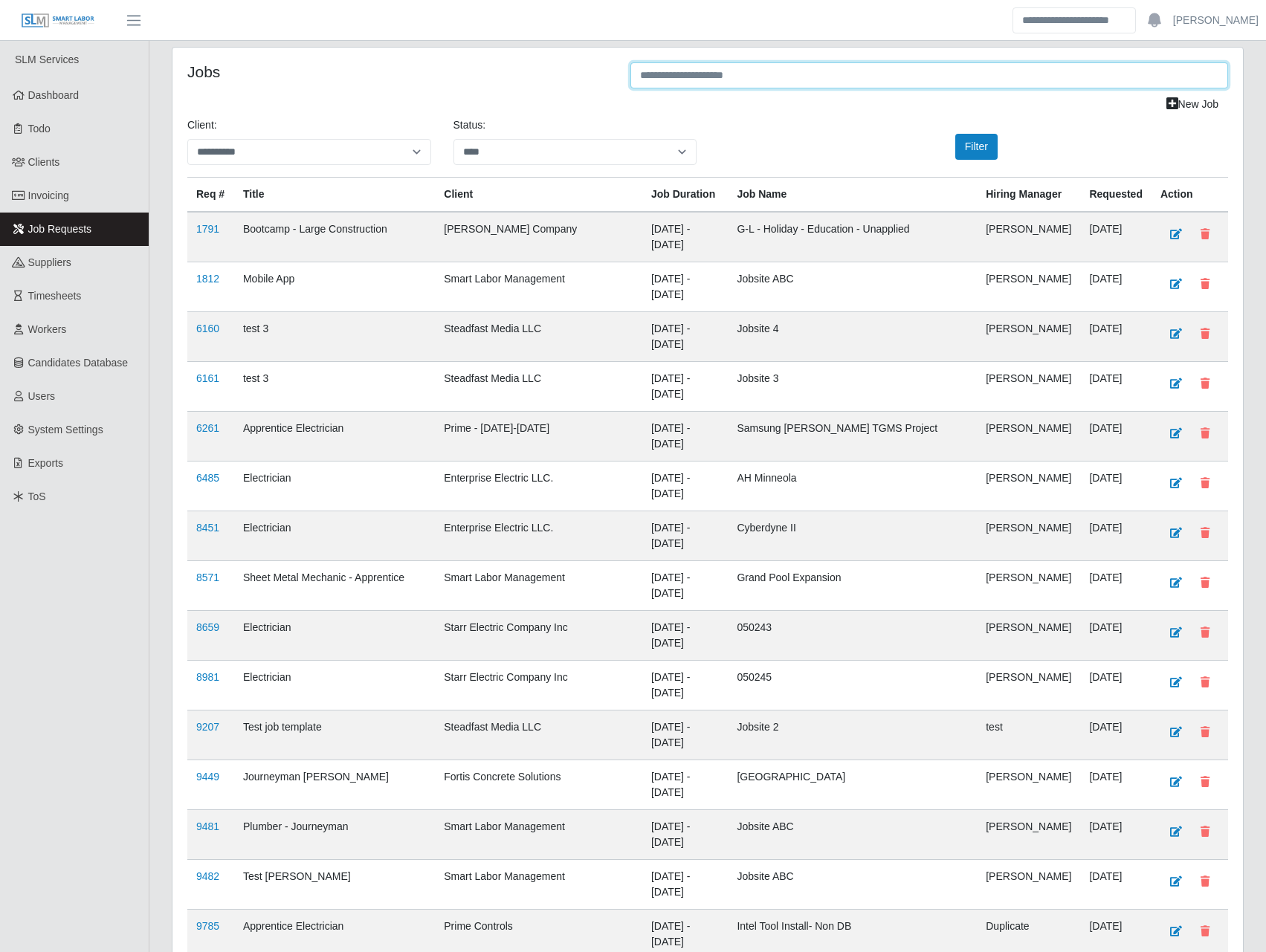
click at [667, 73] on input "text" at bounding box center [929, 75] width 598 height 26
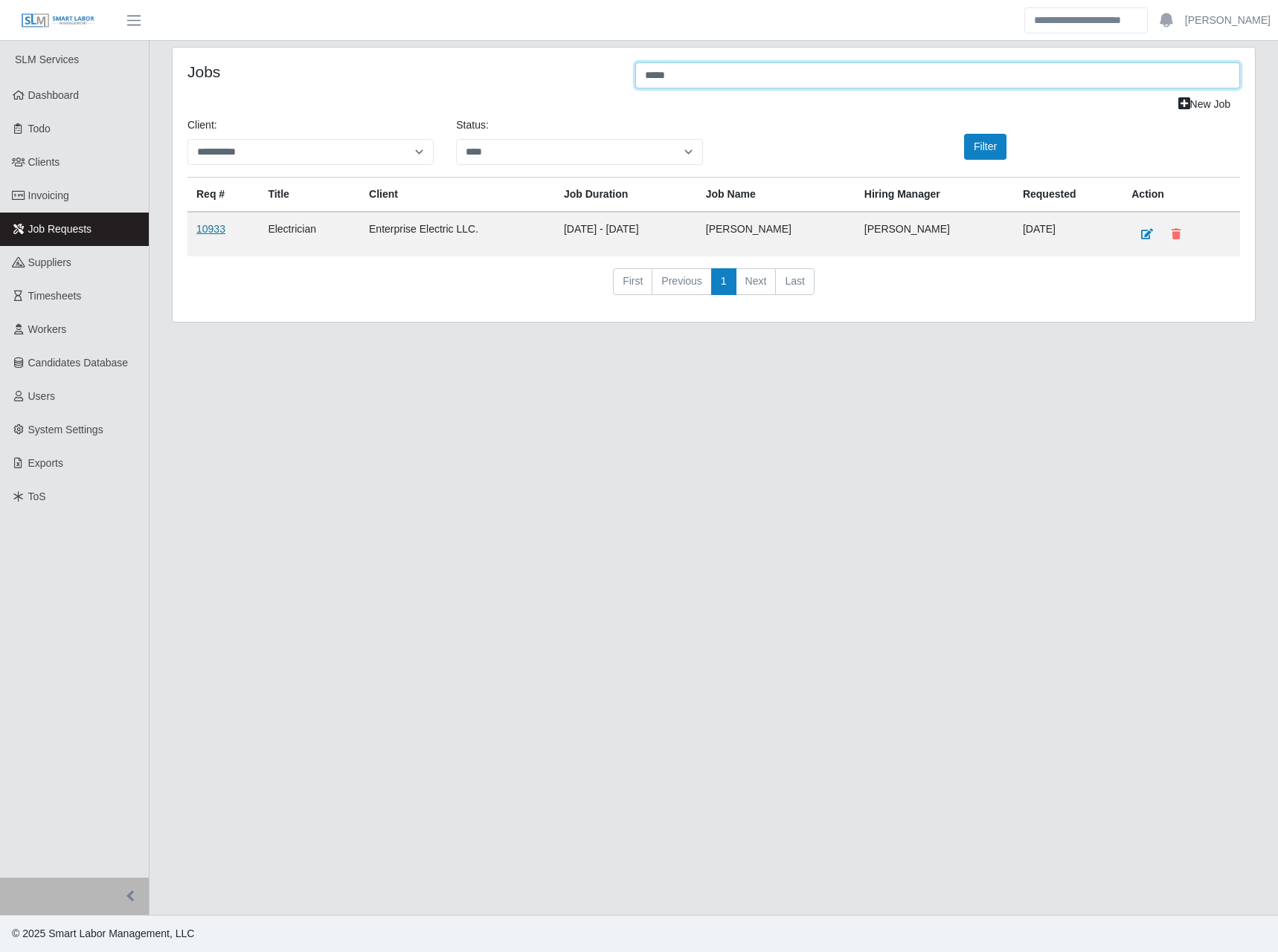
type input "*****"
click at [209, 227] on link "10933" at bounding box center [211, 229] width 29 height 12
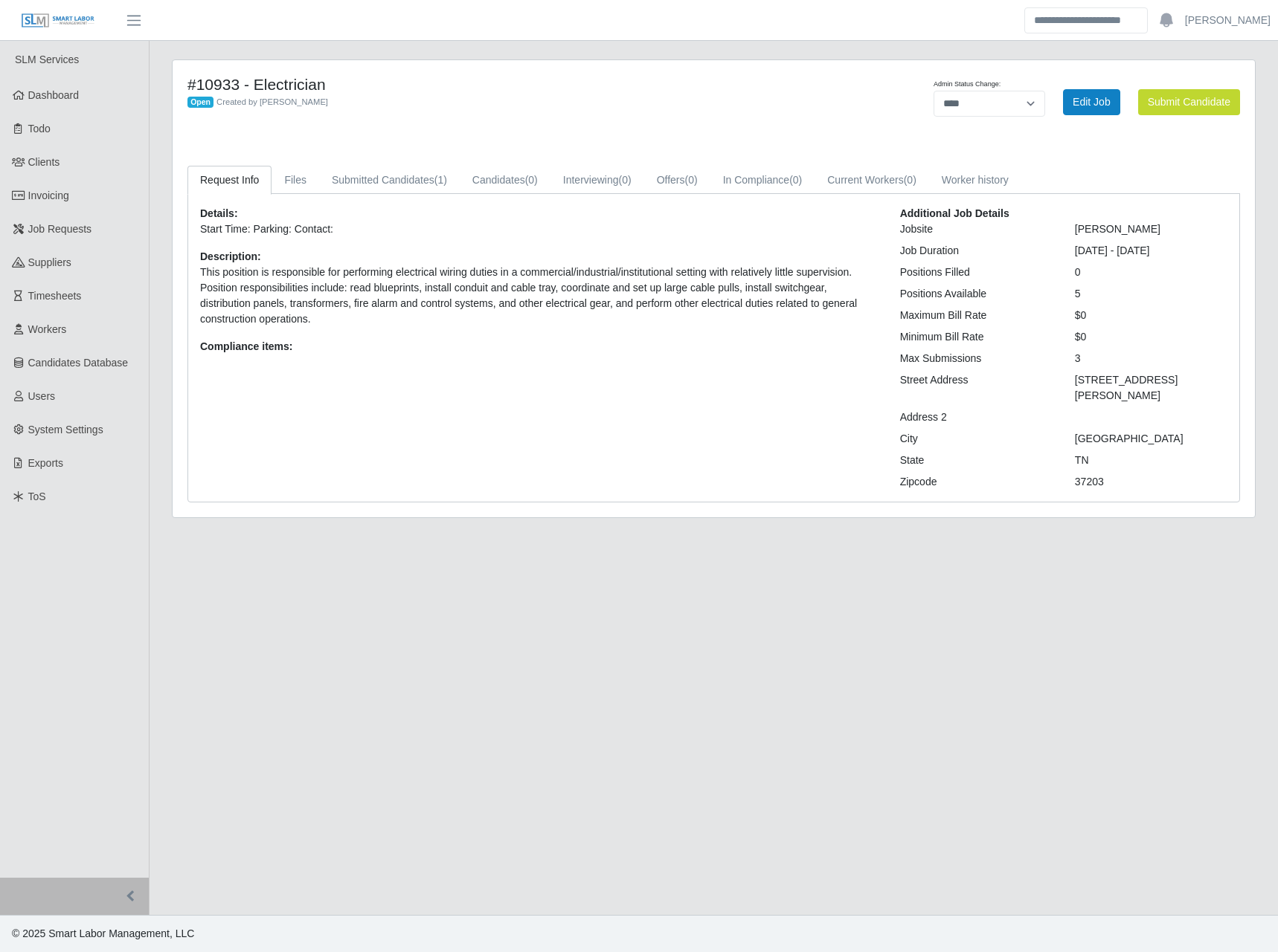
select select "****"
click at [425, 178] on link "Submitted Candidates (1)" at bounding box center [389, 180] width 141 height 29
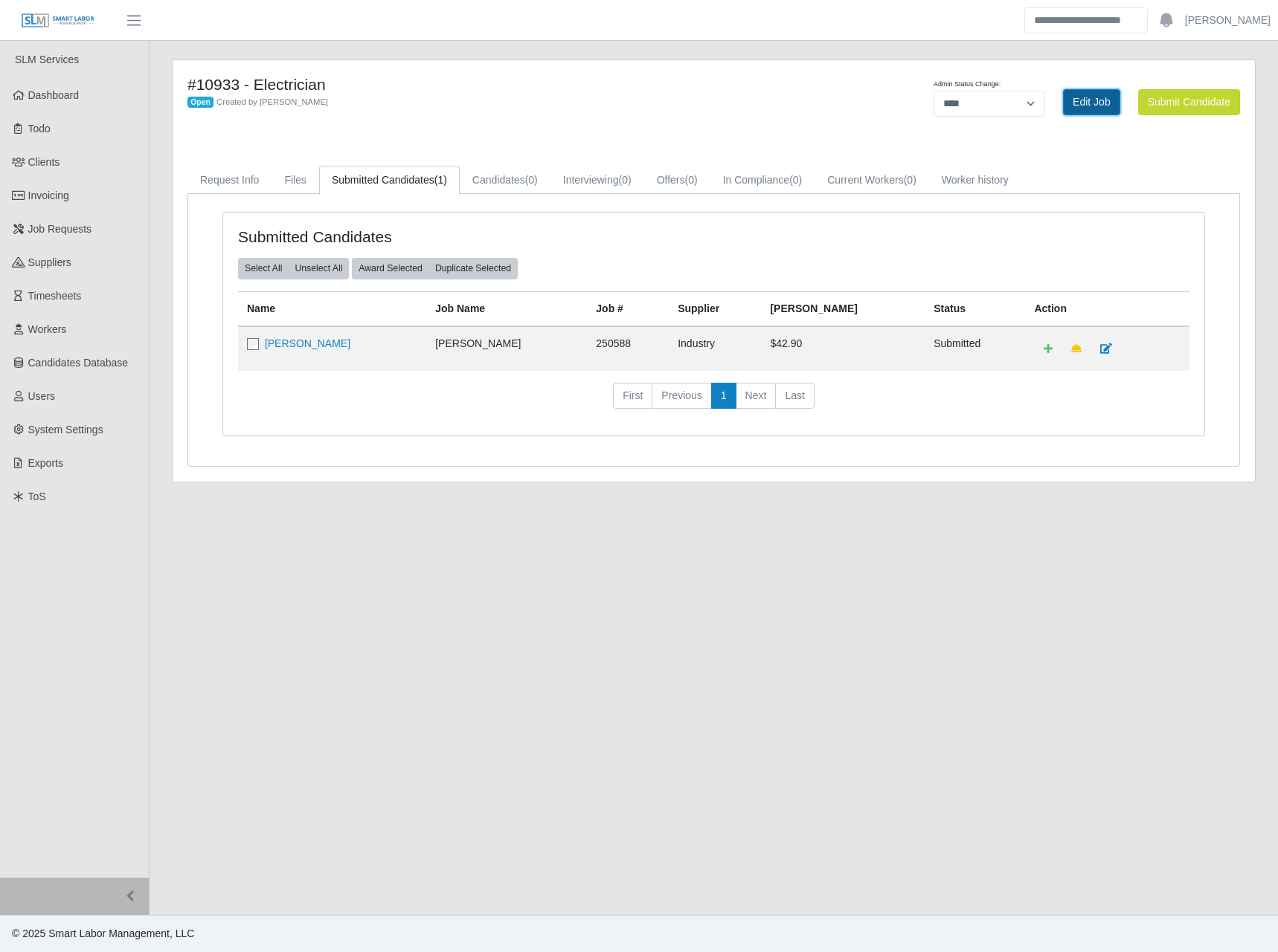
click at [1099, 101] on link "Edit Job" at bounding box center [1091, 102] width 58 height 26
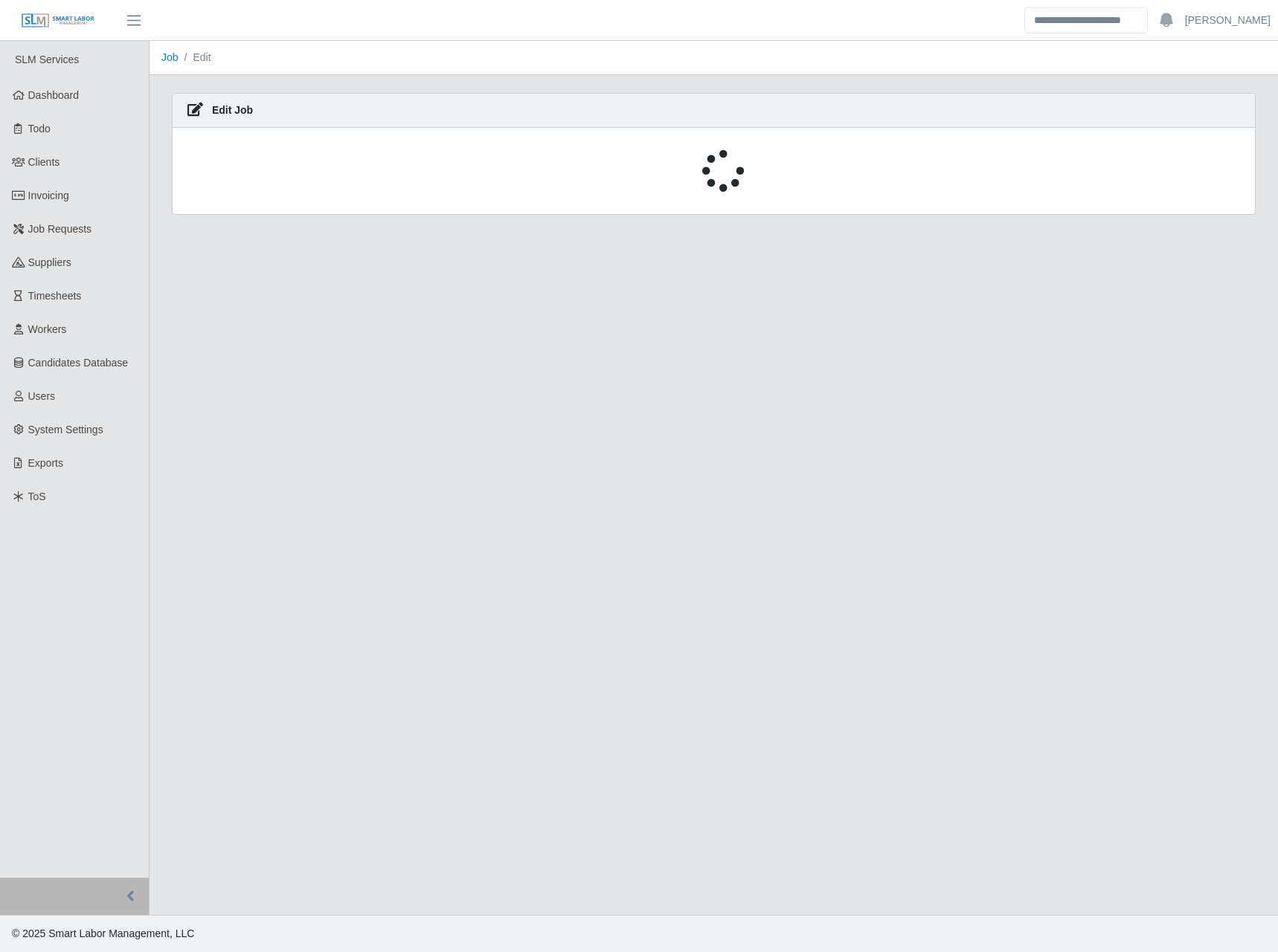
select select "****"
select select "**"
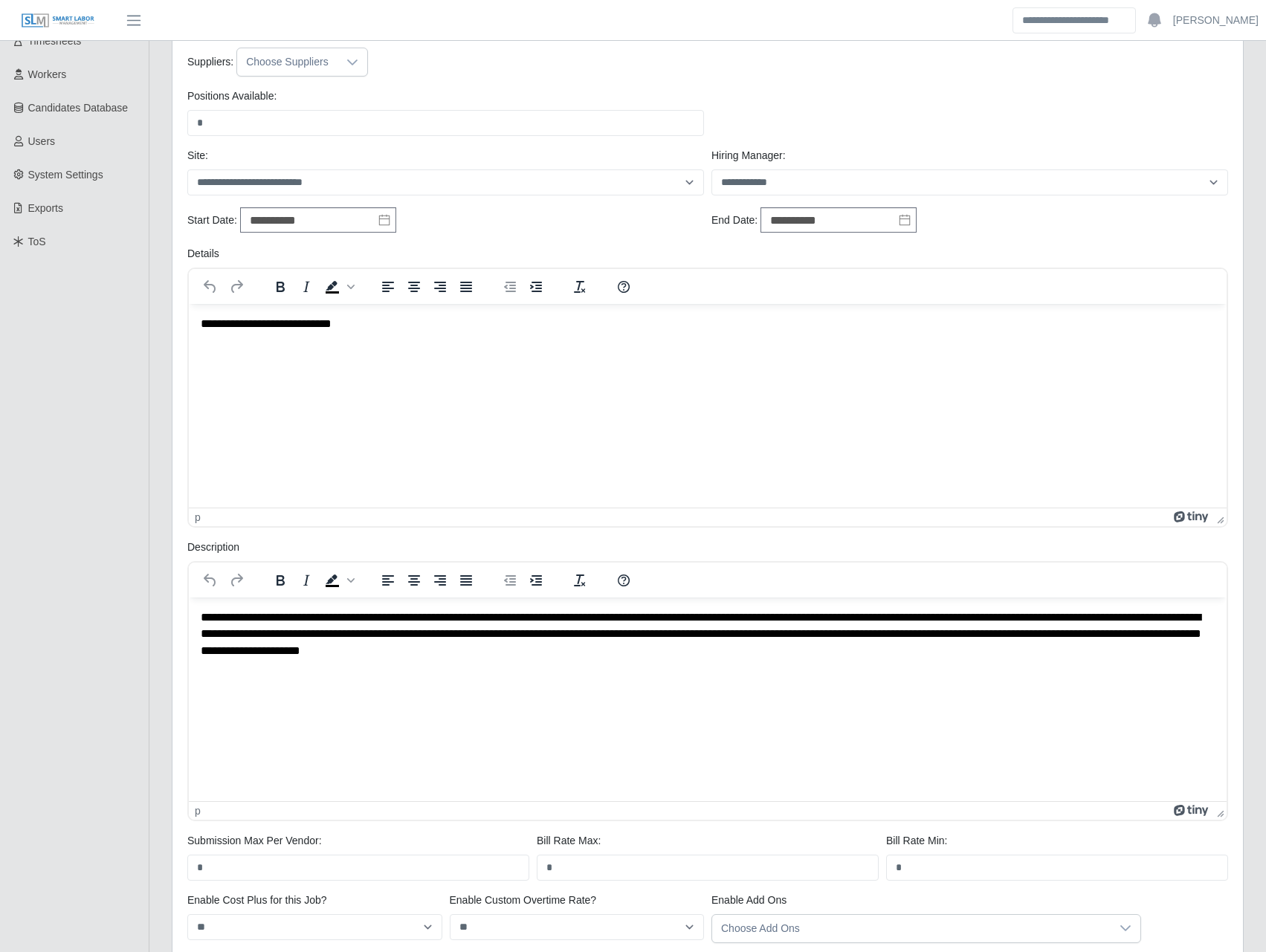
scroll to position [399, 0]
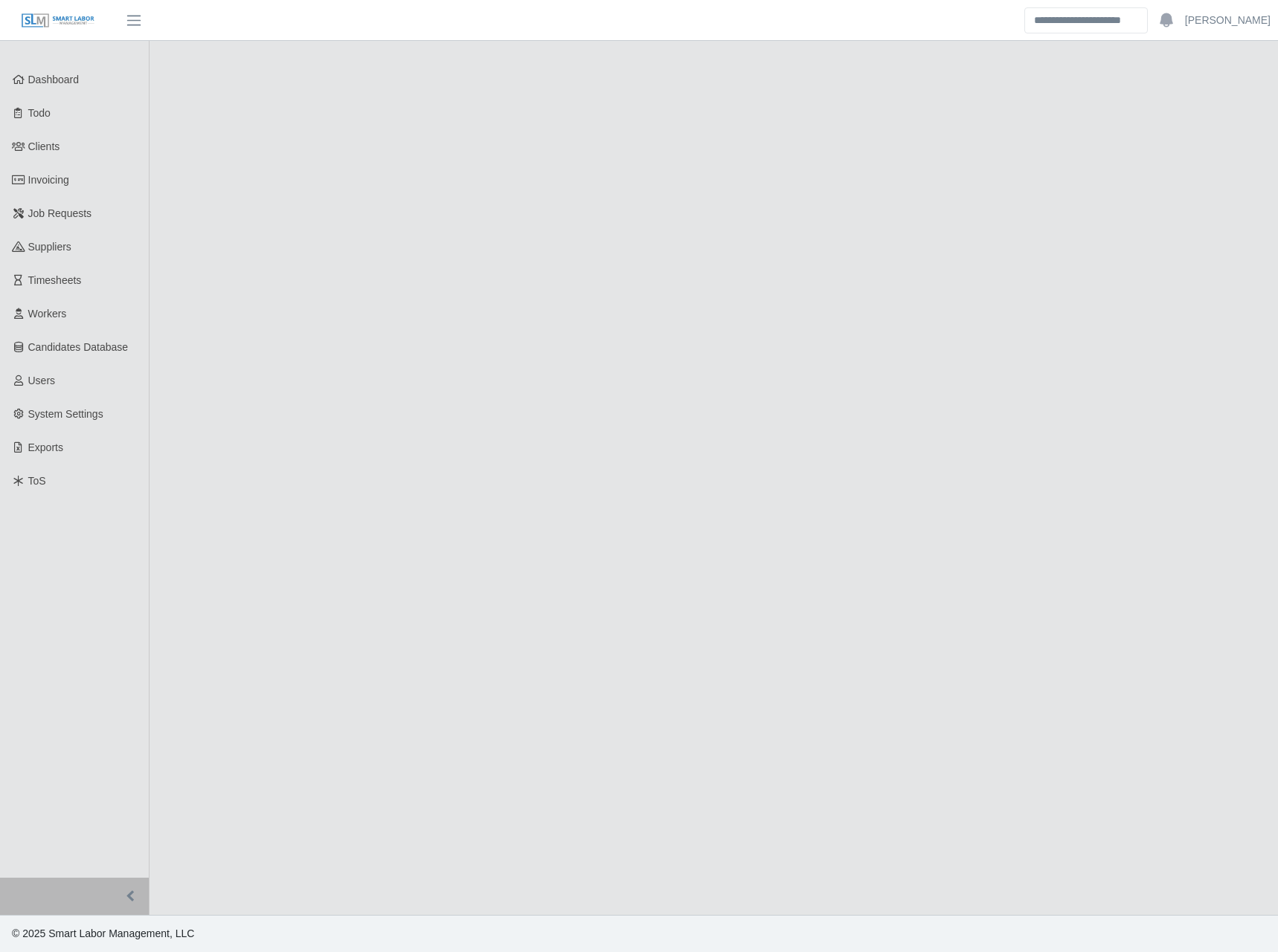
select select "****"
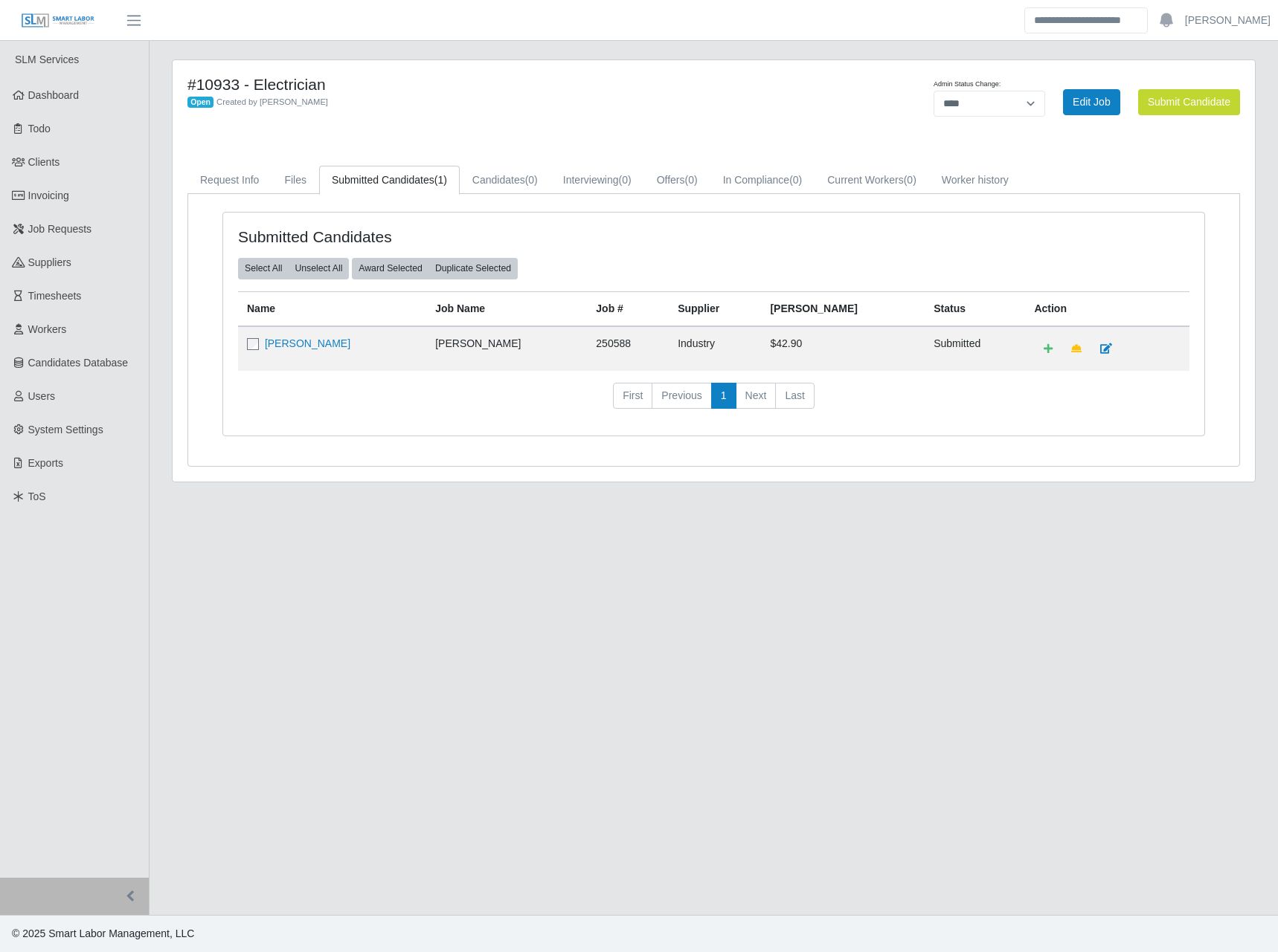
click at [393, 408] on nav "First Previous 1 Next Last" at bounding box center [714, 402] width 951 height 39
click at [1100, 344] on icon at bounding box center [1106, 348] width 12 height 10
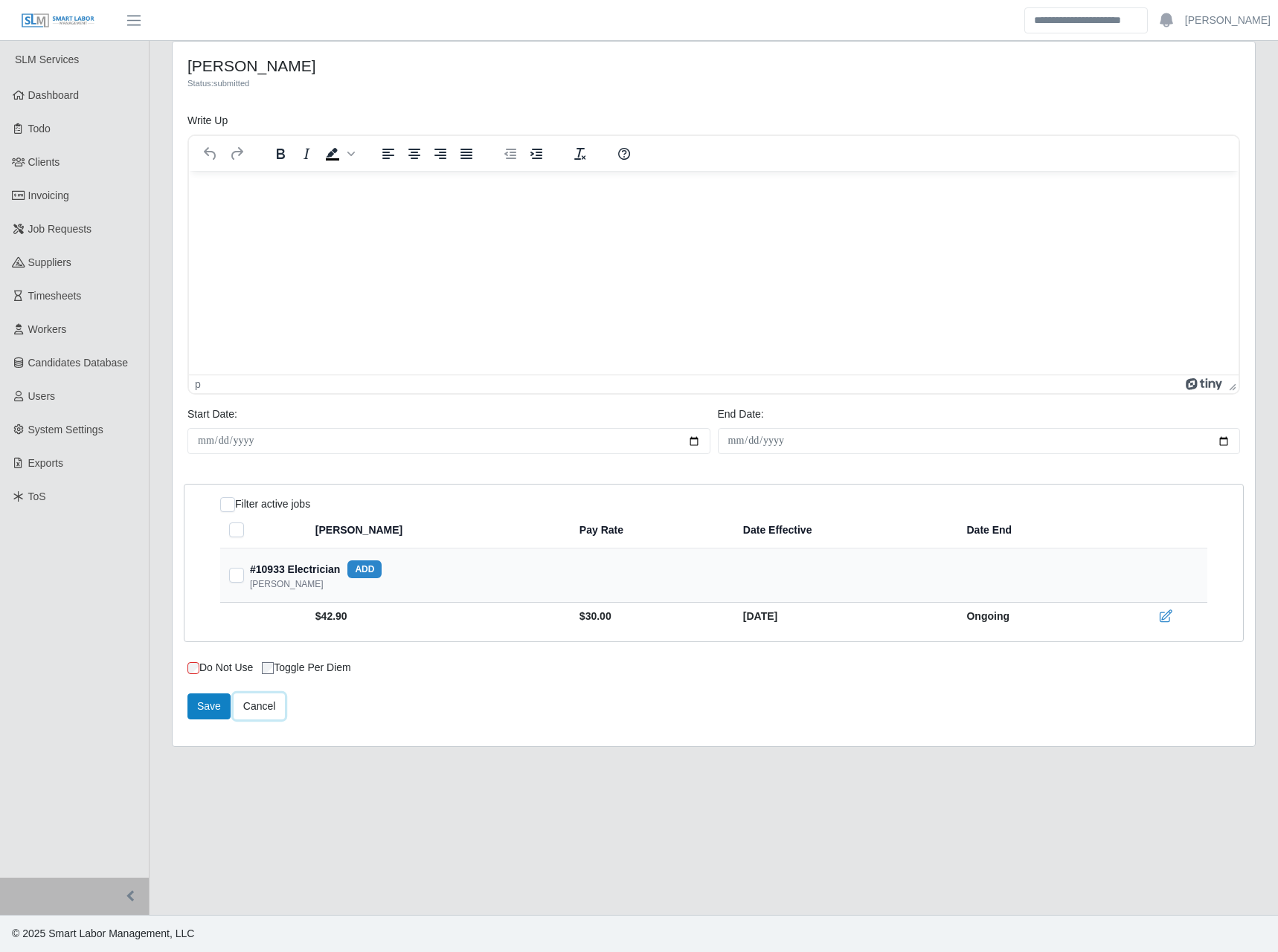
click at [256, 709] on link "Cancel" at bounding box center [259, 707] width 52 height 26
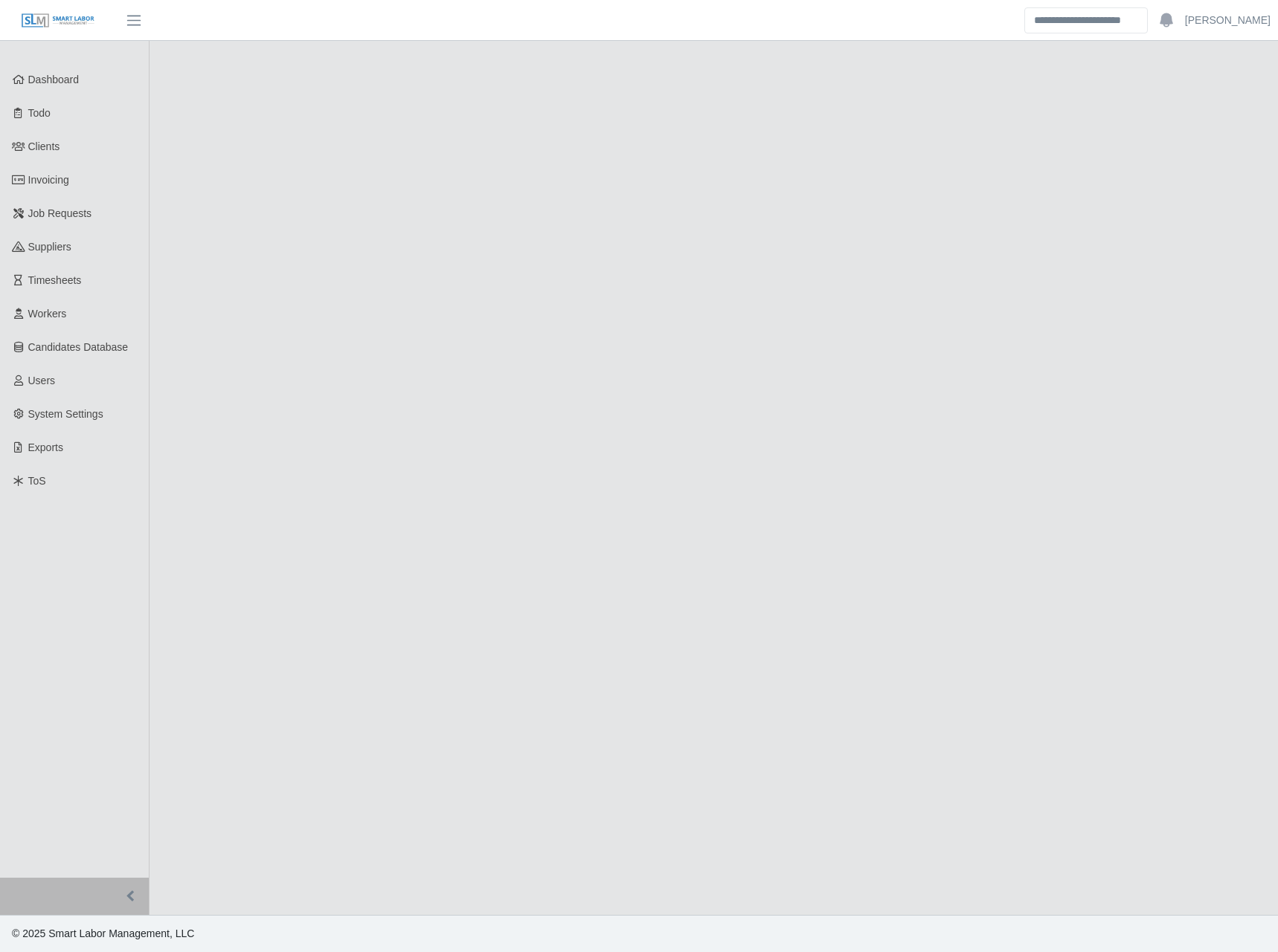
select select "****"
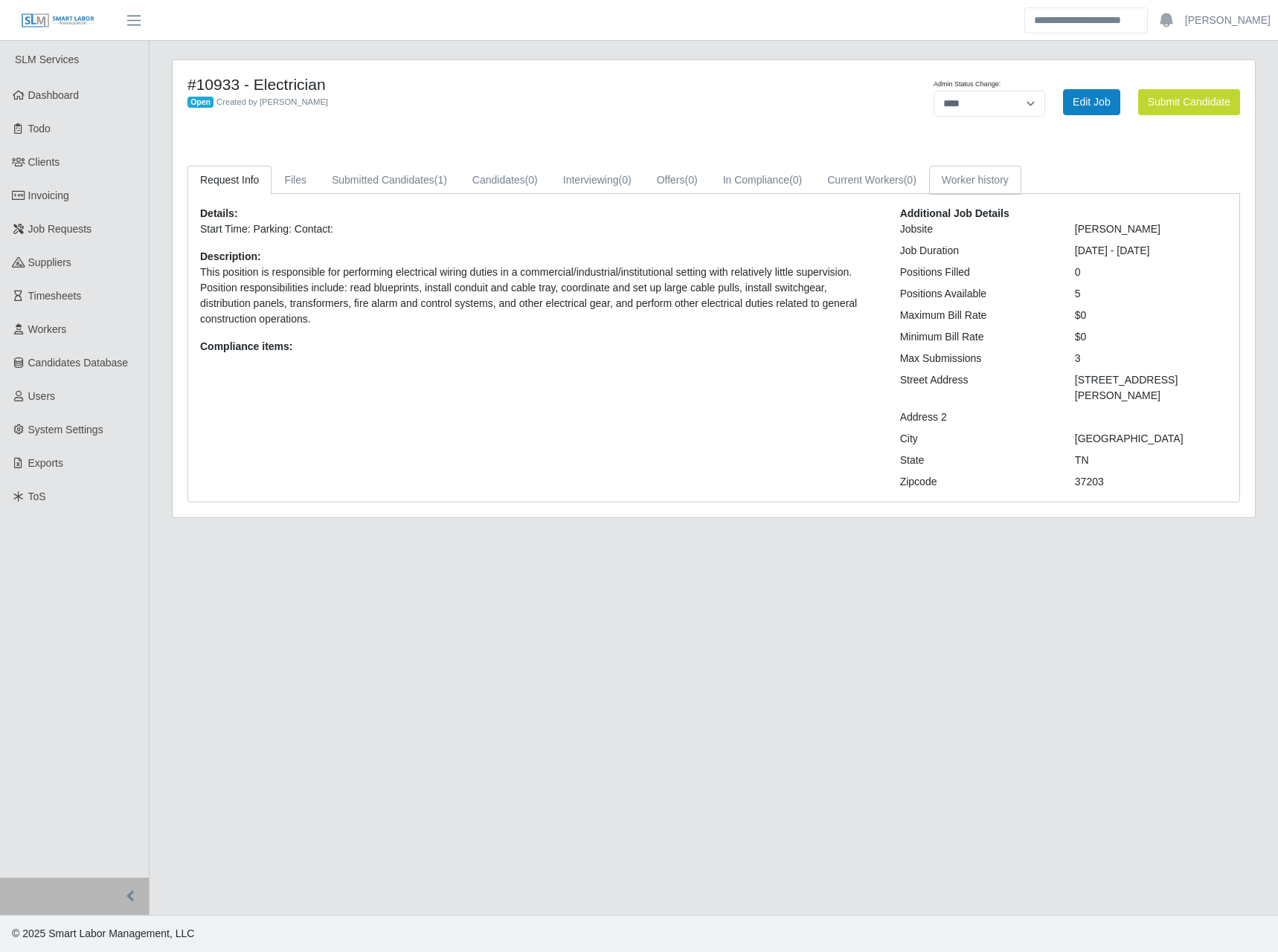
click at [997, 167] on link "Worker history" at bounding box center [974, 180] width 92 height 29
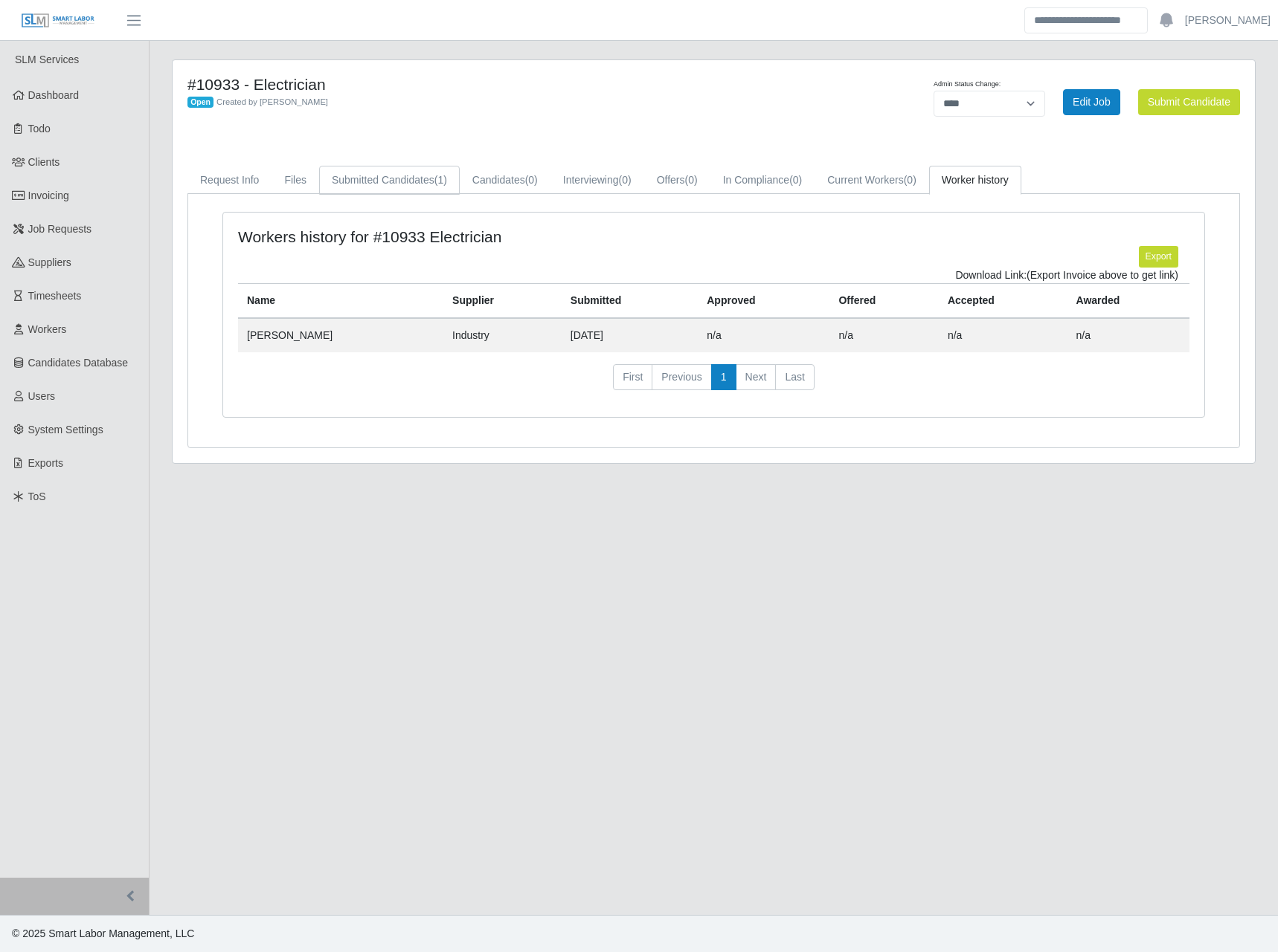
click at [398, 167] on link "Submitted Candidates (1)" at bounding box center [389, 180] width 141 height 29
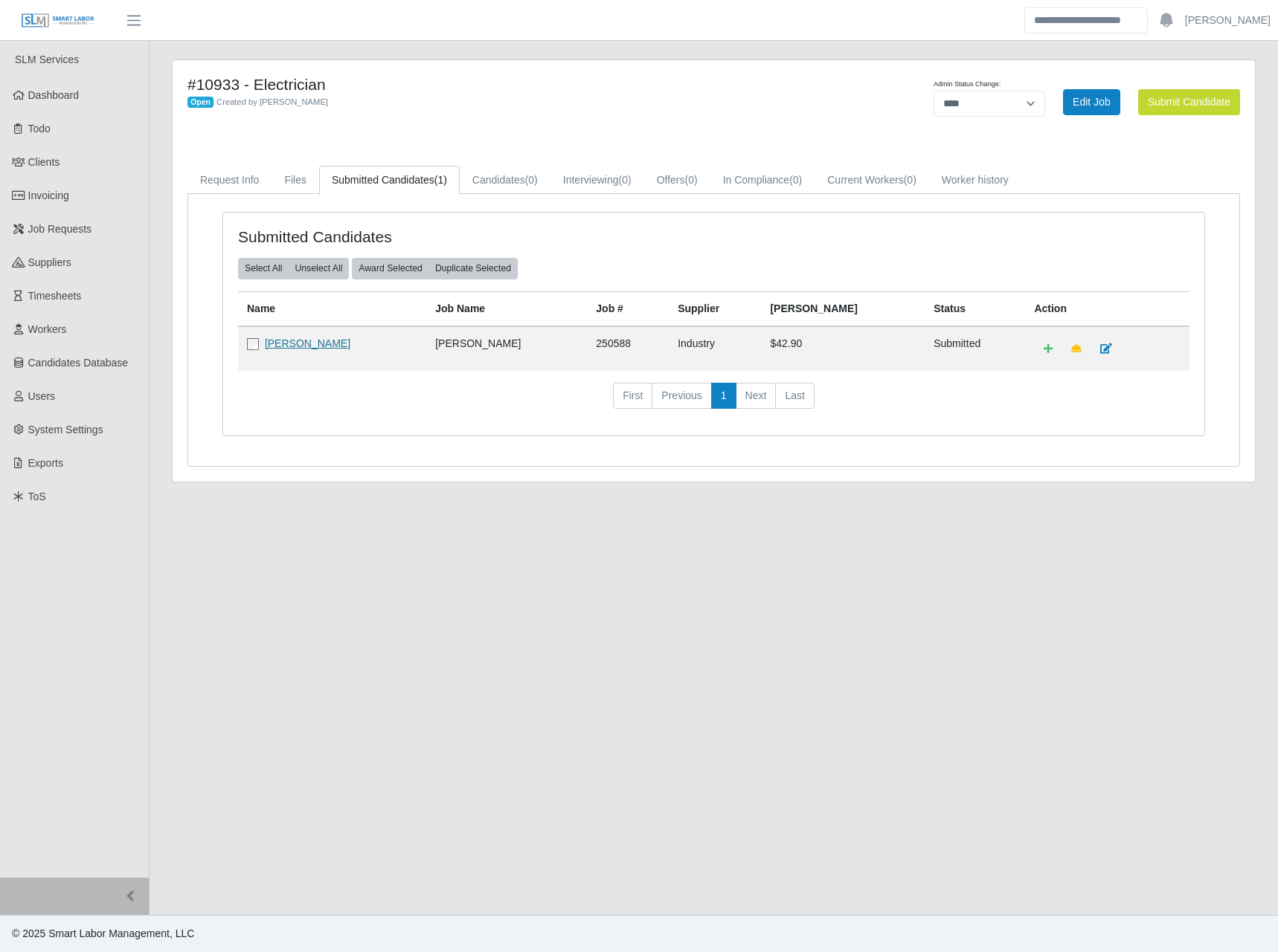
click at [306, 338] on link "[PERSON_NAME]" at bounding box center [308, 343] width 85 height 12
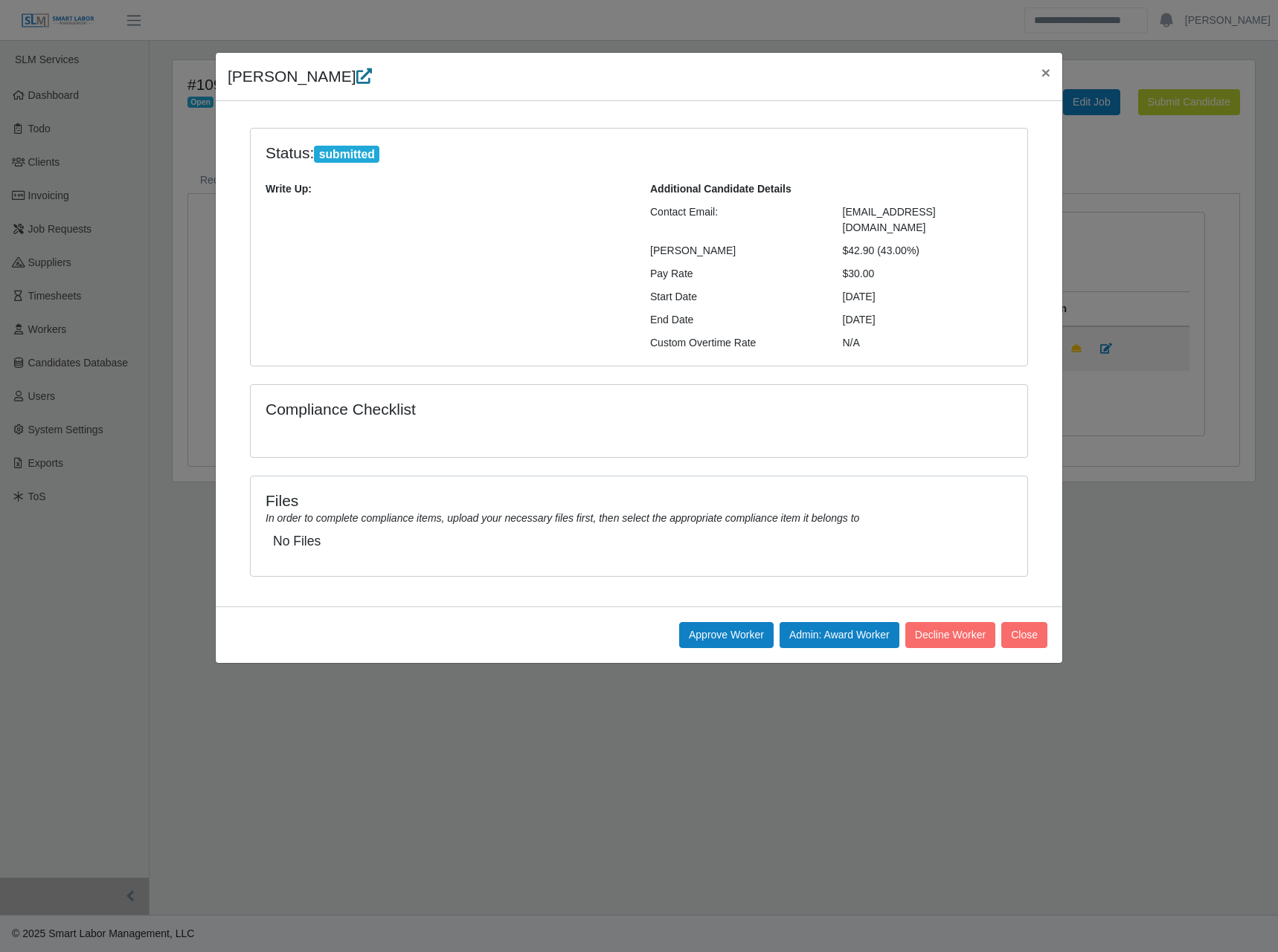
click at [356, 79] on icon at bounding box center [364, 76] width 16 height 16
click at [1044, 76] on span "×" at bounding box center [1045, 71] width 9 height 17
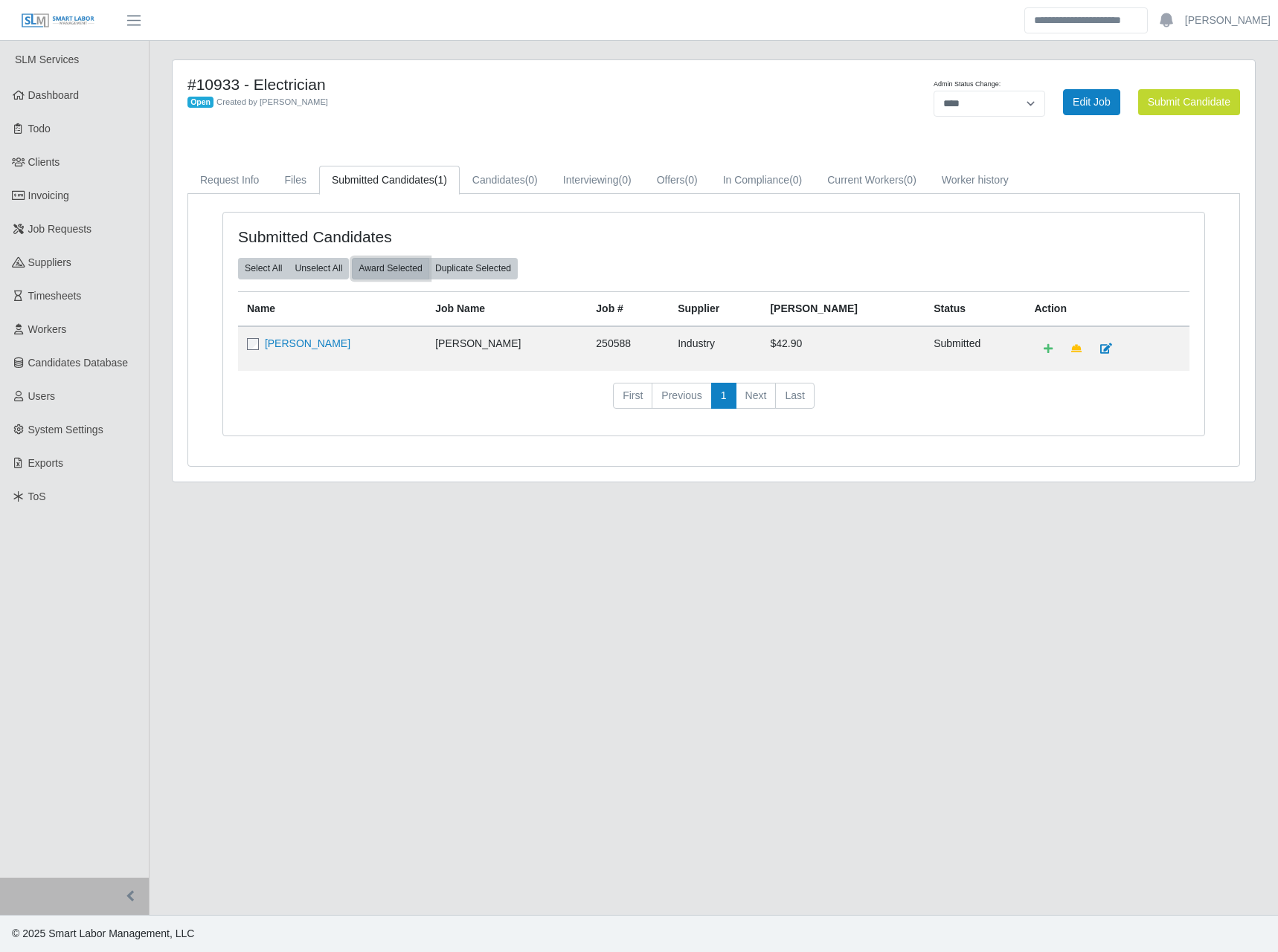
click at [393, 262] on button "Award Selected" at bounding box center [390, 268] width 77 height 21
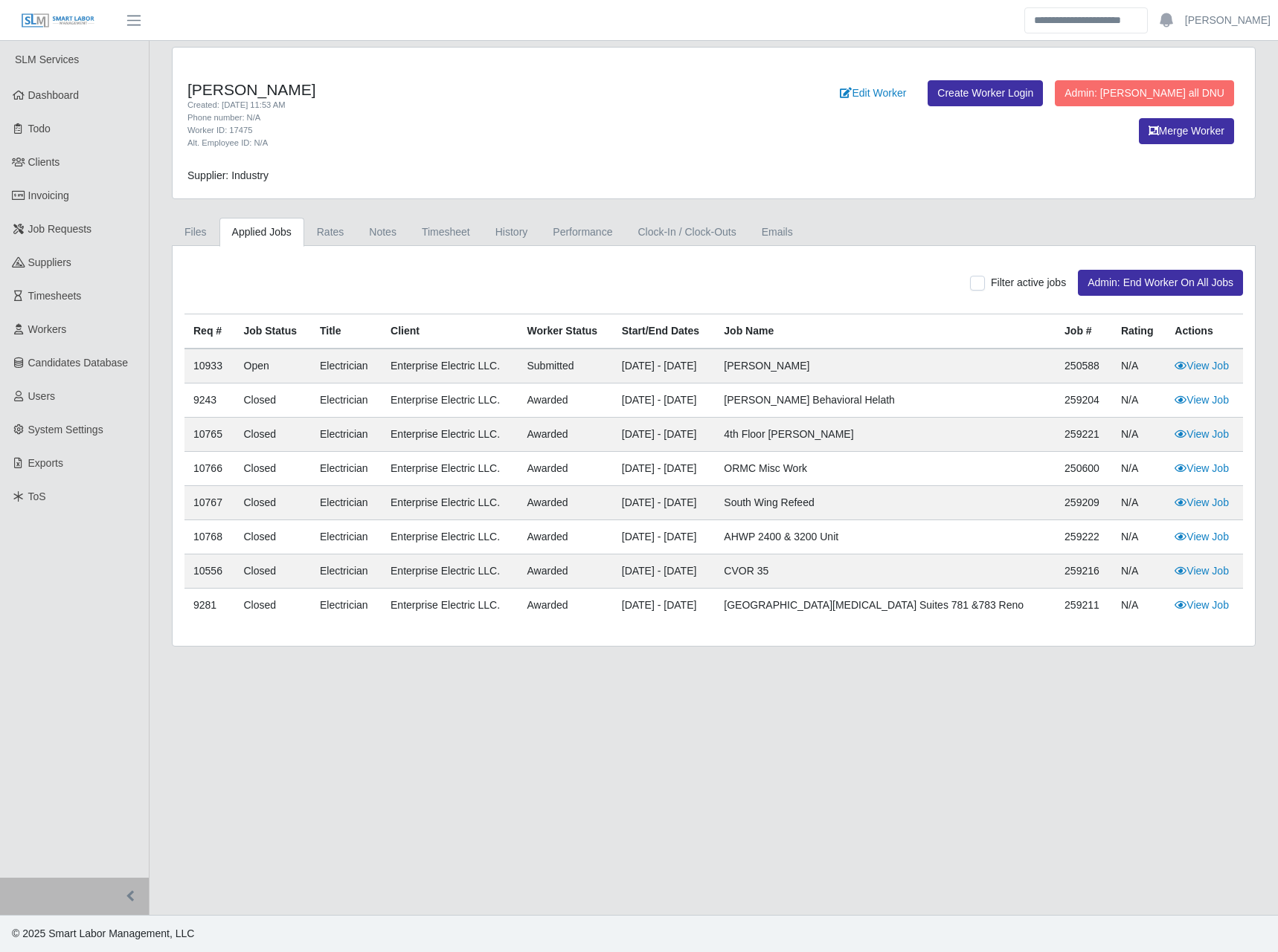
click at [503, 495] on td "Enterprise Electric LLC." at bounding box center [449, 503] width 136 height 34
click at [359, 220] on link "Notes" at bounding box center [382, 231] width 53 height 29
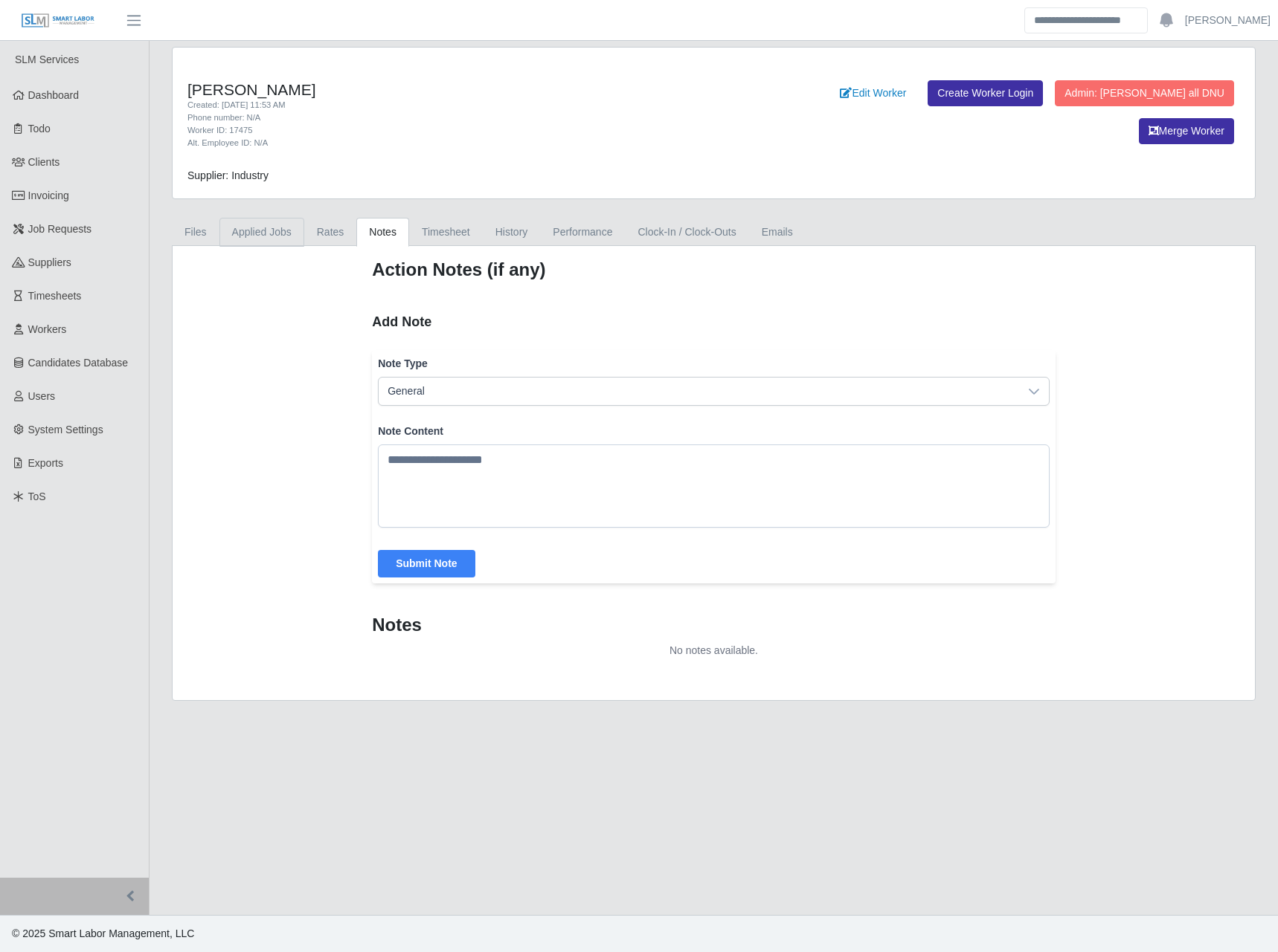
click at [252, 241] on link "Applied Jobs" at bounding box center [261, 231] width 84 height 29
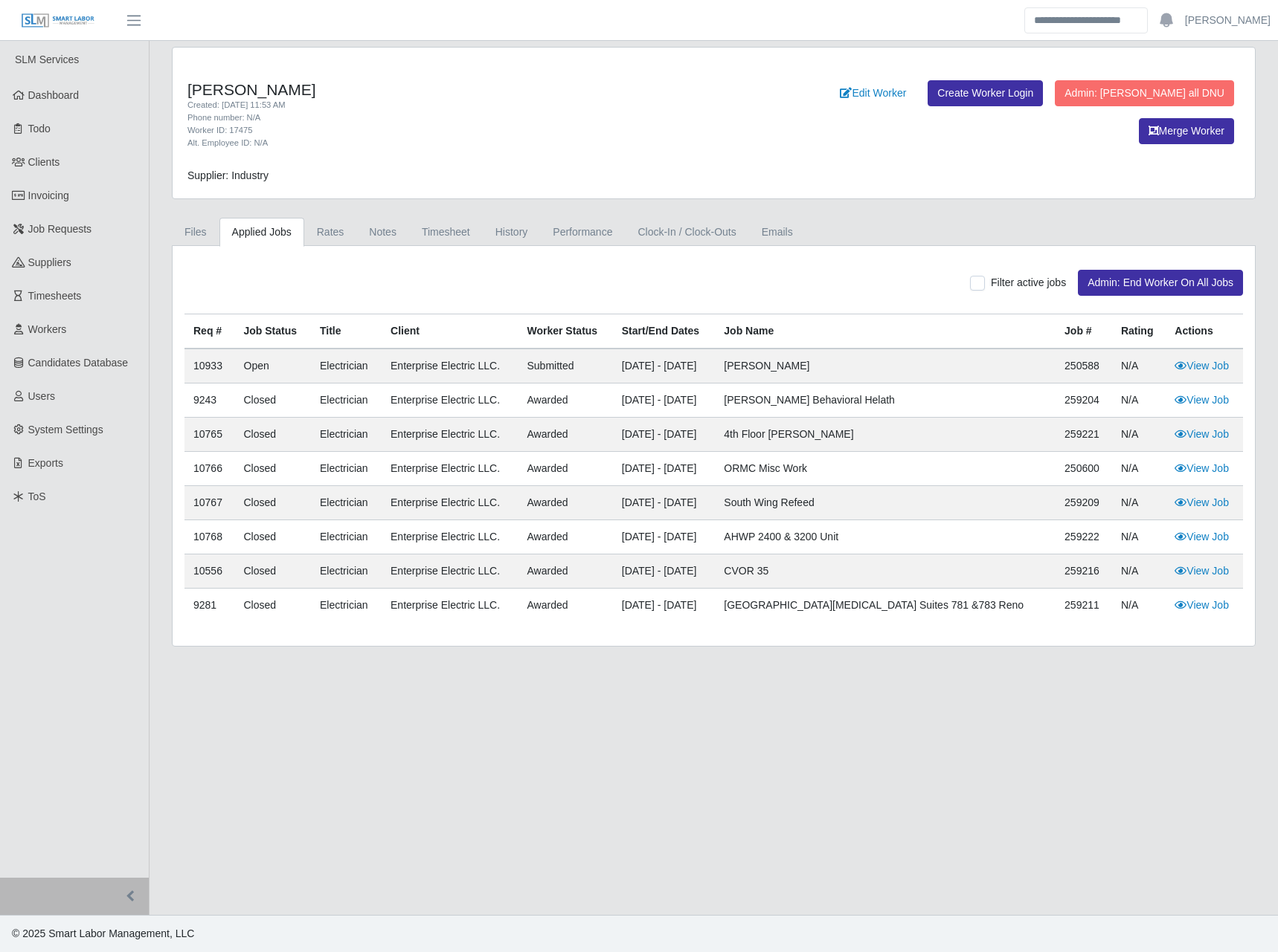
click at [517, 531] on td "Enterprise Electric LLC." at bounding box center [449, 537] width 136 height 34
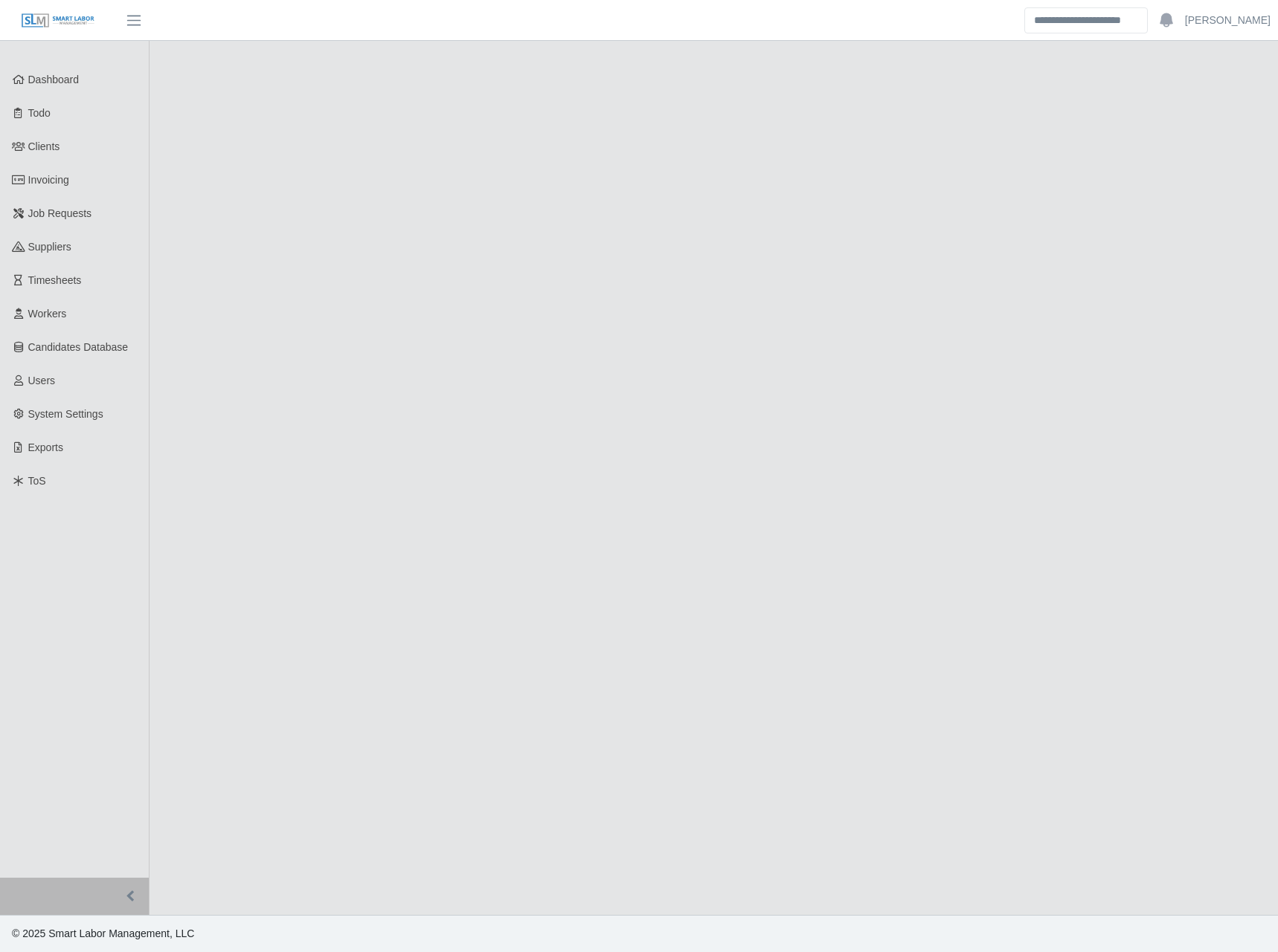
select select "****"
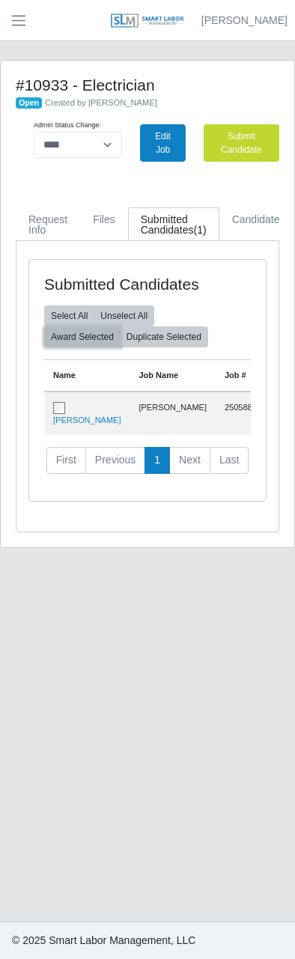
click at [94, 346] on button "Award Selected" at bounding box center [82, 336] width 76 height 21
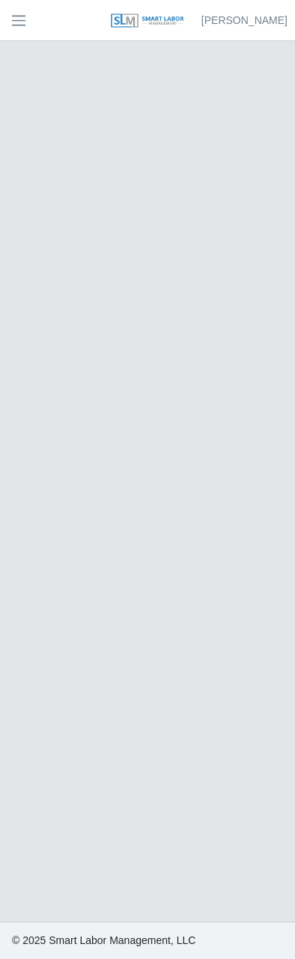
select select "****"
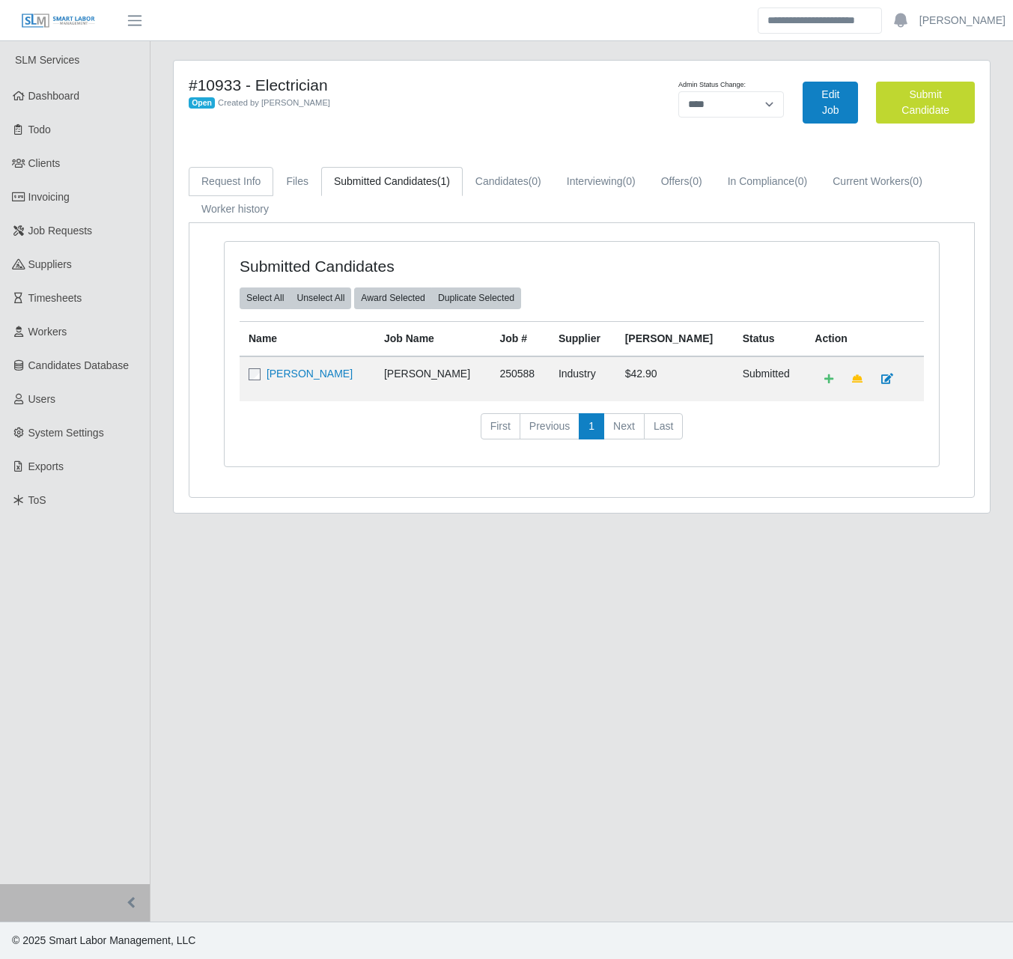
click at [242, 187] on link "Request Info" at bounding box center [231, 181] width 85 height 29
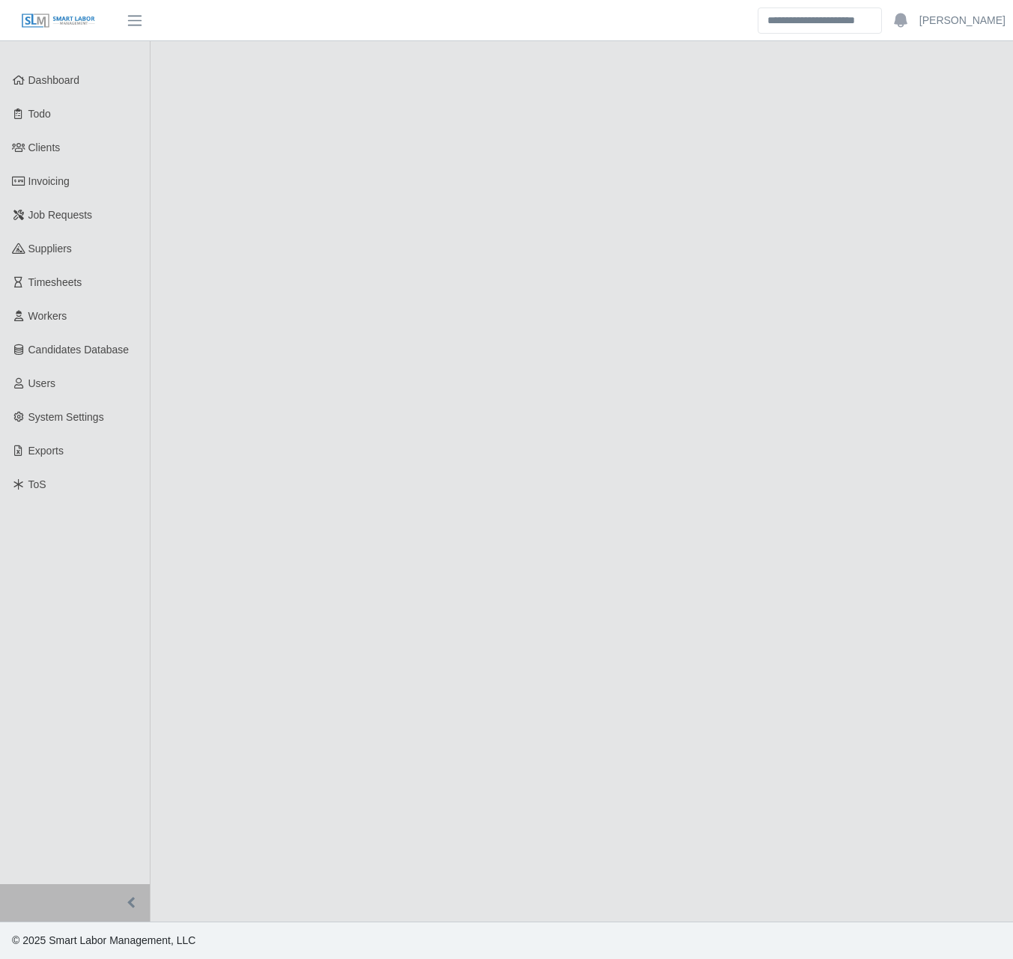
select select "****"
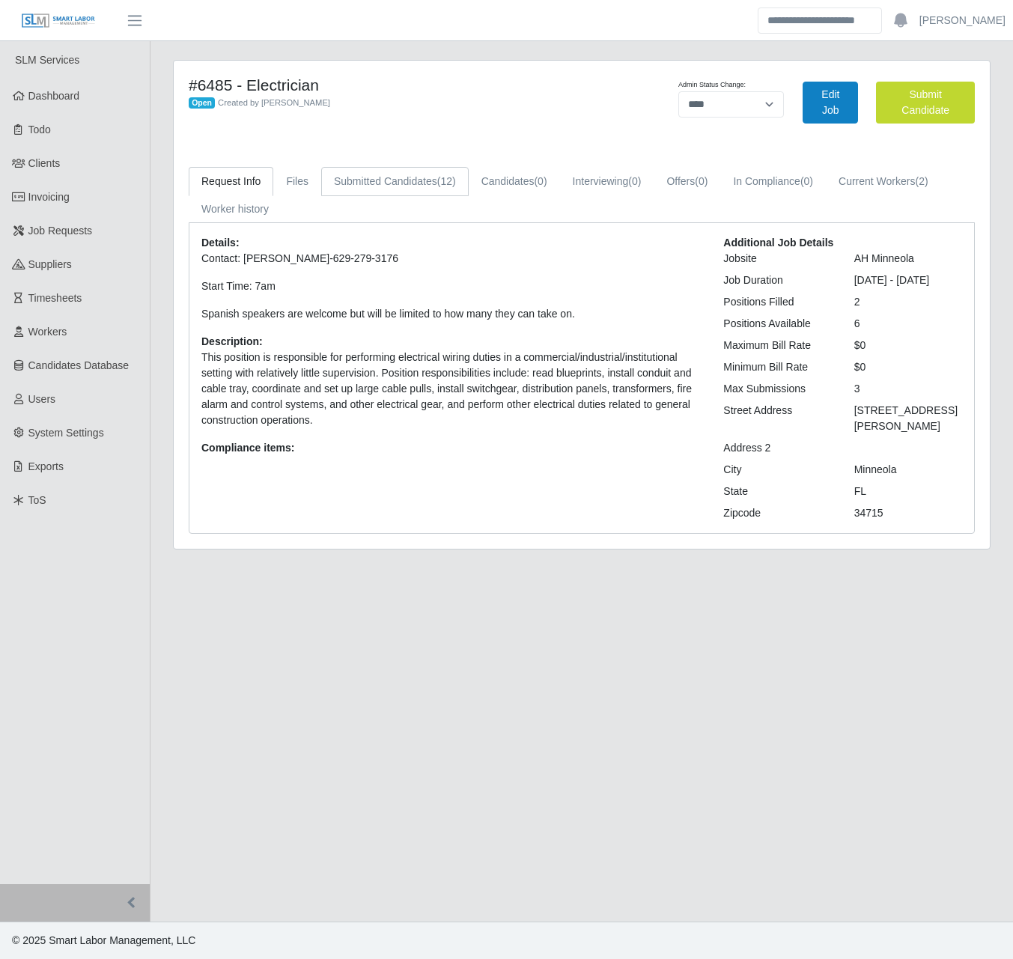
click at [416, 174] on link "Submitted Candidates (12)" at bounding box center [395, 181] width 148 height 29
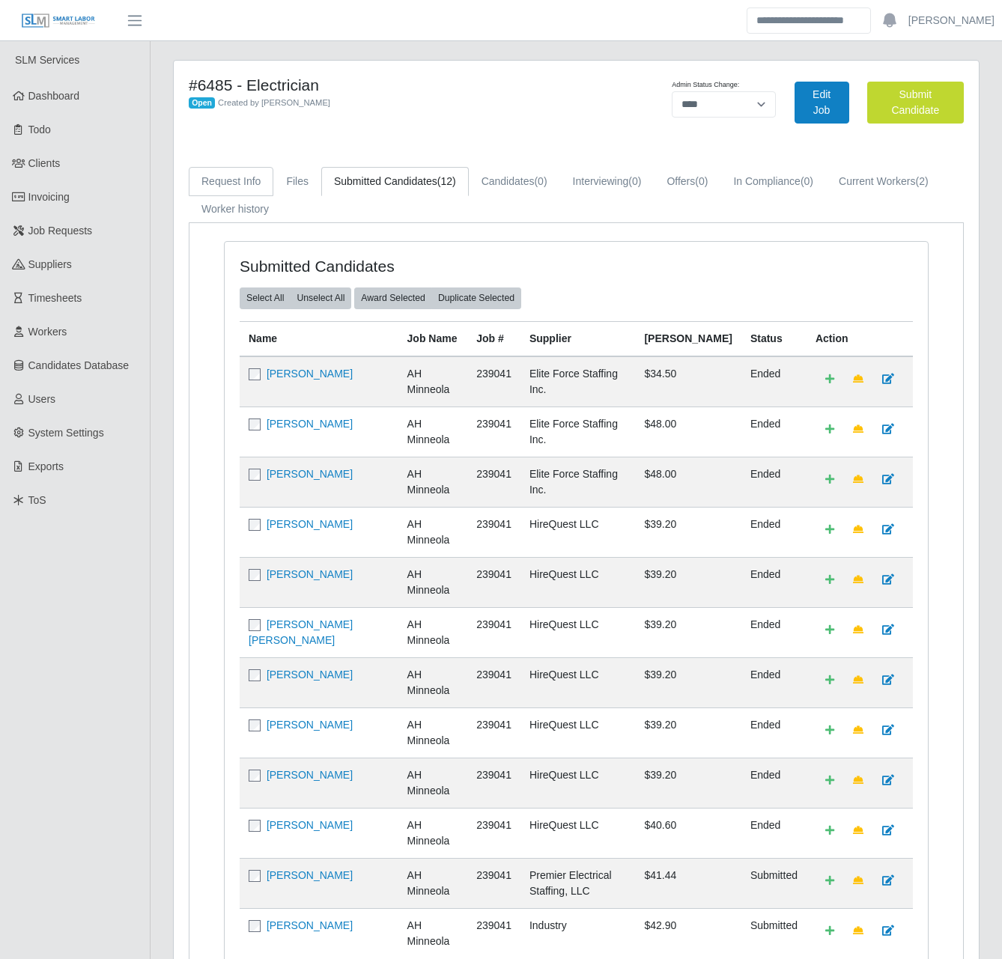
drag, startPoint x: 249, startPoint y: 178, endPoint x: 322, endPoint y: 165, distance: 73.9
click at [249, 177] on link "Request Info" at bounding box center [231, 181] width 85 height 29
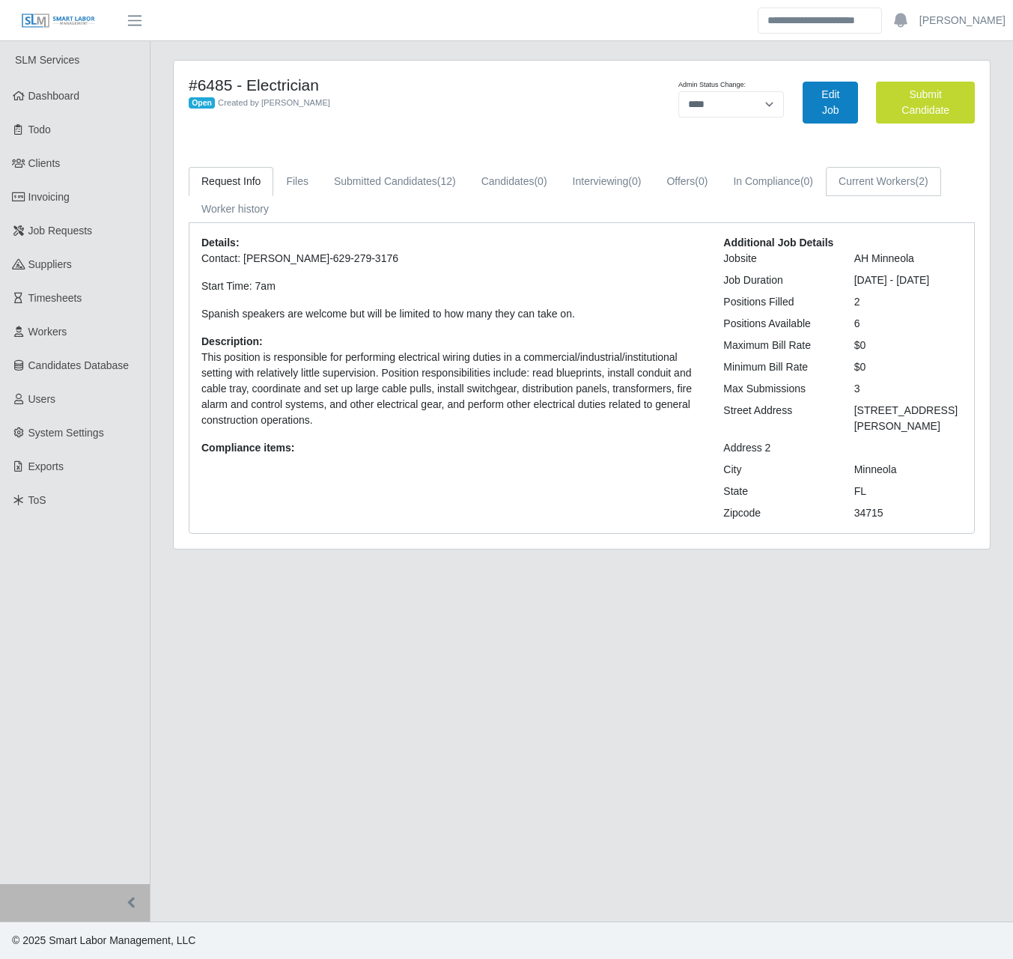
click at [887, 186] on link "Current Workers (2)" at bounding box center [883, 181] width 115 height 29
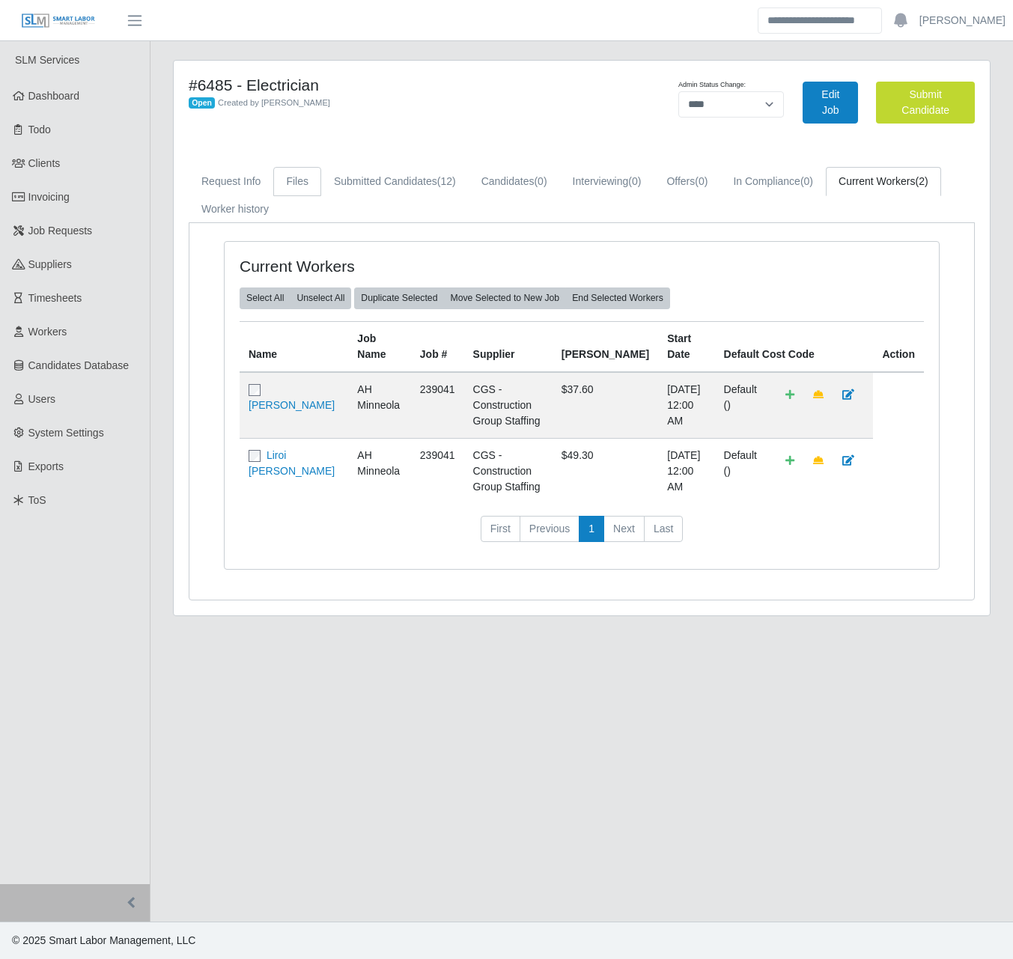
click at [303, 171] on link "Files" at bounding box center [297, 181] width 48 height 29
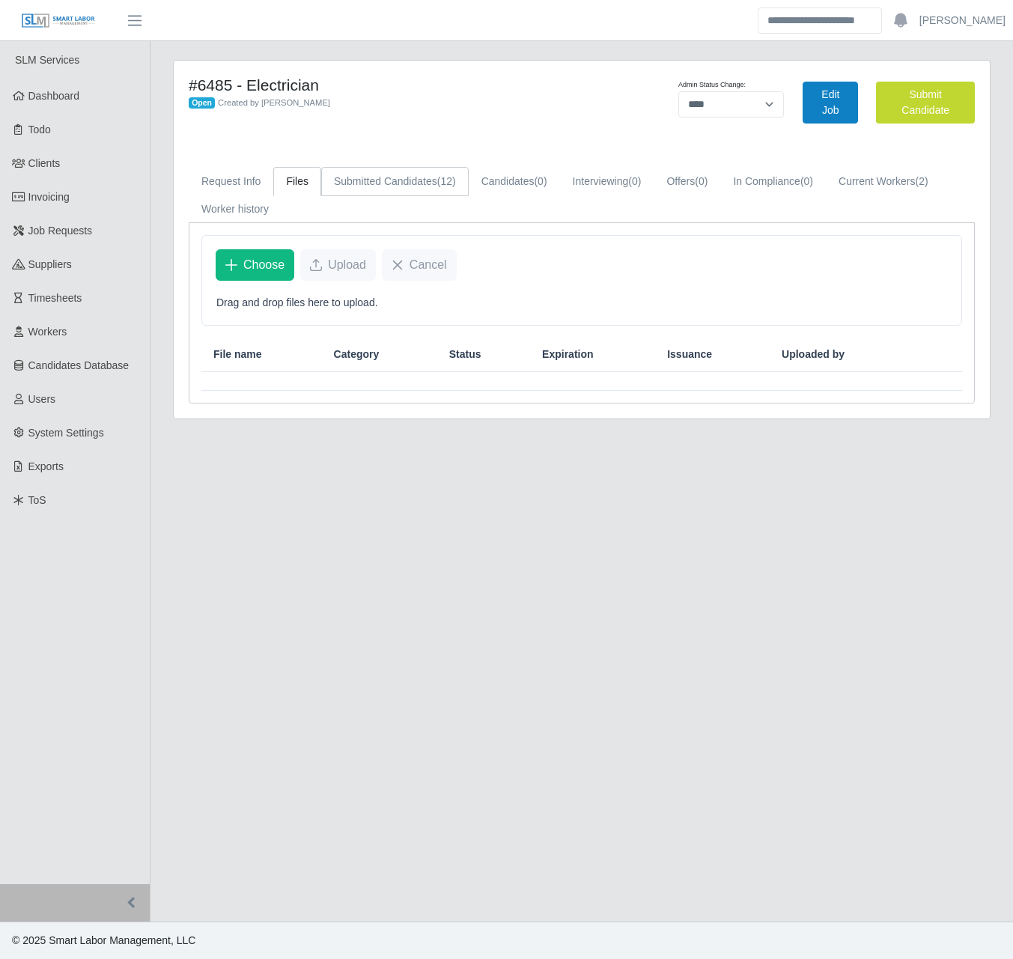
click at [381, 171] on link "Submitted Candidates (12)" at bounding box center [395, 181] width 148 height 29
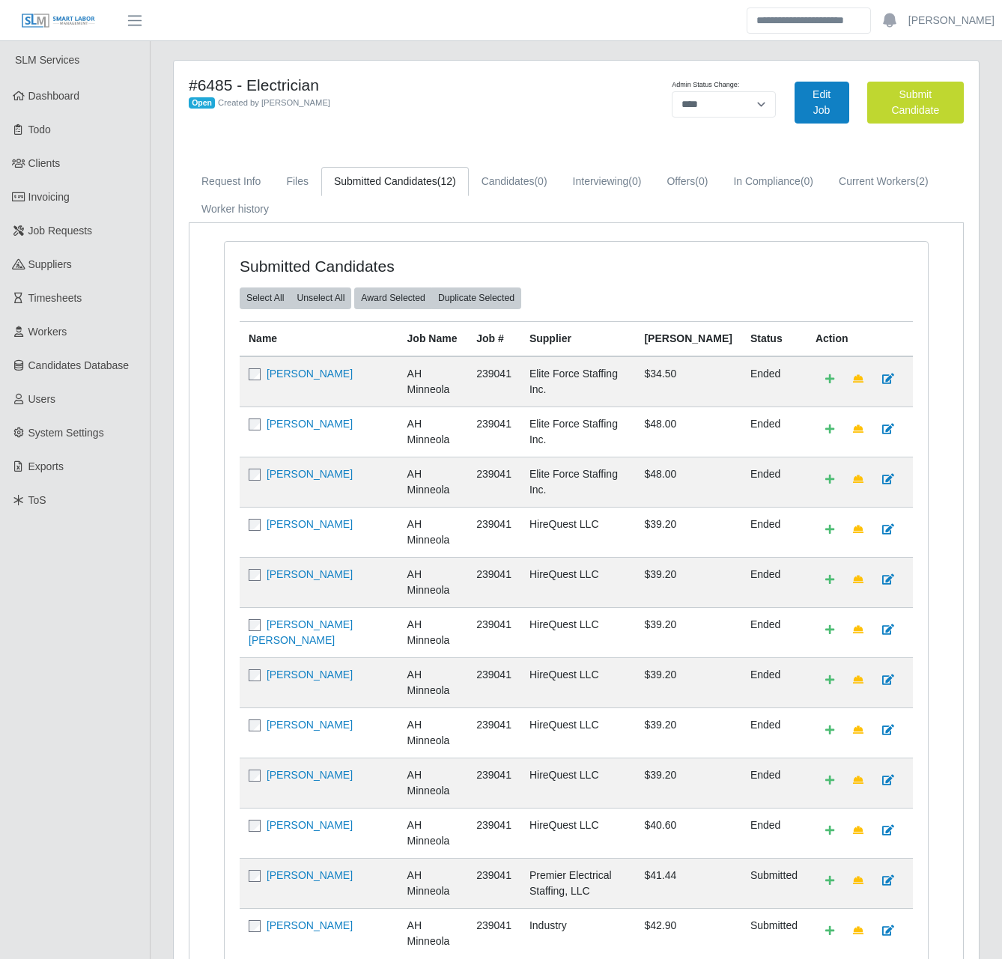
drag, startPoint x: 355, startPoint y: 825, endPoint x: 270, endPoint y: 831, distance: 85.6
click at [270, 858] on td "Casey Shoemaker" at bounding box center [319, 883] width 159 height 50
copy link "[PERSON_NAME]"
click at [341, 869] on link "[PERSON_NAME]" at bounding box center [310, 875] width 86 height 12
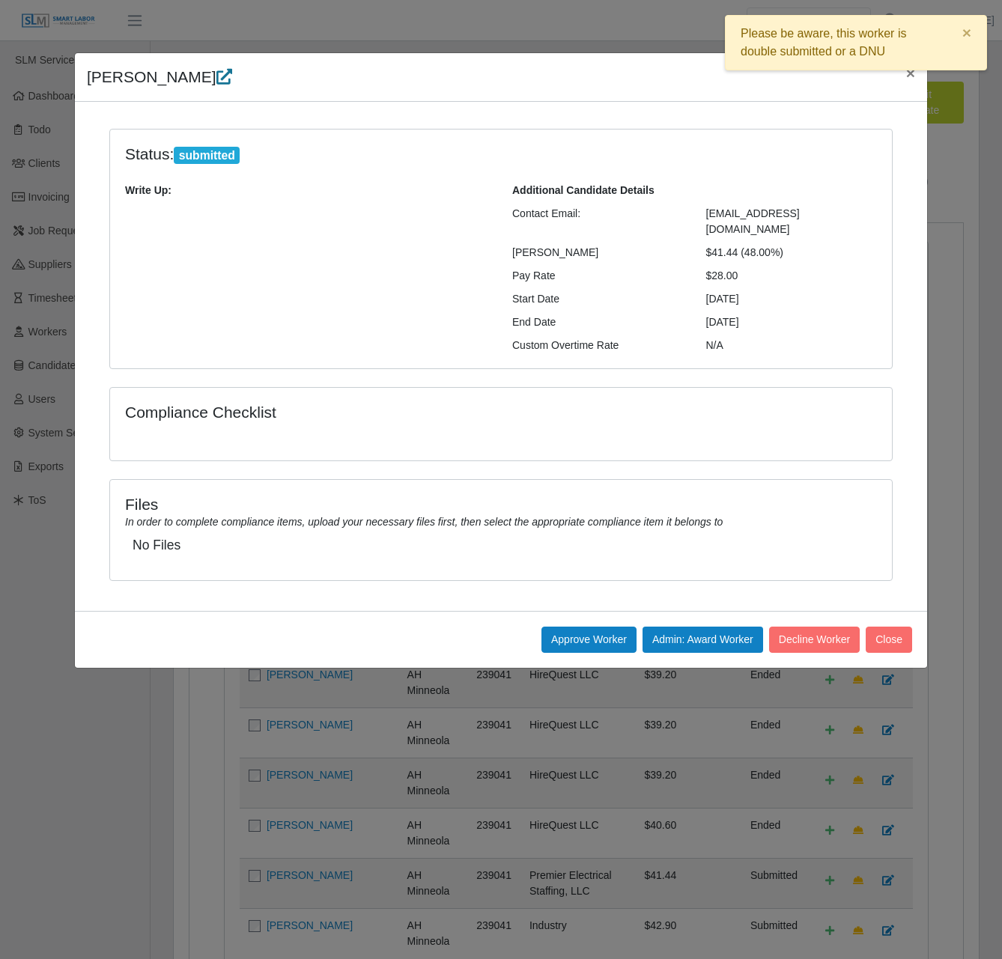
click at [231, 79] on icon at bounding box center [224, 77] width 16 height 16
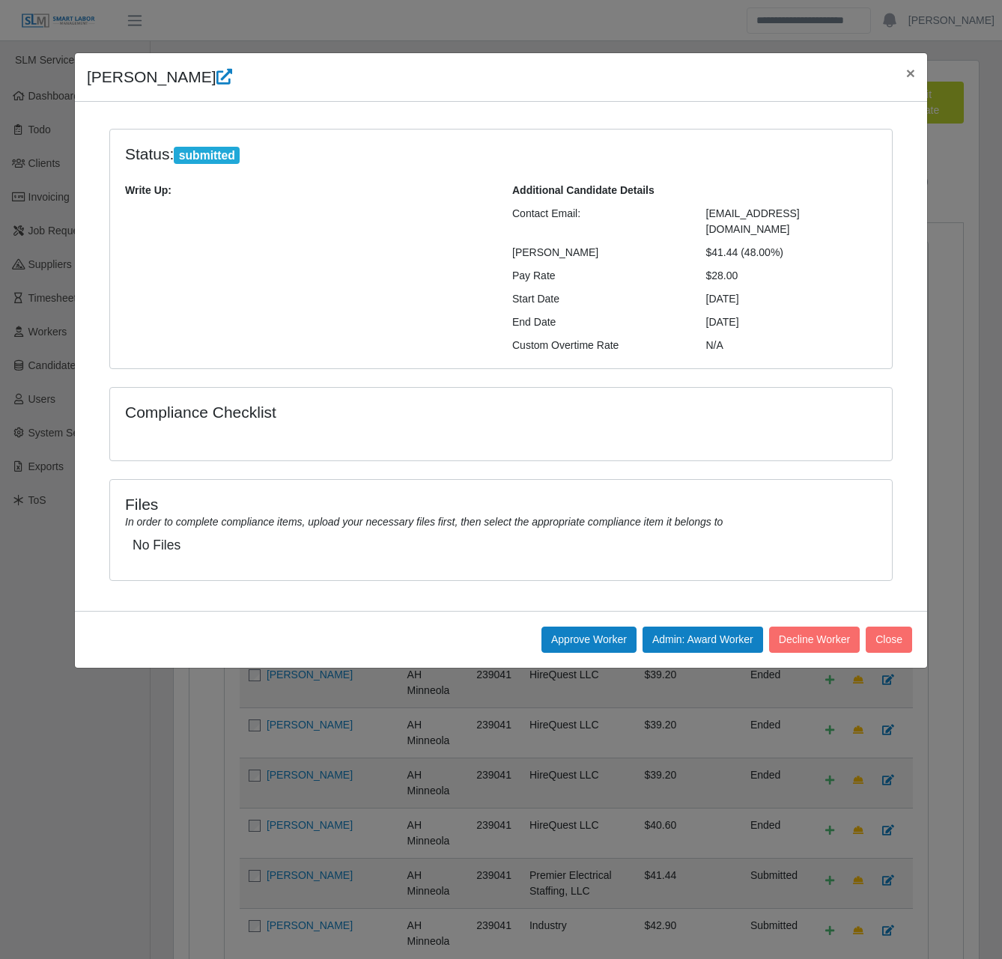
click at [627, 268] on div "Pay Rate" at bounding box center [598, 276] width 194 height 16
click at [910, 78] on span "×" at bounding box center [910, 72] width 9 height 17
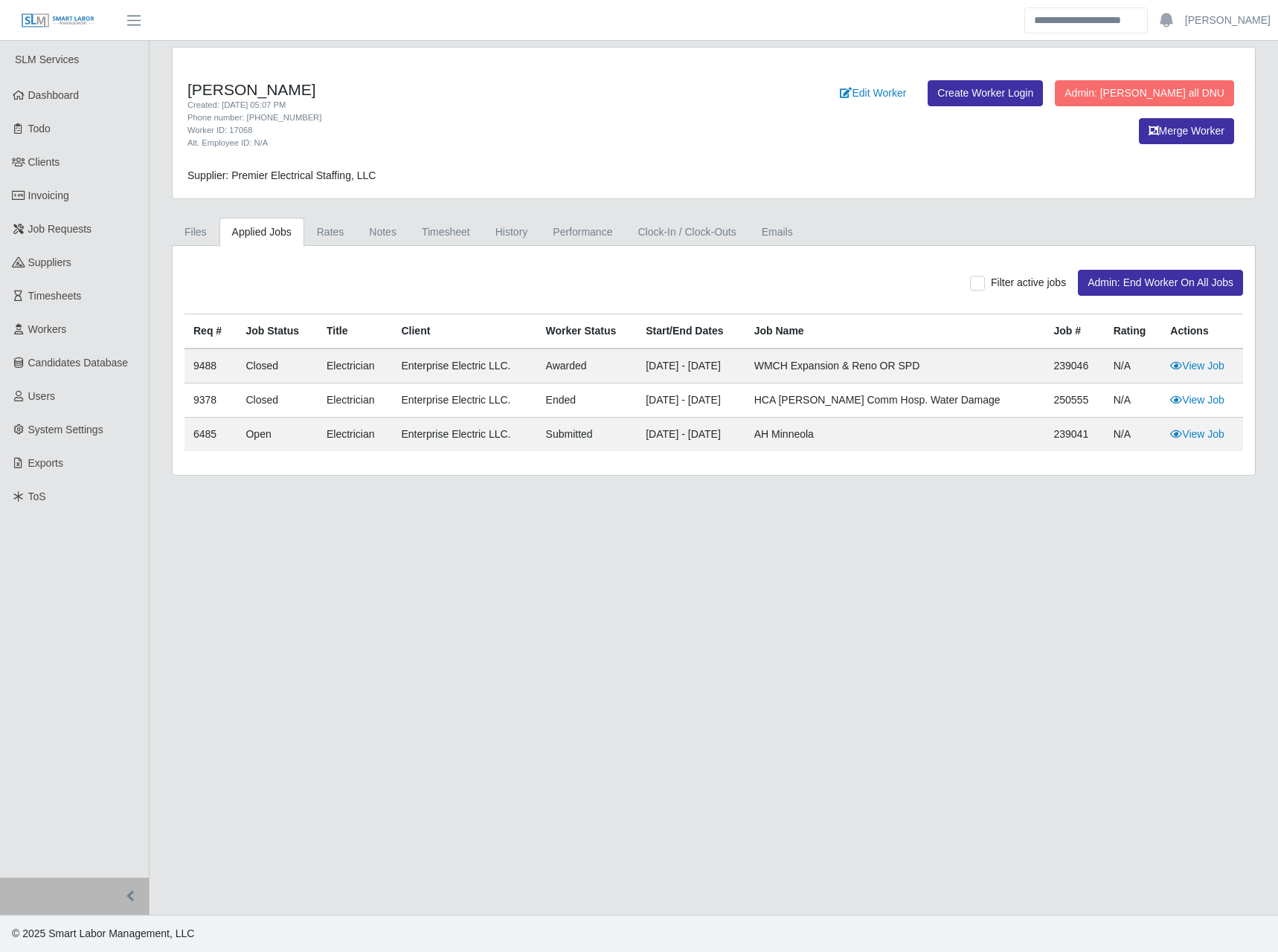
click at [434, 452] on div "Req # Job Status Title Client Worker Status Start/End Dates Job Name Job # Rati…" at bounding box center [713, 388] width 1080 height 150
click at [668, 89] on h4 "[PERSON_NAME]" at bounding box center [490, 89] width 605 height 19
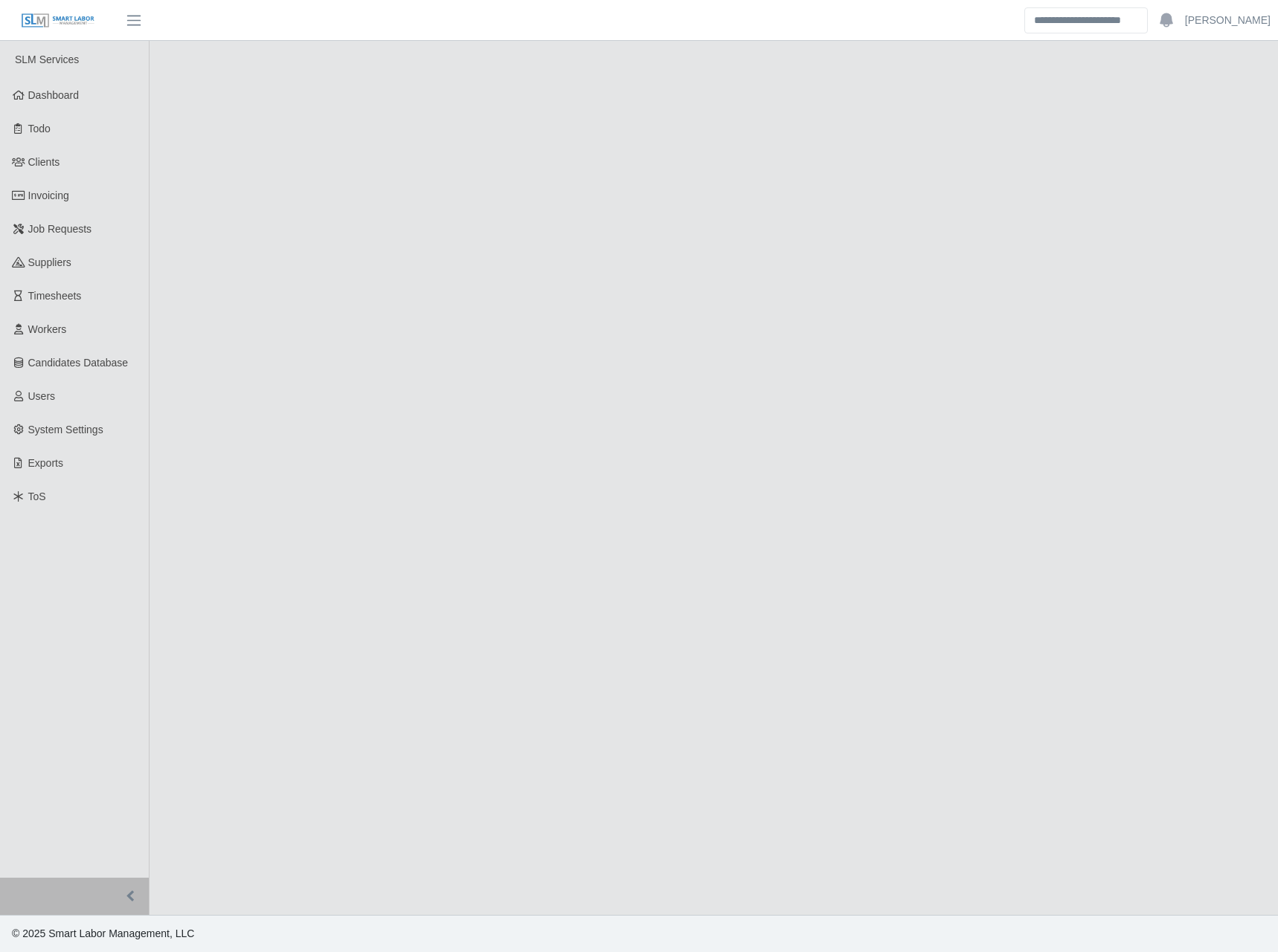
select select "****"
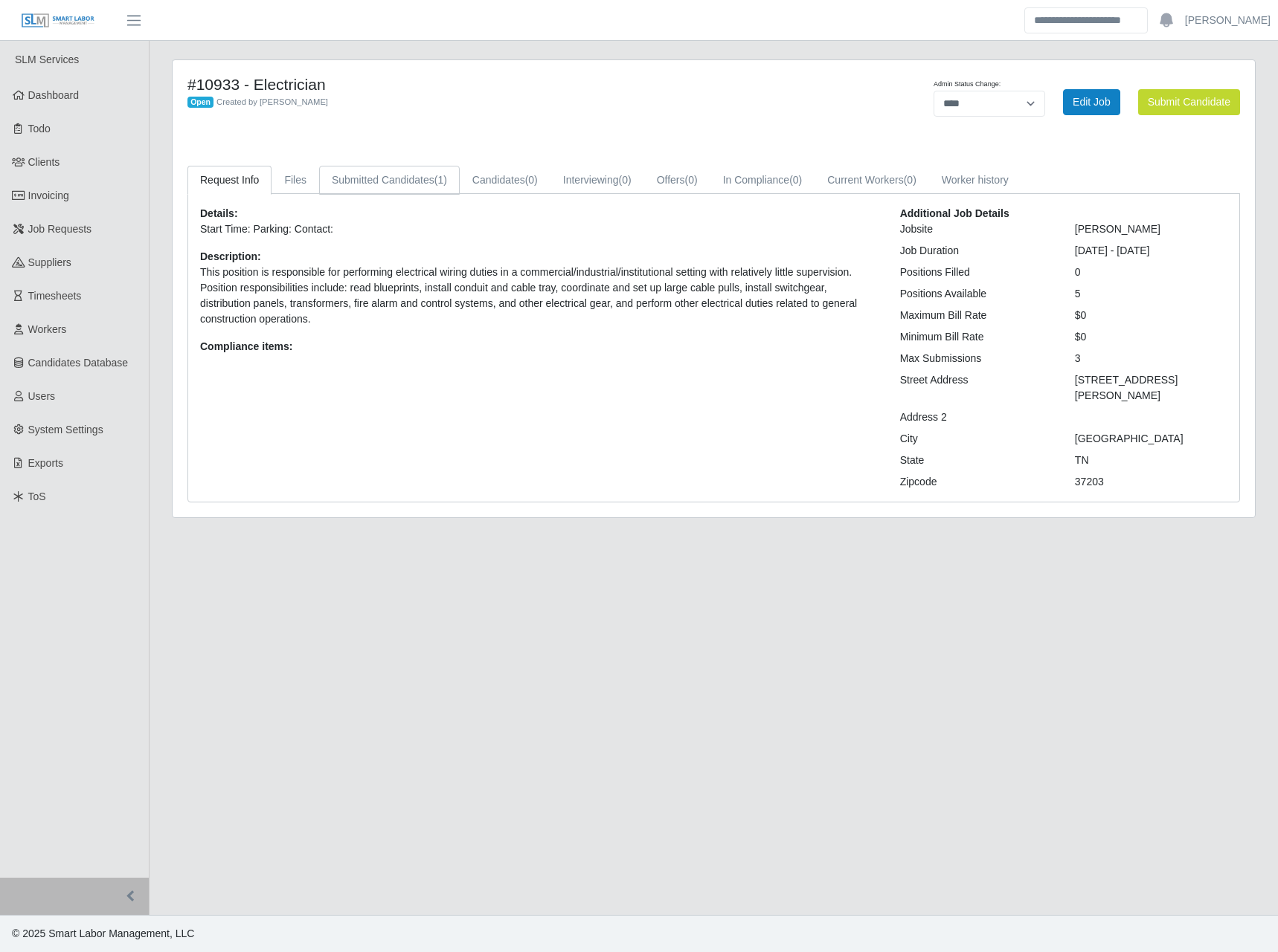
click at [421, 185] on link "Submitted Candidates (1)" at bounding box center [389, 180] width 141 height 29
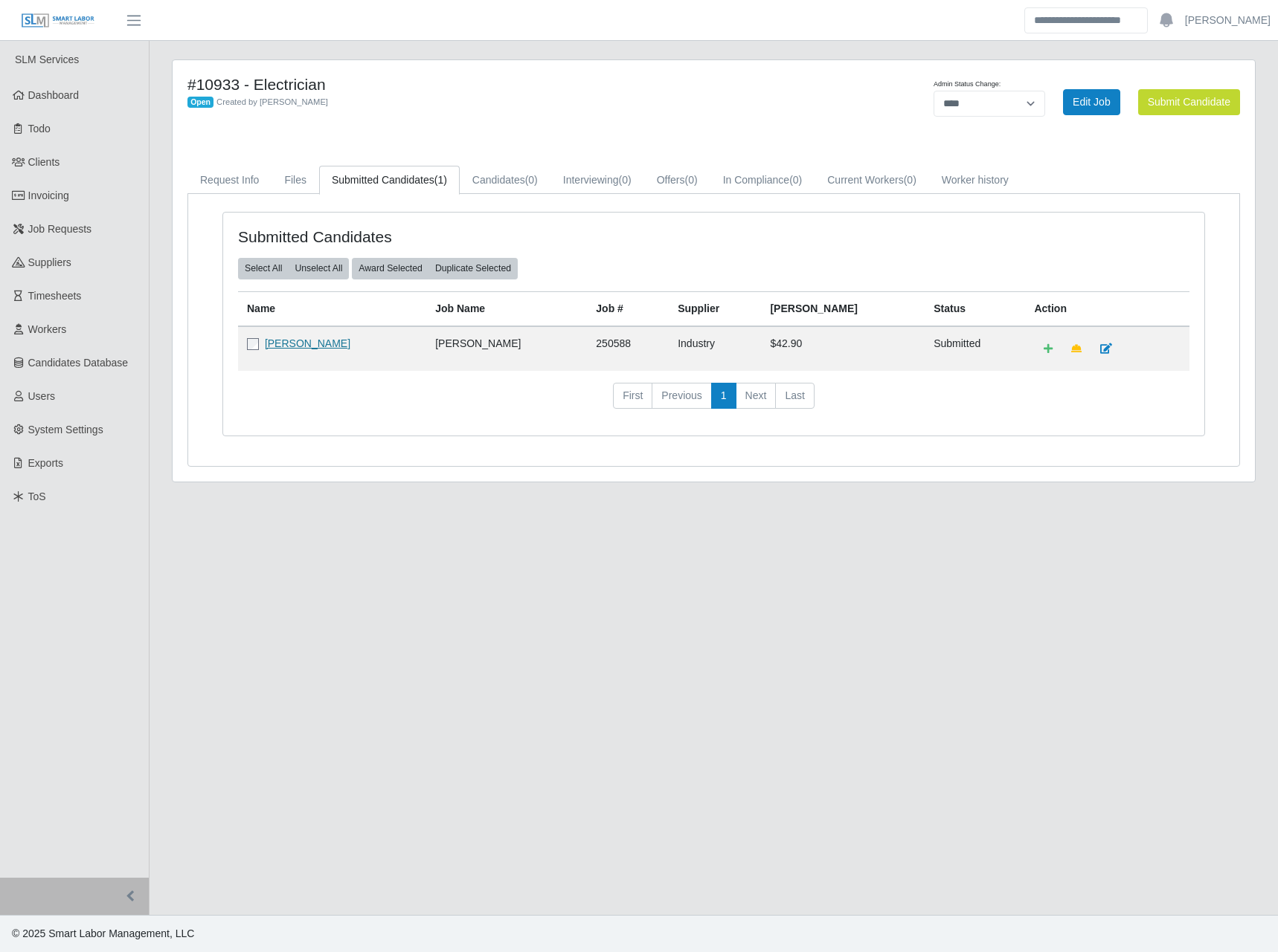
click at [304, 347] on link "[PERSON_NAME]" at bounding box center [308, 343] width 85 height 12
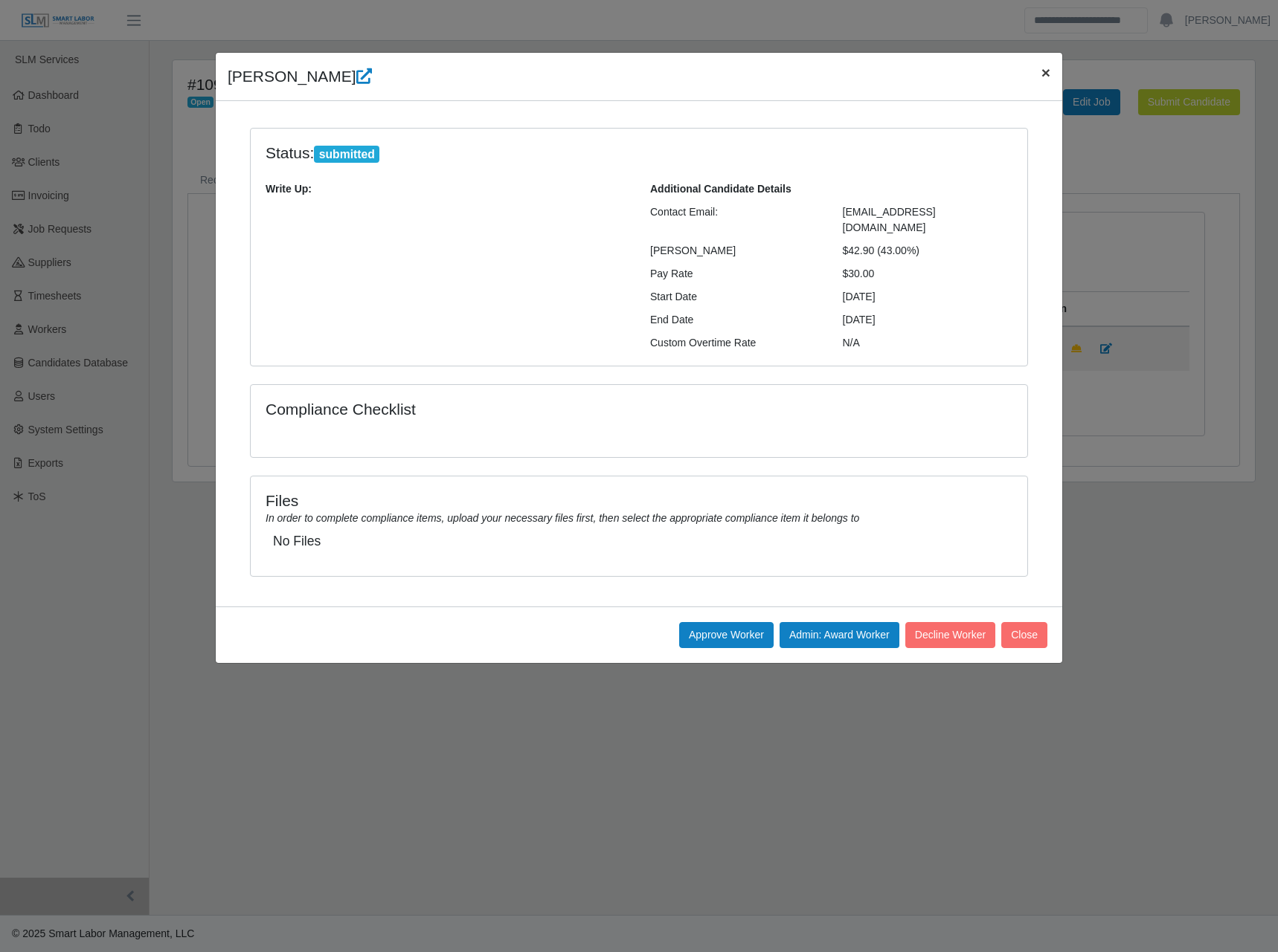
click at [1047, 75] on span "×" at bounding box center [1045, 71] width 9 height 17
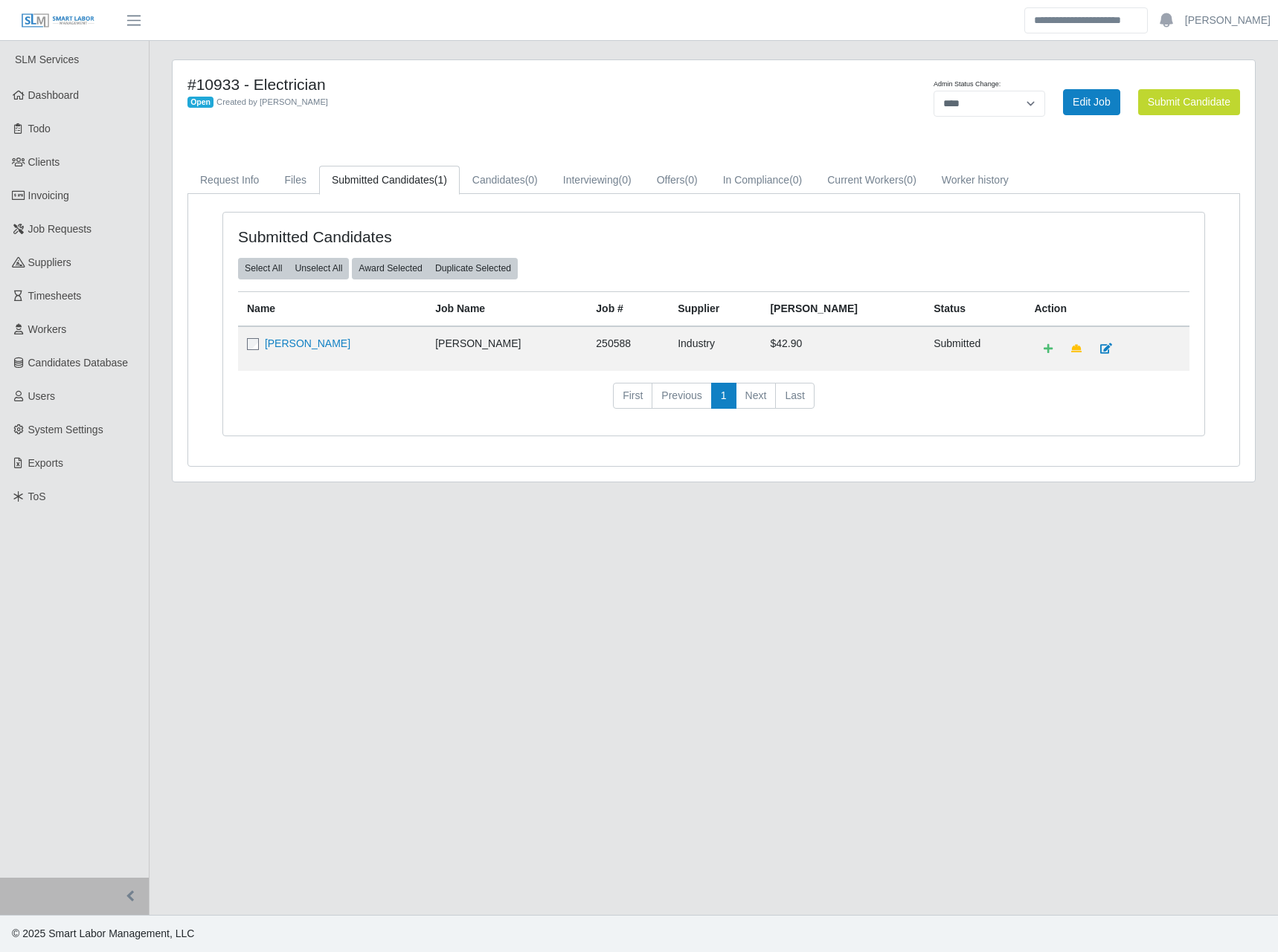
drag, startPoint x: 440, startPoint y: 753, endPoint x: 445, endPoint y: 725, distance: 28.4
click at [440, 752] on main "#10933 - Electrician Open Created by [PERSON_NAME] Admin Status Change: *******…" at bounding box center [714, 477] width 1128 height 875
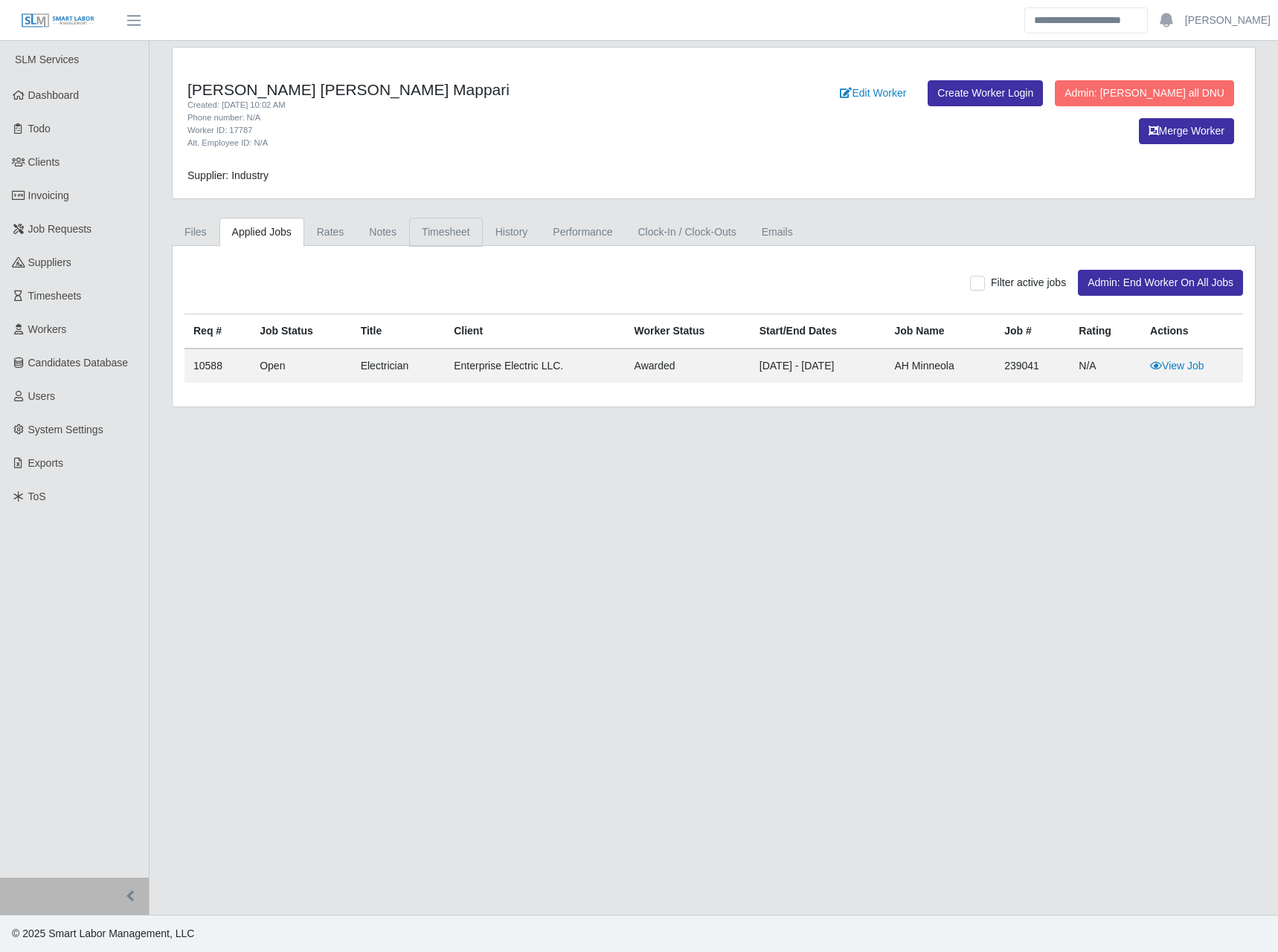
click at [426, 242] on link "Timesheet" at bounding box center [446, 231] width 73 height 29
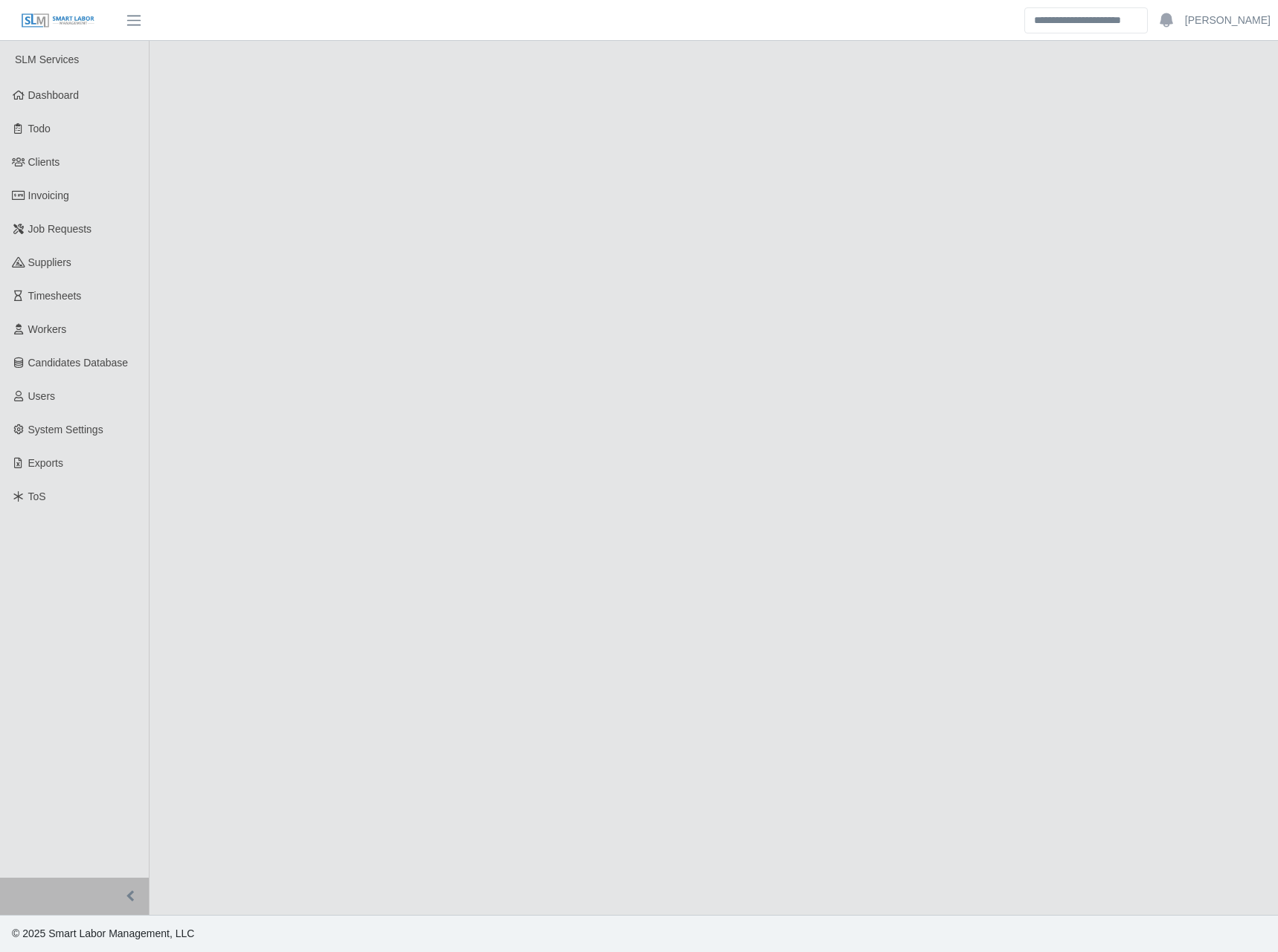
select select "****"
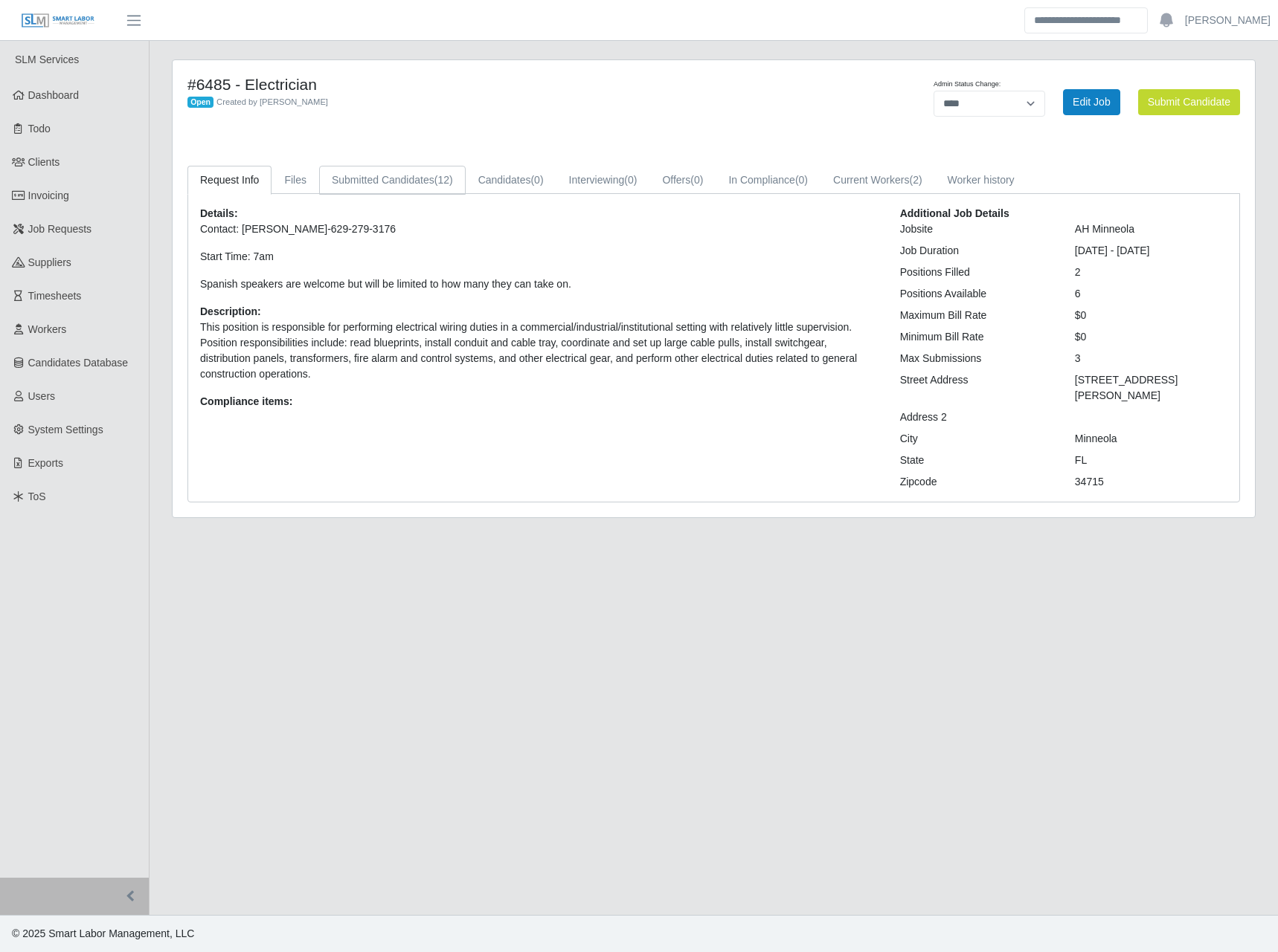
click at [430, 182] on link "Submitted Candidates (12)" at bounding box center [392, 180] width 147 height 29
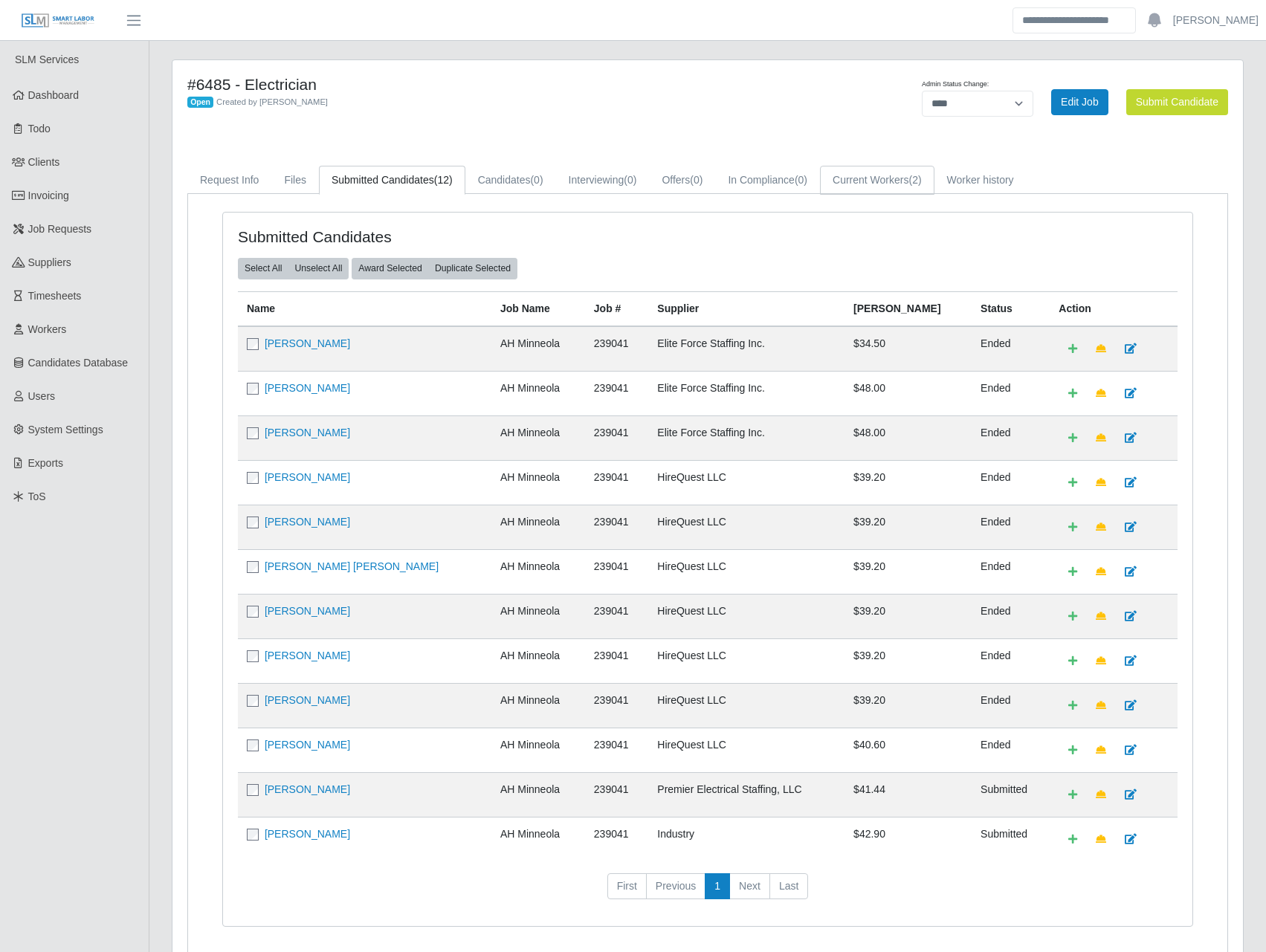
click at [851, 185] on link "Current Workers (2)" at bounding box center [877, 180] width 114 height 29
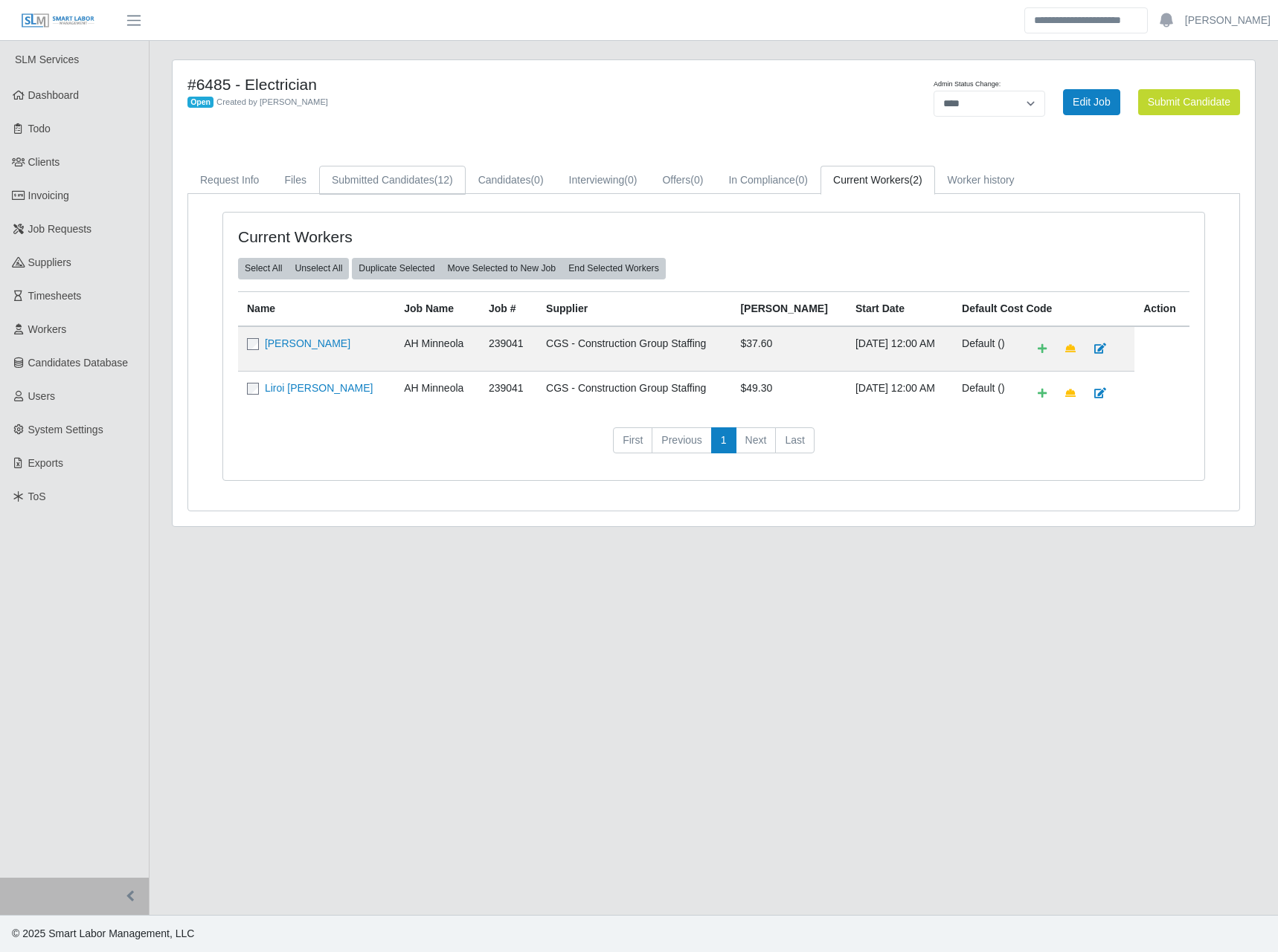
click at [343, 178] on link "Submitted Candidates (12)" at bounding box center [392, 180] width 147 height 29
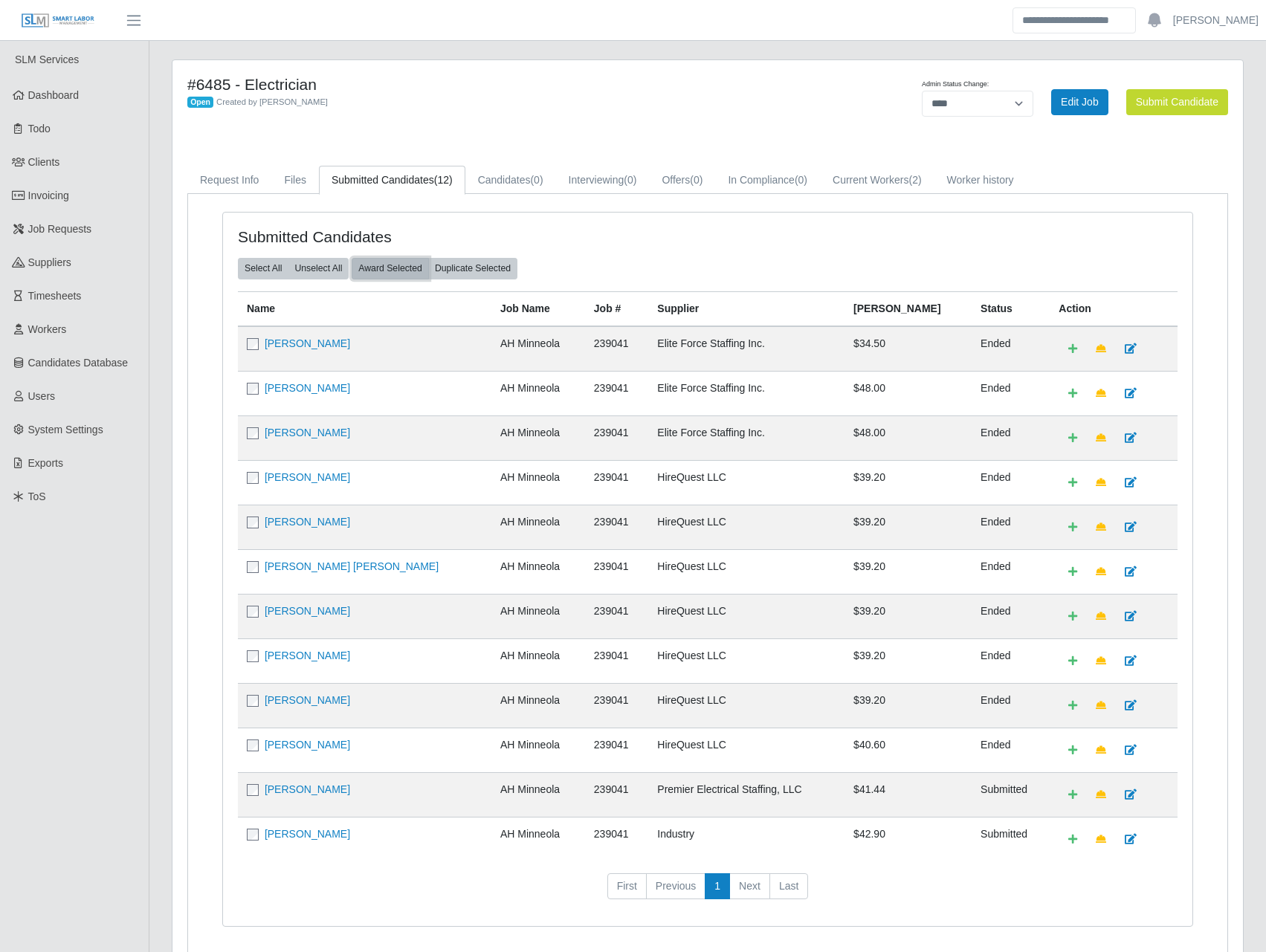
click at [409, 271] on button "Award Selected" at bounding box center [390, 268] width 77 height 21
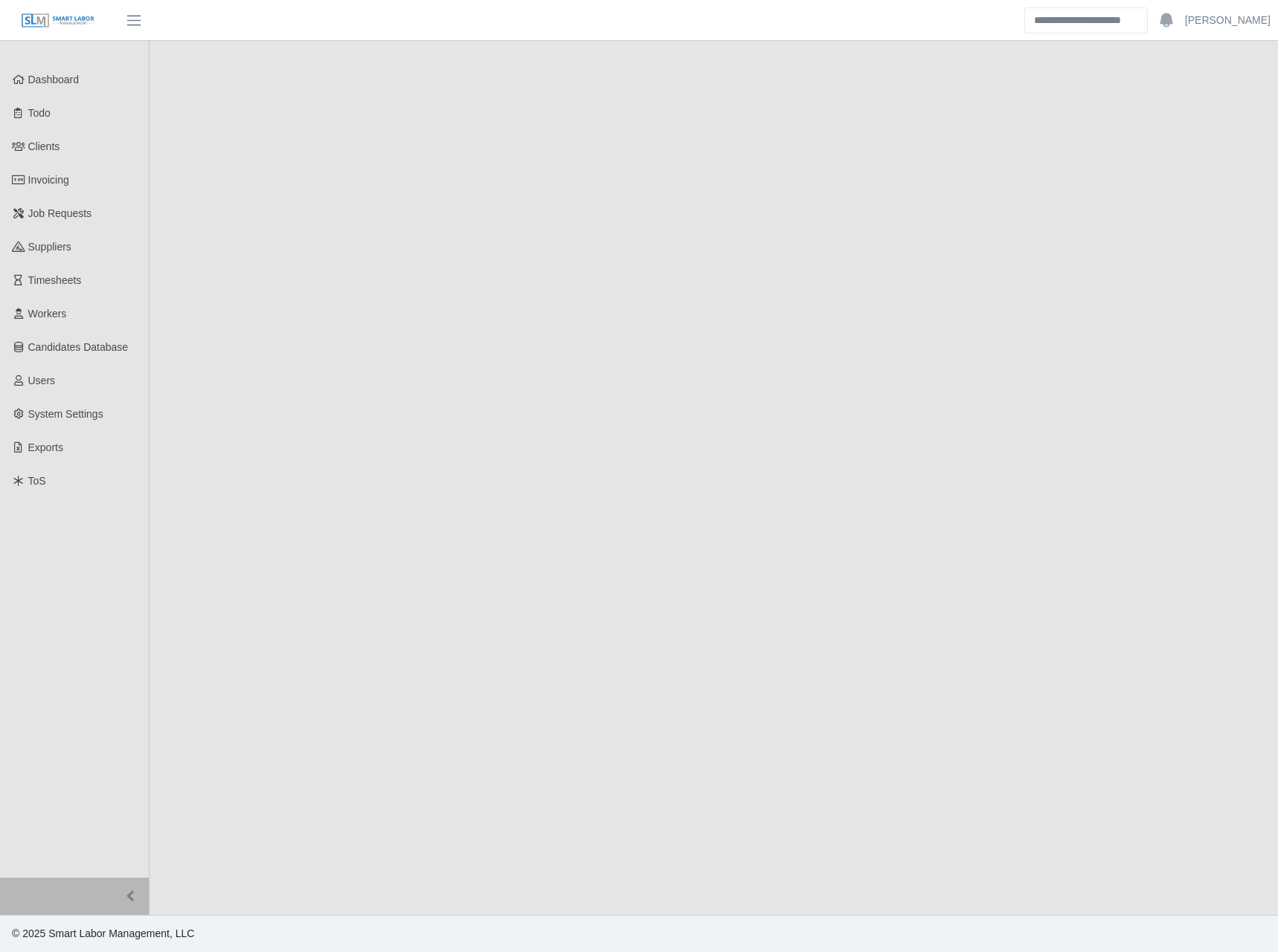
select select "****"
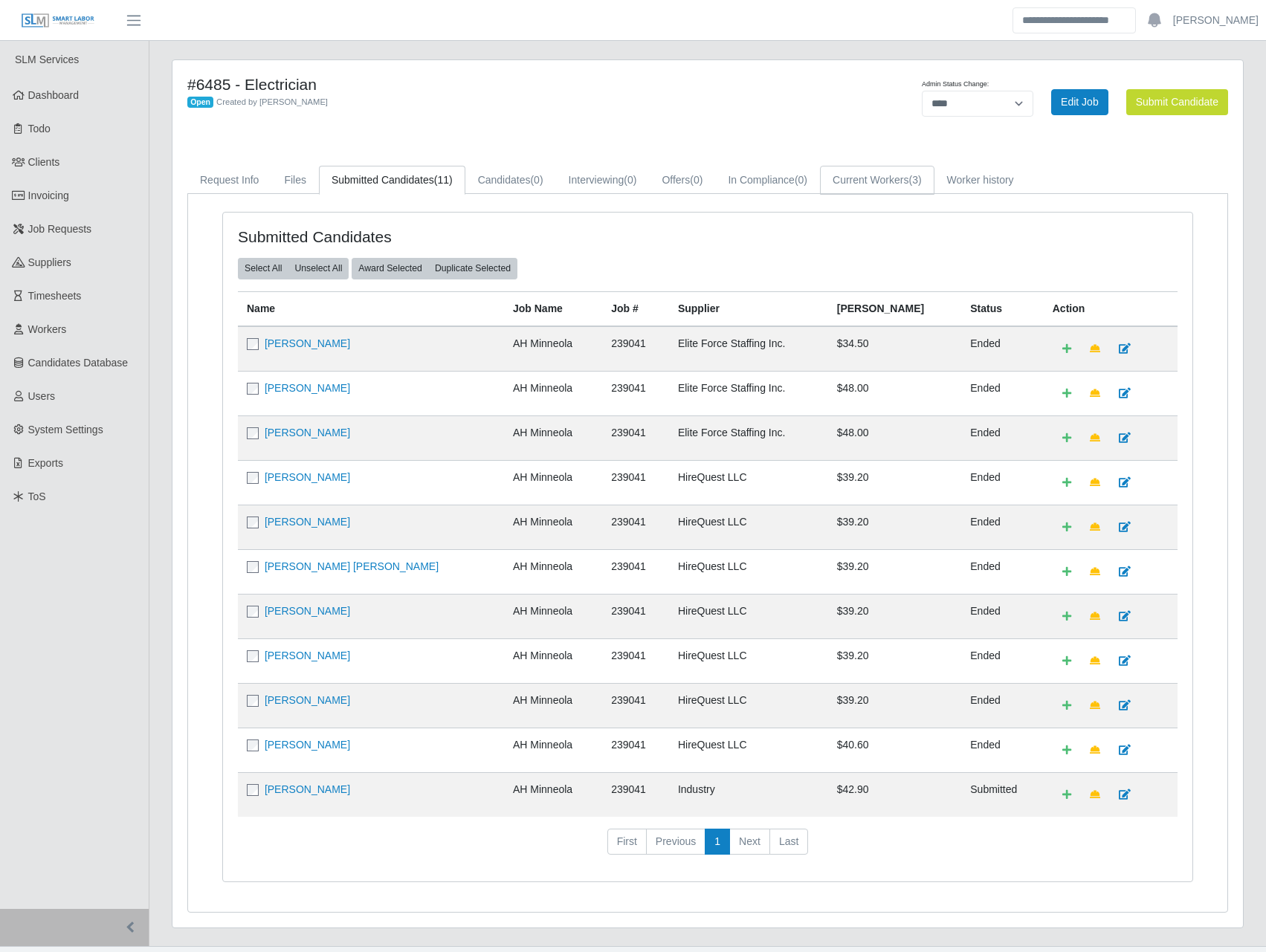
click at [834, 188] on link "Current Workers (3)" at bounding box center [877, 180] width 114 height 29
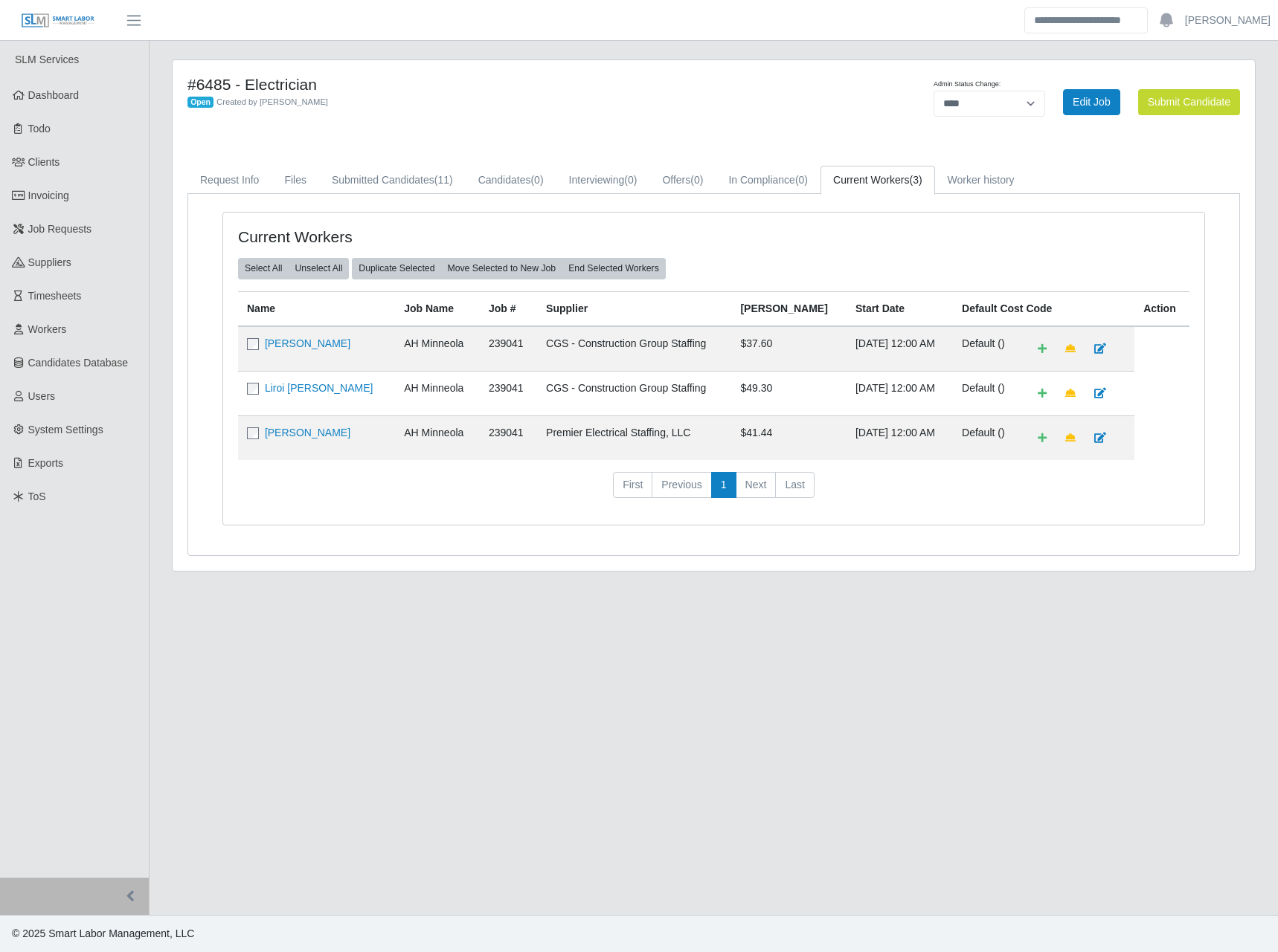
click at [490, 651] on main "#6485 - Electrician Open Created by [PERSON_NAME] Admin Status Change: ******* …" at bounding box center [714, 477] width 1128 height 875
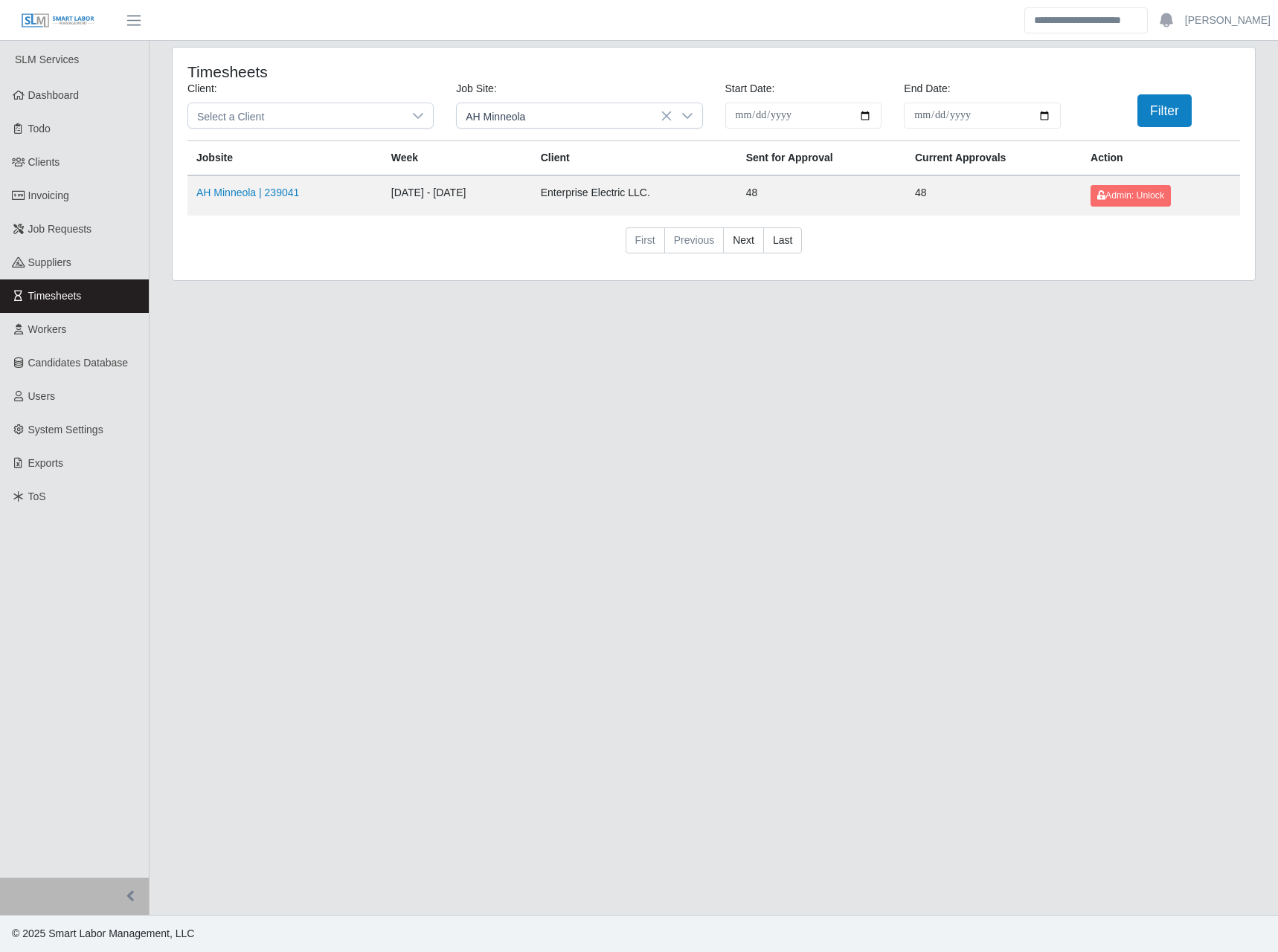
click at [385, 294] on div "**********" at bounding box center [714, 173] width 1106 height 252
click at [274, 194] on link "AH Minneola | 239041" at bounding box center [247, 193] width 102 height 12
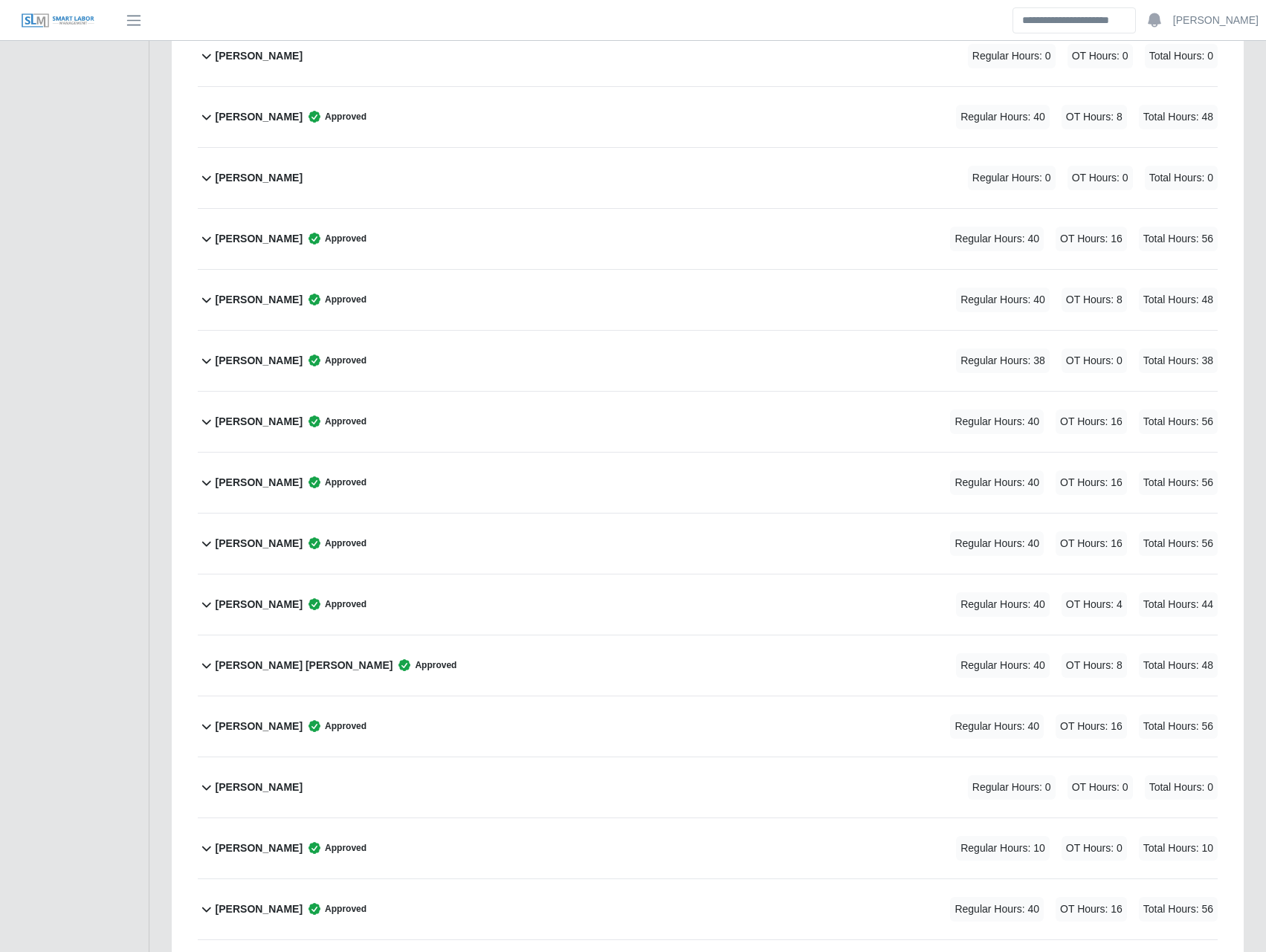
scroll to position [520, 0]
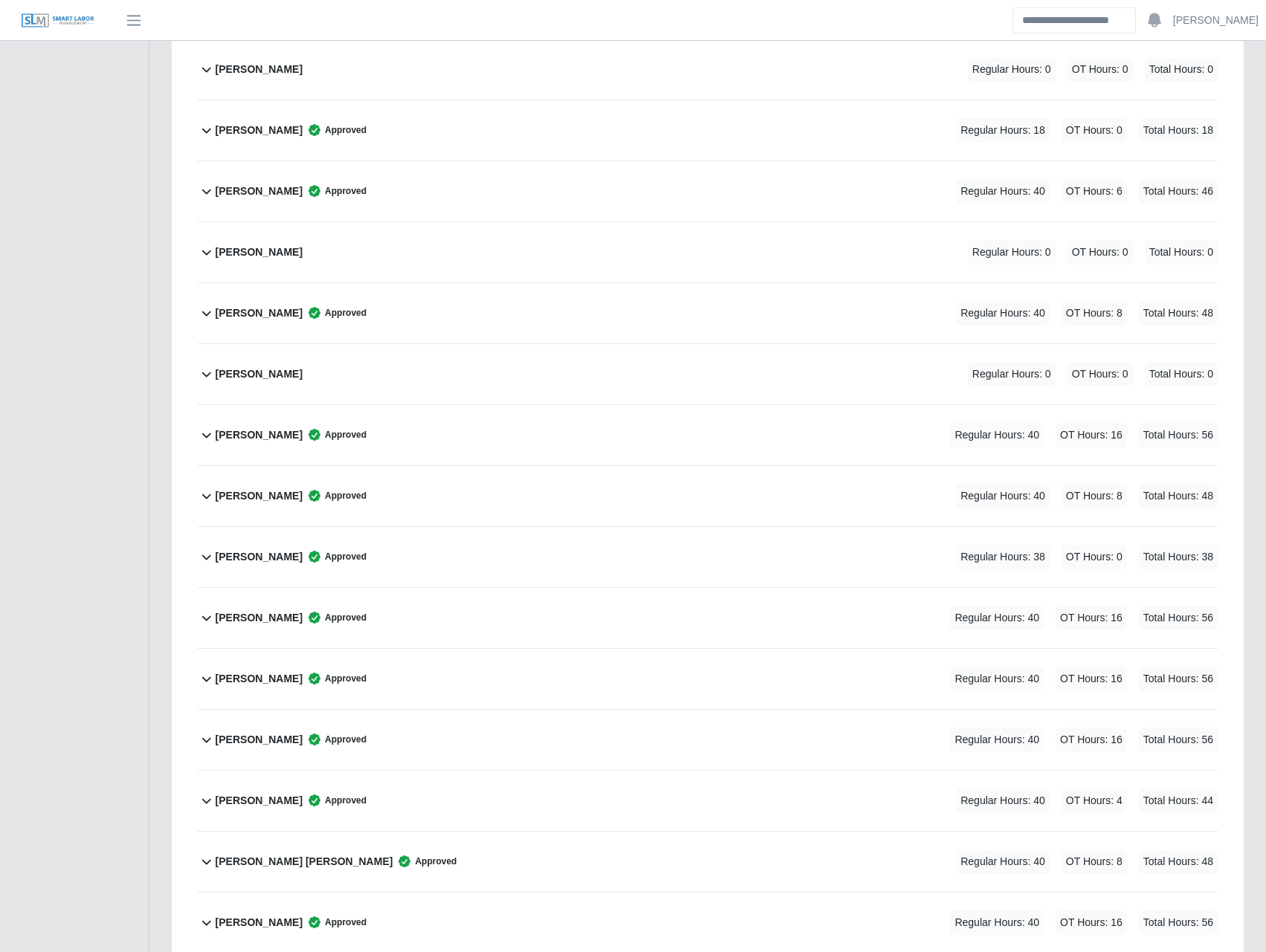
click at [273, 366] on b "[PERSON_NAME]" at bounding box center [259, 374] width 87 height 16
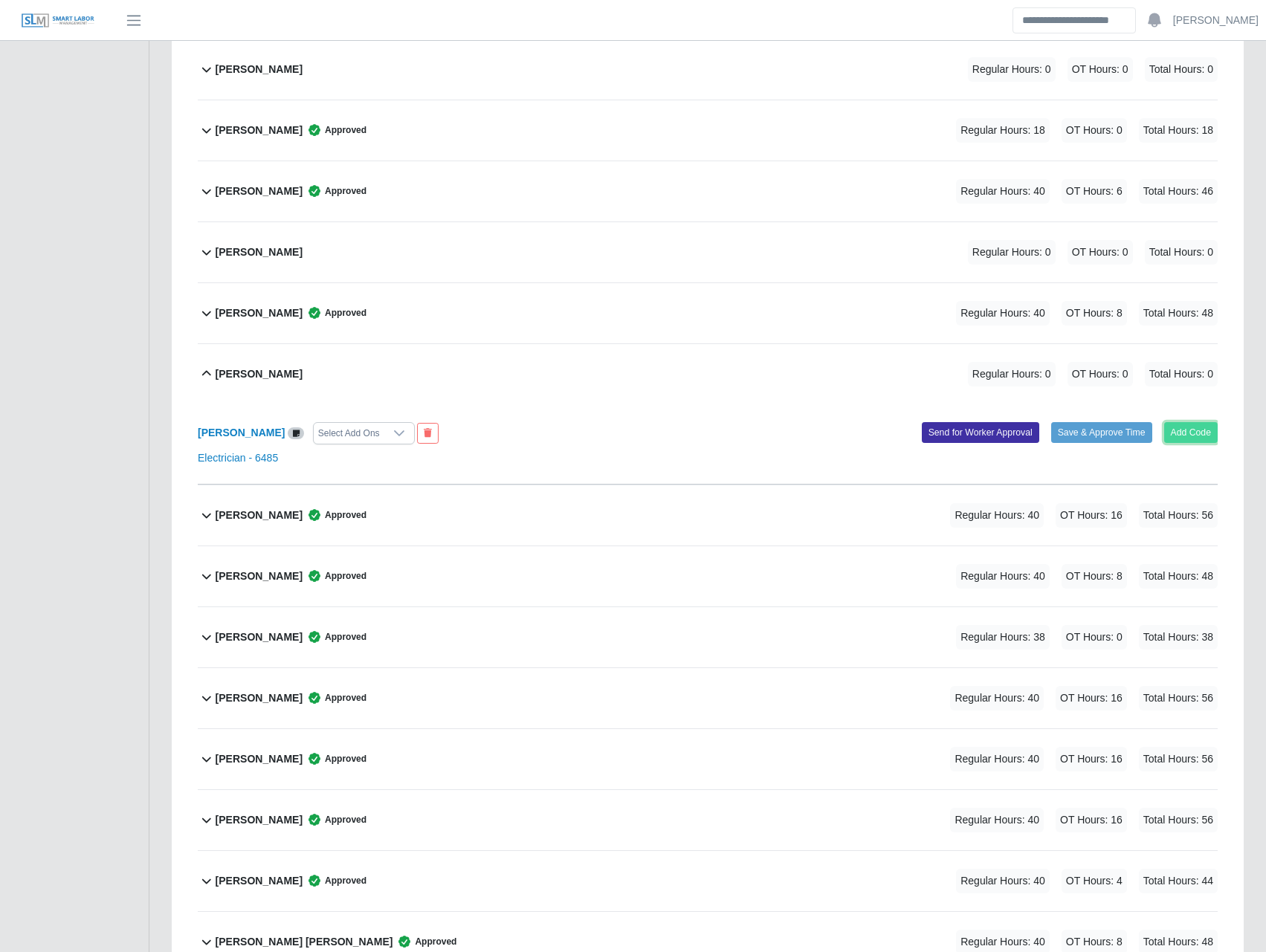
click at [1190, 434] on button "Add Code" at bounding box center [1192, 432] width 55 height 21
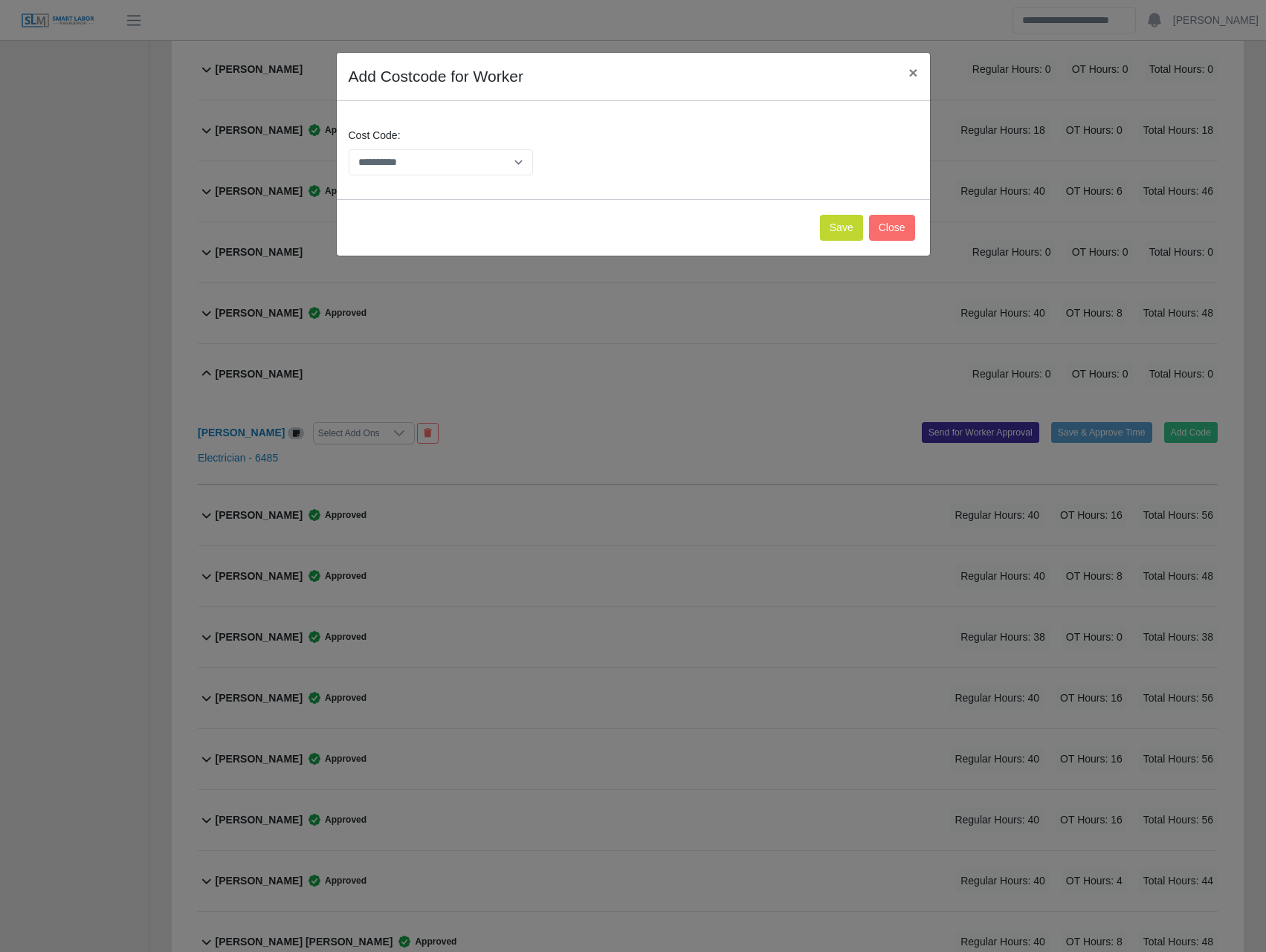
click at [437, 145] on div "**********" at bounding box center [441, 152] width 193 height 48
click at [437, 157] on select "**********" at bounding box center [441, 163] width 185 height 26
select select "**********"
click at [349, 150] on select "**********" at bounding box center [441, 163] width 185 height 26
click at [839, 235] on button "Save" at bounding box center [841, 227] width 43 height 26
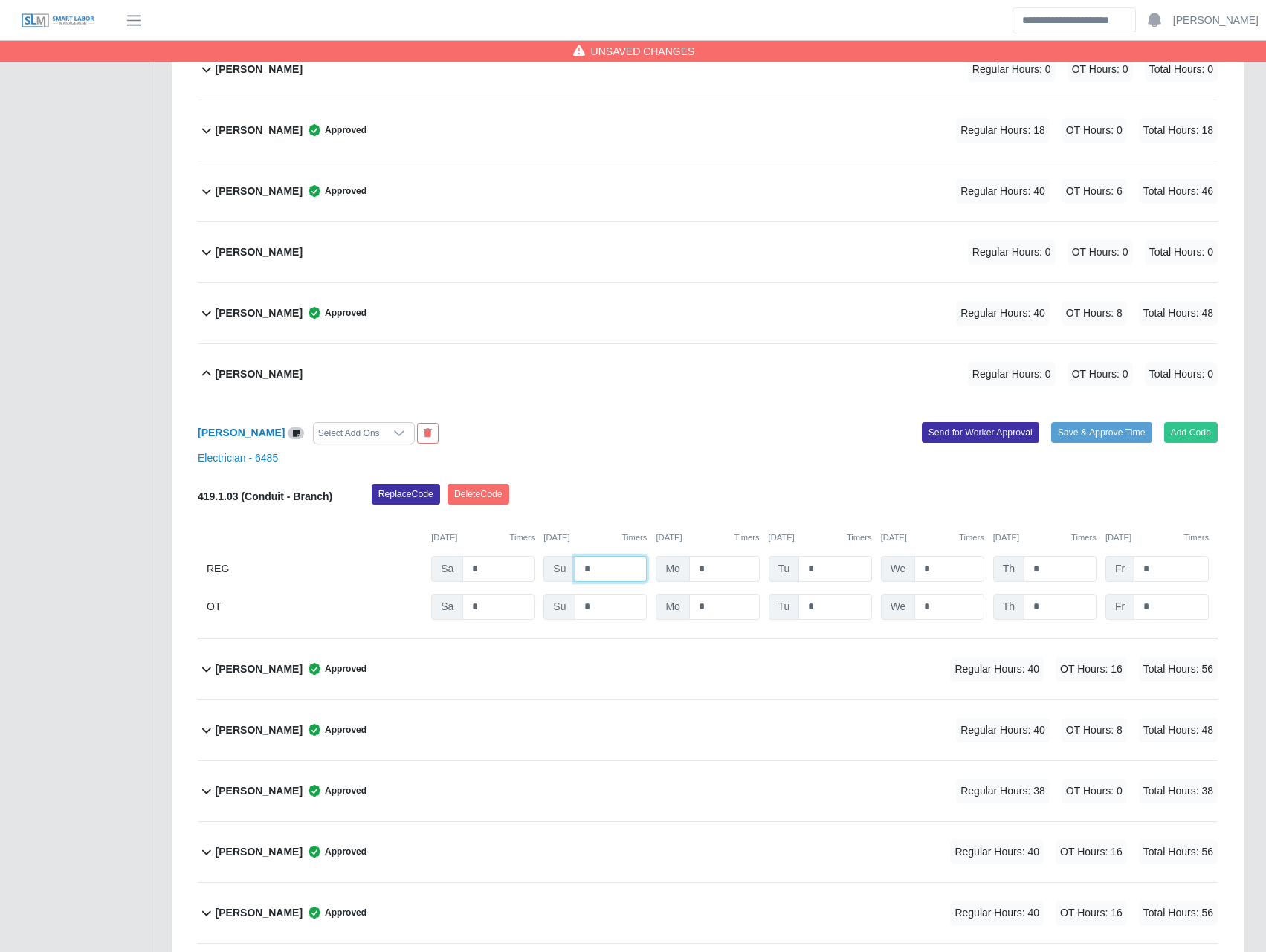
drag, startPoint x: 600, startPoint y: 564, endPoint x: 558, endPoint y: 570, distance: 42.4
click at [0, 0] on div "Su *" at bounding box center [0, 0] width 0 height 0
type input "*"
click at [680, 483] on div "Casey Shoemaker Select Add Ons Add Code Save & Approve Time Send for Worker App…" at bounding box center [707, 521] width 1020 height 234
click at [1091, 434] on button "Save & Approve Time" at bounding box center [1102, 432] width 101 height 21
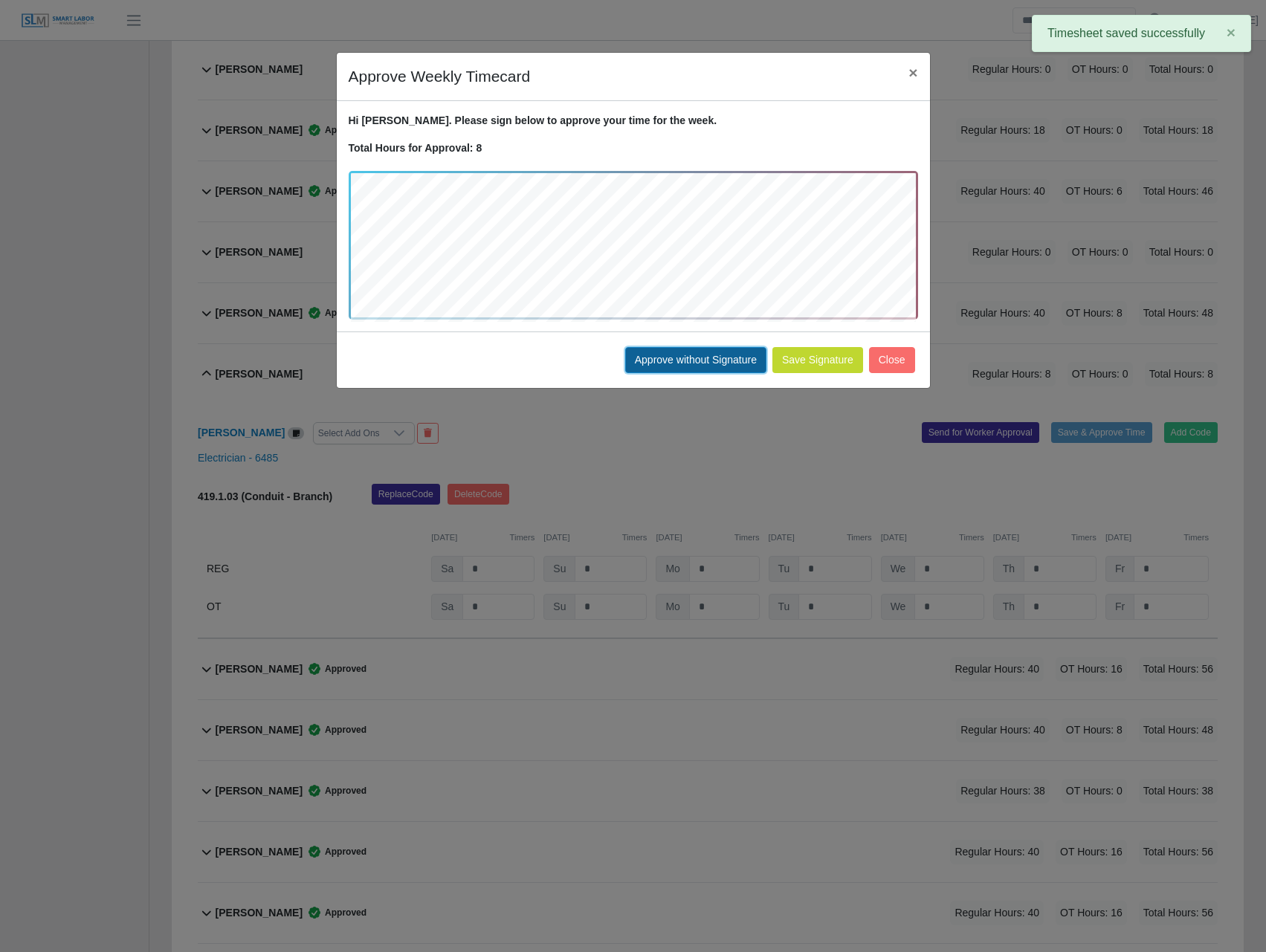
click at [695, 350] on button "Approve without Signature" at bounding box center [696, 360] width 141 height 26
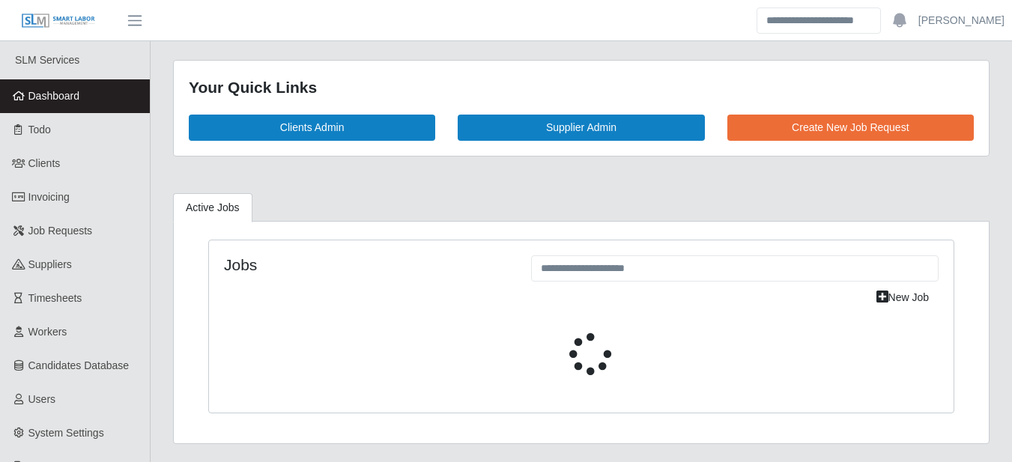
select select "****"
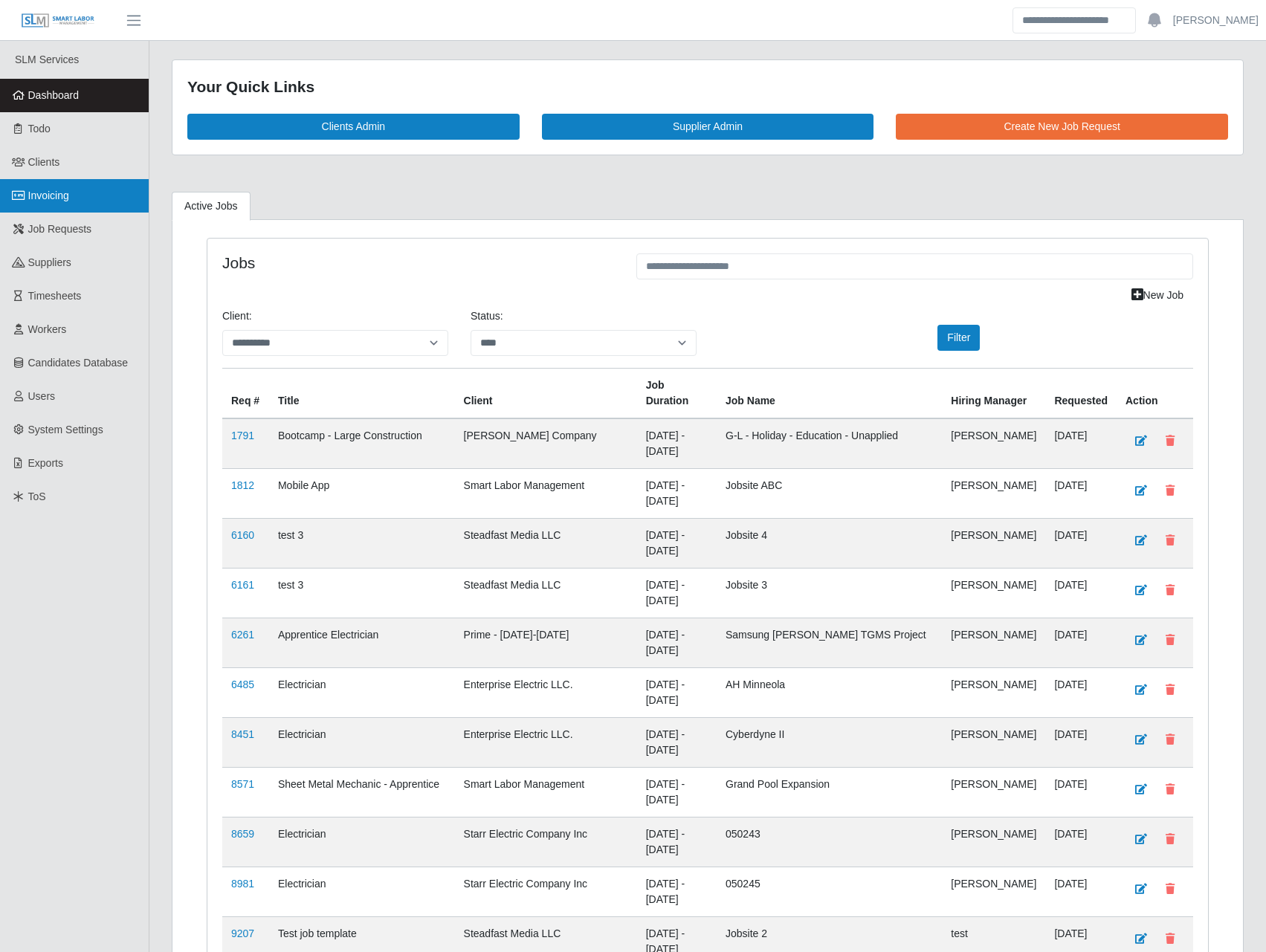
click at [38, 191] on span "Invoicing" at bounding box center [48, 196] width 41 height 12
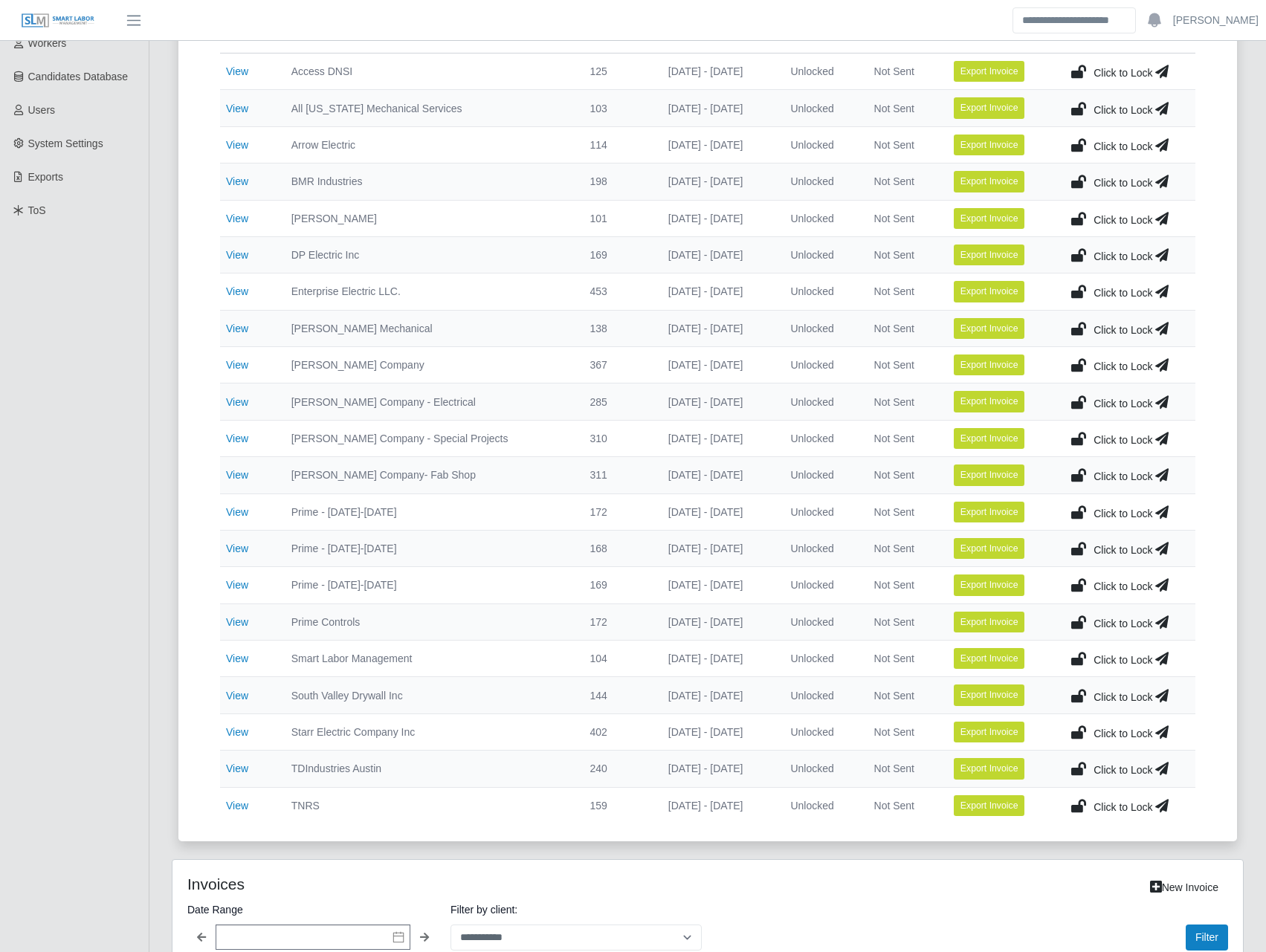
scroll to position [347, 0]
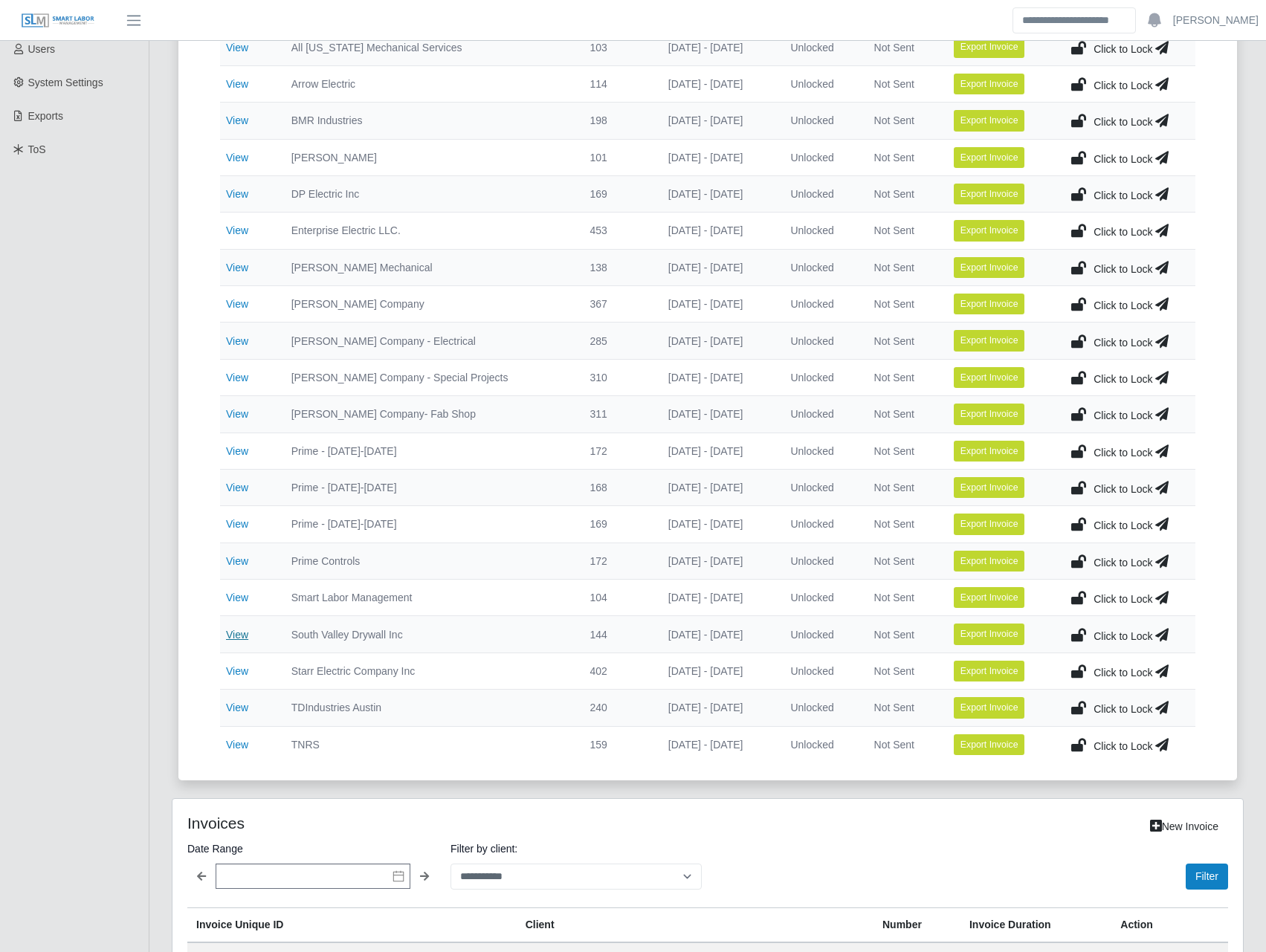
click at [236, 638] on link "View" at bounding box center [237, 635] width 22 height 12
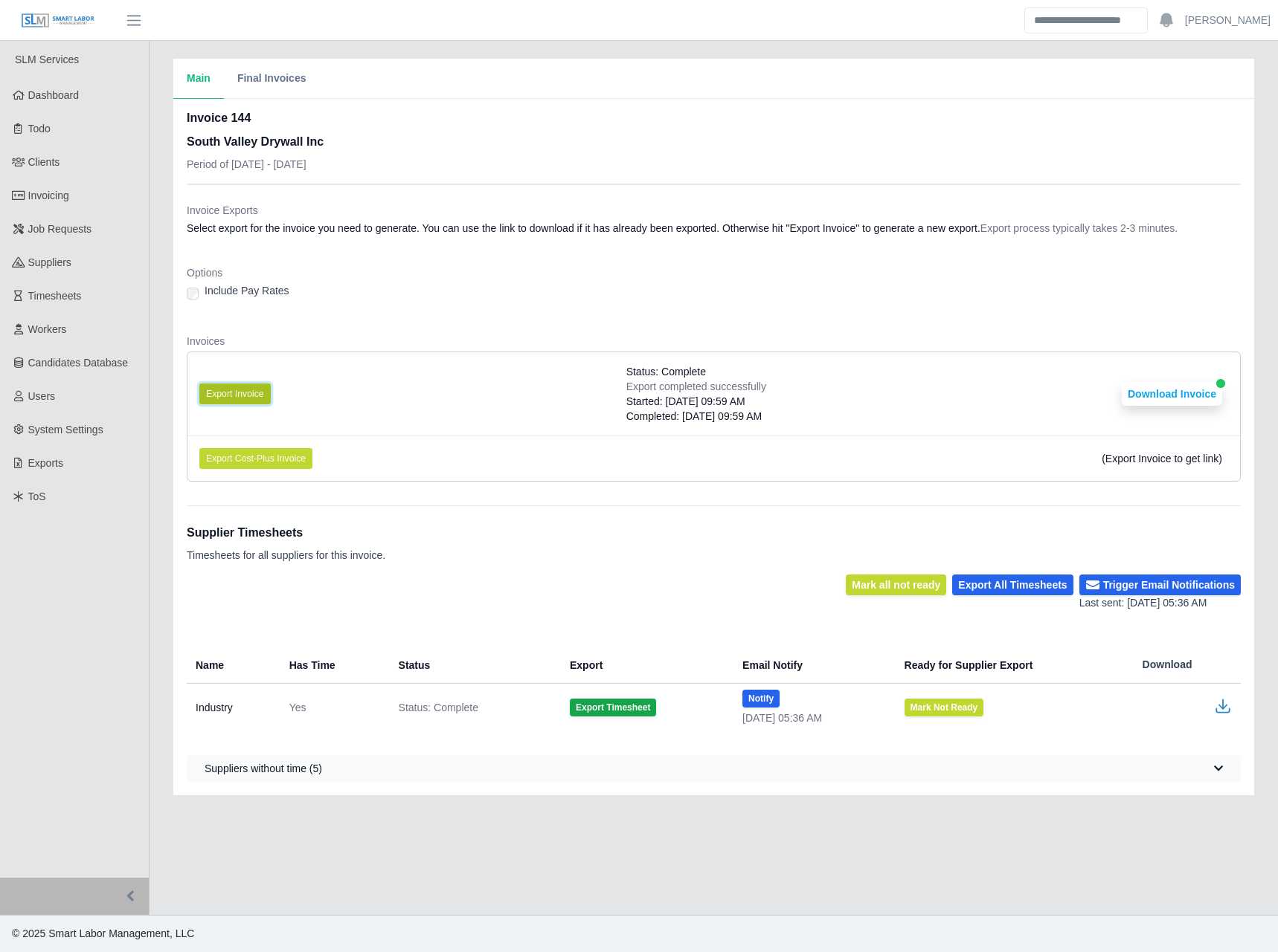
click at [241, 395] on button "Export Invoice" at bounding box center [235, 393] width 71 height 21
click at [969, 304] on div "Options Include Pay Rates" at bounding box center [713, 287] width 1054 height 45
click at [973, 307] on div "Options Include Pay Rates" at bounding box center [713, 287] width 1054 height 45
click at [1166, 395] on button "Download Invoice" at bounding box center [1171, 394] width 100 height 24
click at [69, 327] on link "Workers" at bounding box center [74, 330] width 149 height 34
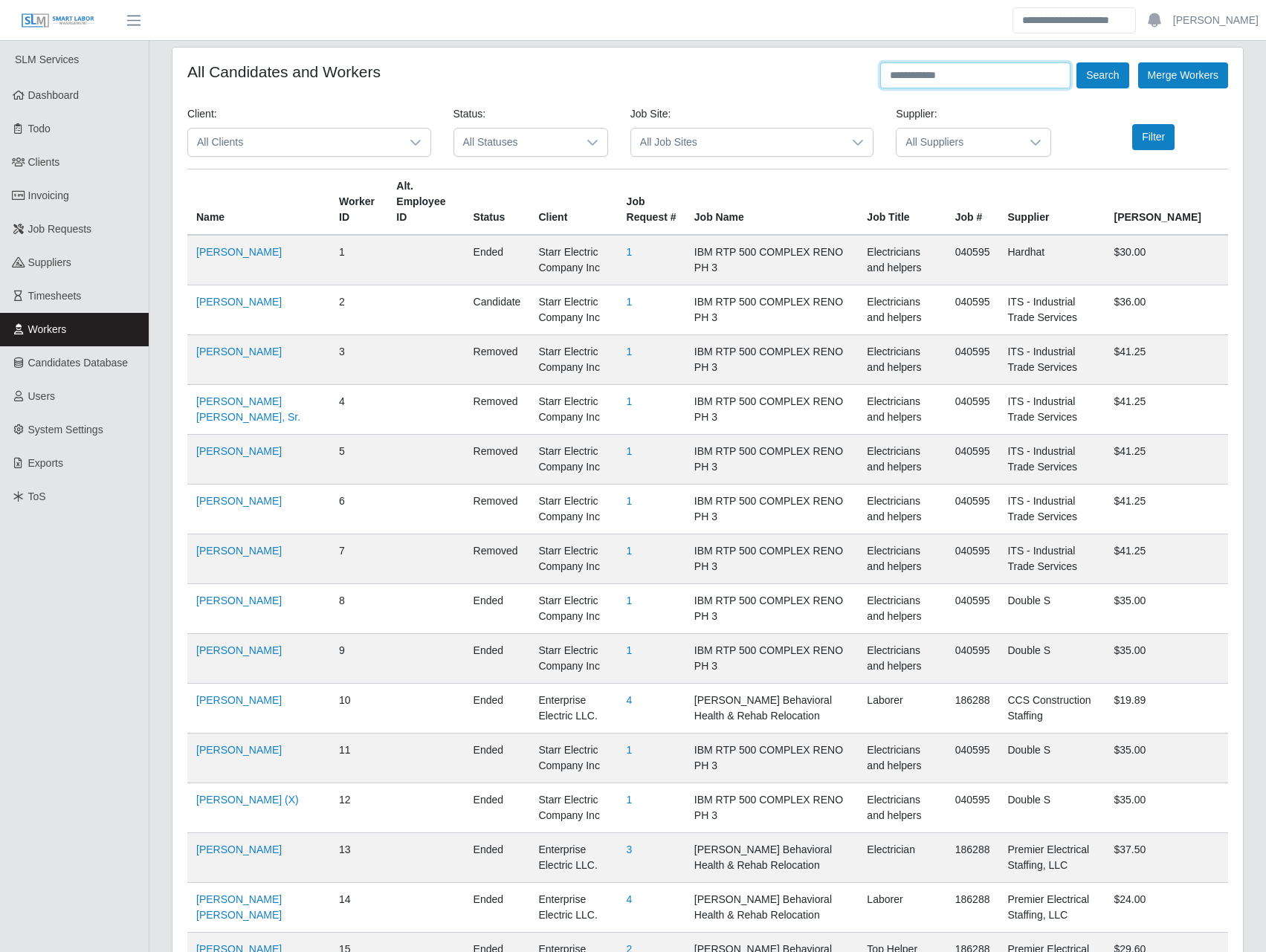
click at [986, 76] on input "text" at bounding box center [976, 75] width 191 height 26
type input "**********"
click at [1076, 63] on button "Search" at bounding box center [1102, 75] width 52 height 26
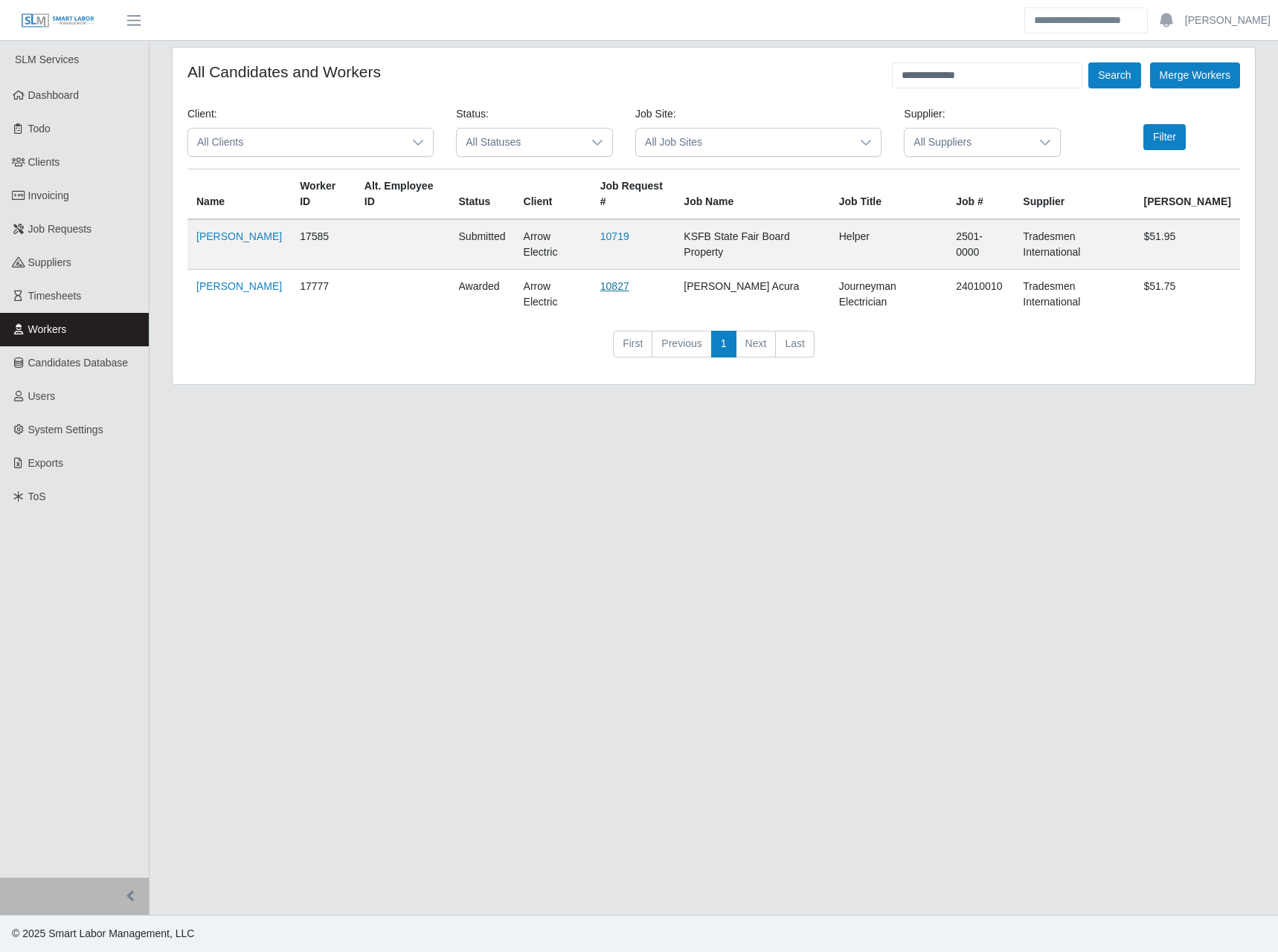
click at [621, 280] on link "10827" at bounding box center [614, 286] width 29 height 12
click at [90, 197] on link "Invoicing" at bounding box center [74, 196] width 149 height 34
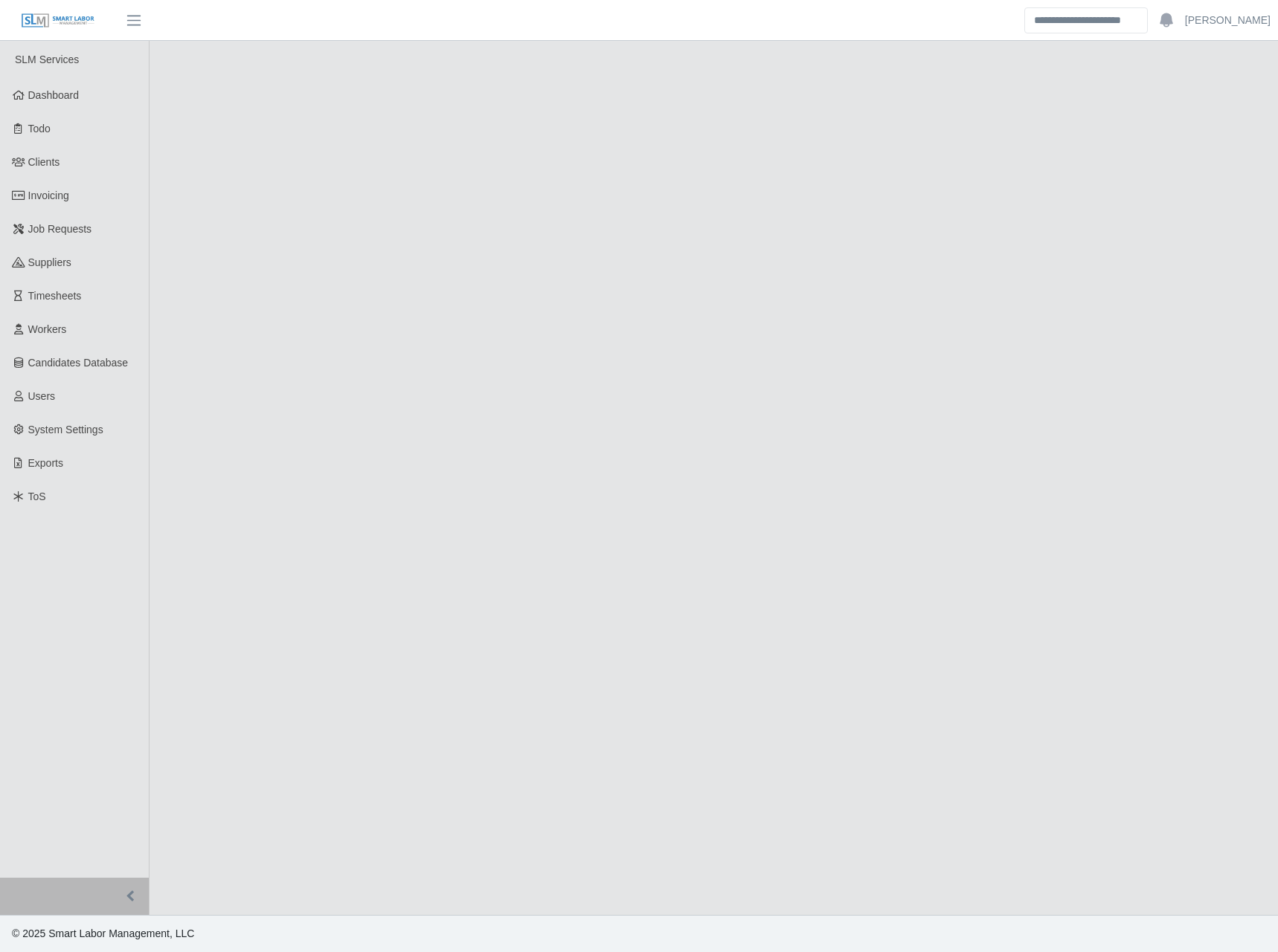
select select "******"
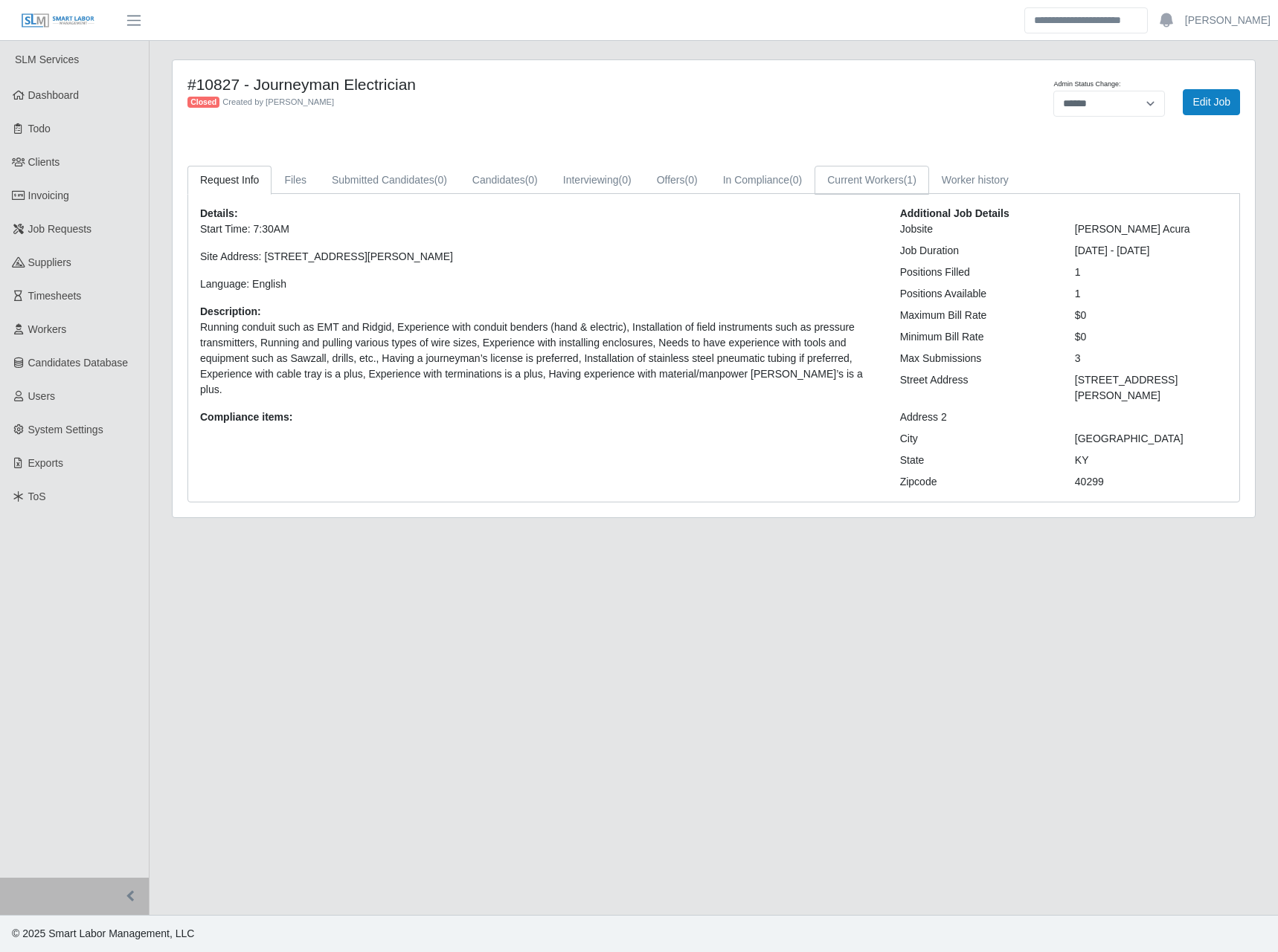
click at [881, 180] on link "Current Workers (1)" at bounding box center [871, 180] width 114 height 29
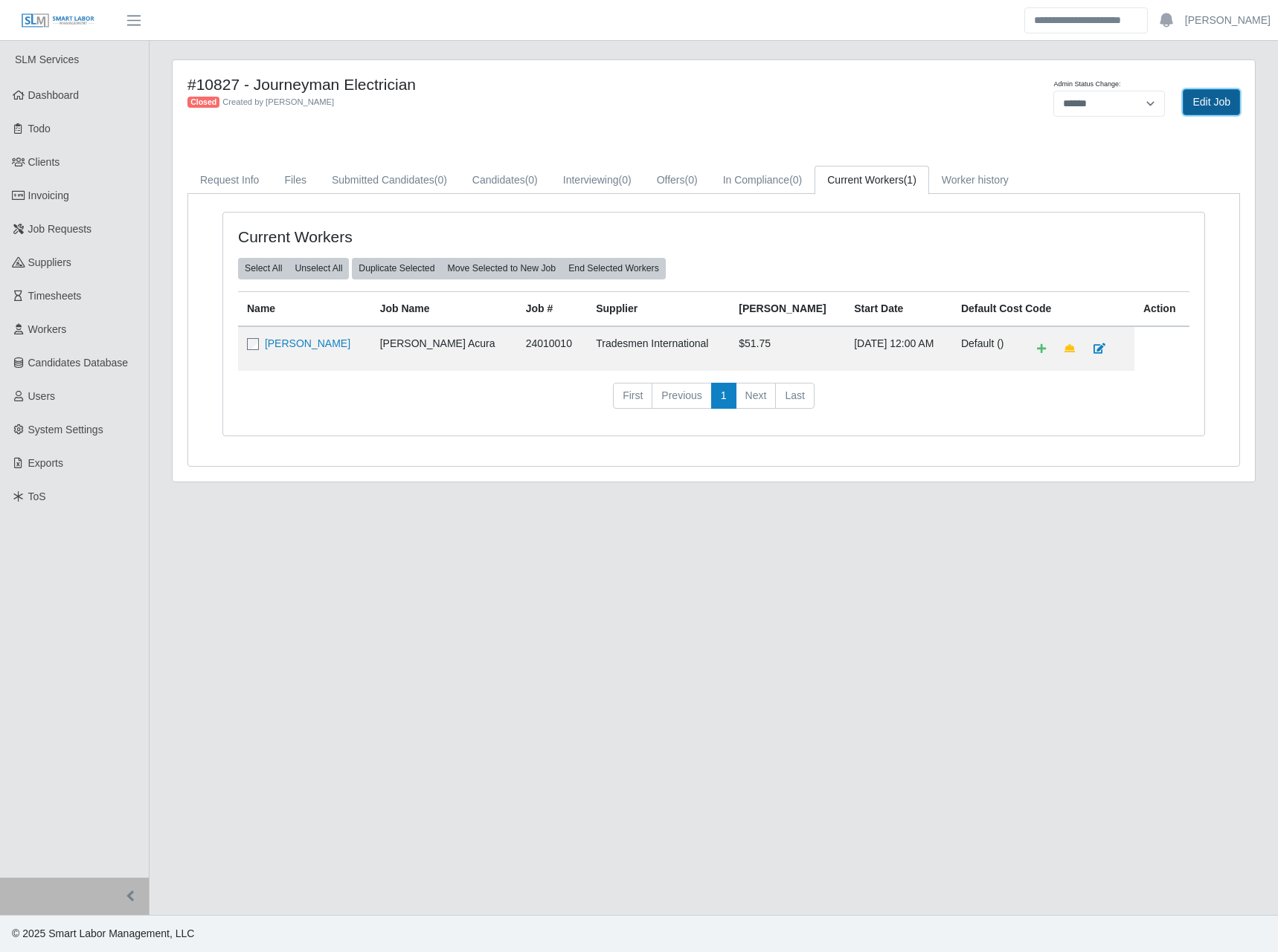
click at [1192, 105] on link "Edit Job" at bounding box center [1211, 102] width 58 height 26
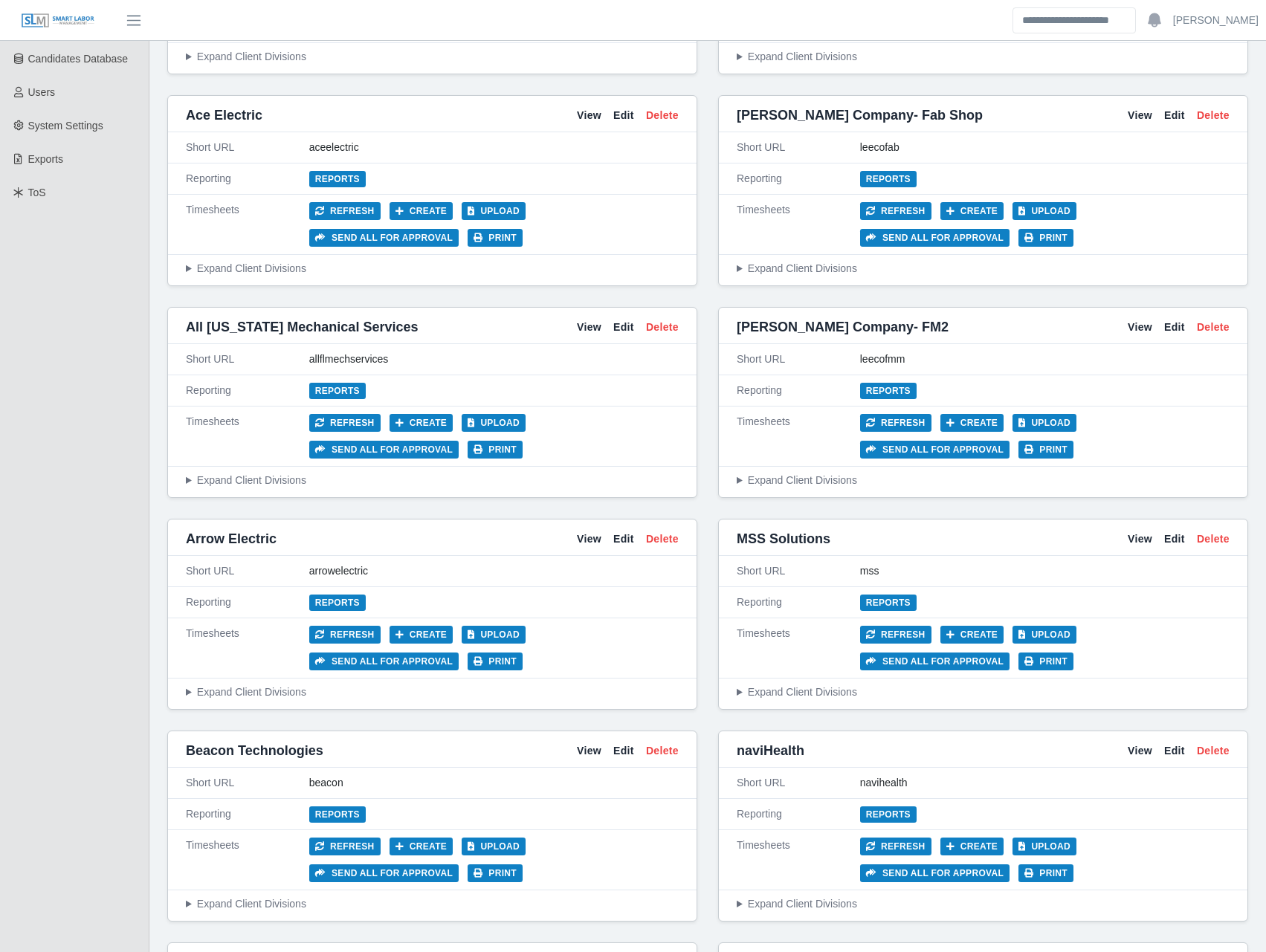
scroll to position [347, 0]
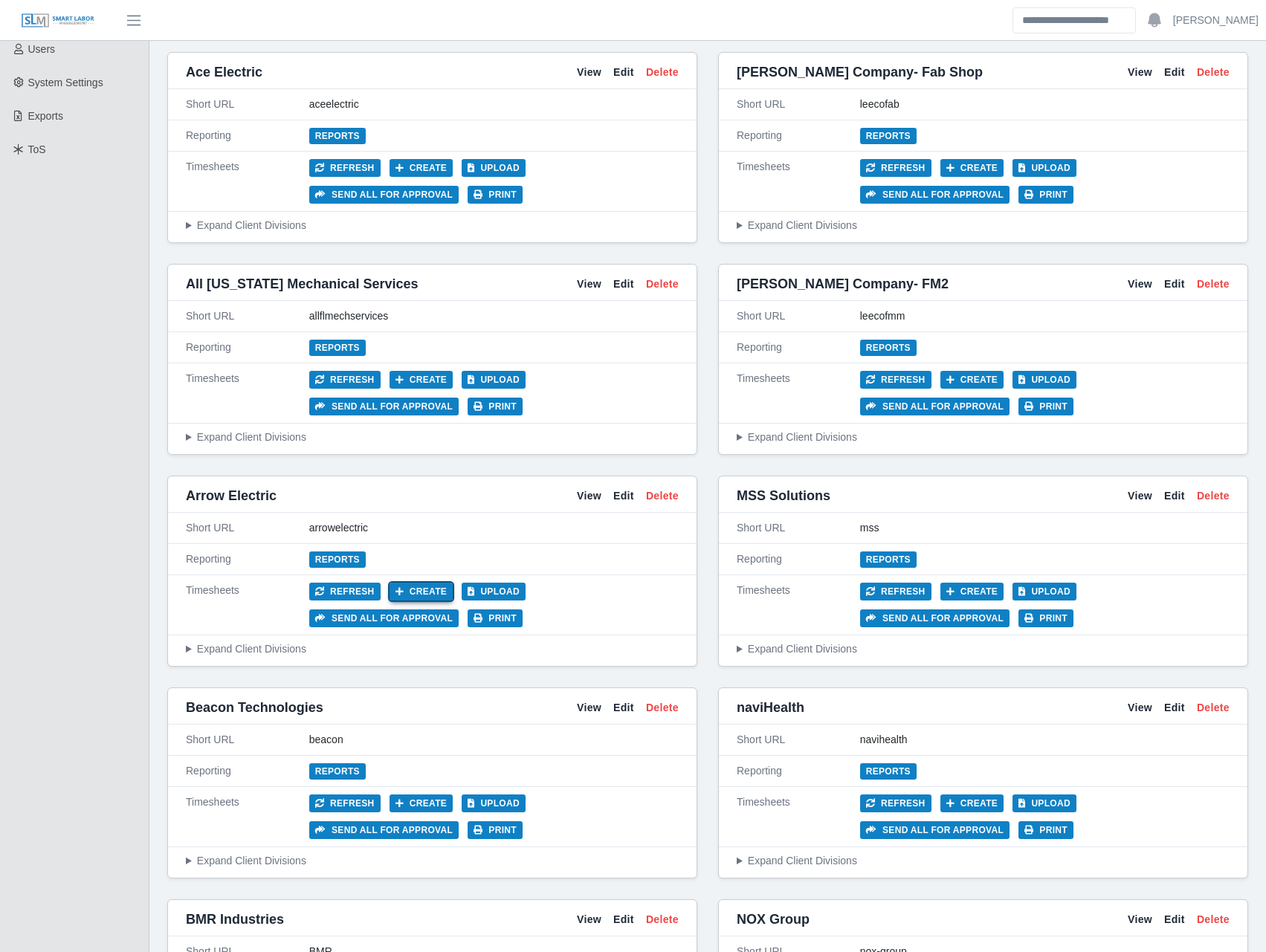
click at [407, 597] on button "Create" at bounding box center [421, 592] width 64 height 18
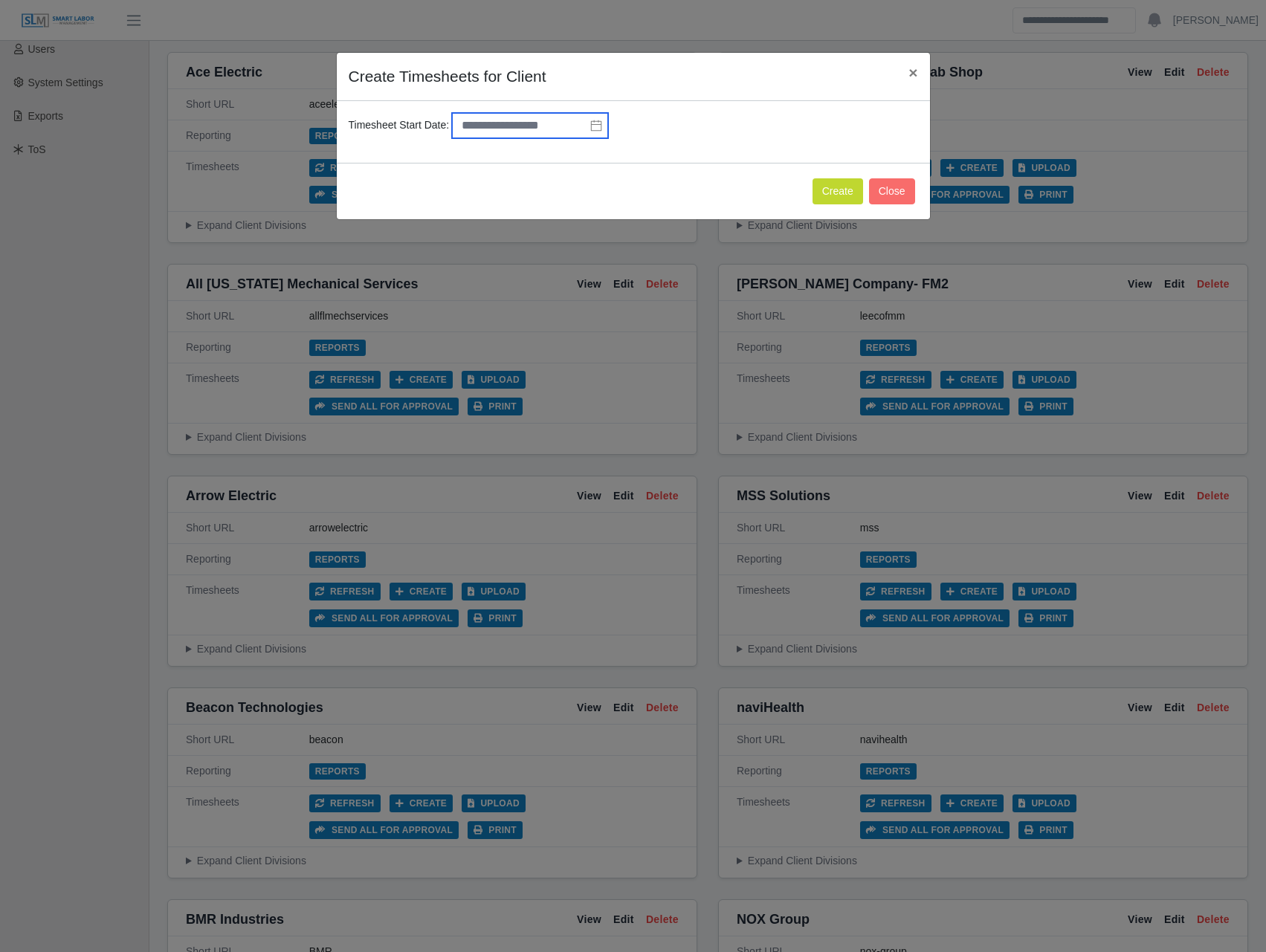
click at [504, 125] on input "text" at bounding box center [529, 125] width 156 height 25
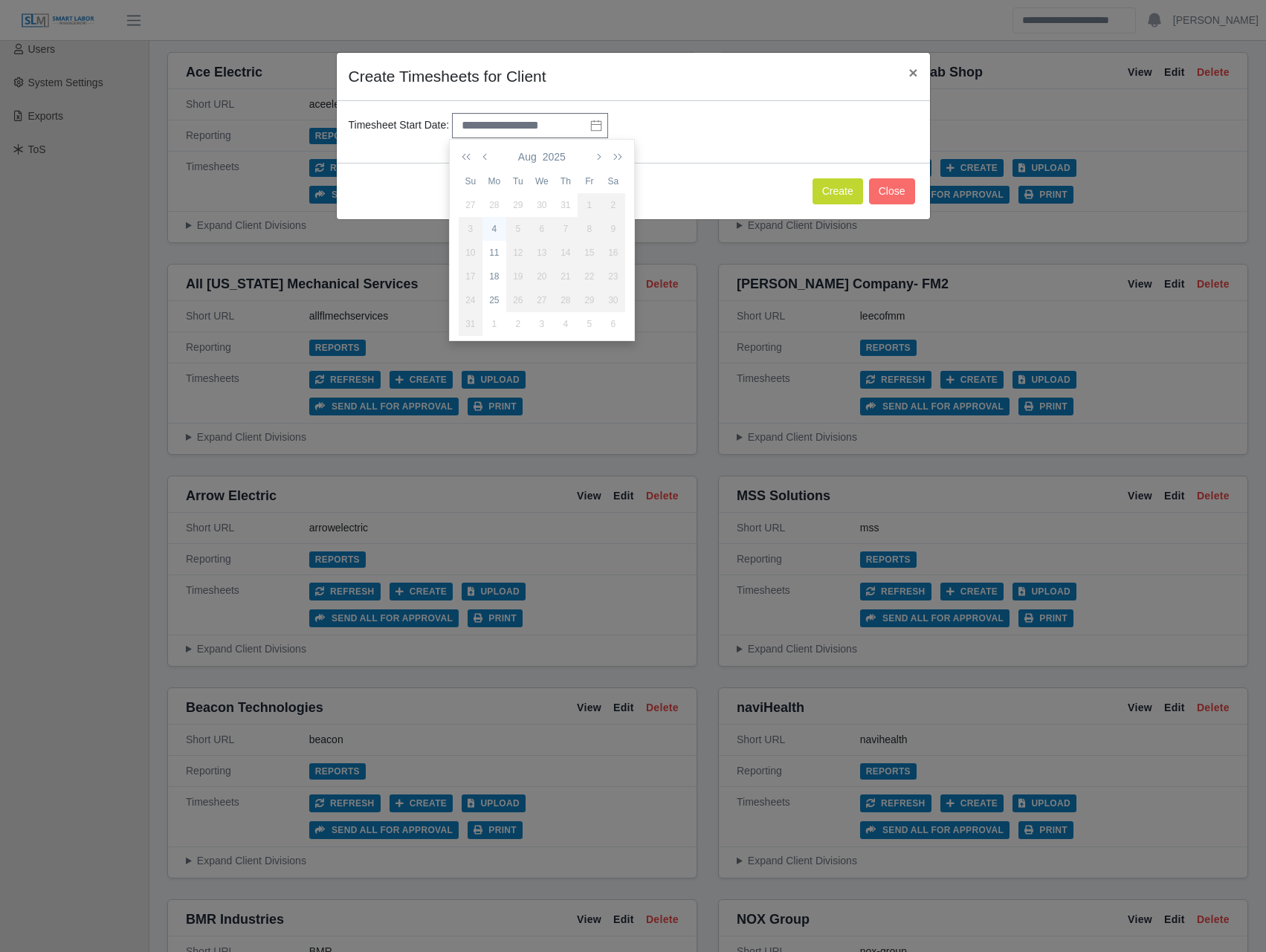
click at [495, 231] on div "4" at bounding box center [494, 228] width 24 height 13
type input "**********"
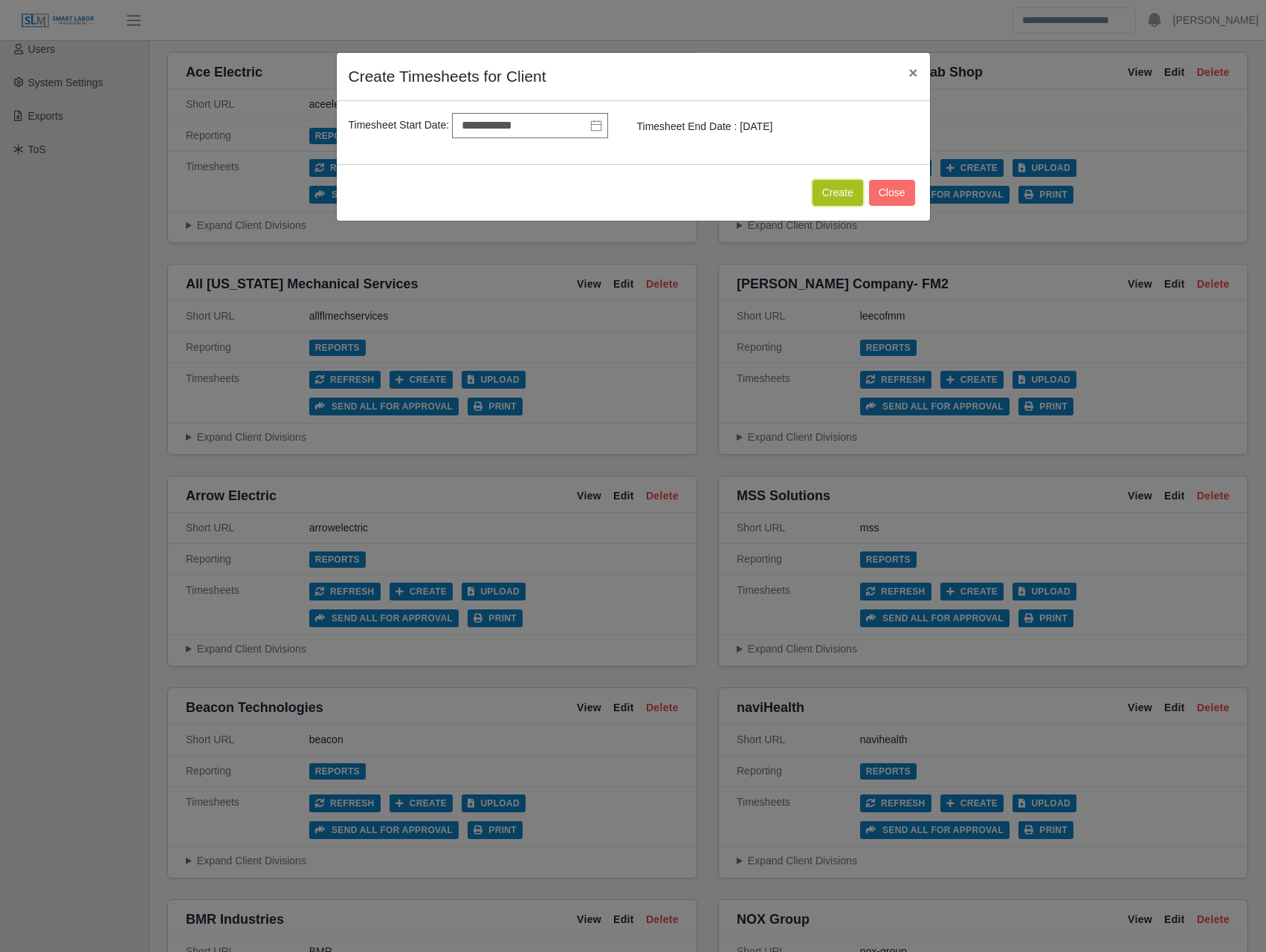
click at [830, 195] on button "Create" at bounding box center [837, 193] width 51 height 26
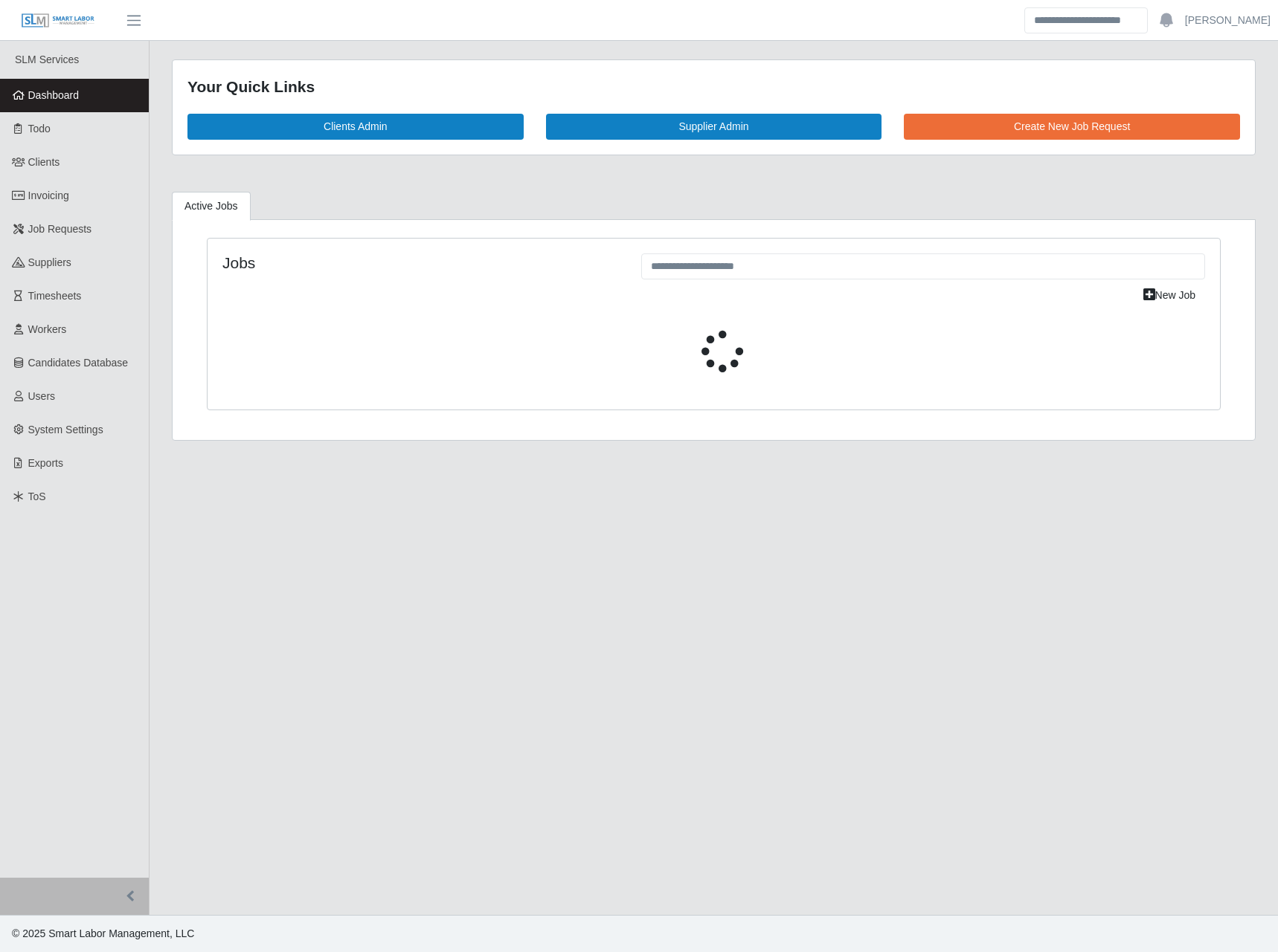
select select "****"
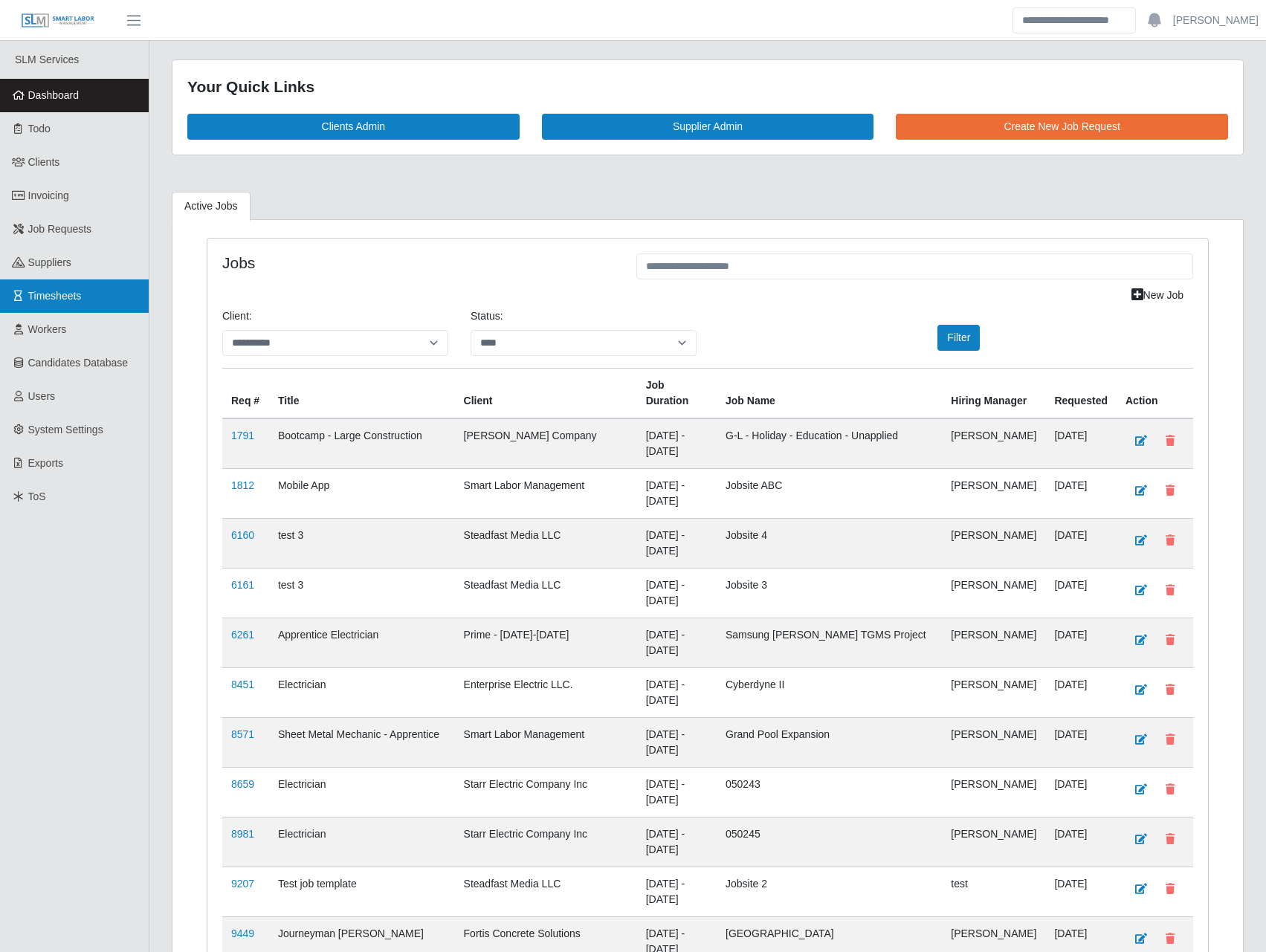
click at [78, 294] on span "Timesheets" at bounding box center [55, 296] width 54 height 12
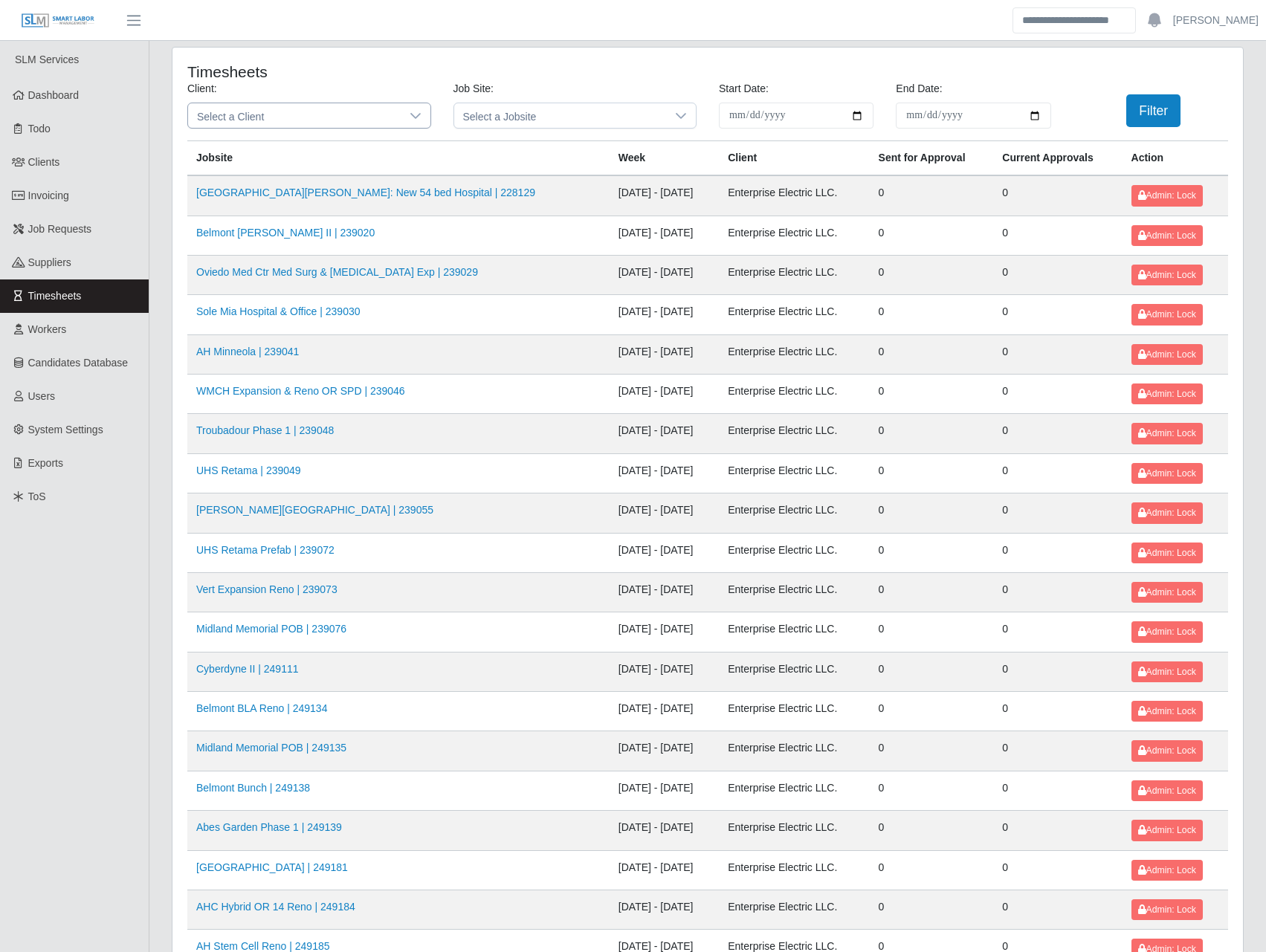
click at [413, 119] on icon at bounding box center [416, 116] width 12 height 12
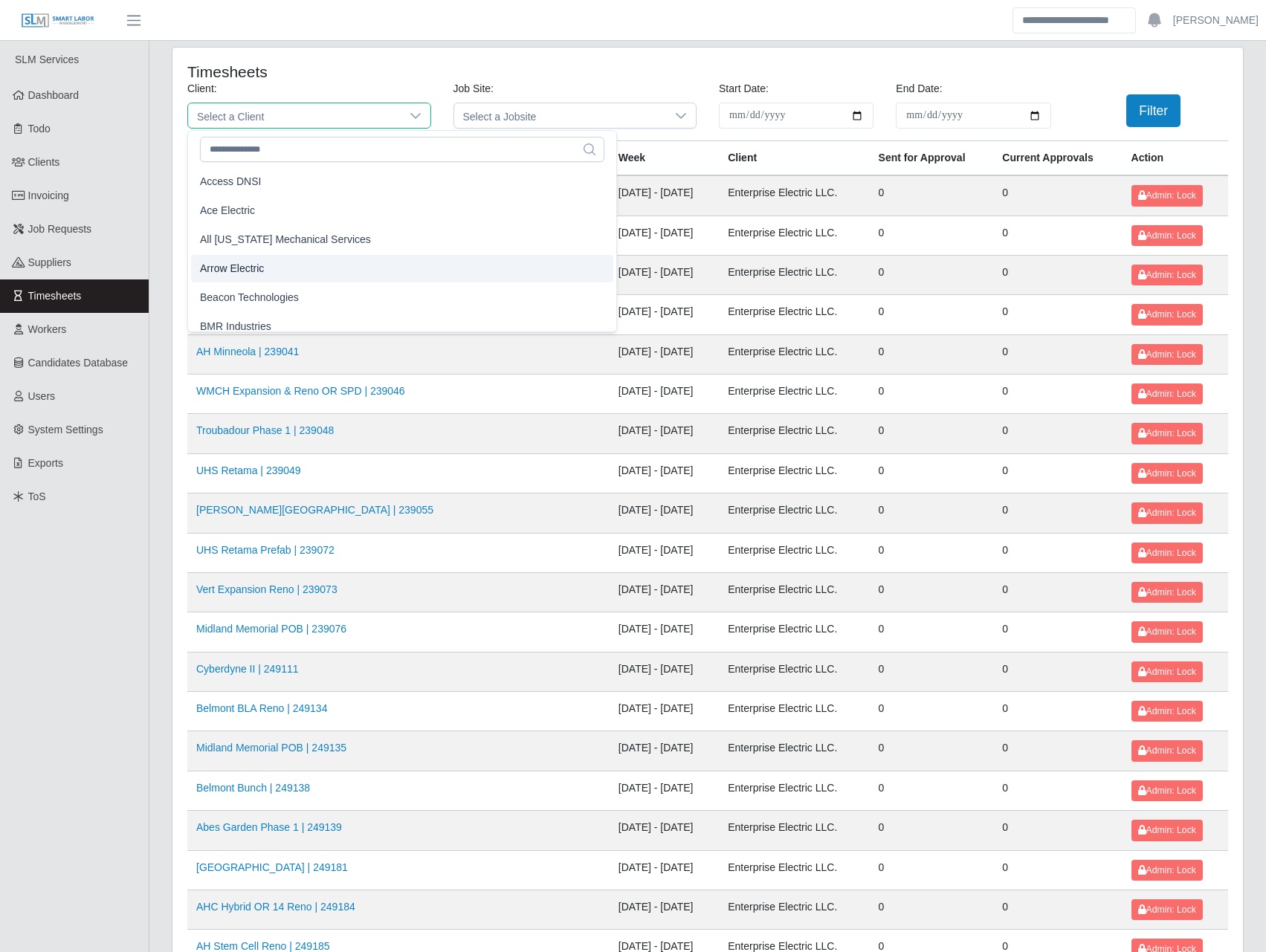
click at [292, 265] on li "Arrow Electric" at bounding box center [401, 269] width 422 height 28
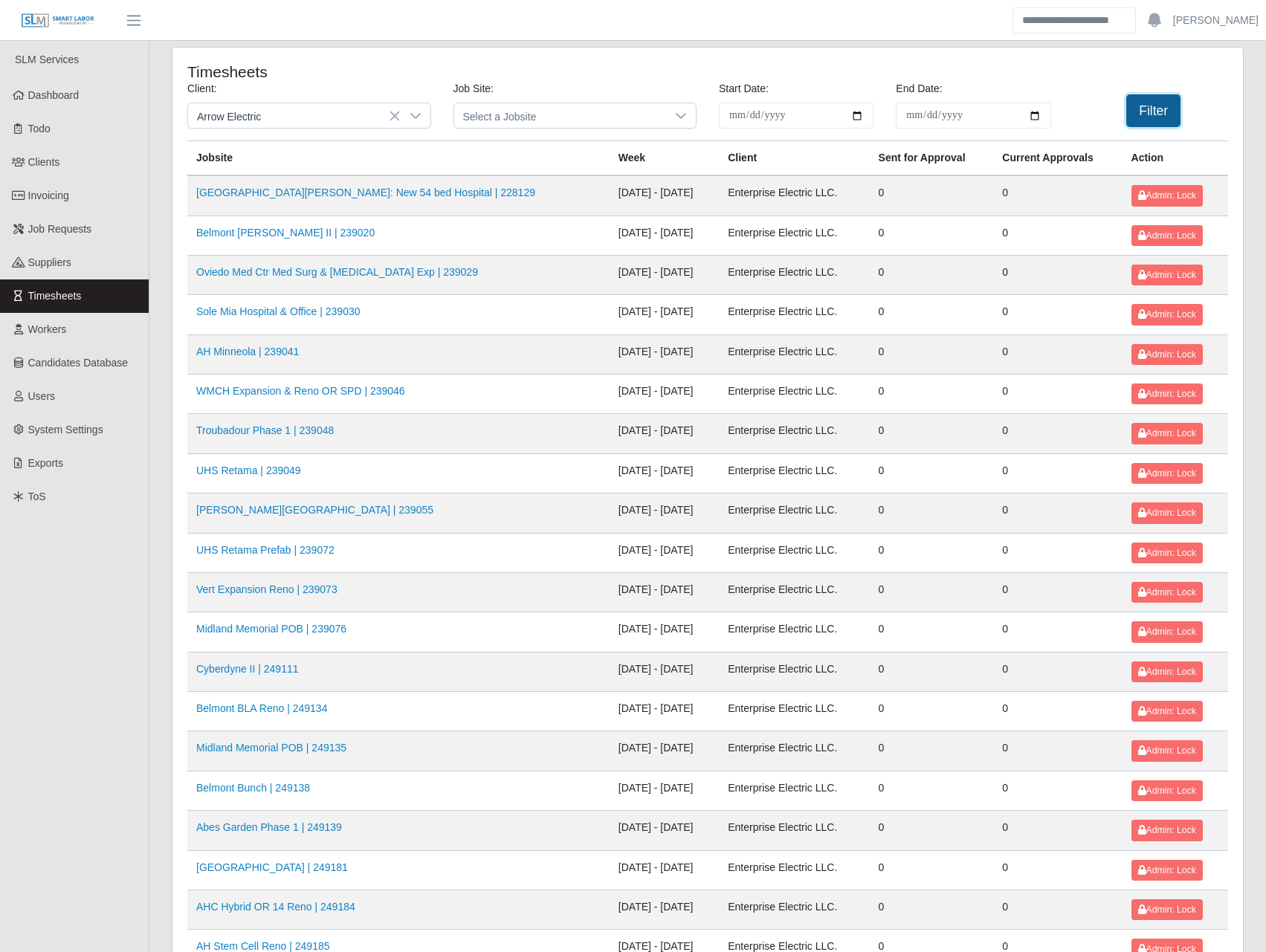
click at [1150, 108] on button "Filter" at bounding box center [1153, 110] width 55 height 33
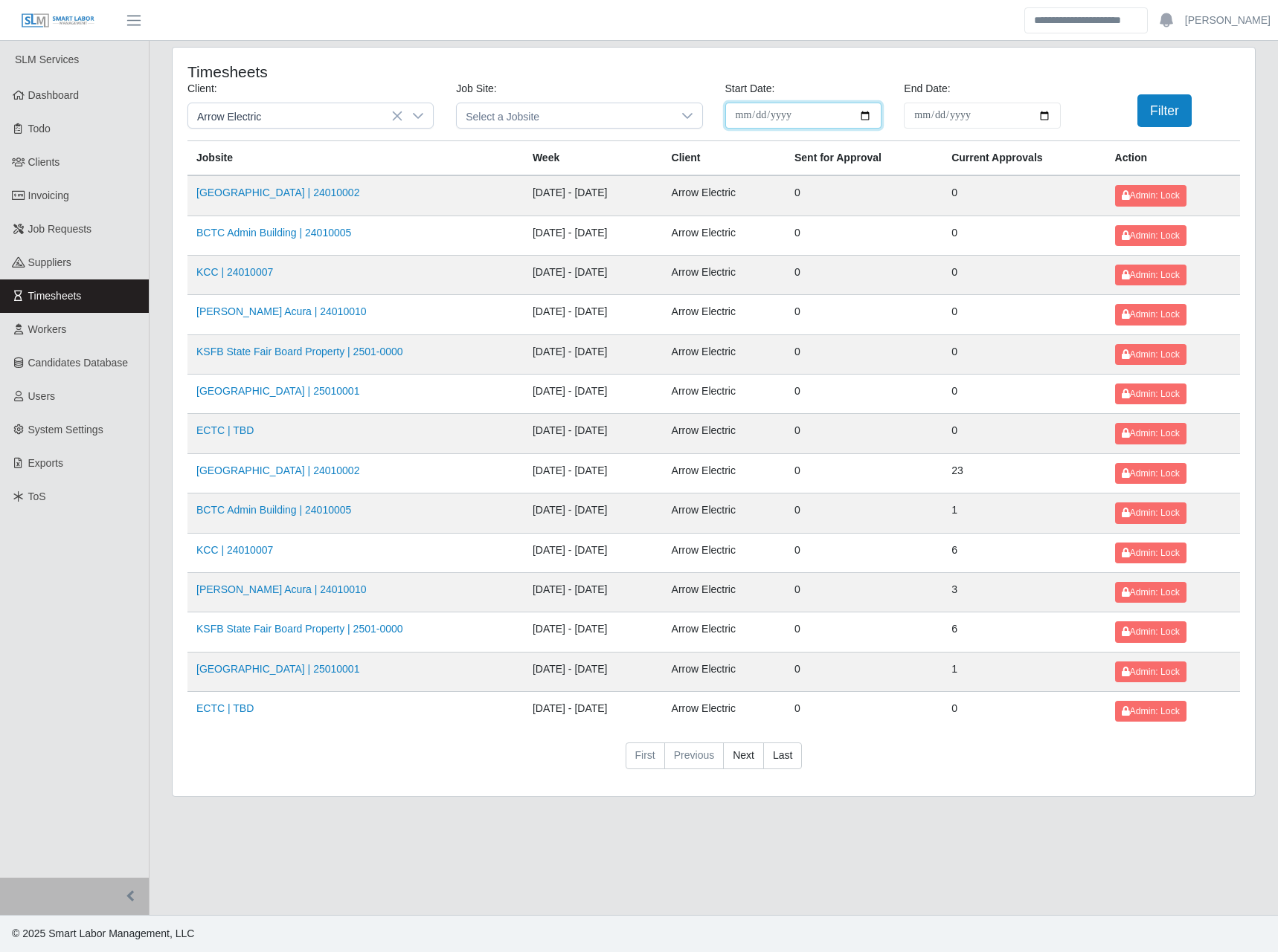
click at [860, 113] on input "**********" at bounding box center [803, 115] width 157 height 26
type input "**********"
click at [1040, 114] on input "End Date:" at bounding box center [982, 115] width 157 height 26
type input "**********"
click at [1159, 111] on button "Filter" at bounding box center [1164, 110] width 55 height 33
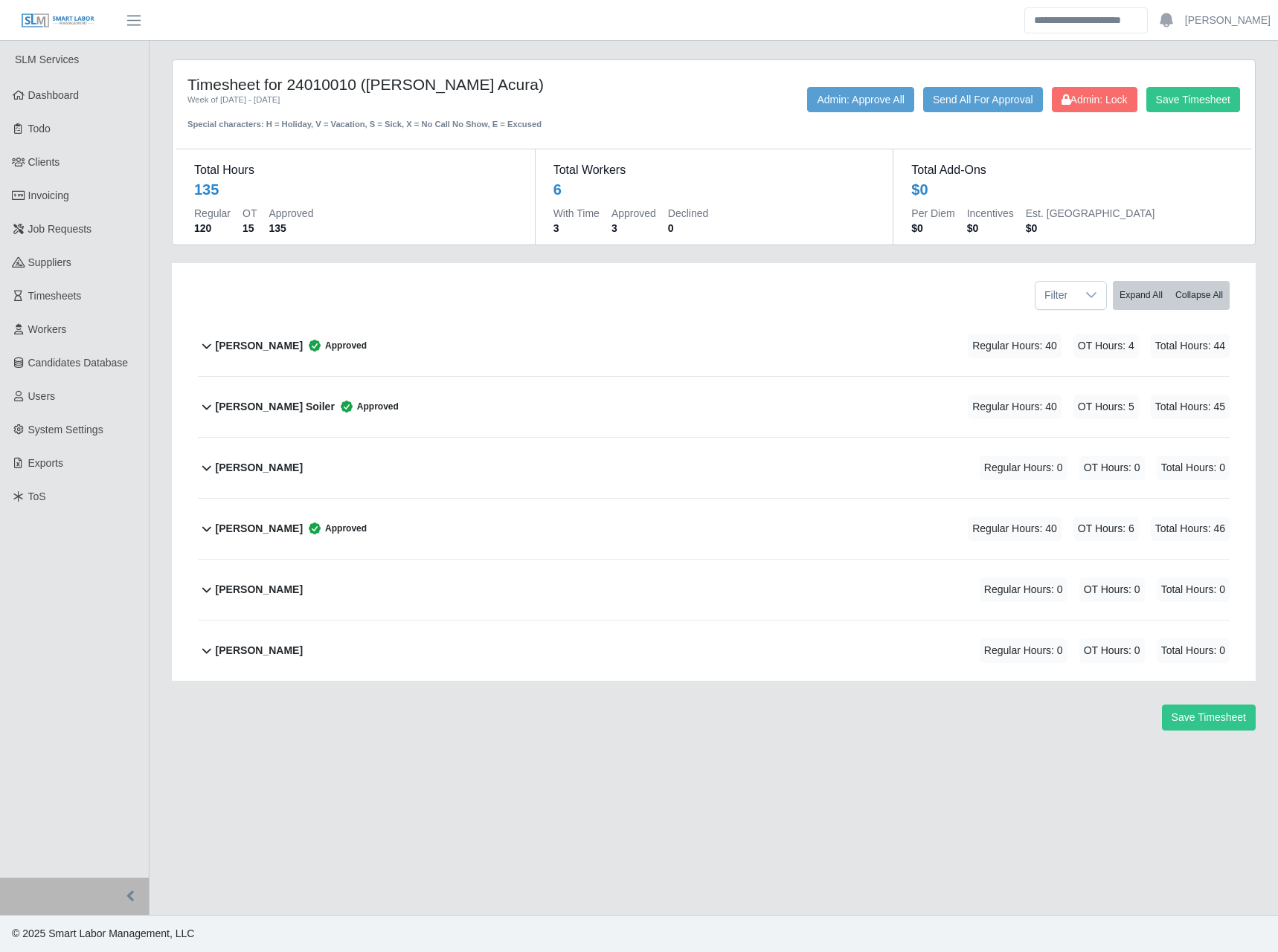
click at [587, 81] on h4 "Timesheet for 24010010 (Neill Huffman Acura)" at bounding box center [400, 84] width 425 height 19
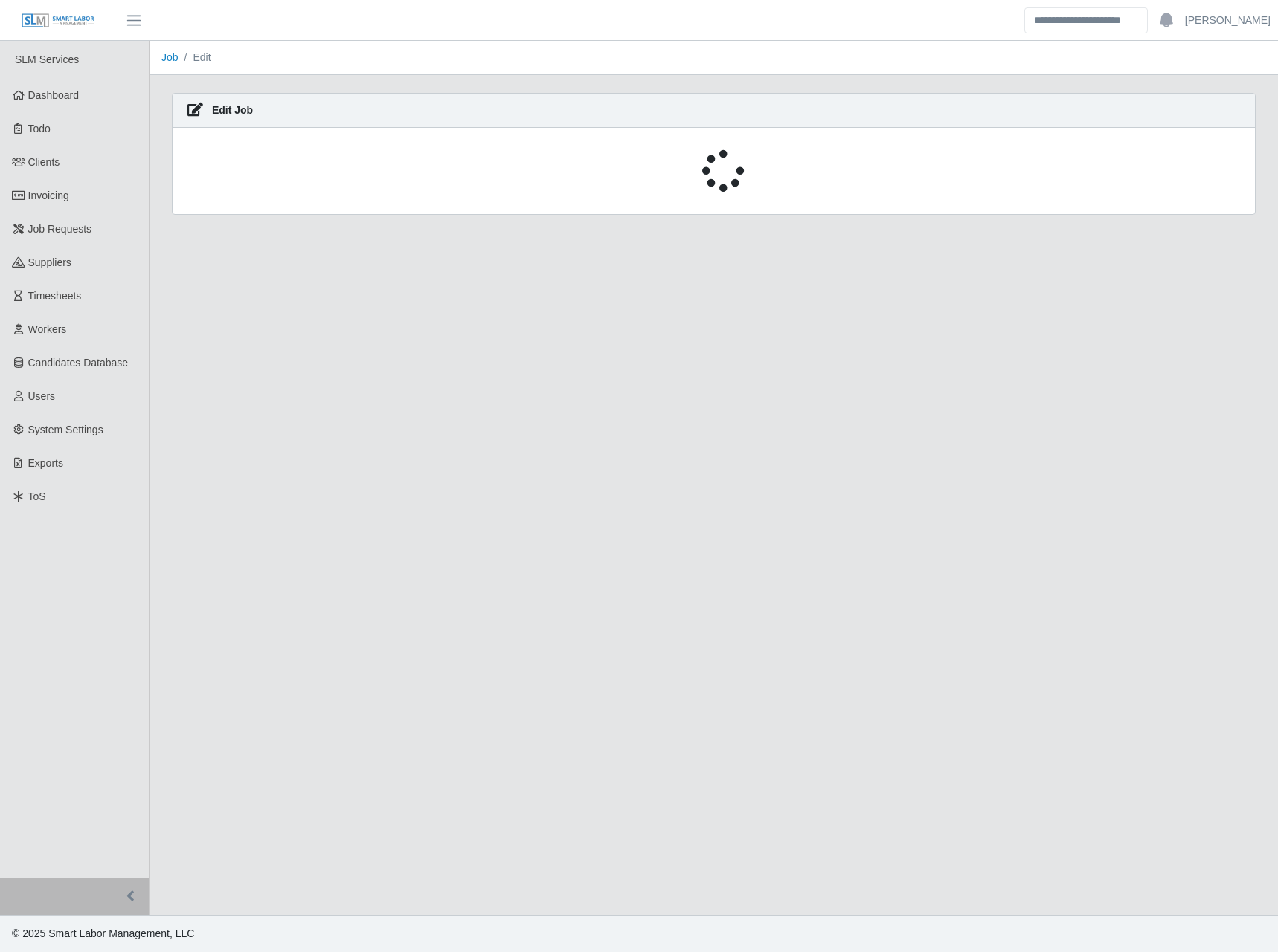
select select "******"
select select "****"
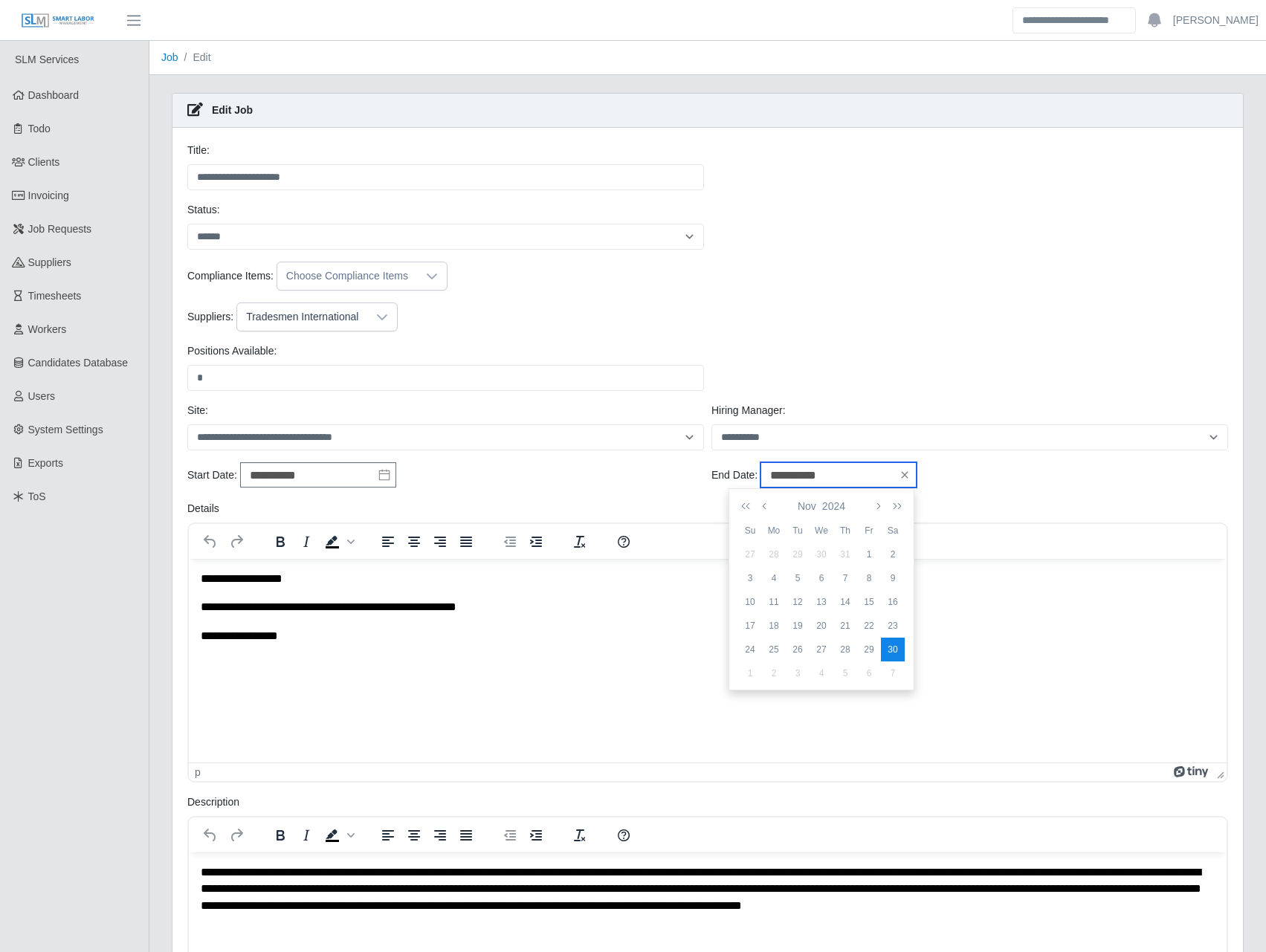
click at [843, 476] on input "**********" at bounding box center [838, 475] width 156 height 25
click at [893, 502] on icon "button" at bounding box center [894, 506] width 15 height 12
click at [758, 675] on div "30" at bounding box center [751, 673] width 24 height 13
type input "**********"
click at [563, 478] on div "**********" at bounding box center [446, 476] width 524 height 27
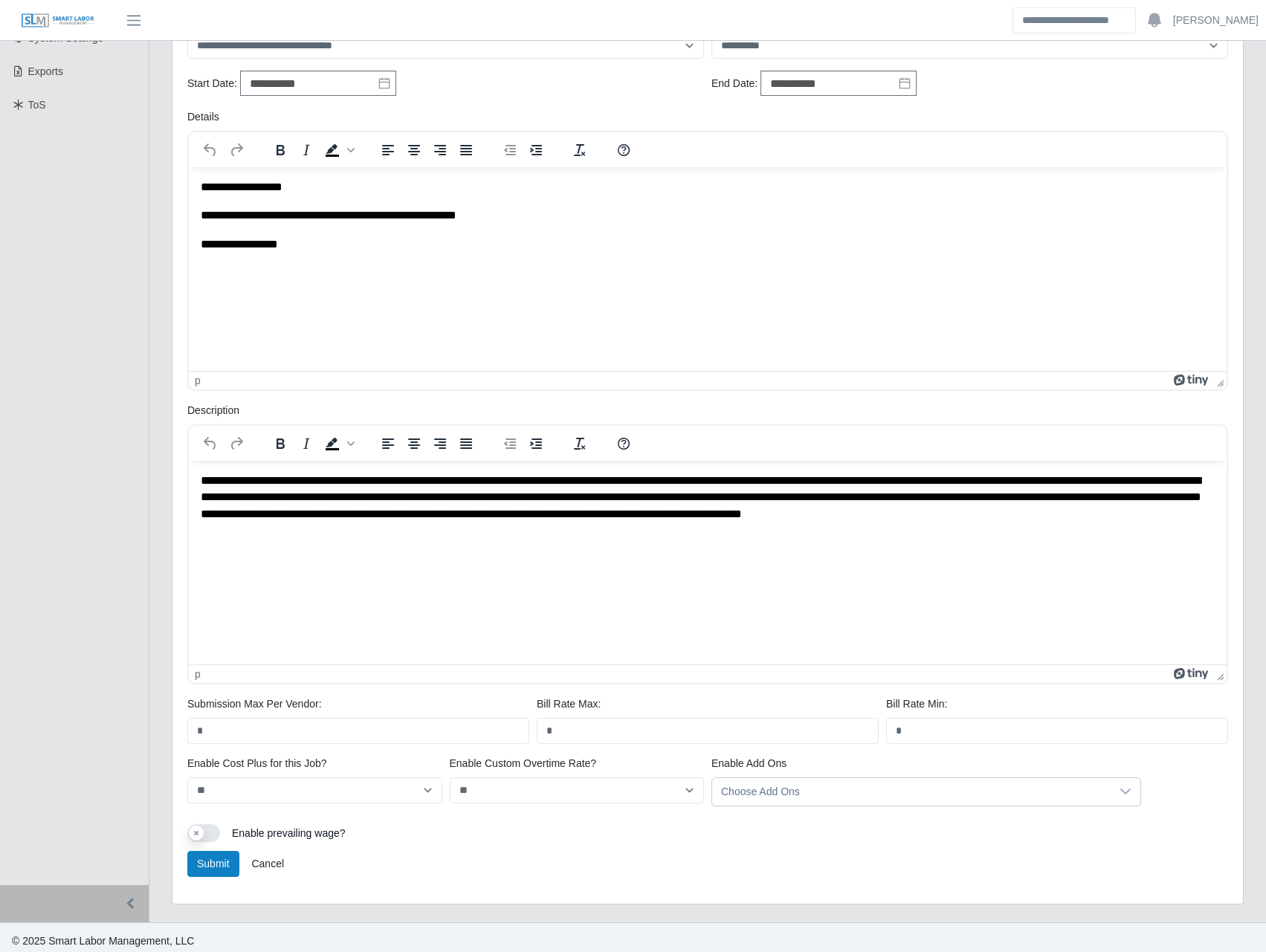
scroll to position [399, 0]
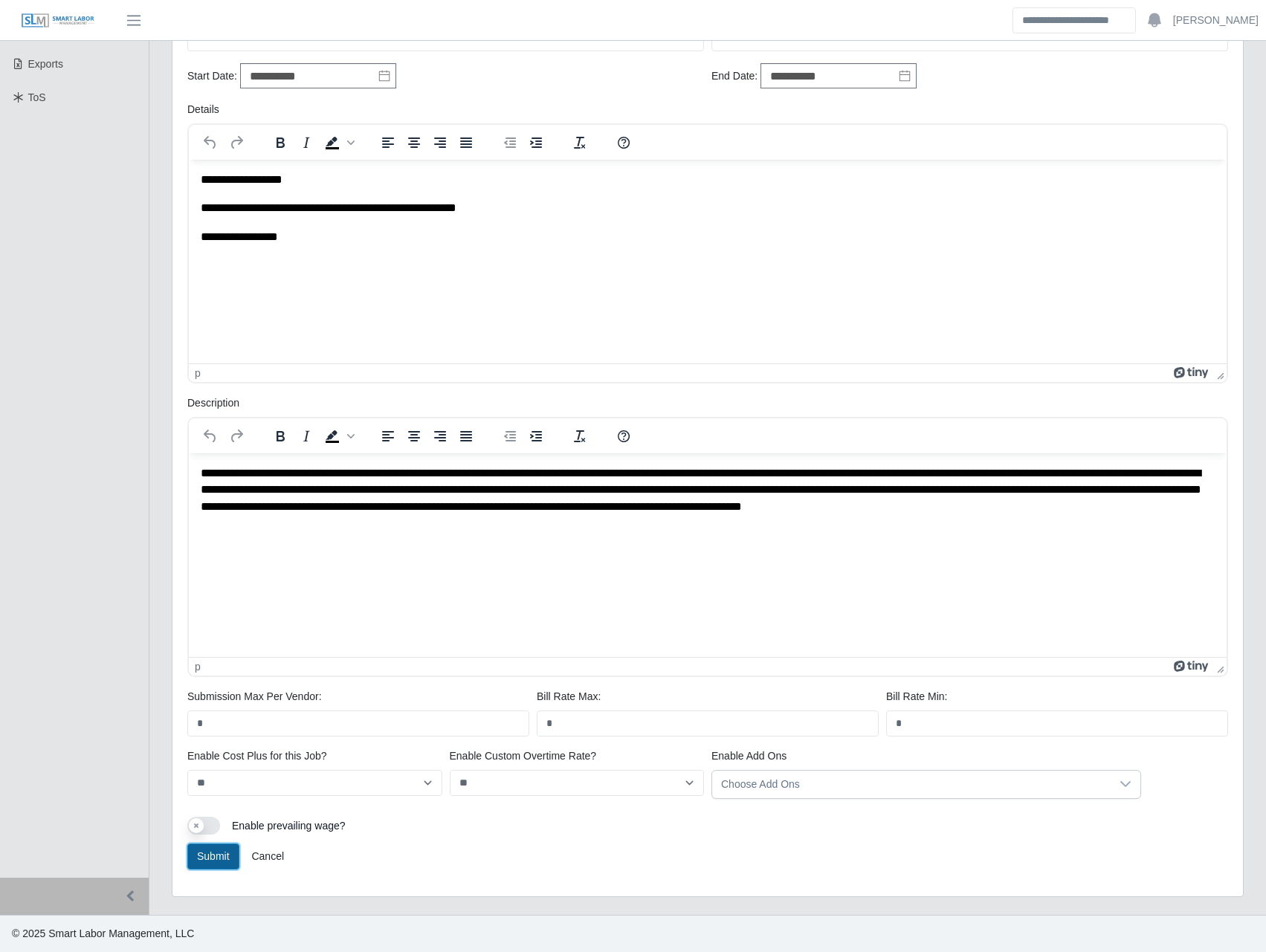
click at [206, 866] on button "Submit" at bounding box center [213, 857] width 52 height 26
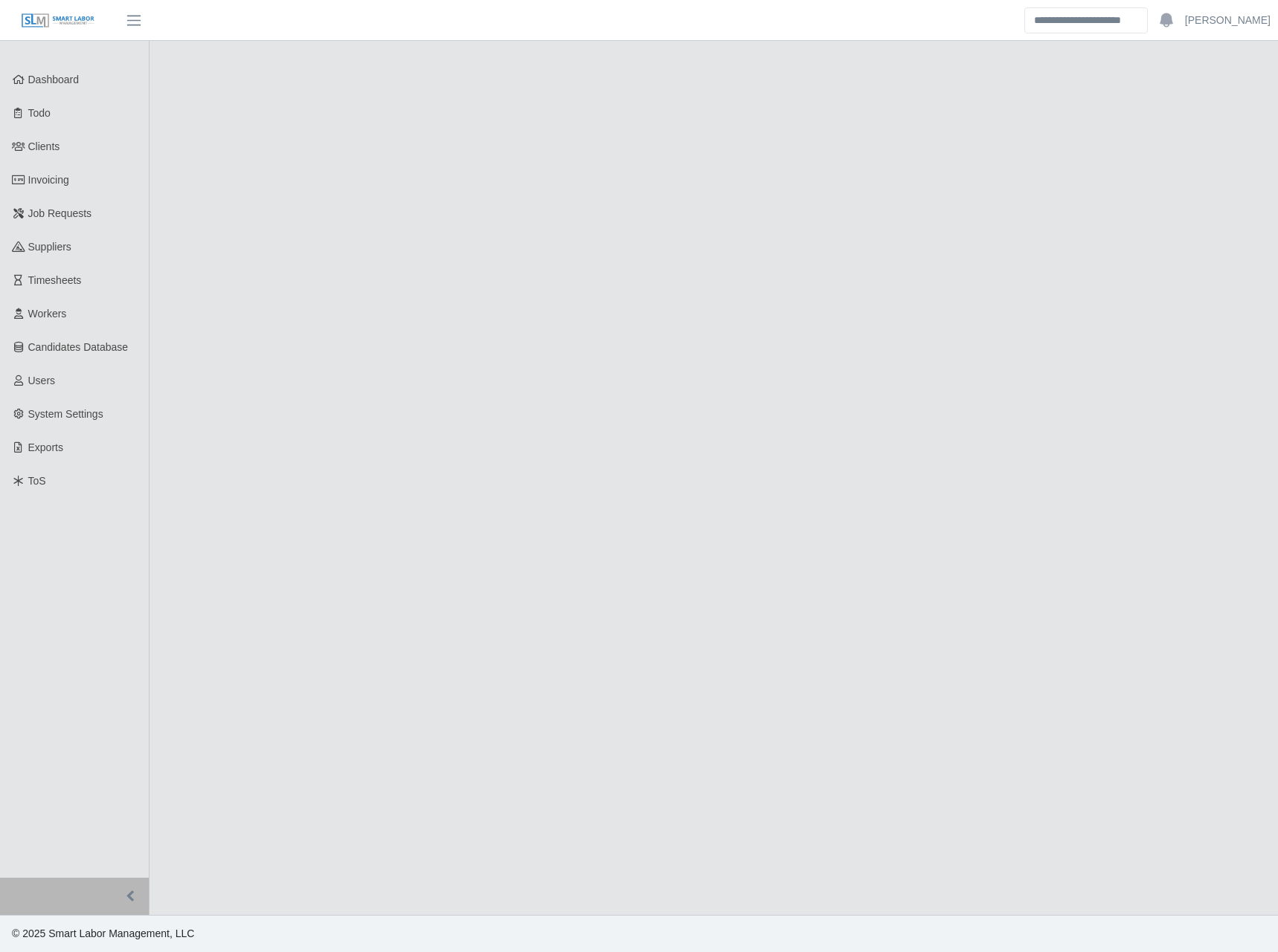
select select "******"
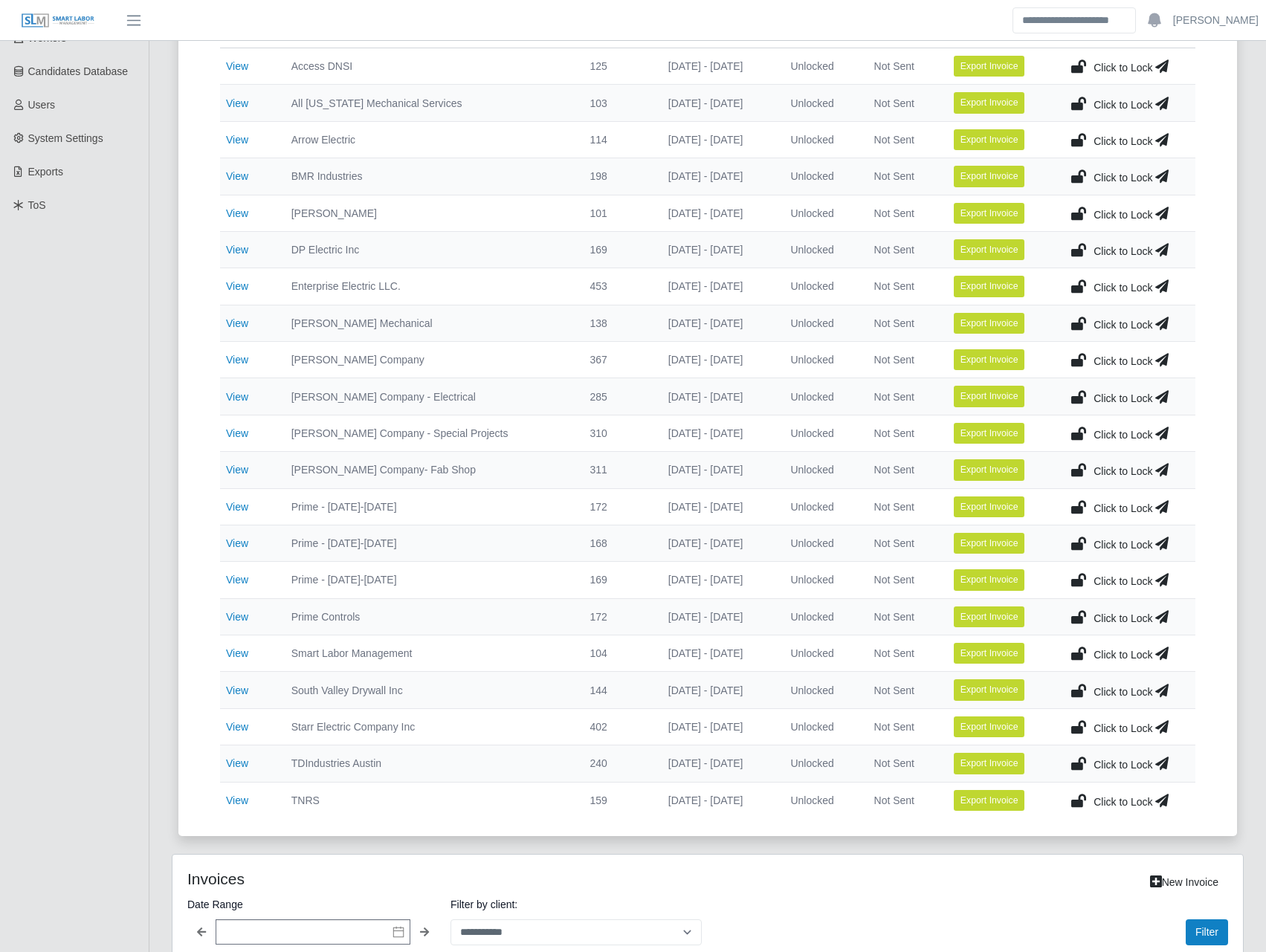
scroll to position [347, 0]
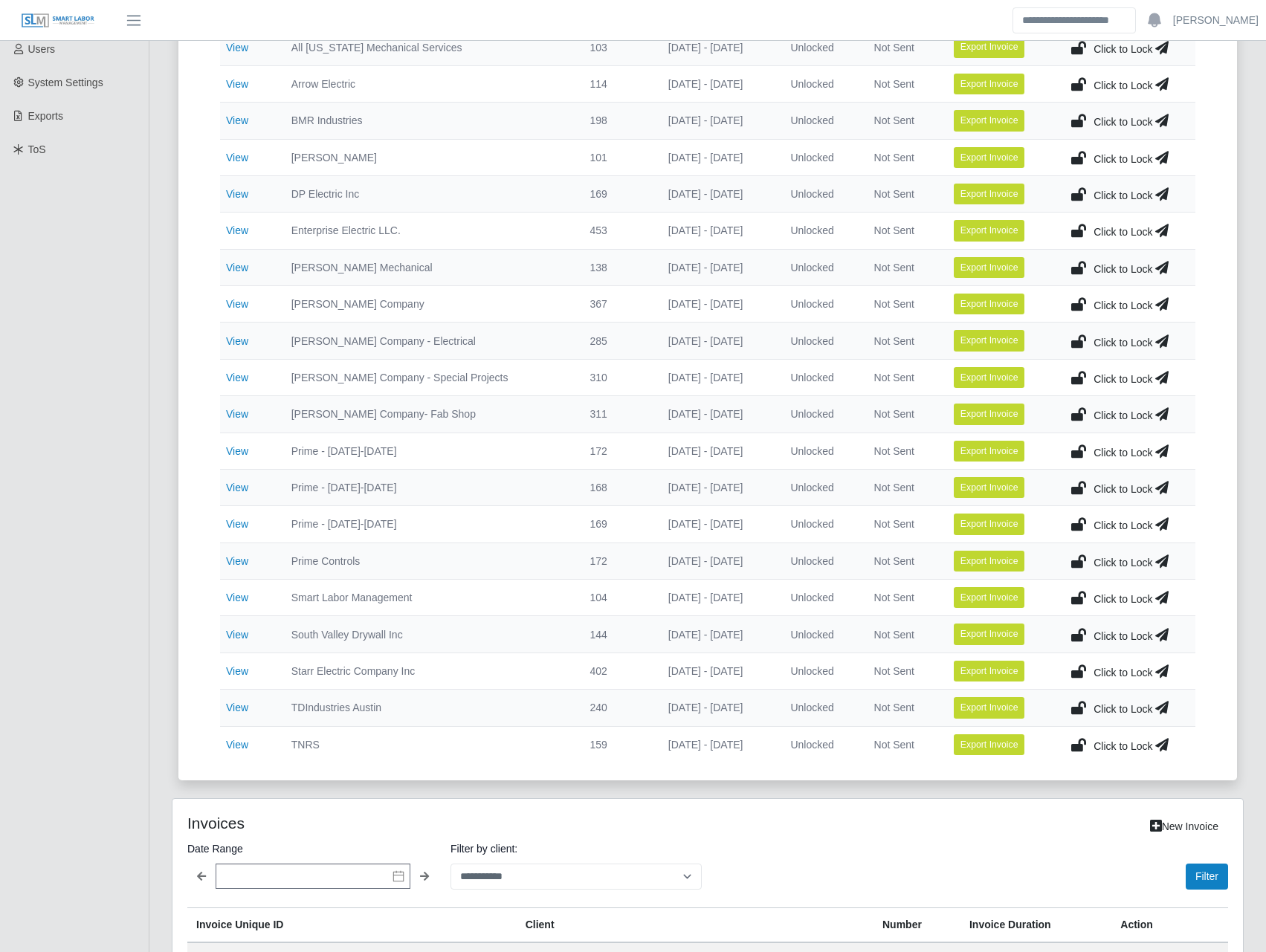
click at [1071, 634] on icon at bounding box center [1078, 634] width 15 height 21
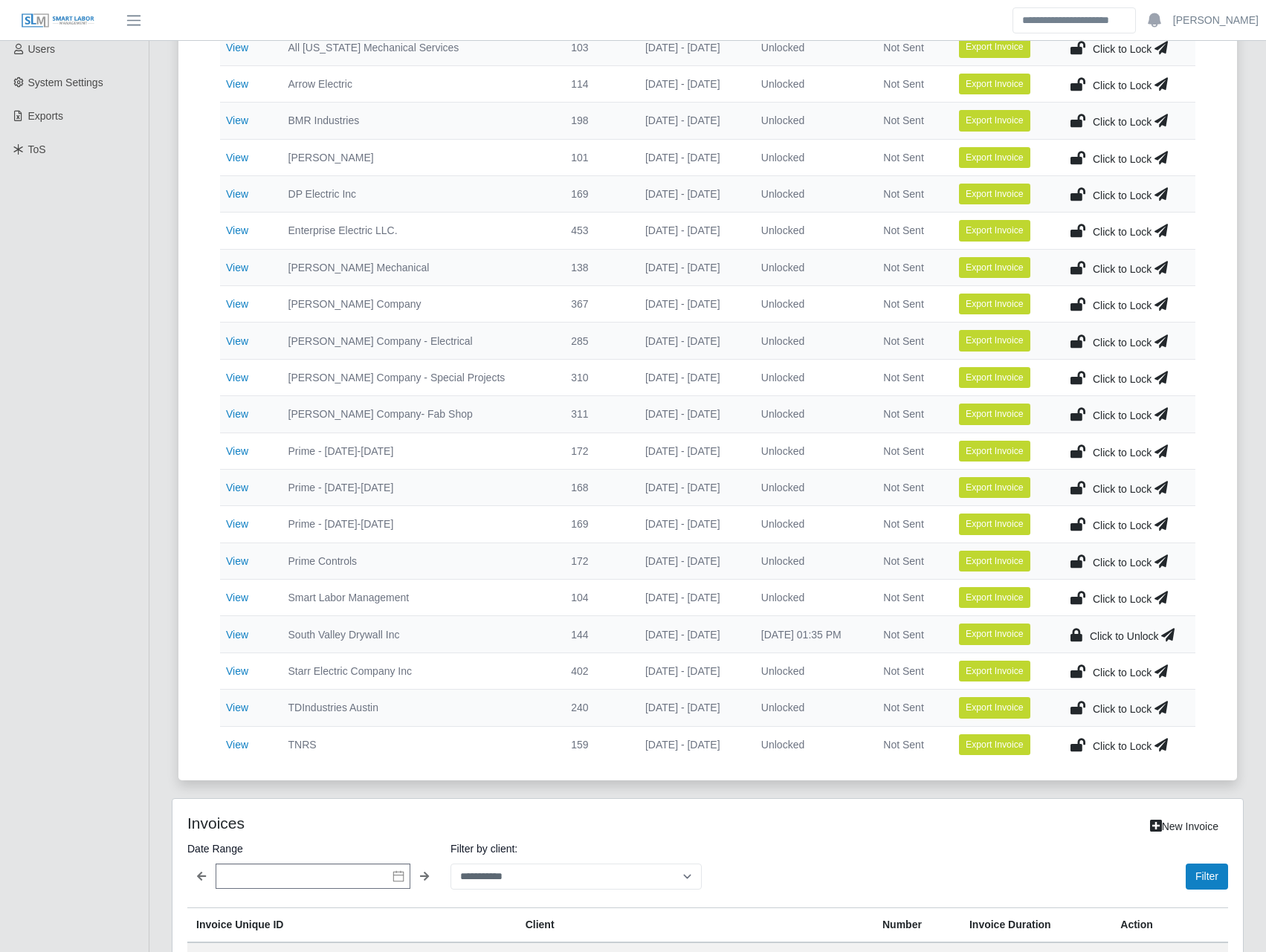
click at [1165, 634] on icon at bounding box center [1168, 634] width 13 height 21
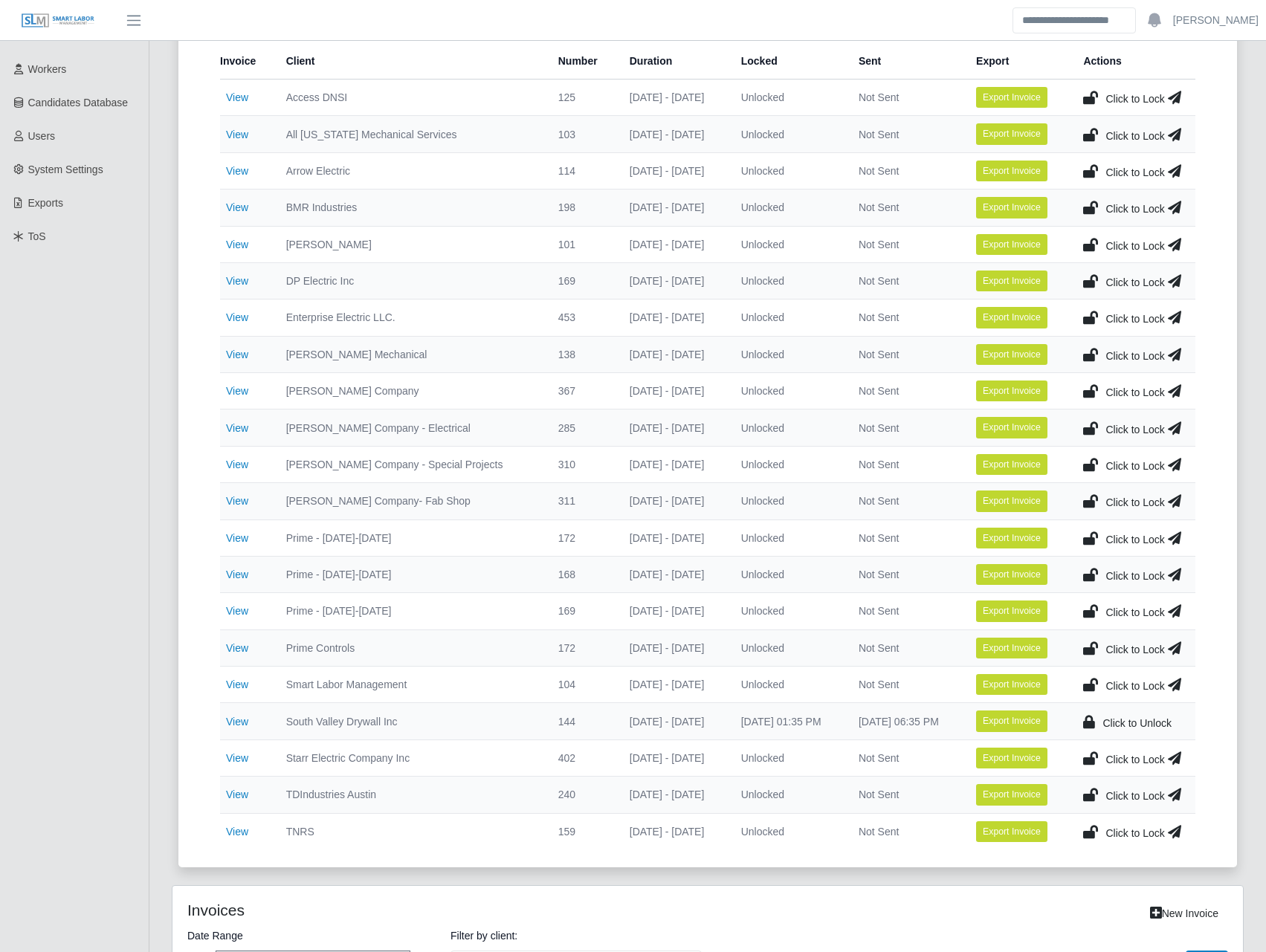
scroll to position [0, 0]
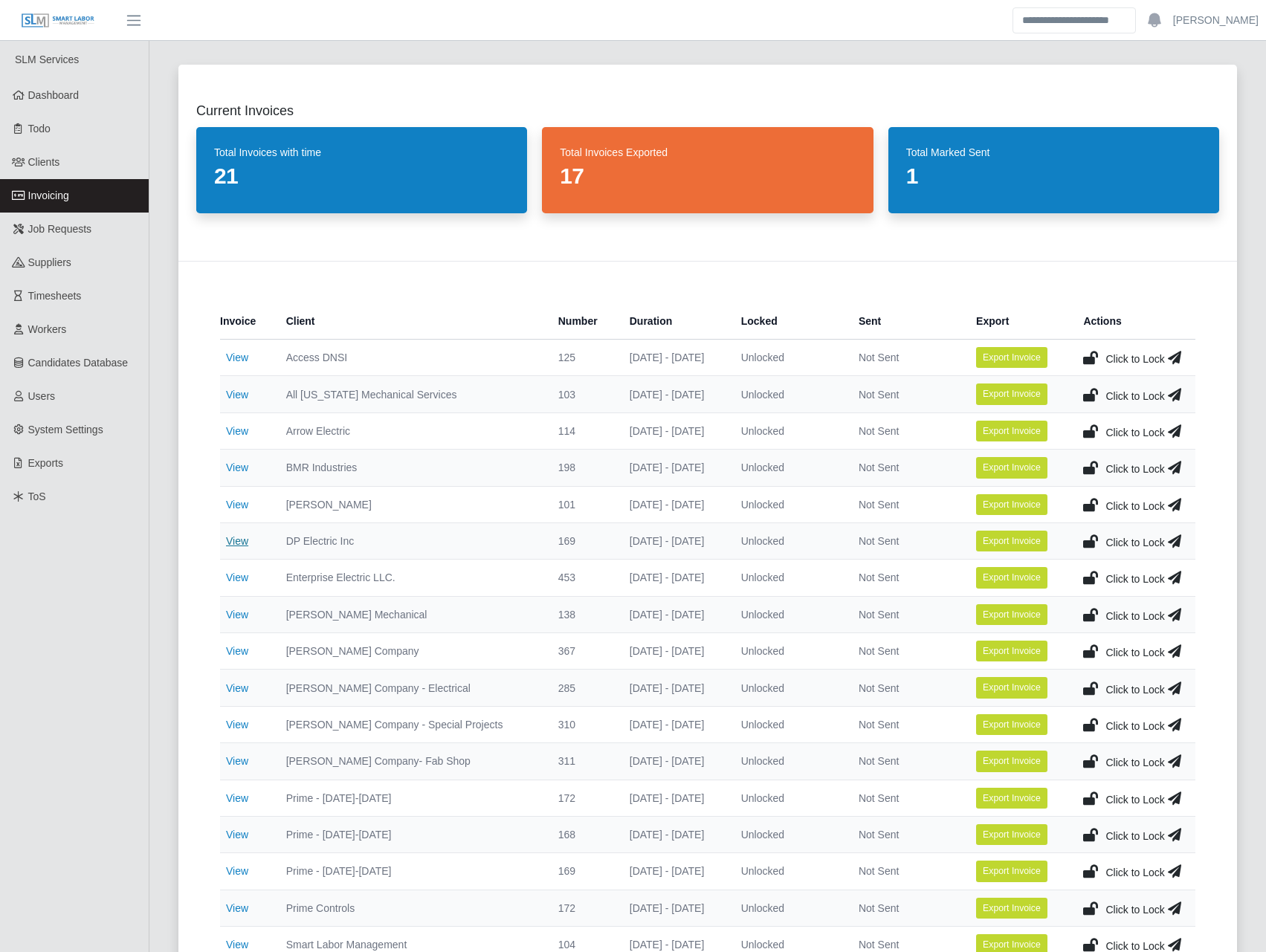
click at [246, 545] on link "View" at bounding box center [237, 541] width 22 height 12
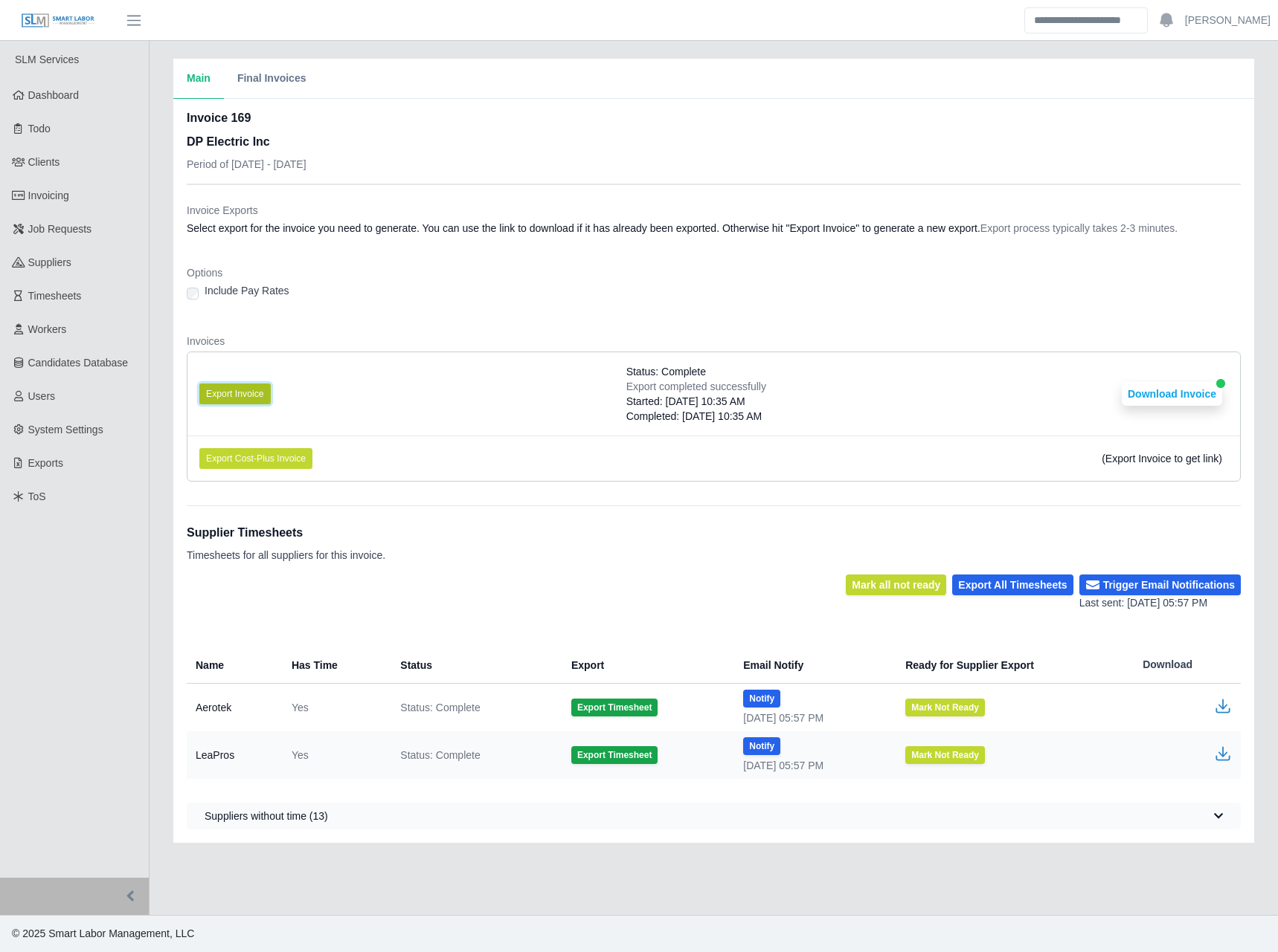
click at [255, 391] on button "Export Invoice" at bounding box center [235, 393] width 71 height 21
click at [1150, 256] on dl "Invoice Exports Select export for the invoice you need to generate. You can use…" at bounding box center [713, 347] width 1054 height 291
drag, startPoint x: 1041, startPoint y: 357, endPoint x: 1032, endPoint y: 358, distance: 9.1
click at [1041, 358] on li "Export Invoice Status: Complete Export completed successfully Started: 08/12/20…" at bounding box center [714, 394] width 1053 height 83
click at [1183, 380] on li "Export Invoice Status: Complete Export completed successfully Started: 08/12/20…" at bounding box center [714, 394] width 1053 height 83
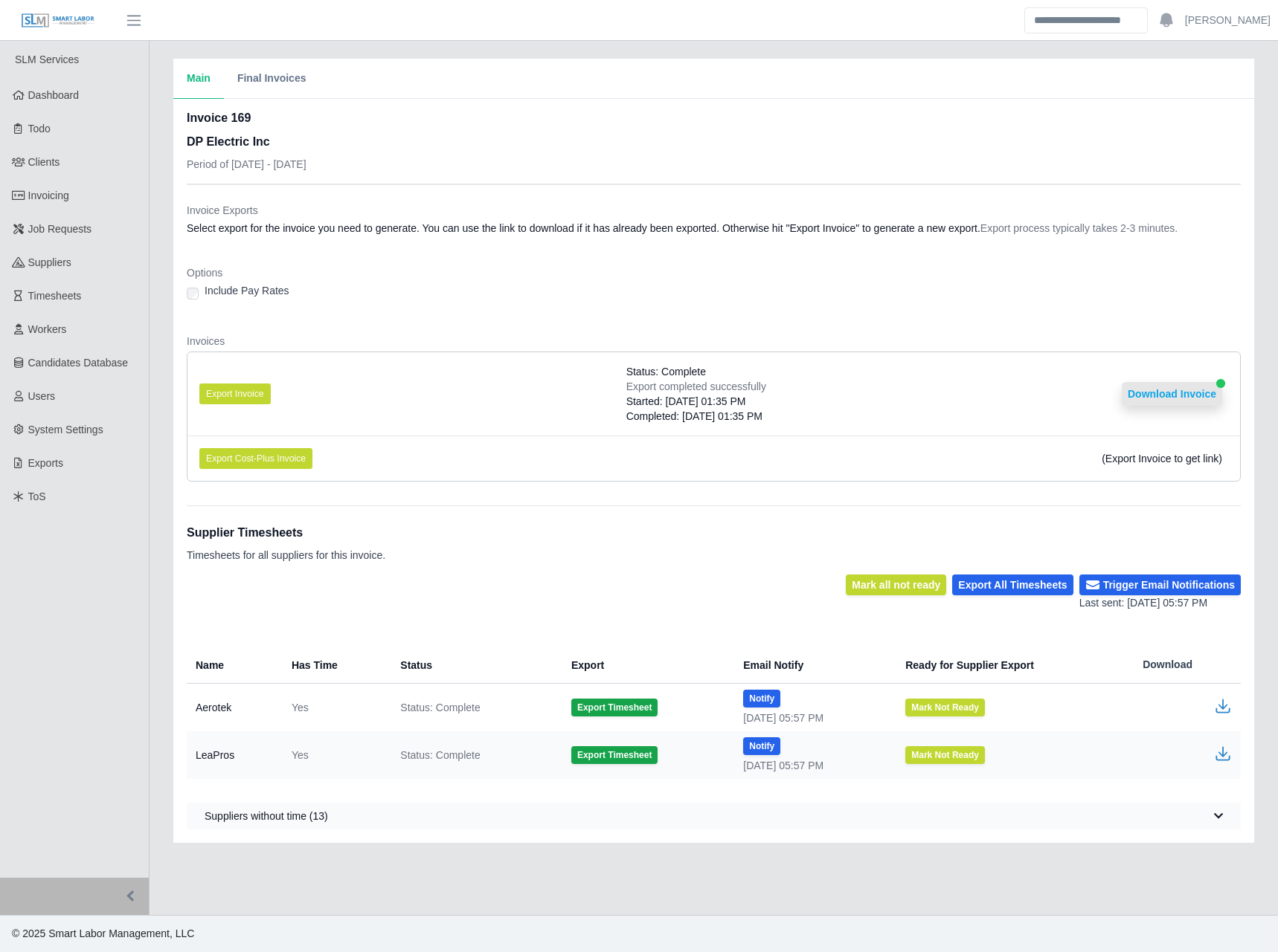
click at [1175, 393] on button "Download Invoice" at bounding box center [1171, 394] width 100 height 24
click at [384, 187] on div "Invoice Exports Select export for the invoice you need to generate. You can use…" at bounding box center [713, 339] width 1054 height 309
click at [70, 196] on span "Invoicing" at bounding box center [48, 196] width 41 height 12
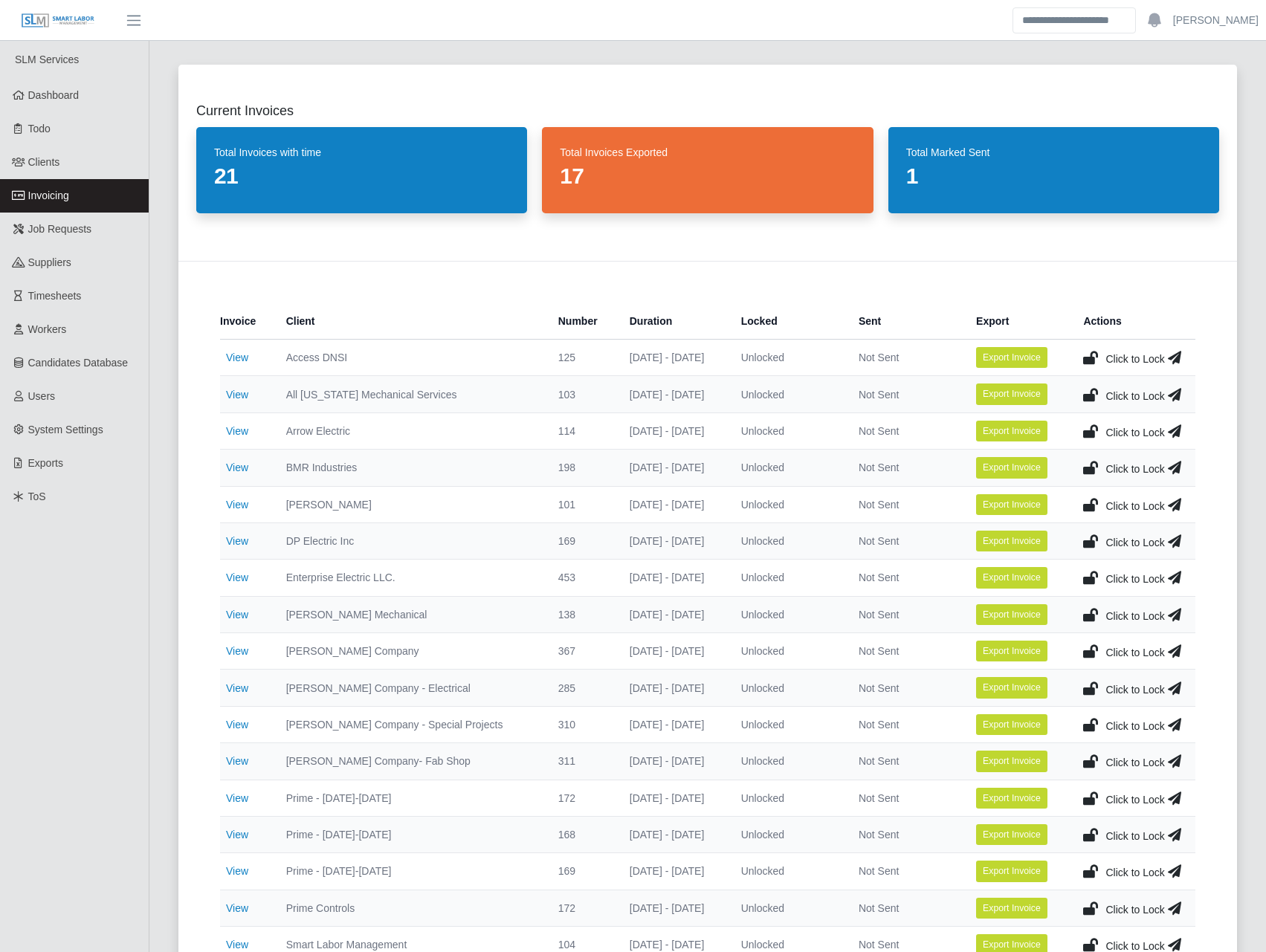
click at [1177, 544] on icon at bounding box center [1174, 541] width 13 height 21
click at [1094, 544] on icon at bounding box center [1090, 541] width 15 height 21
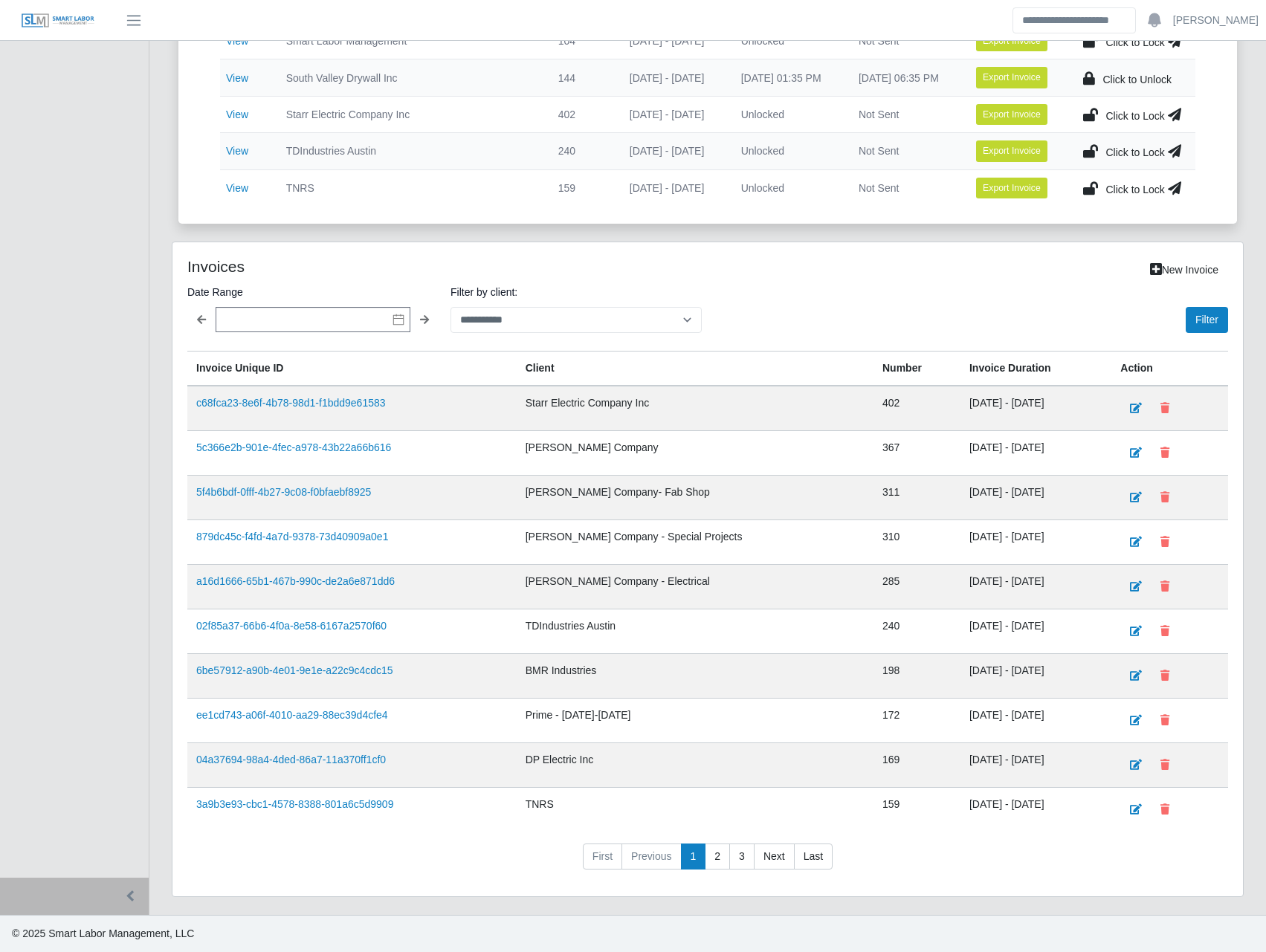
scroll to position [731, 0]
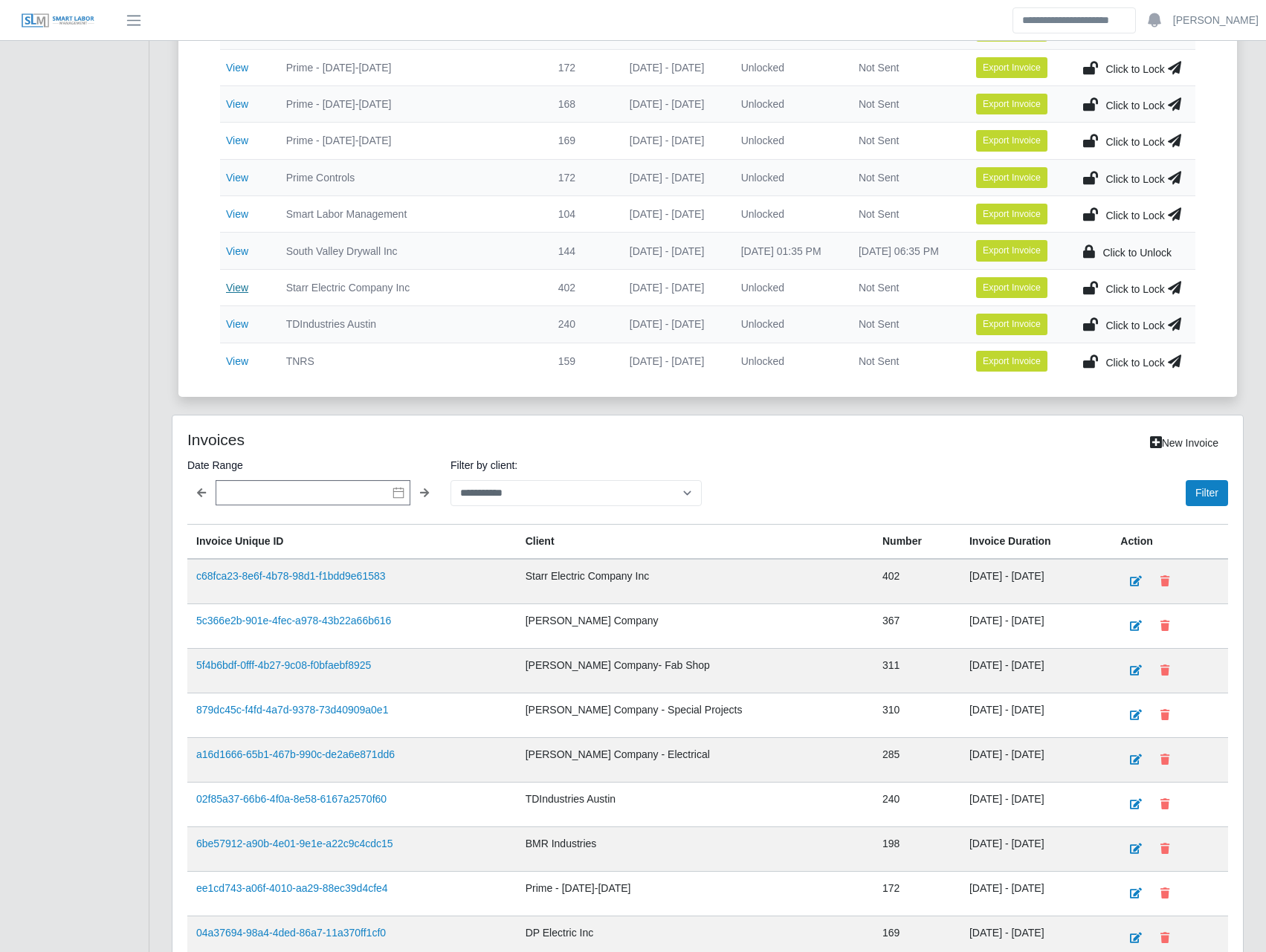
click at [243, 288] on link "View" at bounding box center [237, 288] width 22 height 12
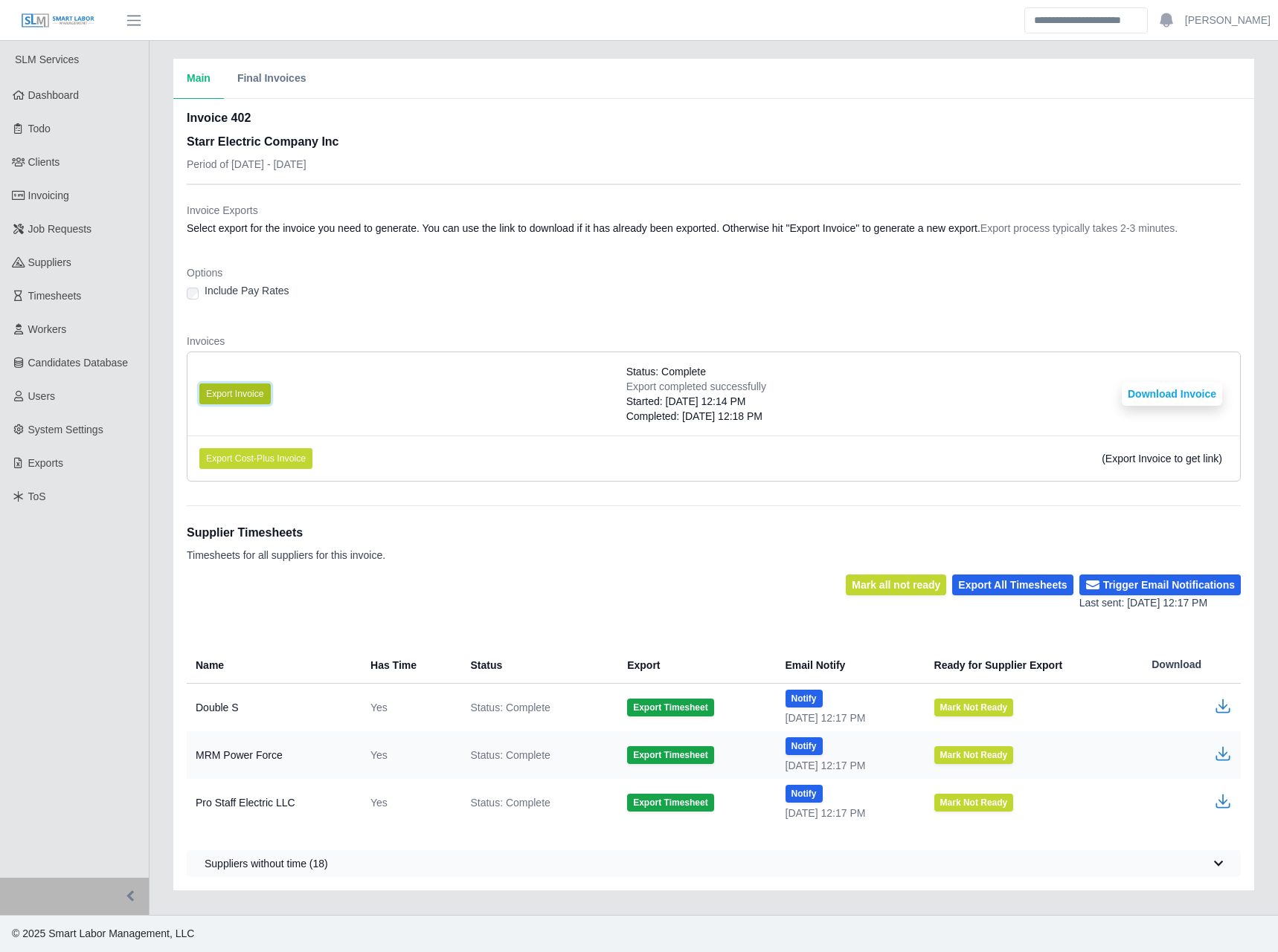
click at [235, 387] on button "Export Invoice" at bounding box center [235, 393] width 71 height 21
click at [1095, 316] on dl "Invoice Exports Select export for the invoice you need to generate. You can use…" at bounding box center [713, 347] width 1054 height 291
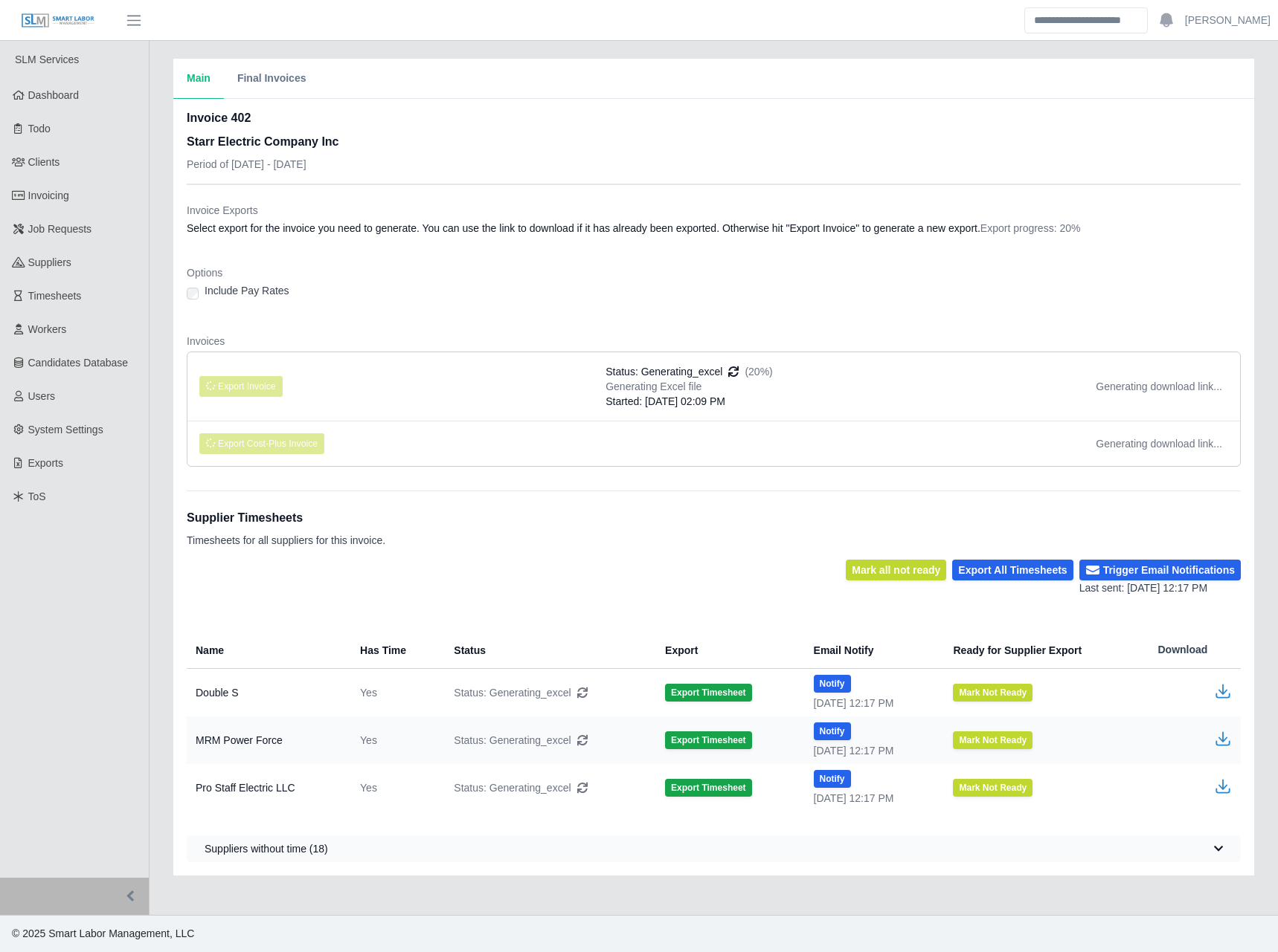
click at [836, 226] on dd "Select export for the invoice you need to generate. You can use the link to dow…" at bounding box center [713, 227] width 1054 height 15
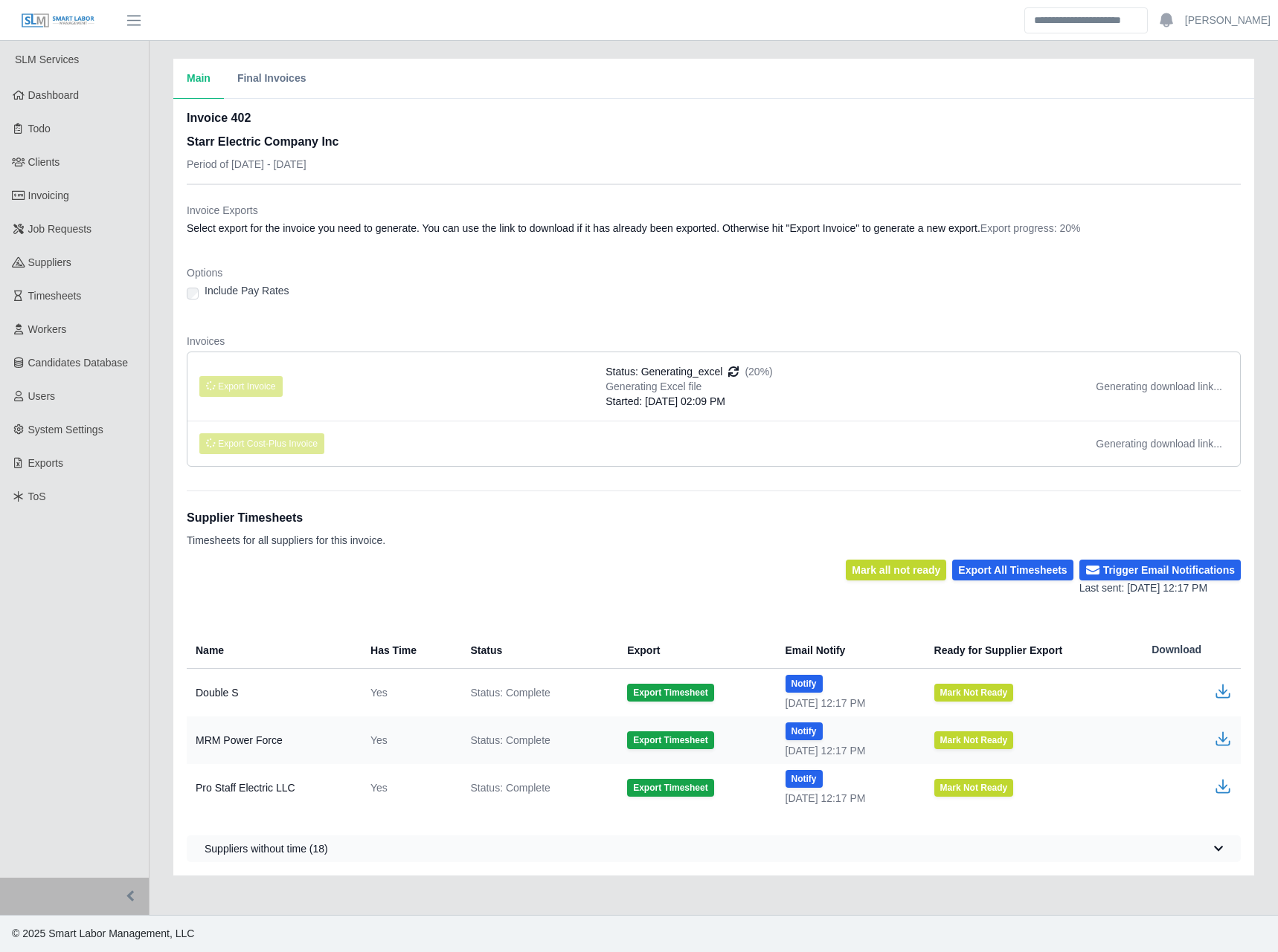
click at [890, 325] on dl "Invoice Exports Select export for the invoice you need to generate. You can use…" at bounding box center [713, 340] width 1054 height 276
click at [821, 436] on li "Export Cost-Plus Invoice Generating download link..." at bounding box center [714, 444] width 1053 height 46
click at [661, 295] on div "Include Pay Rates" at bounding box center [713, 293] width 1054 height 21
click at [506, 204] on dt "Invoice Exports" at bounding box center [713, 209] width 1054 height 15
click at [505, 214] on dt "Invoice Exports" at bounding box center [713, 209] width 1054 height 15
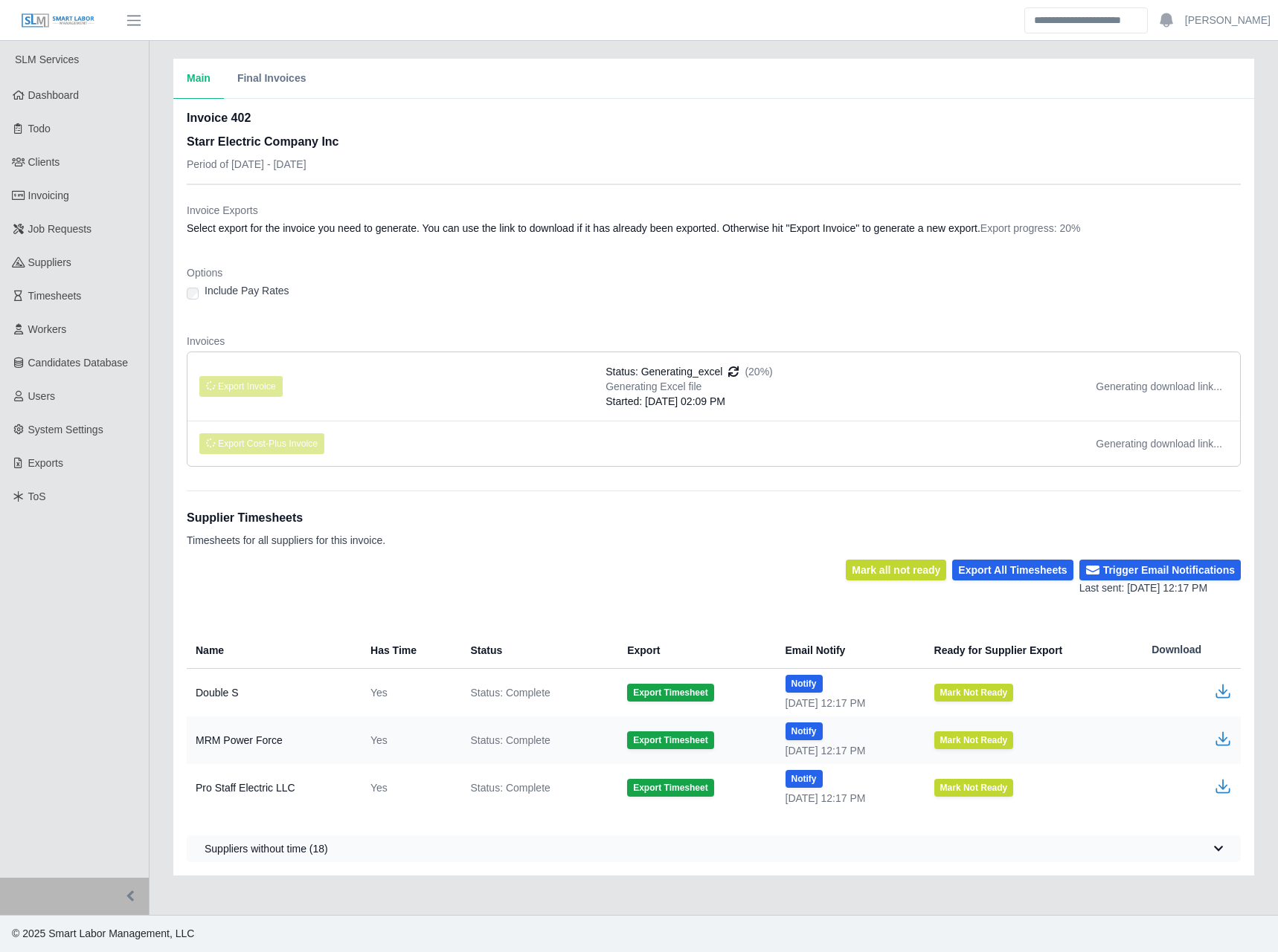
click at [710, 306] on div "Options Include Pay Rates" at bounding box center [713, 287] width 1054 height 45
drag, startPoint x: 610, startPoint y: 122, endPoint x: 609, endPoint y: 109, distance: 13.0
click at [610, 114] on div "Invoice 402 Starr Electric Company Inc Period of [DATE] - [DATE]" at bounding box center [713, 146] width 1054 height 74
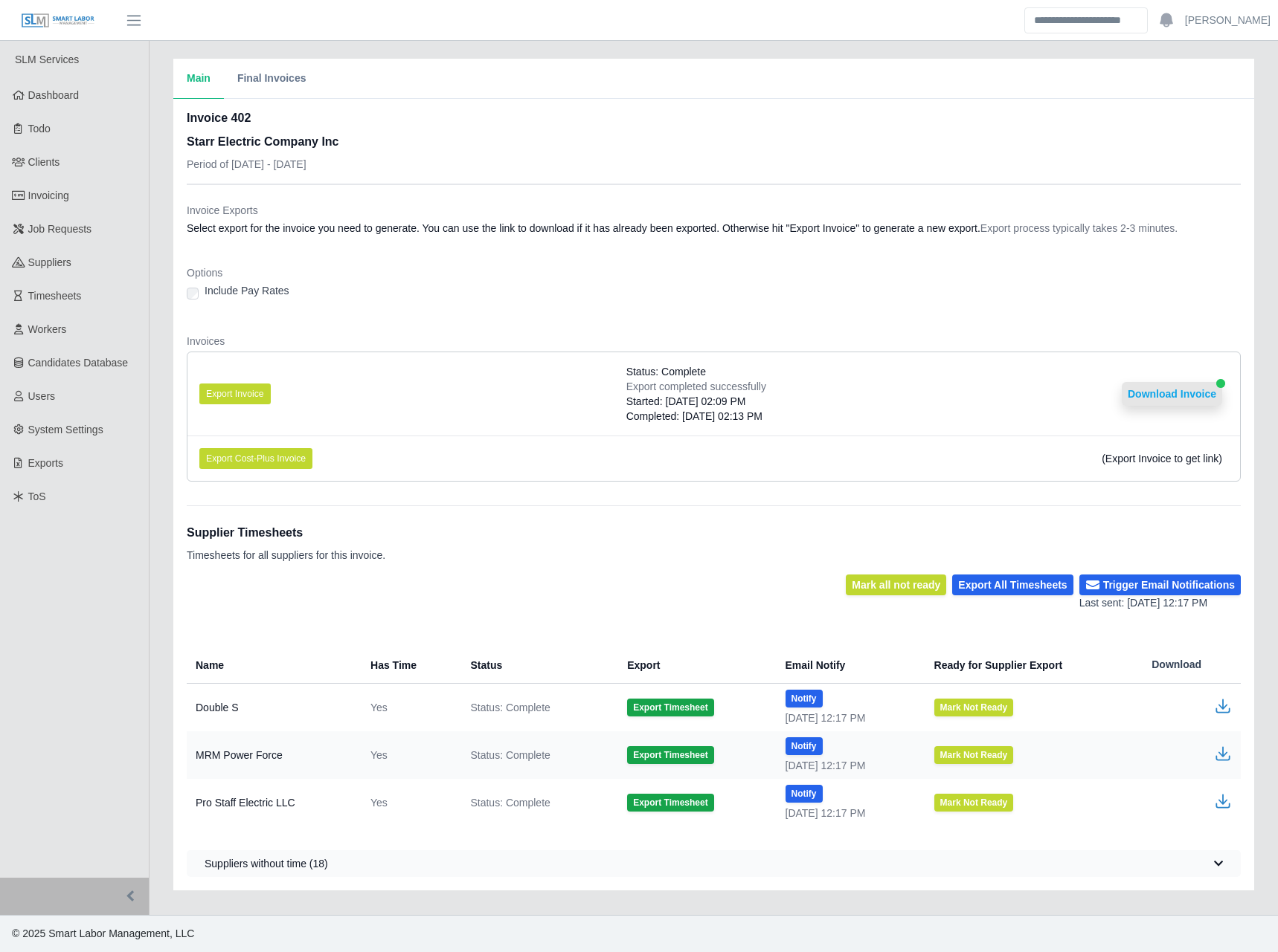
click at [1159, 395] on button "Download Invoice" at bounding box center [1171, 394] width 100 height 24
click at [473, 262] on dl "Invoice Exports Select export for the invoice you need to generate. You can use…" at bounding box center [713, 347] width 1054 height 291
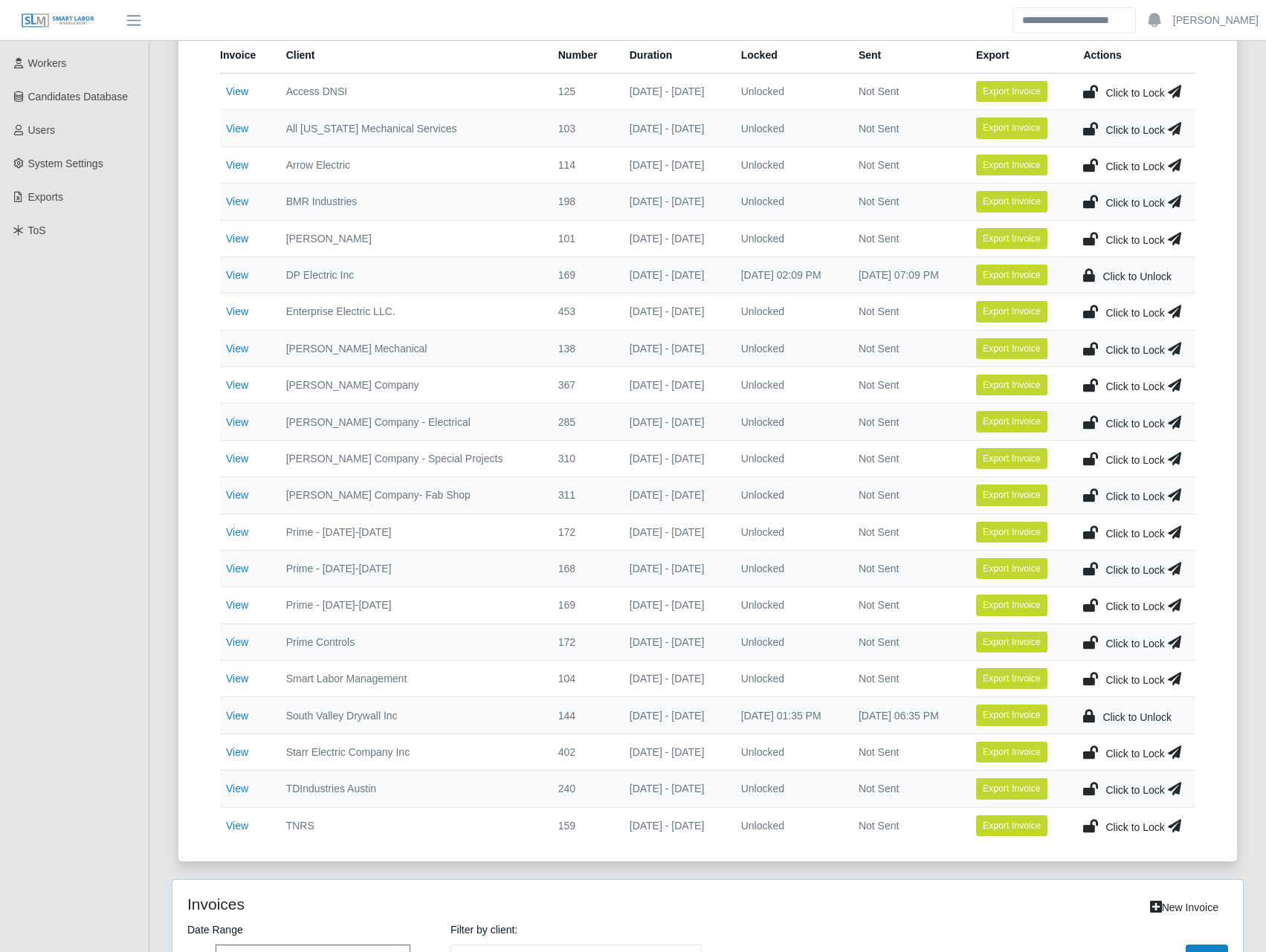
scroll to position [520, 0]
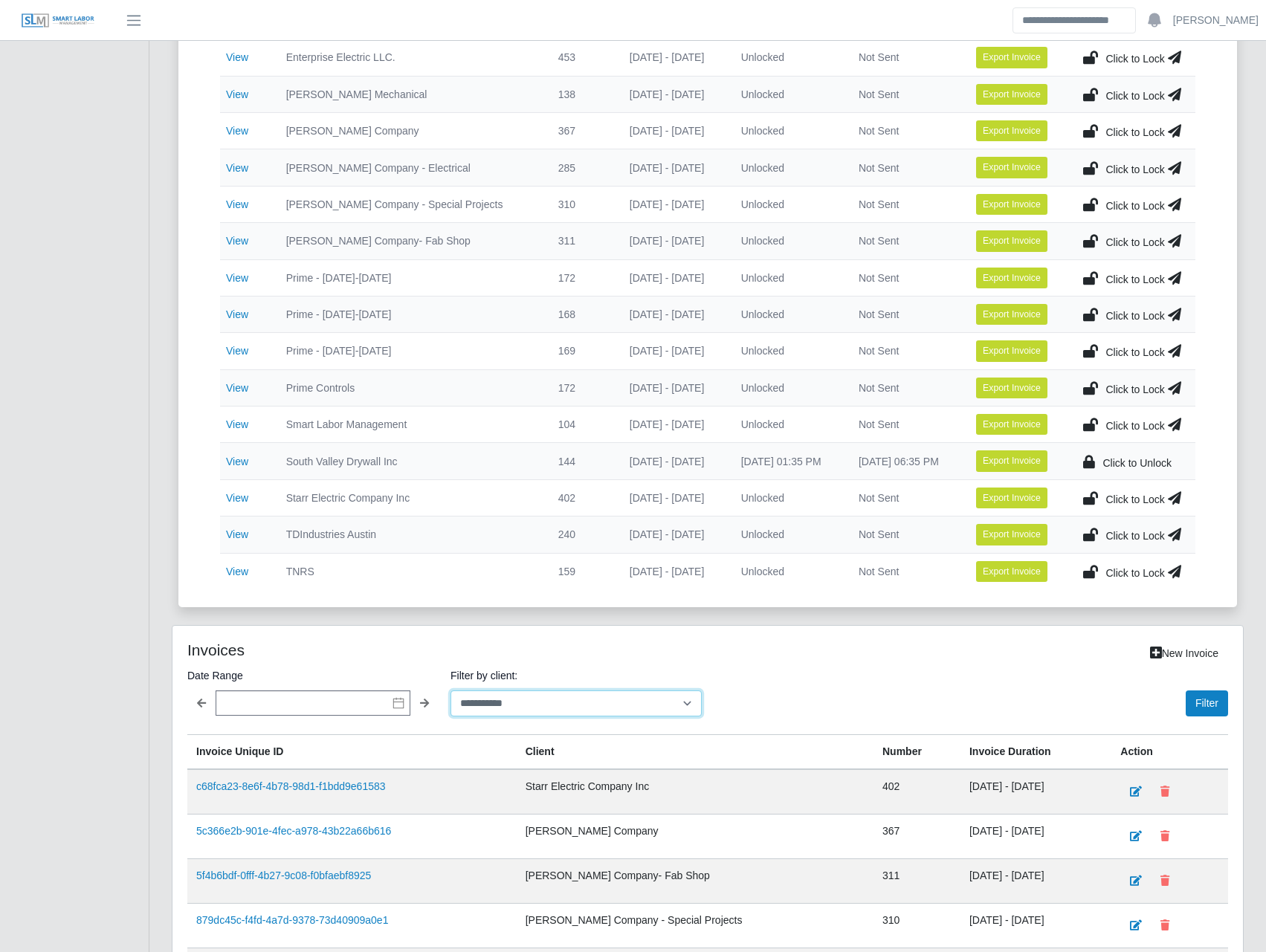
click at [498, 702] on select "**********" at bounding box center [576, 704] width 251 height 26
select select "**********"
click at [451, 691] on select "**********" at bounding box center [576, 704] width 251 height 26
click at [1201, 703] on button "Filter" at bounding box center [1206, 704] width 43 height 26
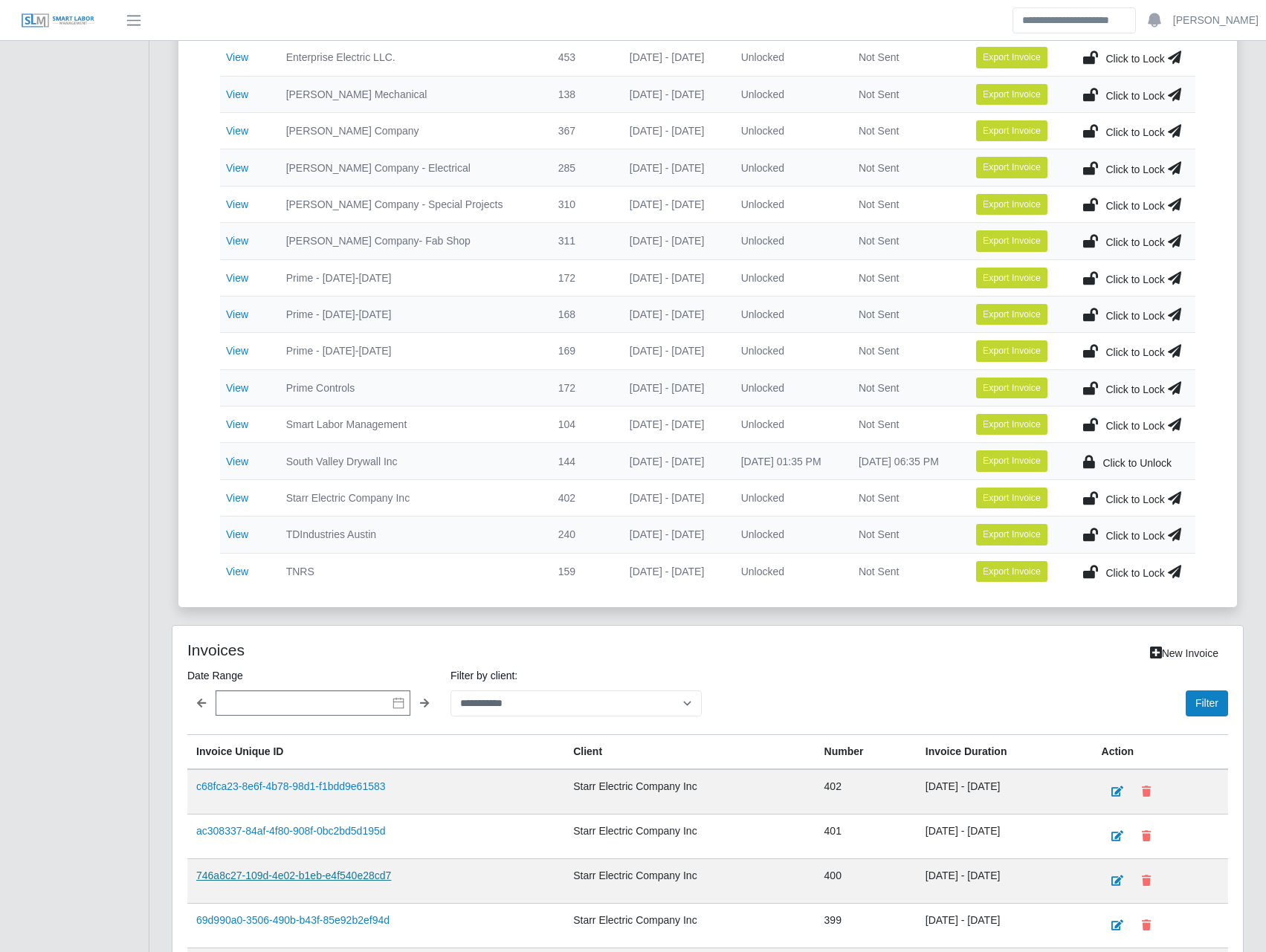
click at [316, 878] on link "746a8c27-109d-4e02-b1eb-e4f540e28cd7" at bounding box center [294, 876] width 195 height 12
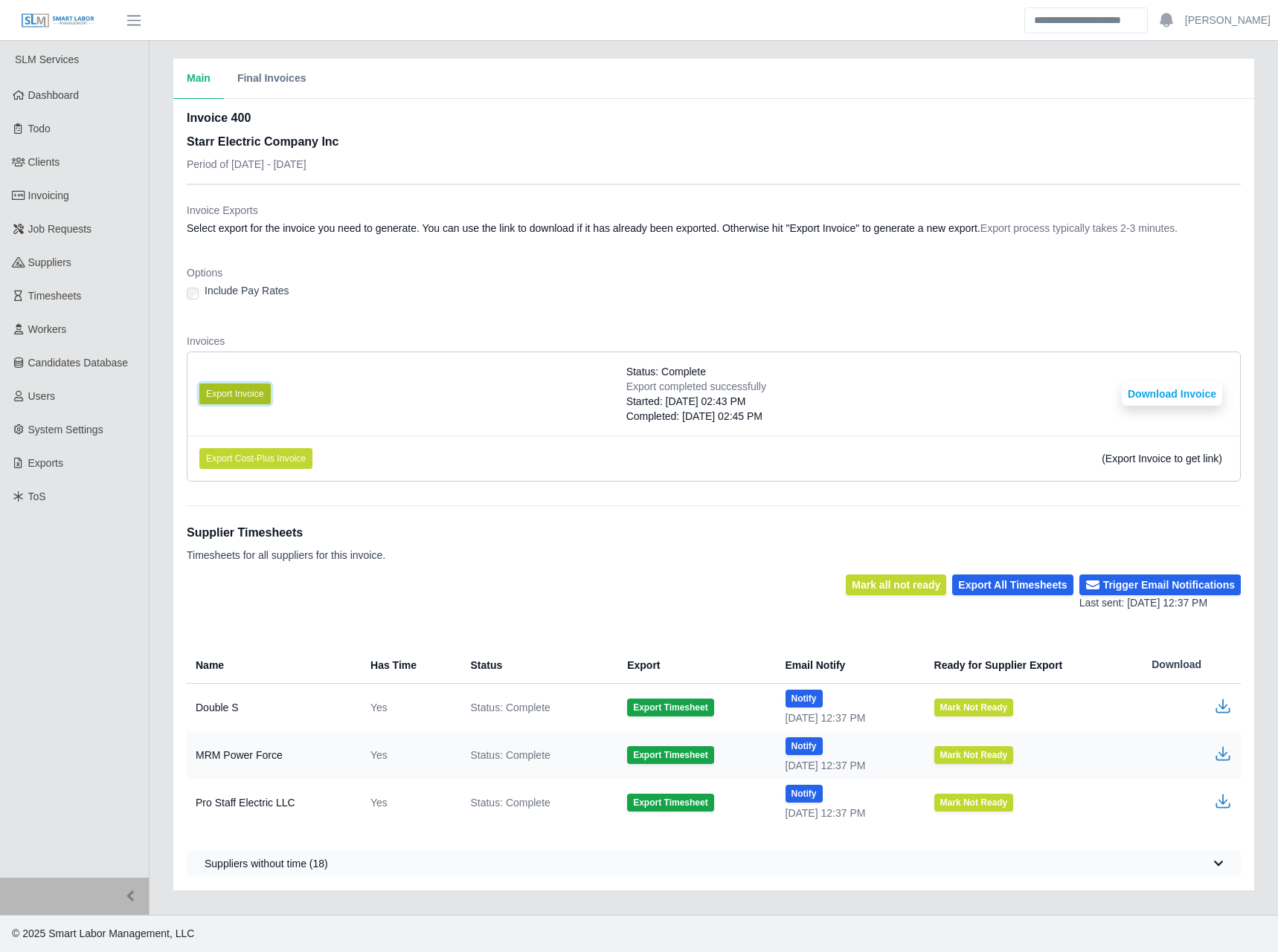
click at [260, 403] on button "Export Invoice" at bounding box center [235, 393] width 71 height 21
drag, startPoint x: 730, startPoint y: 267, endPoint x: 741, endPoint y: 262, distance: 12.1
click at [732, 266] on dl "Invoice Exports Select export for the invoice you need to generate. You can use…" at bounding box center [713, 347] width 1054 height 291
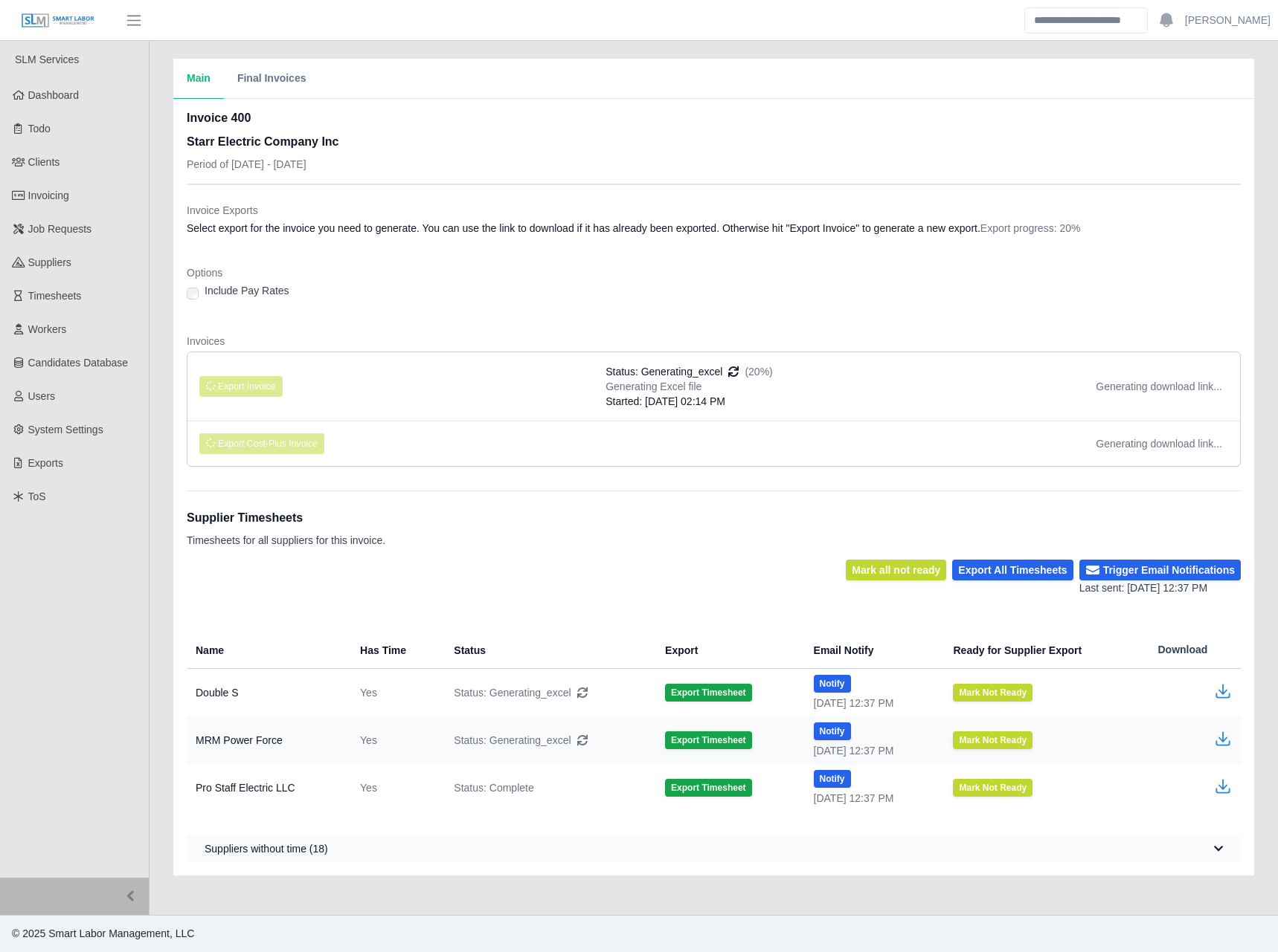
click at [733, 319] on dl "Invoice Exports Select export for the invoice you need to generate. You can use…" at bounding box center [713, 340] width 1054 height 276
click at [828, 312] on dl "Invoice Exports Select export for the invoice you need to generate. You can use…" at bounding box center [713, 340] width 1054 height 276
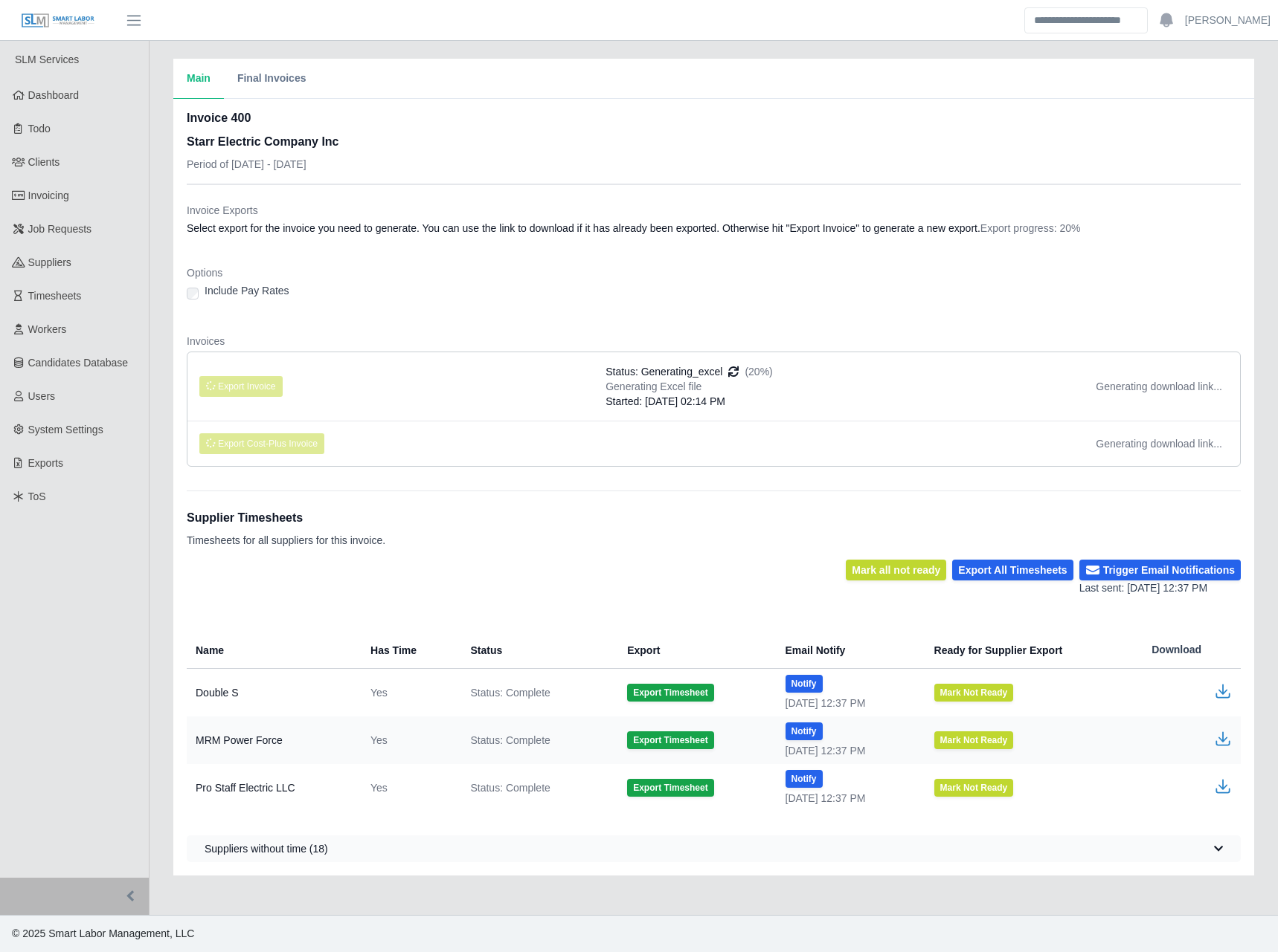
click at [564, 331] on dl "Invoice Exports Select export for the invoice you need to generate. You can use…" at bounding box center [713, 340] width 1054 height 276
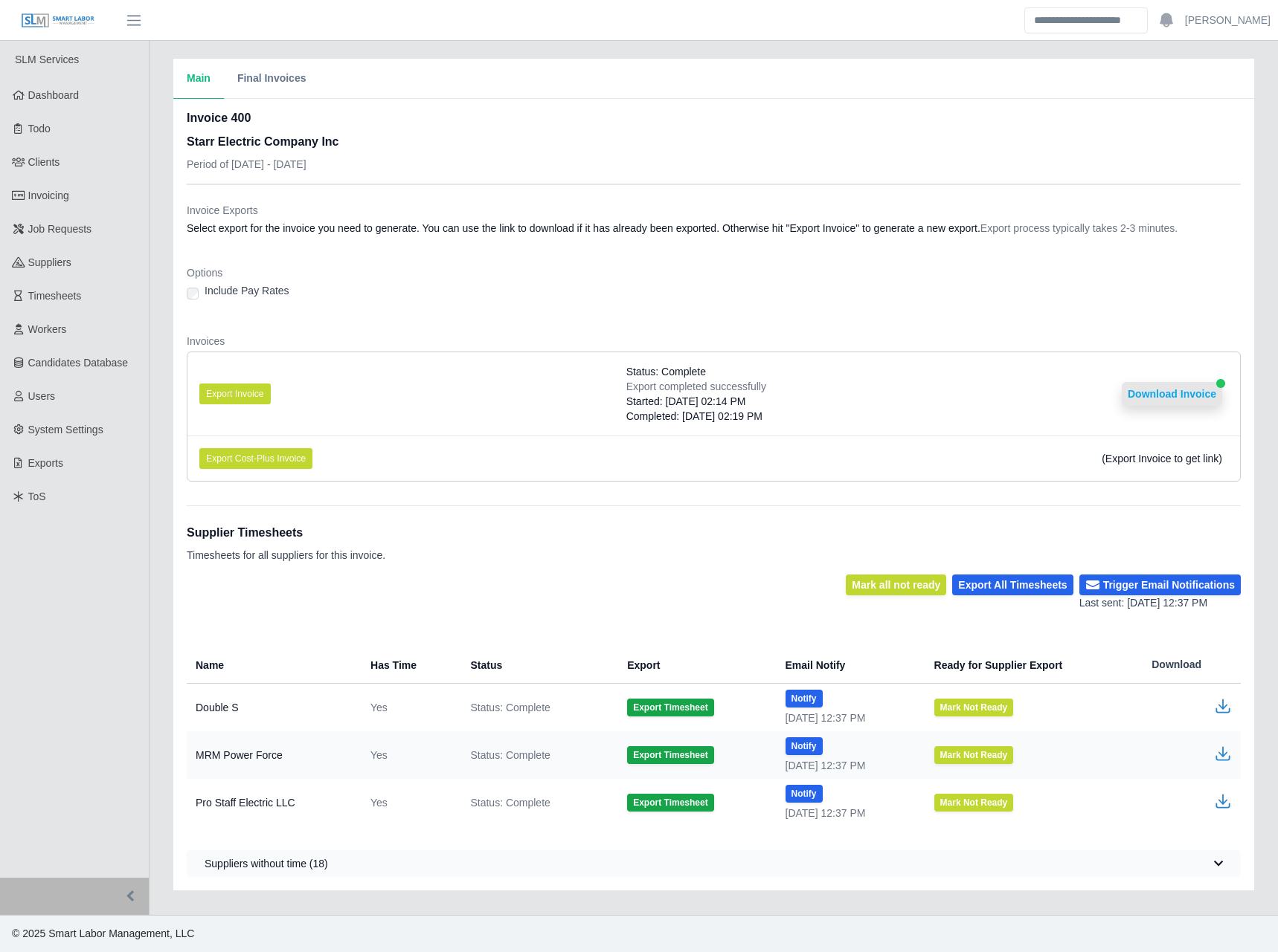
click at [1149, 387] on button "Download Invoice" at bounding box center [1171, 394] width 100 height 24
click at [72, 196] on link "Invoicing" at bounding box center [74, 196] width 149 height 34
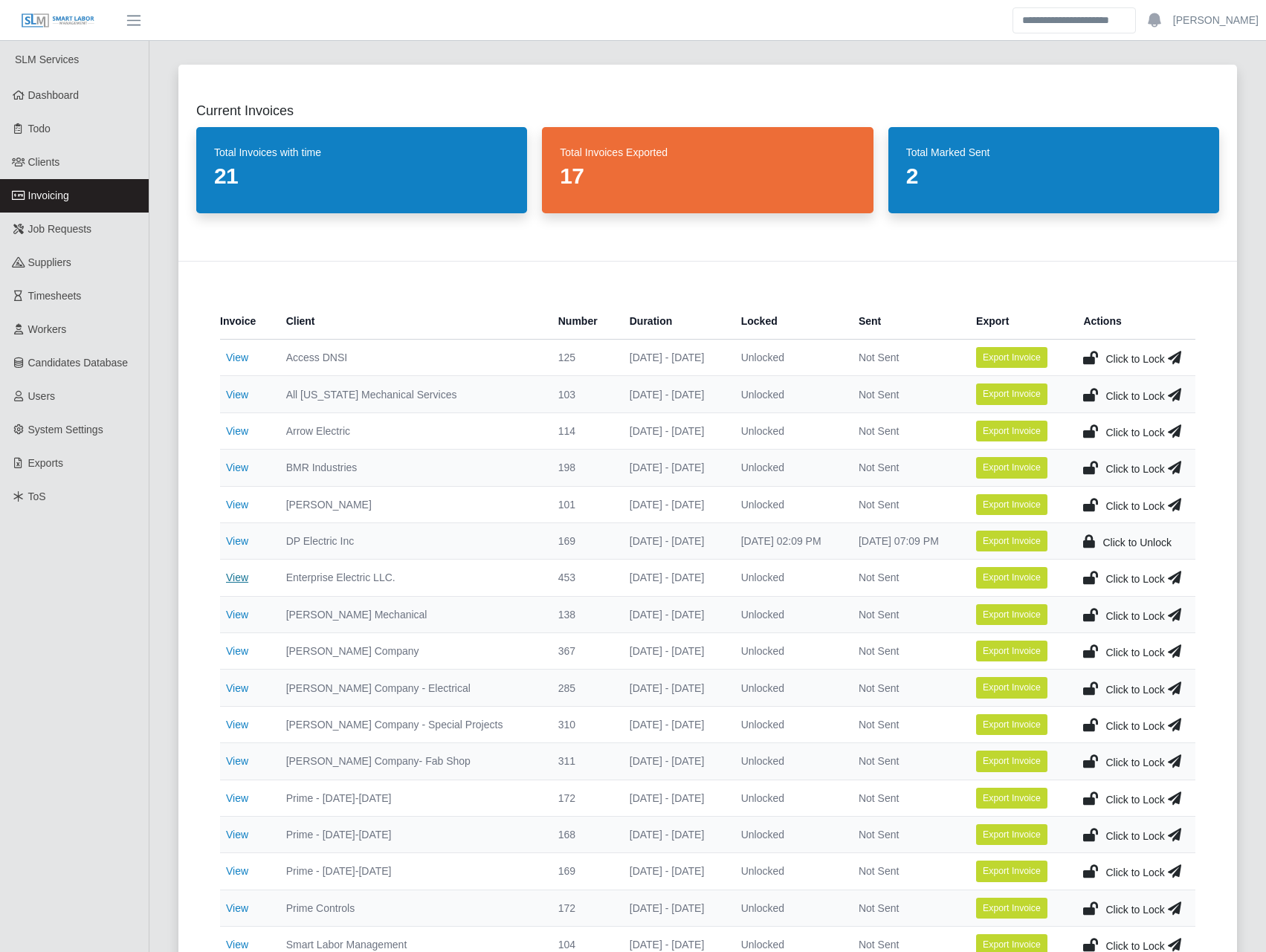
click at [228, 576] on link "View" at bounding box center [237, 578] width 22 height 12
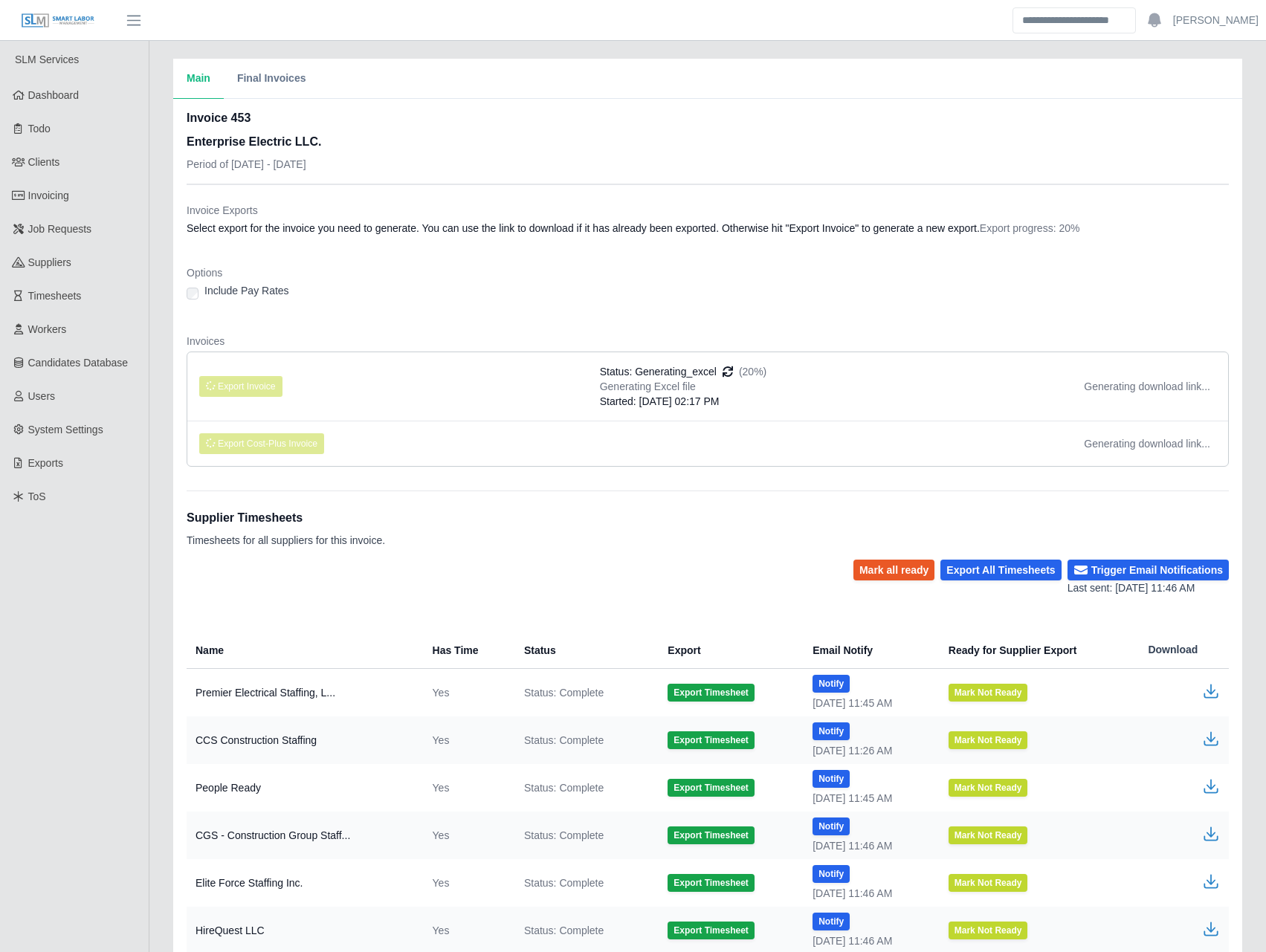
click at [532, 185] on div "Invoice Exports Select export for the invoice you need to generate. You can use…" at bounding box center [708, 332] width 1043 height 294
click at [517, 217] on dt "Invoice Exports" at bounding box center [708, 209] width 1043 height 15
